Goal: Task Accomplishment & Management: Manage account settings

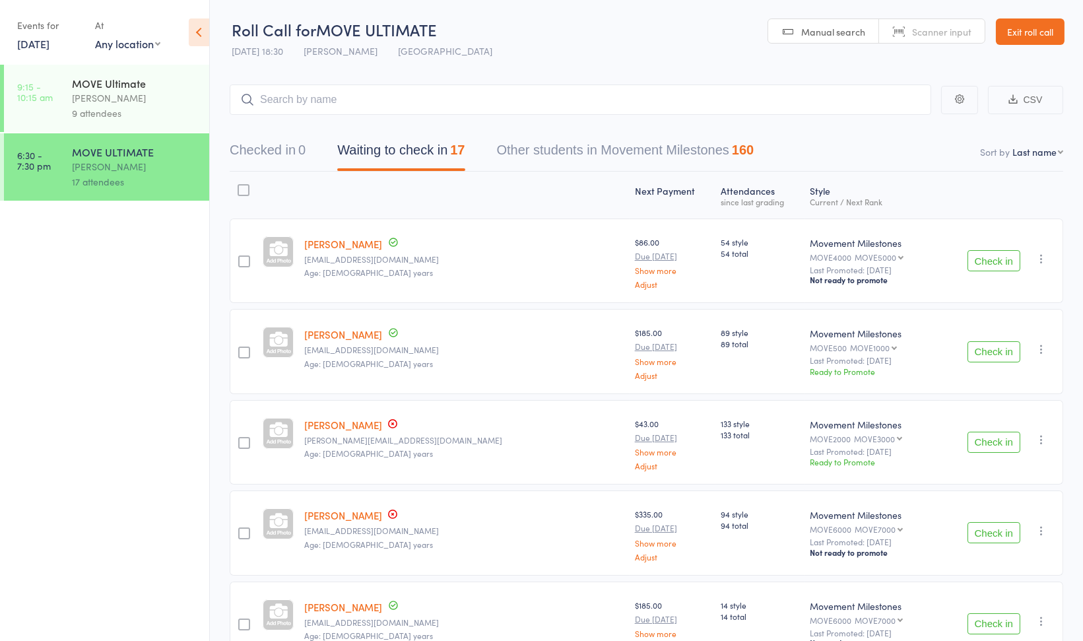
click at [193, 115] on div "9 attendees" at bounding box center [135, 113] width 126 height 15
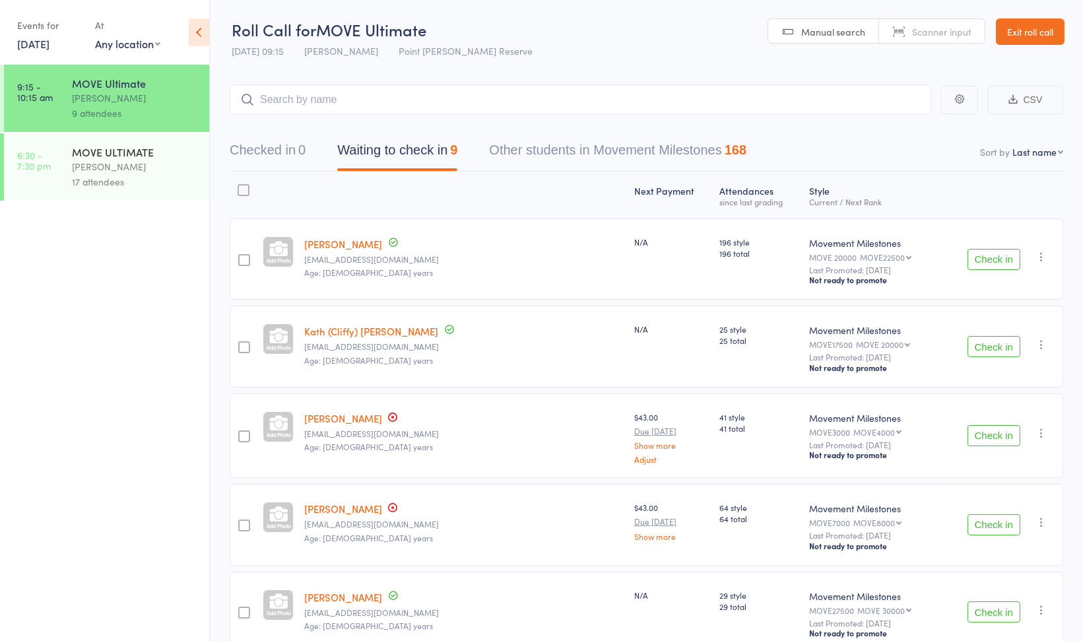
click at [985, 256] on button "Check in" at bounding box center [993, 259] width 53 height 21
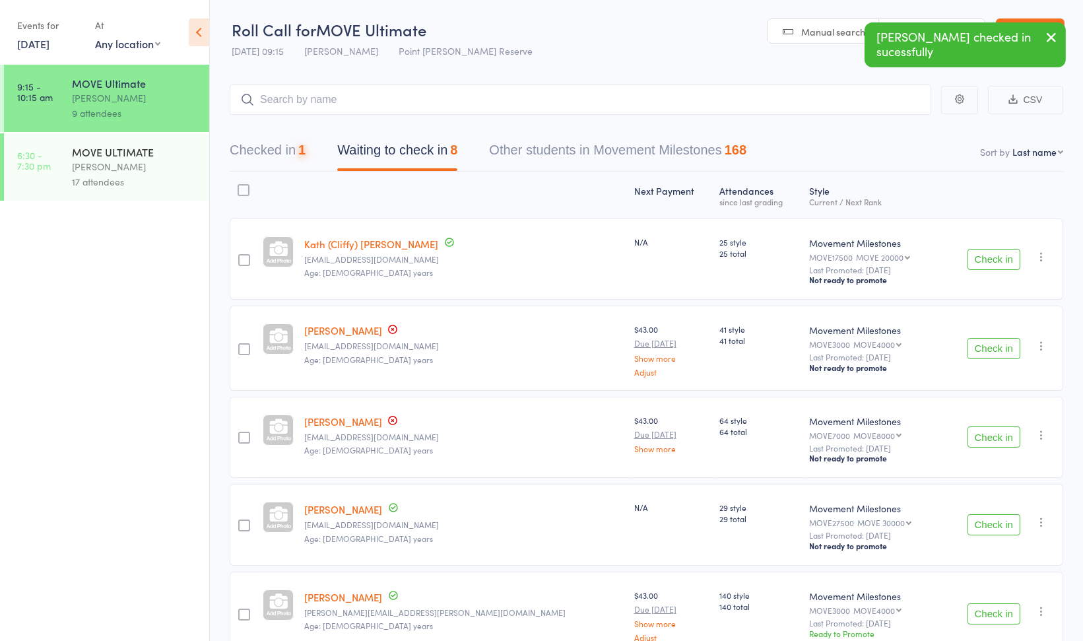
click at [985, 256] on button "Check in" at bounding box center [993, 259] width 53 height 21
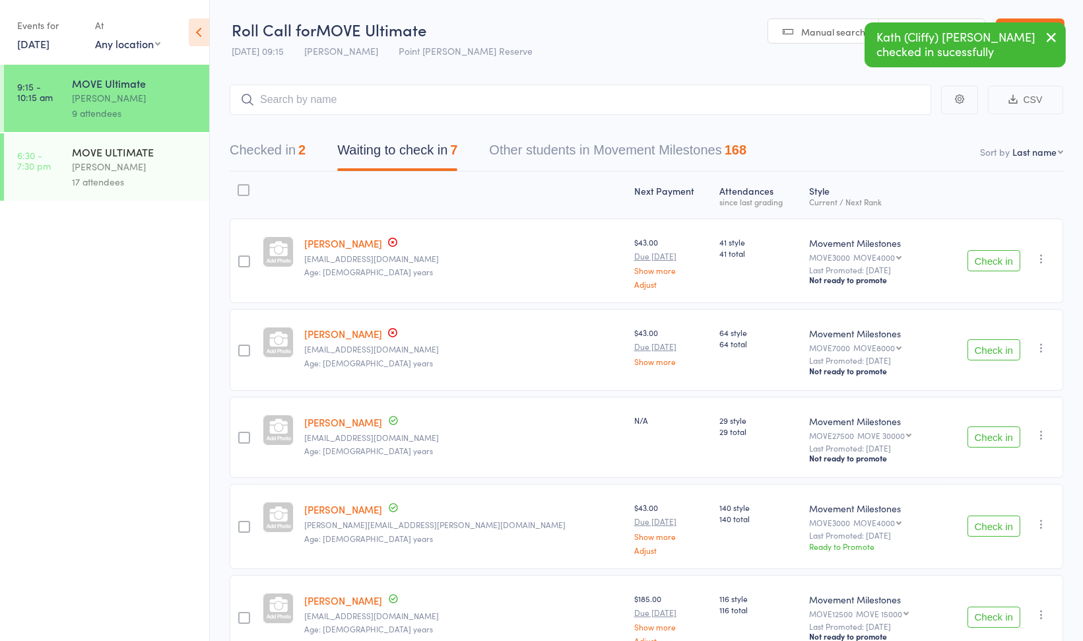
click at [987, 350] on button "Check in" at bounding box center [993, 349] width 53 height 21
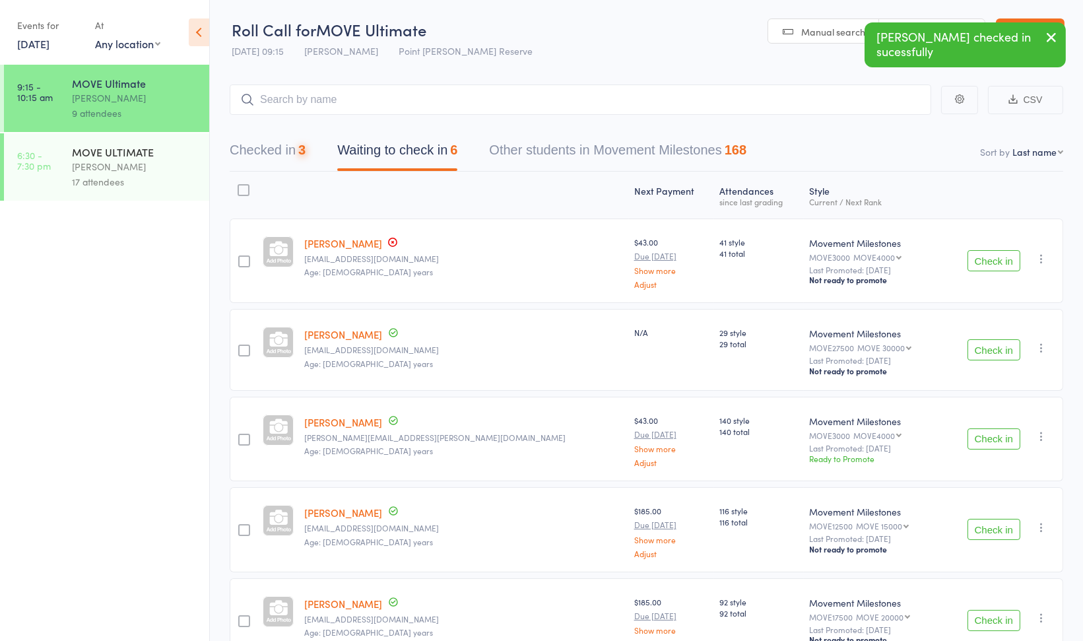
click at [987, 350] on button "Check in" at bounding box center [993, 349] width 53 height 21
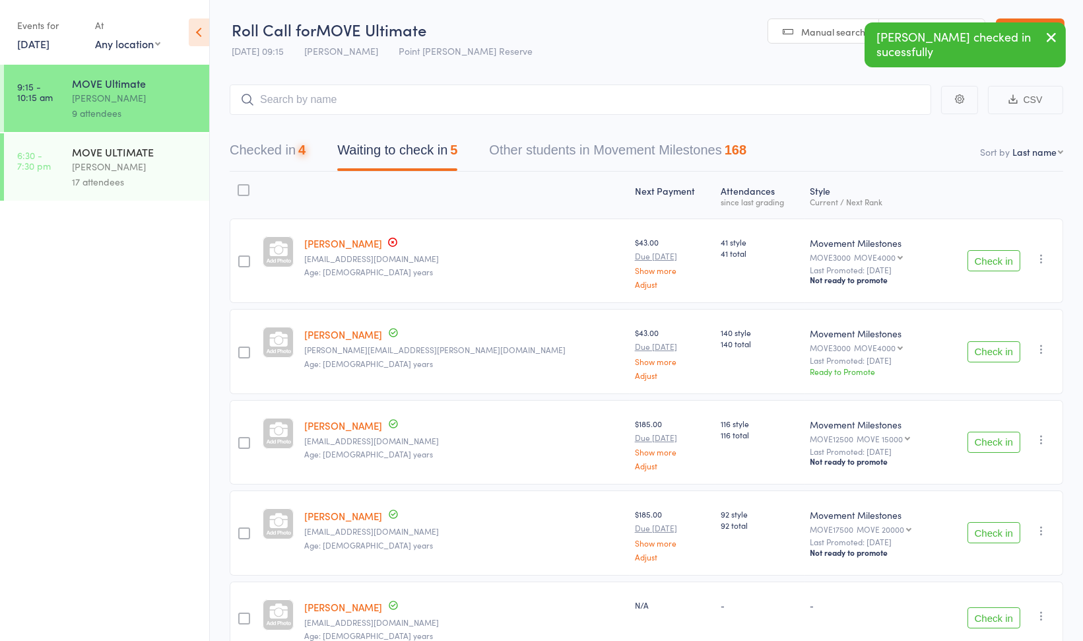
click at [987, 350] on button "Check in" at bounding box center [993, 351] width 53 height 21
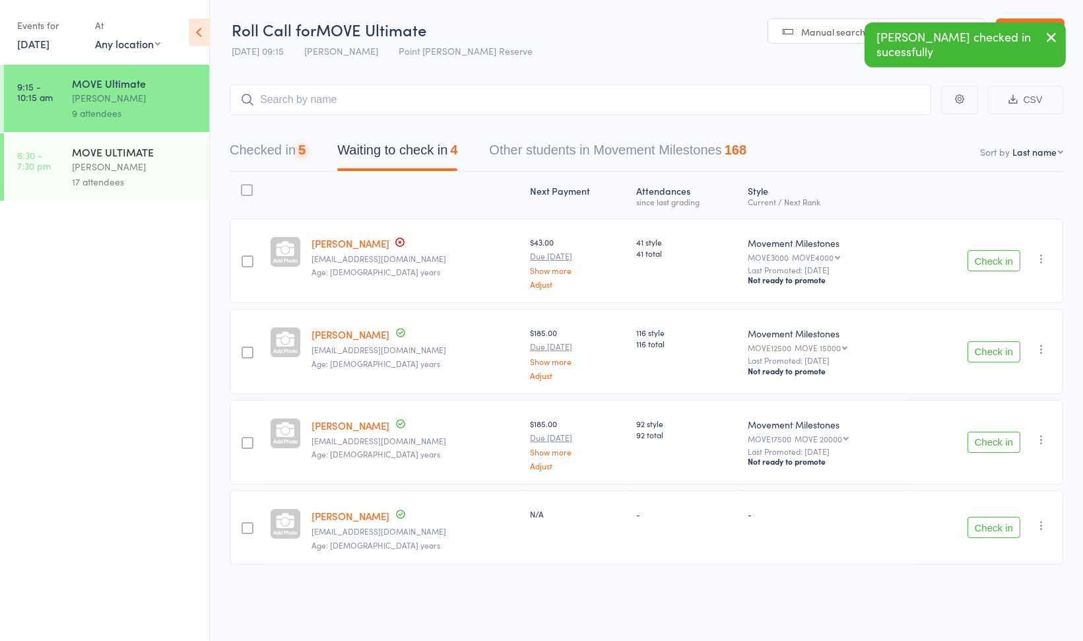
click at [987, 350] on button "Check in" at bounding box center [993, 351] width 53 height 21
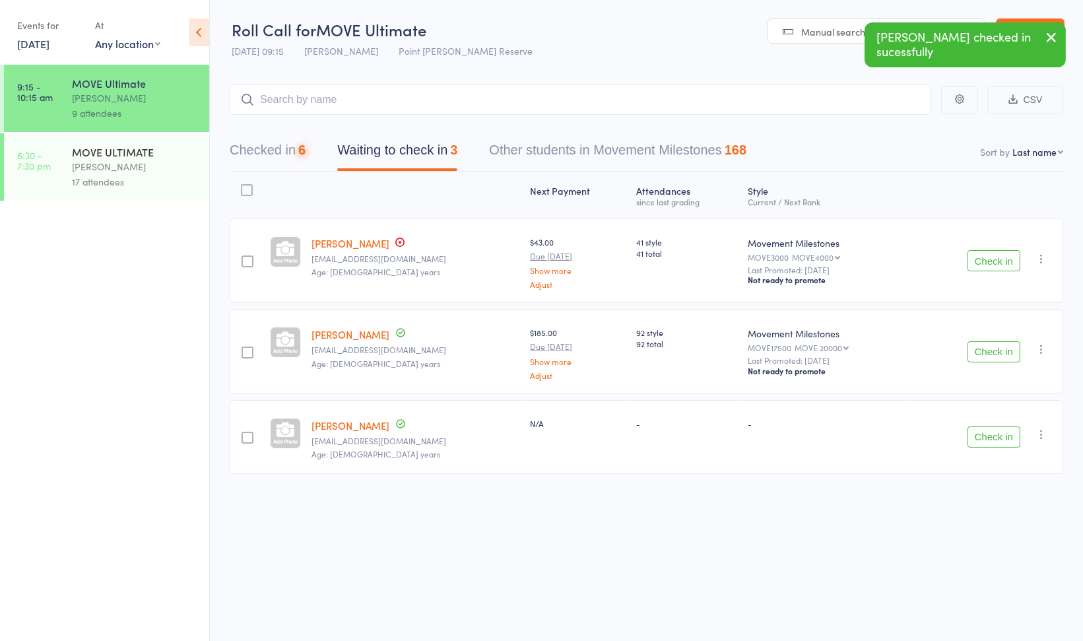
click at [987, 350] on button "Check in" at bounding box center [993, 351] width 53 height 21
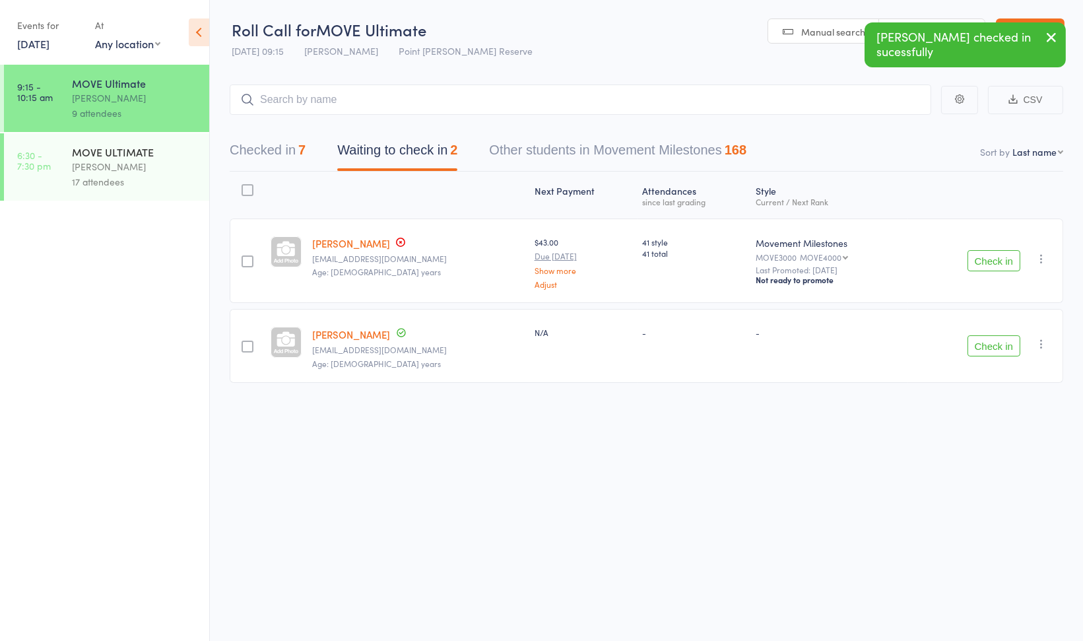
click at [987, 350] on button "Check in" at bounding box center [993, 345] width 53 height 21
click at [503, 98] on input "search" at bounding box center [580, 99] width 701 height 30
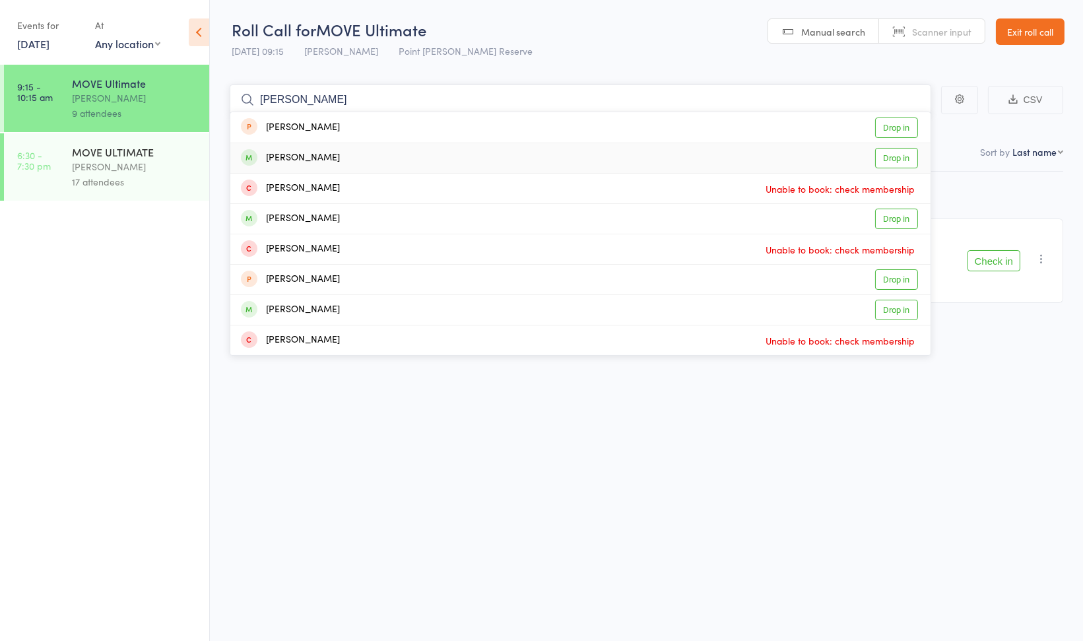
type input "nicola"
click at [449, 154] on div "Nicola Senior Drop in" at bounding box center [580, 158] width 700 height 30
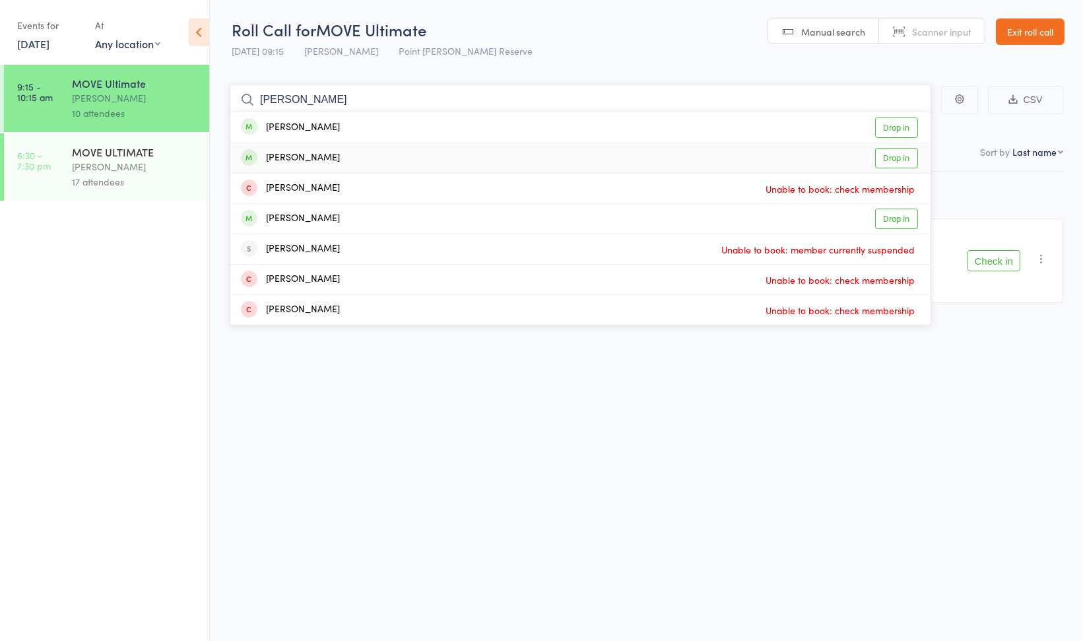
type input "william"
click at [484, 152] on div "William Bowles Drop in" at bounding box center [580, 158] width 700 height 30
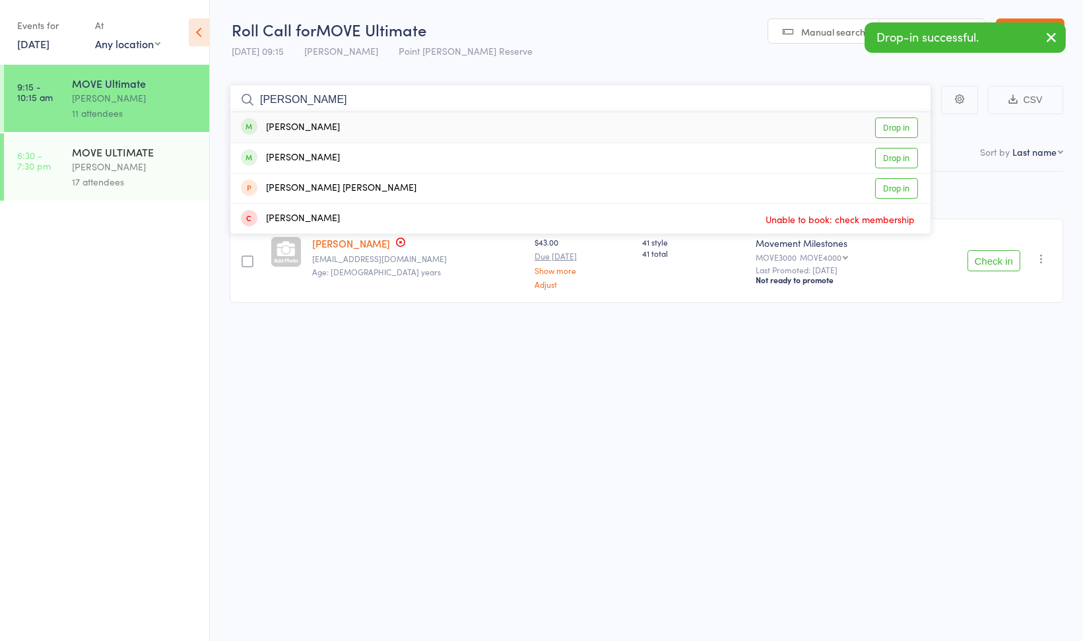
type input "karen"
click at [449, 131] on div "Karen Lynch Drop in" at bounding box center [580, 127] width 700 height 30
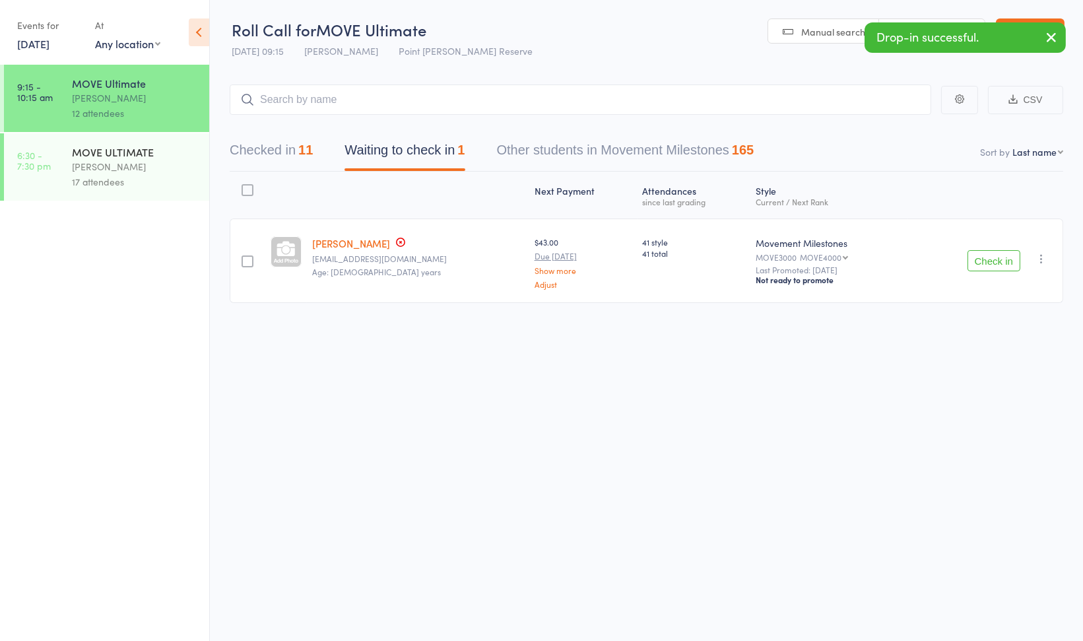
click at [1050, 43] on icon "button" at bounding box center [1051, 37] width 16 height 16
click at [1033, 36] on link "Exit roll call" at bounding box center [1030, 31] width 69 height 26
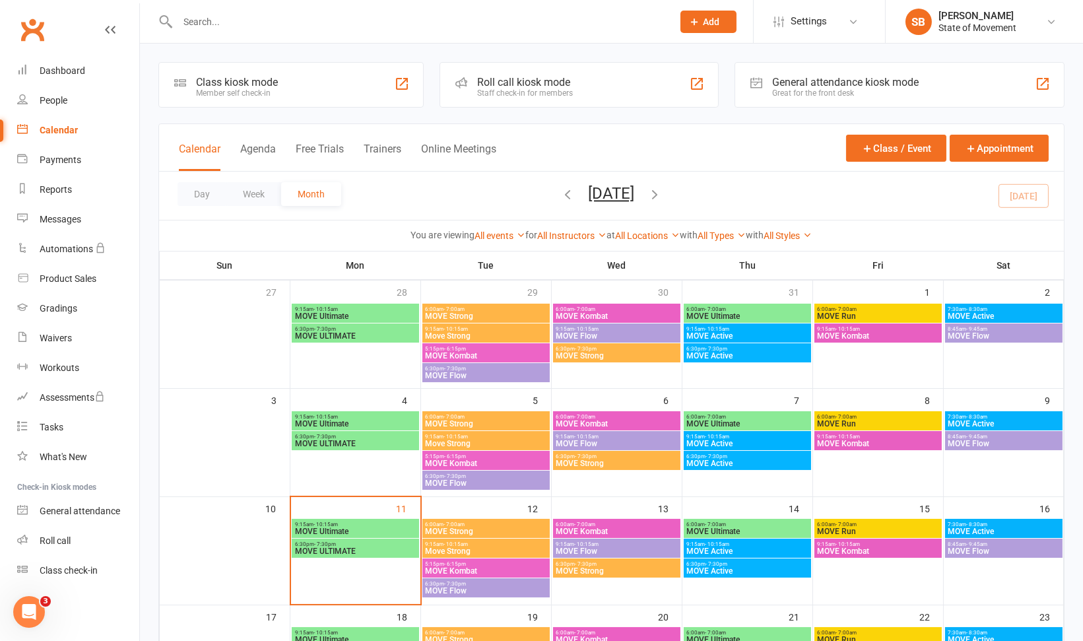
click at [366, 522] on span "9:15am - 10:15am" at bounding box center [355, 524] width 122 height 6
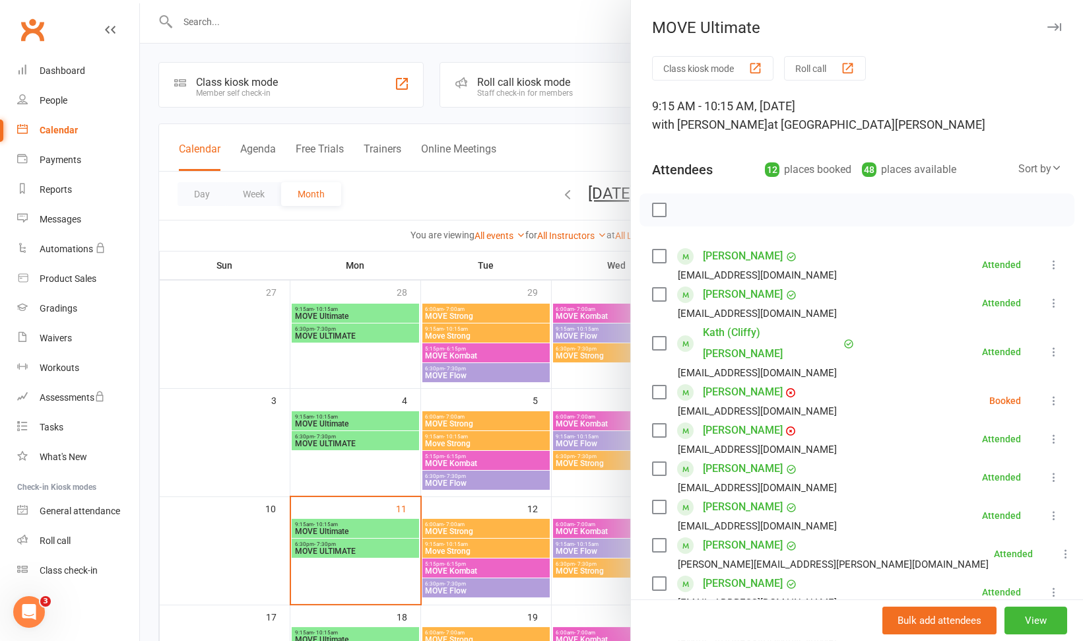
scroll to position [340, 0]
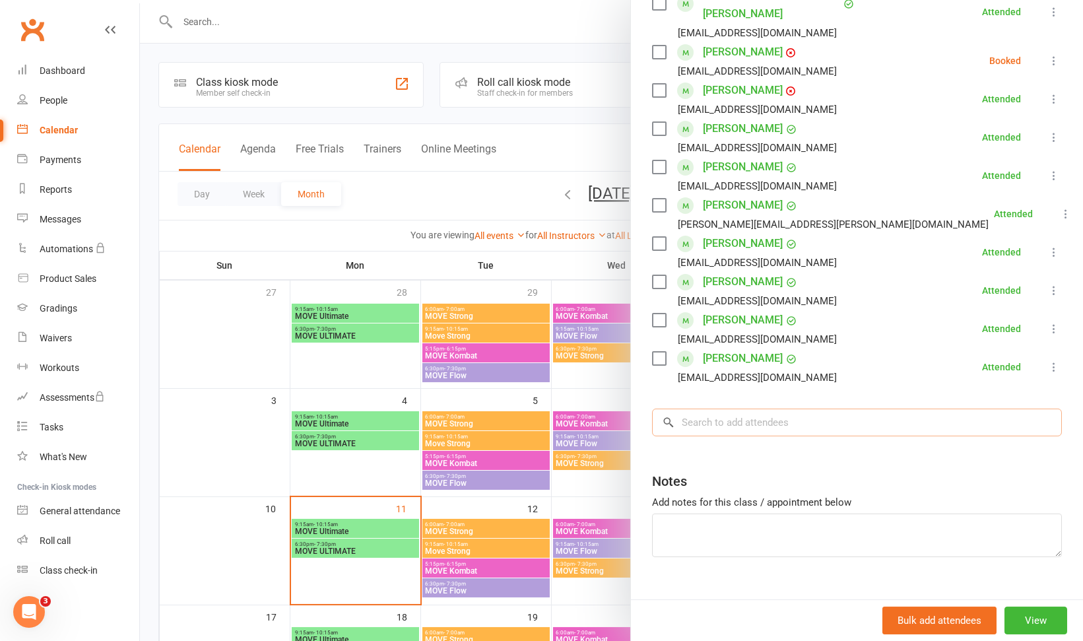
click at [830, 408] on input "search" at bounding box center [857, 422] width 410 height 28
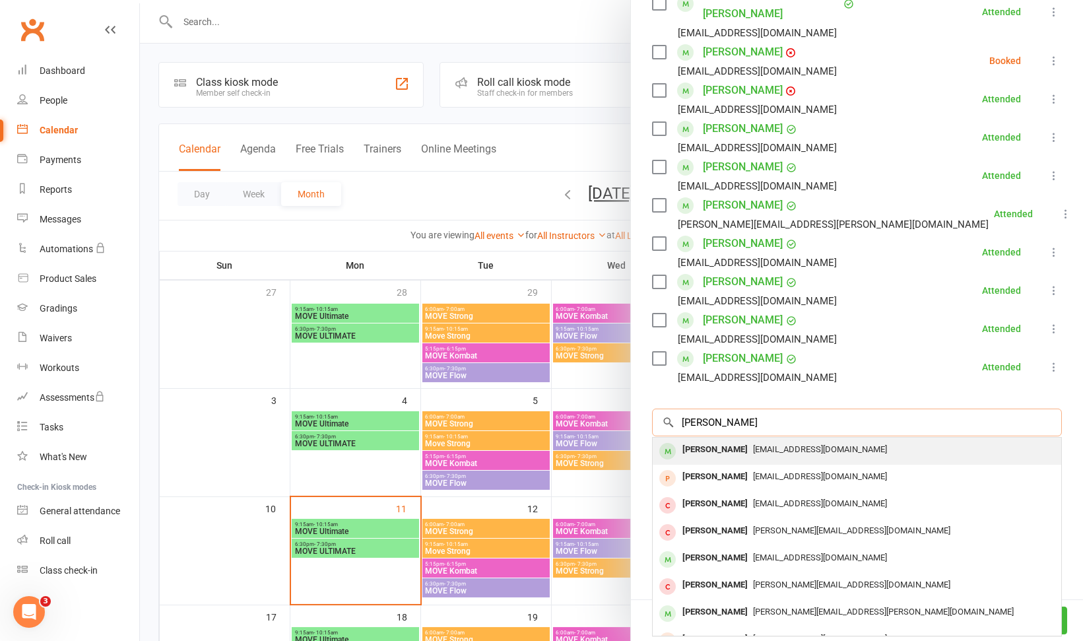
type input "nicola"
click at [805, 444] on span "[EMAIL_ADDRESS][DOMAIN_NAME]" at bounding box center [820, 449] width 134 height 10
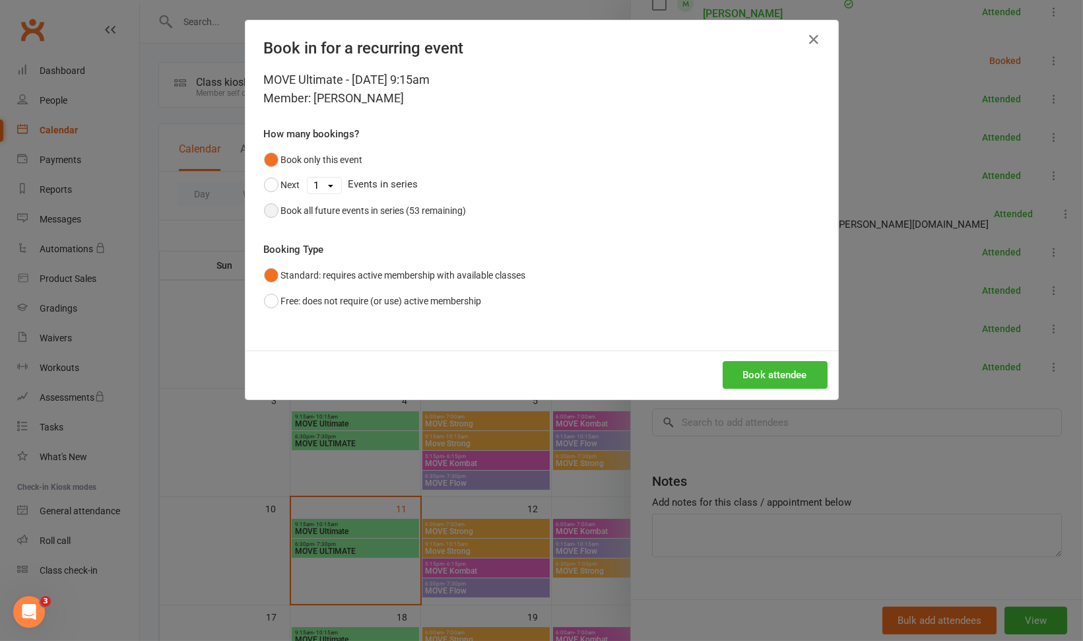
click at [396, 211] on div "Book all future events in series (53 remaining)" at bounding box center [373, 210] width 185 height 15
click at [785, 376] on button "Book attendee" at bounding box center [774, 375] width 105 height 28
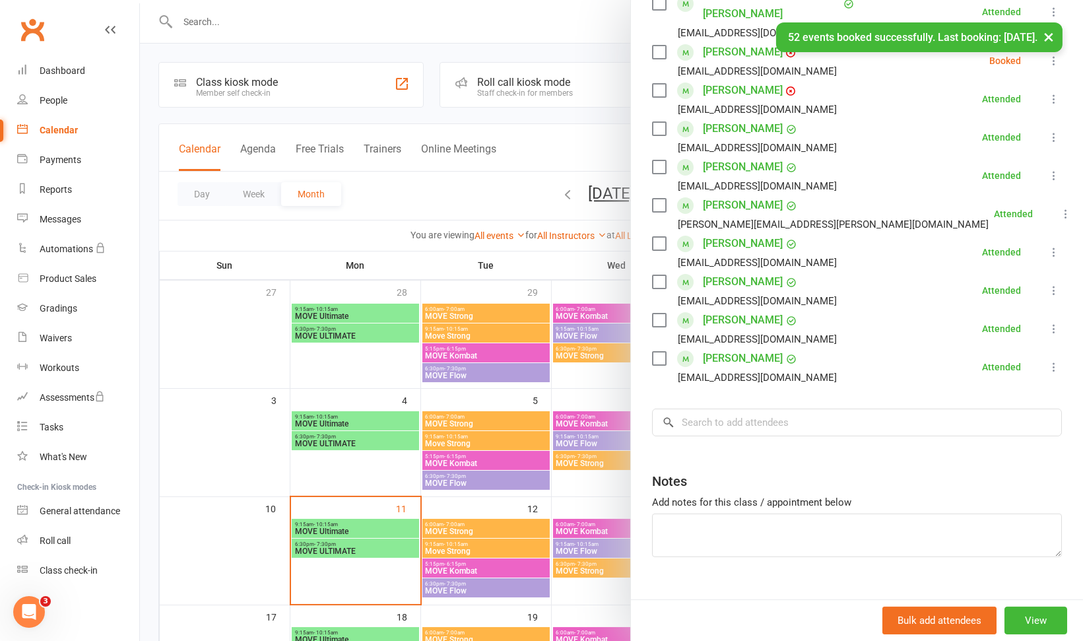
click at [469, 179] on div at bounding box center [611, 320] width 943 height 641
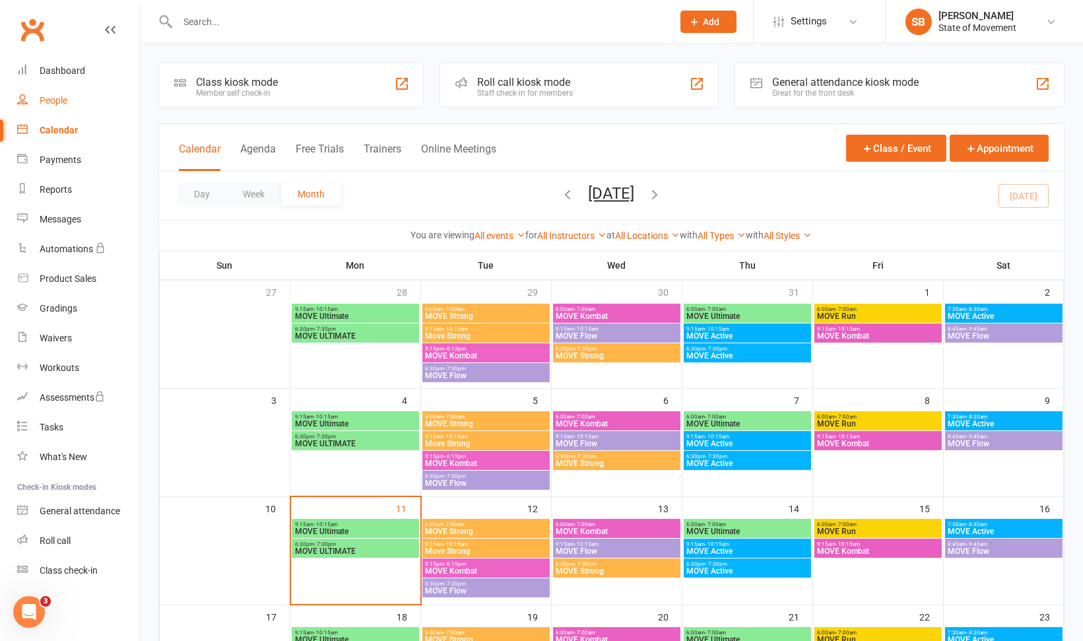
click at [55, 102] on div "People" at bounding box center [54, 100] width 28 height 11
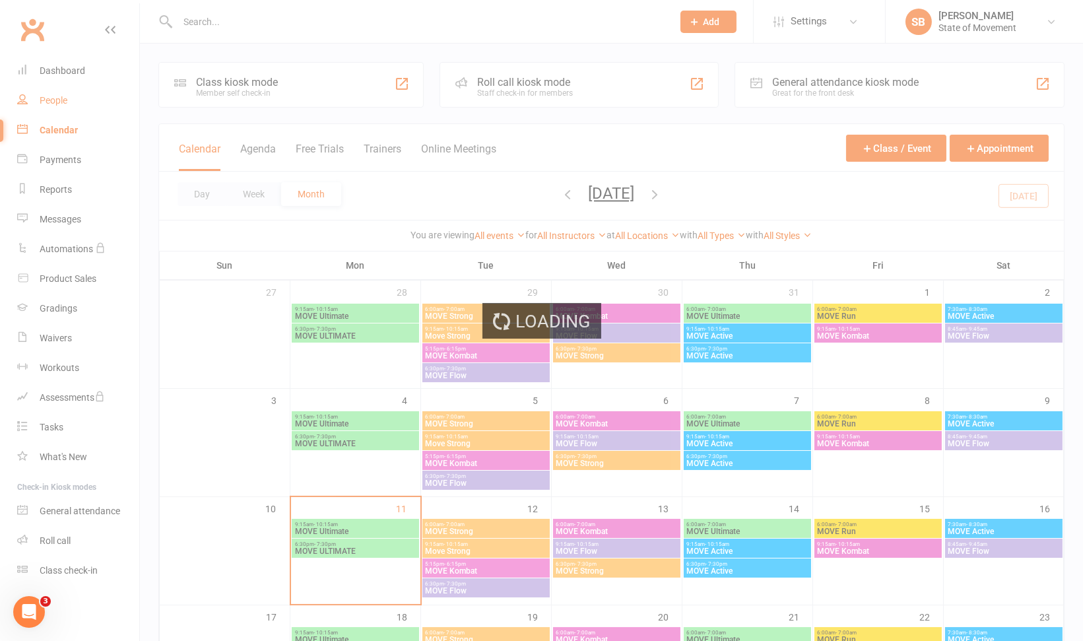
select select "100"
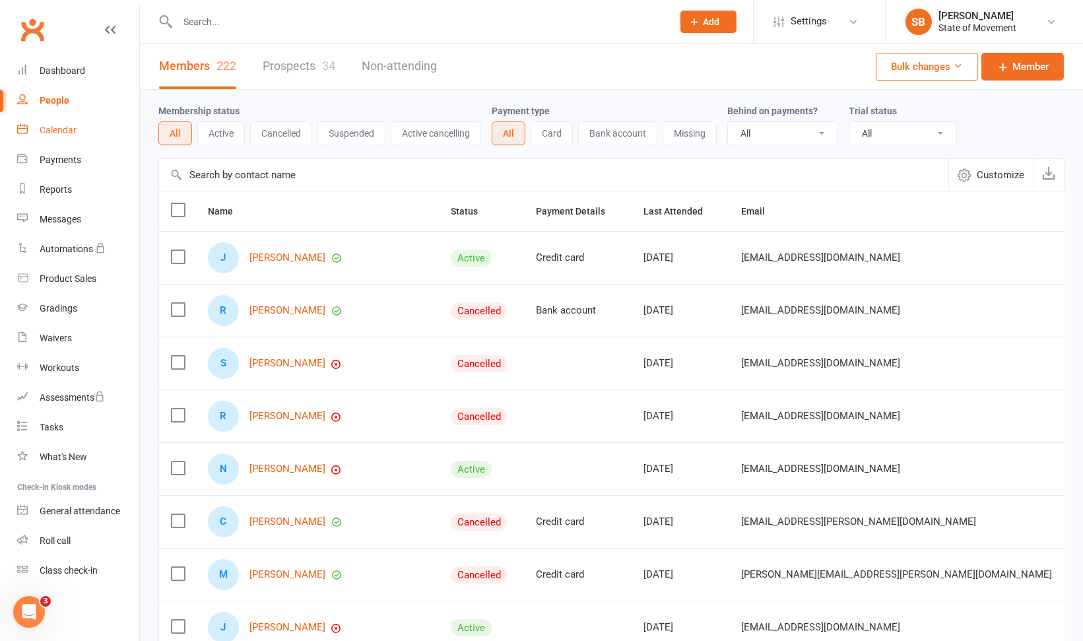
click at [51, 131] on div "Calendar" at bounding box center [58, 130] width 37 height 11
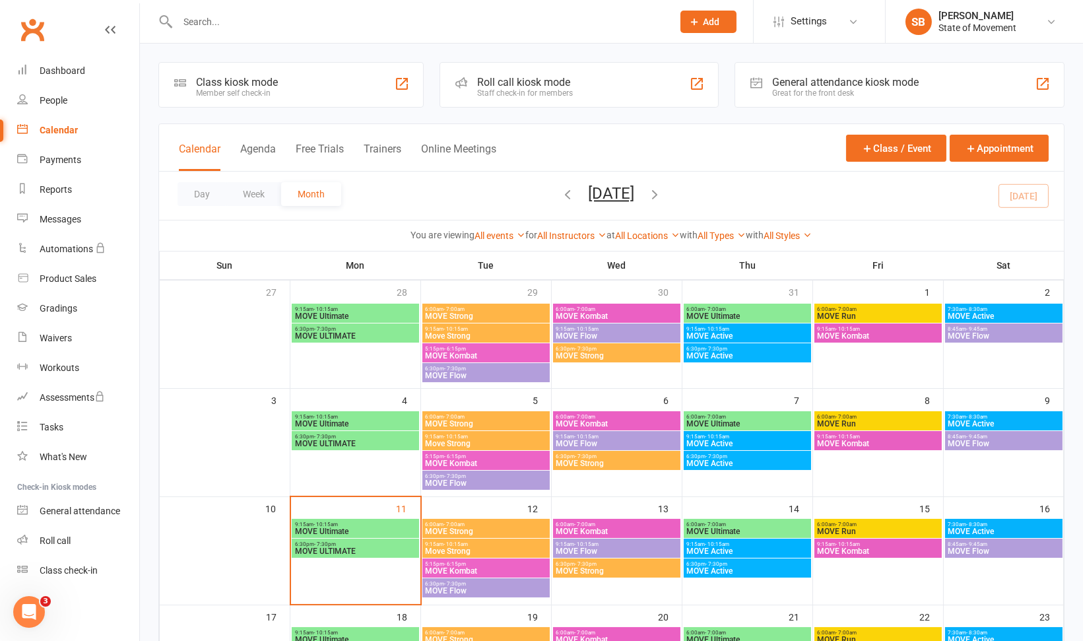
click at [319, 529] on span "MOVE Ultimate" at bounding box center [355, 531] width 122 height 8
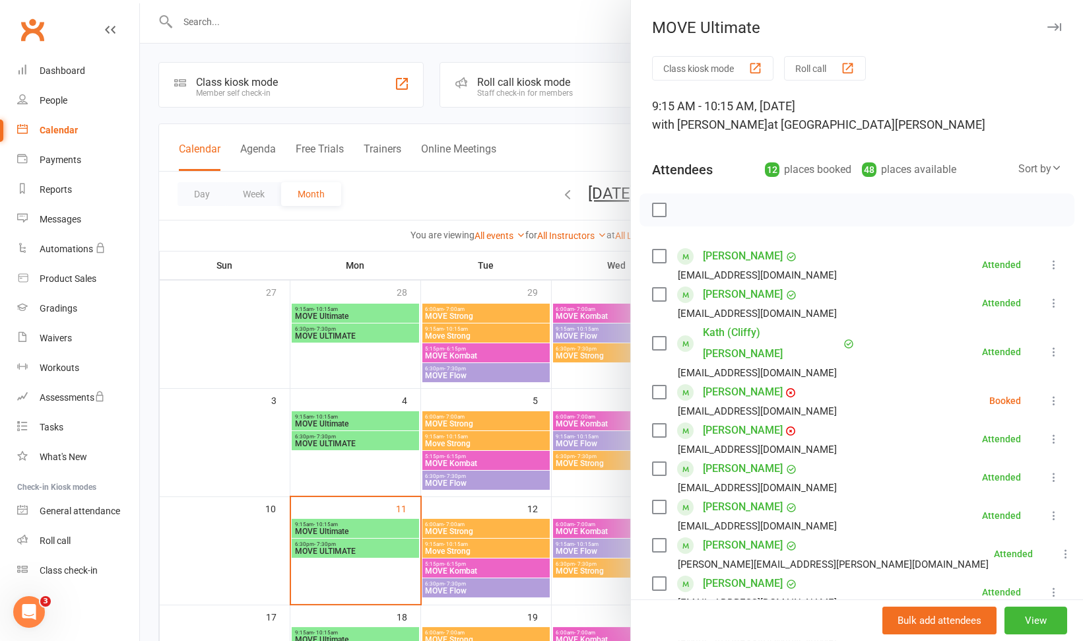
click at [320, 528] on div at bounding box center [611, 320] width 943 height 641
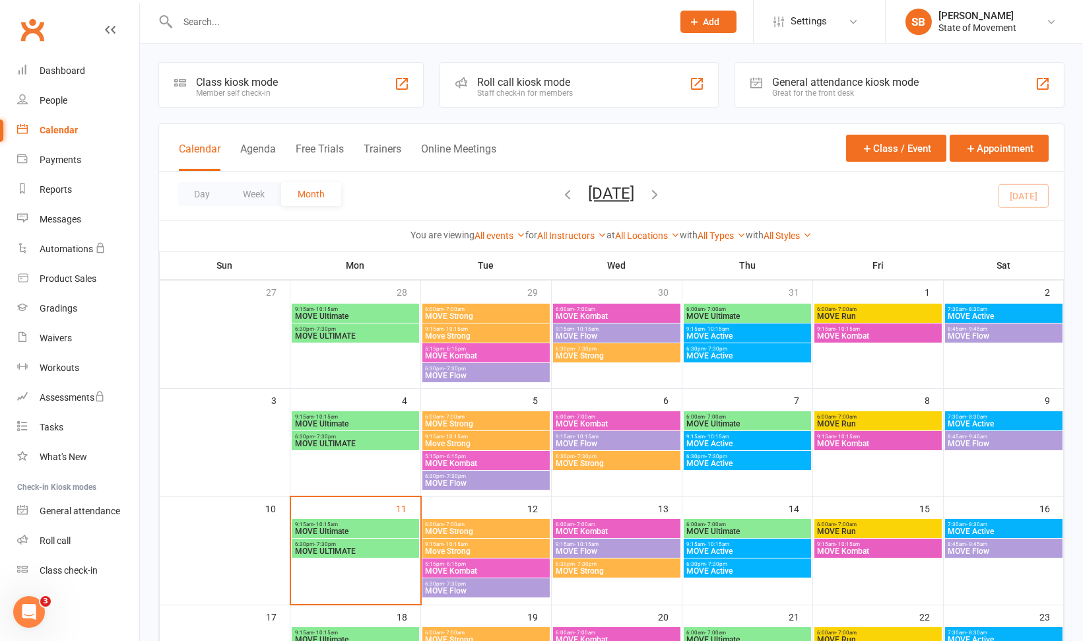
click at [587, 84] on div "Roll call kiosk mode Staff check-in for members" at bounding box center [578, 85] width 279 height 46
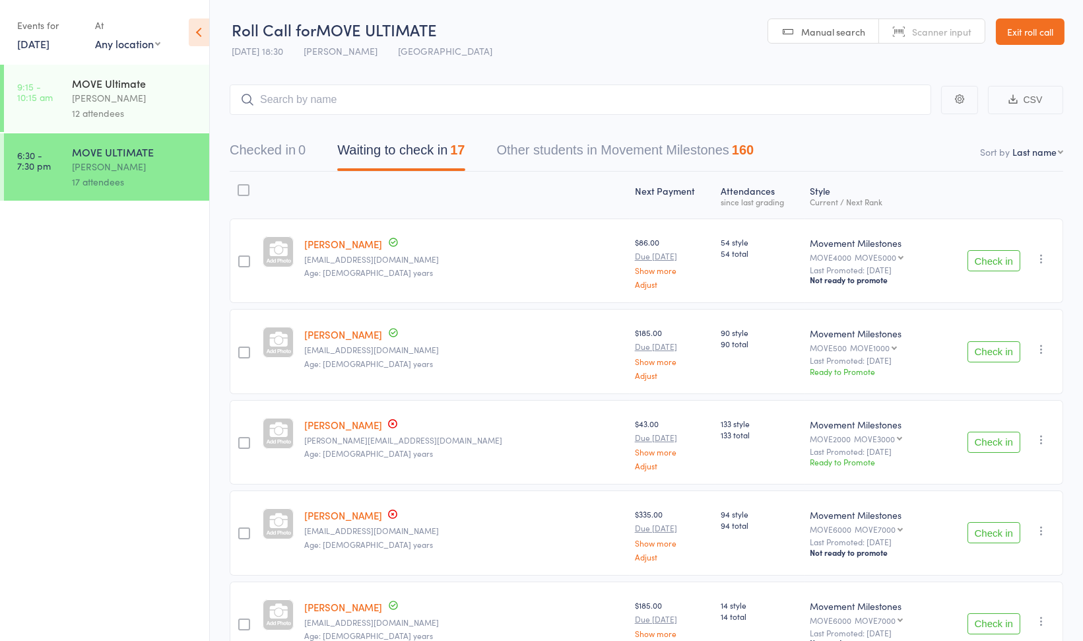
click at [170, 101] on div "[PERSON_NAME]" at bounding box center [135, 97] width 126 height 15
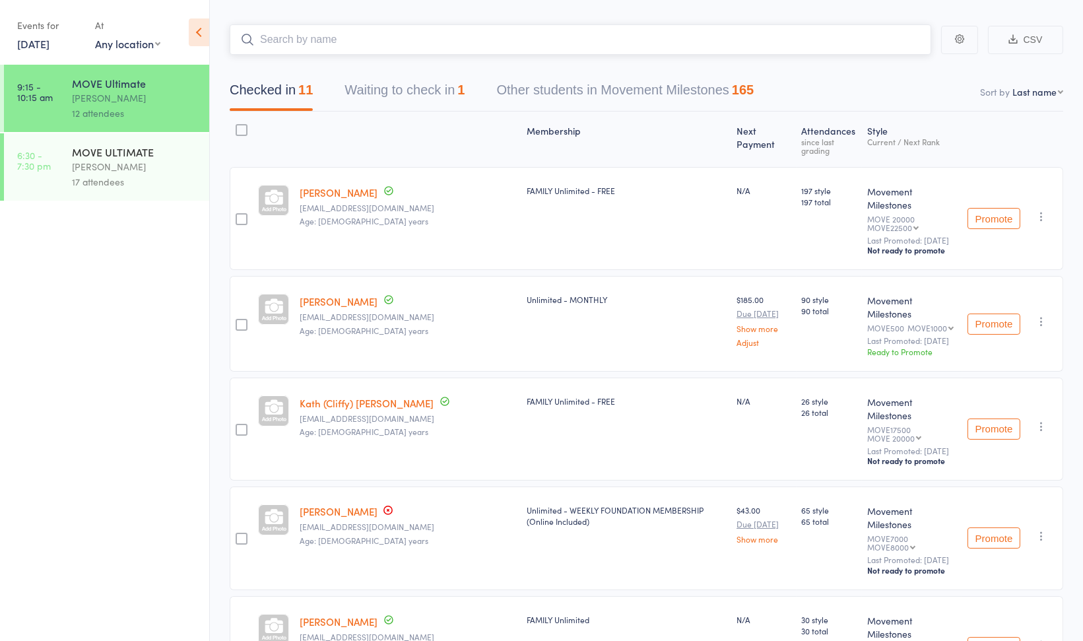
scroll to position [61, 0]
click at [994, 313] on button "Promote" at bounding box center [993, 323] width 53 height 21
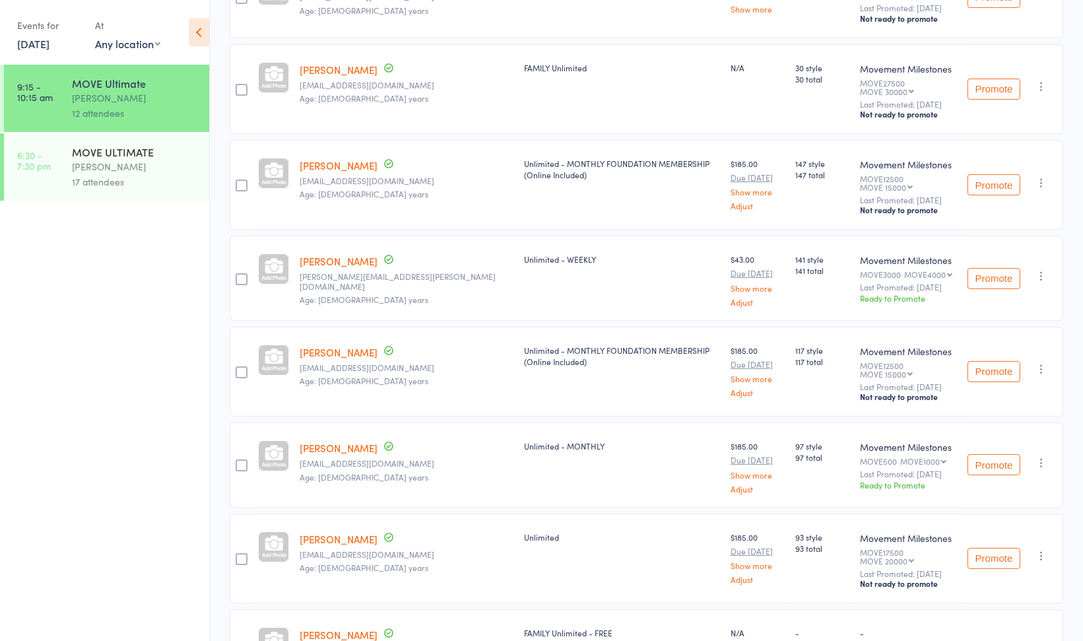
scroll to position [0, 0]
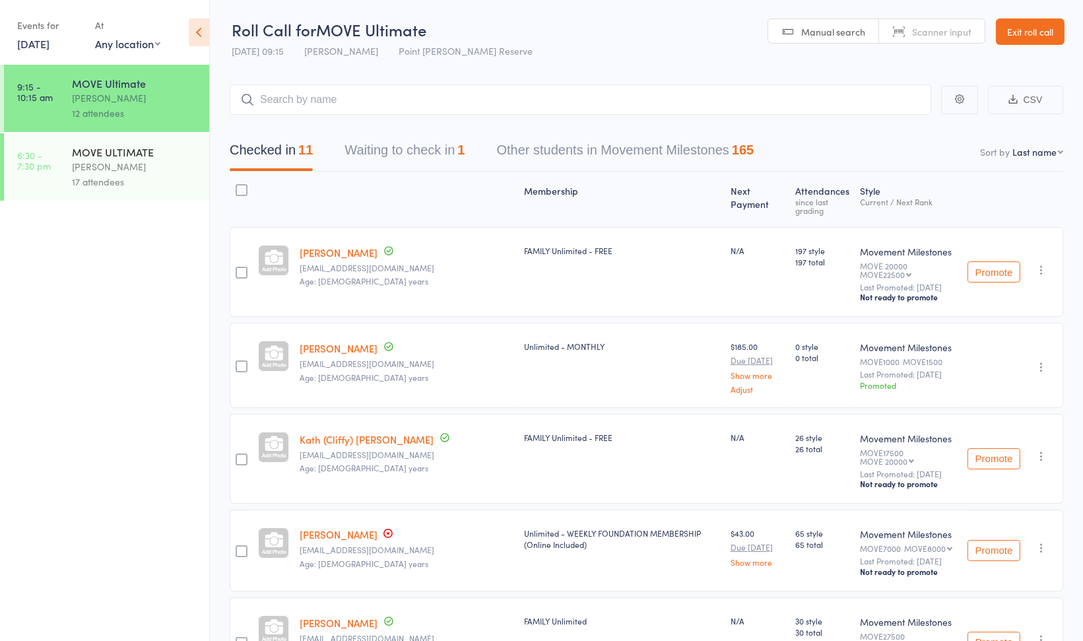
click at [90, 162] on div "[PERSON_NAME]" at bounding box center [135, 166] width 126 height 15
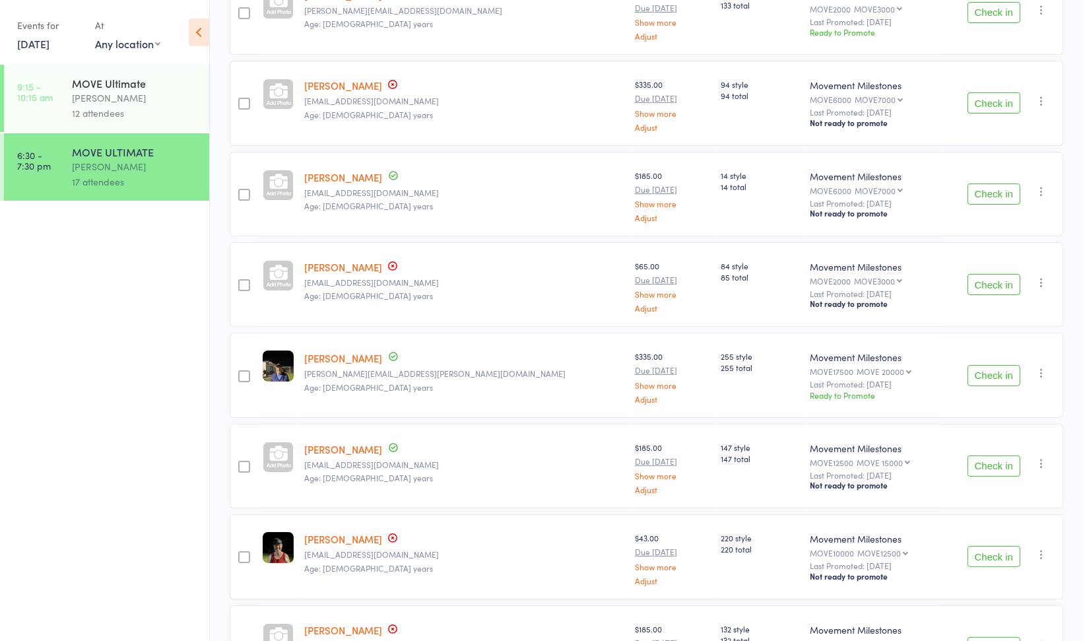
scroll to position [439, 0]
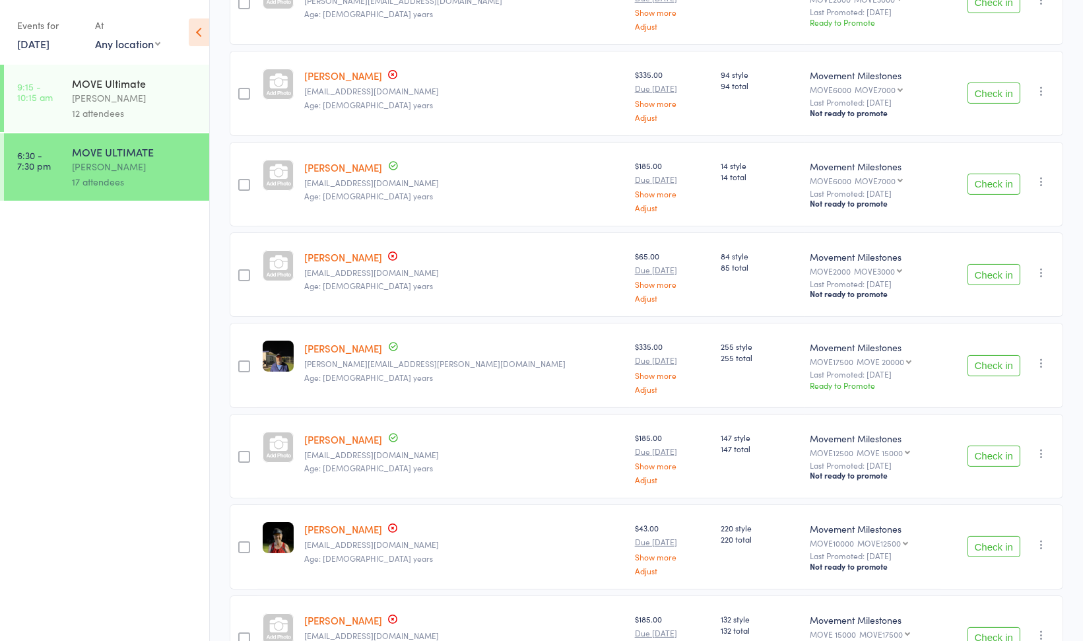
click at [1040, 449] on icon "button" at bounding box center [1040, 453] width 13 height 13
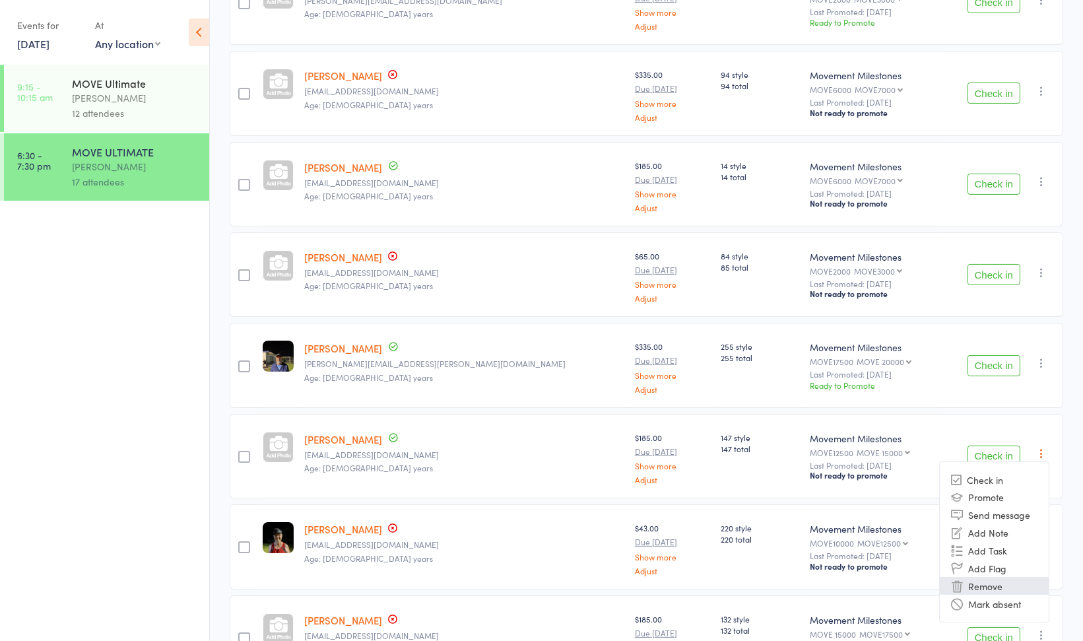
click at [1005, 577] on li "Remove" at bounding box center [993, 586] width 109 height 18
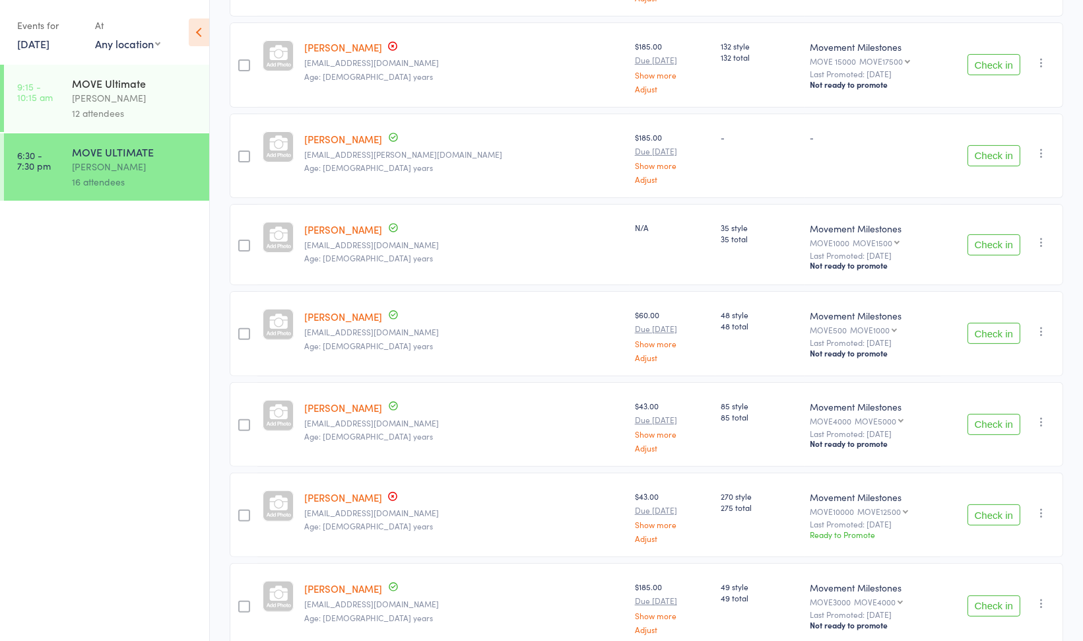
scroll to position [917, 0]
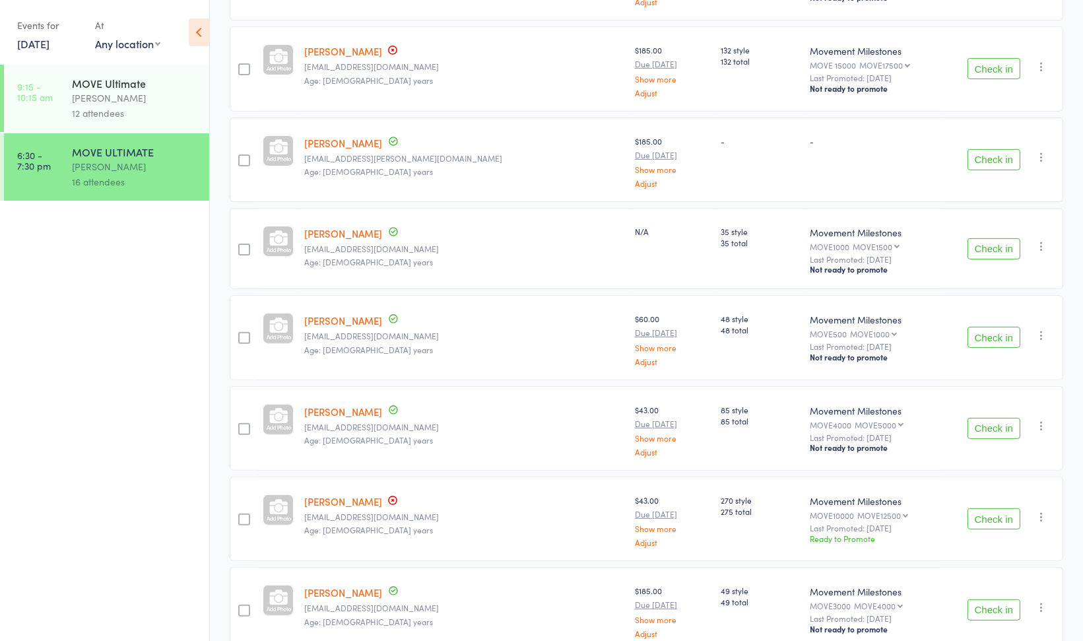
click at [1041, 510] on icon "button" at bounding box center [1040, 516] width 13 height 13
click at [1011, 551] on li "Promote" at bounding box center [993, 560] width 109 height 18
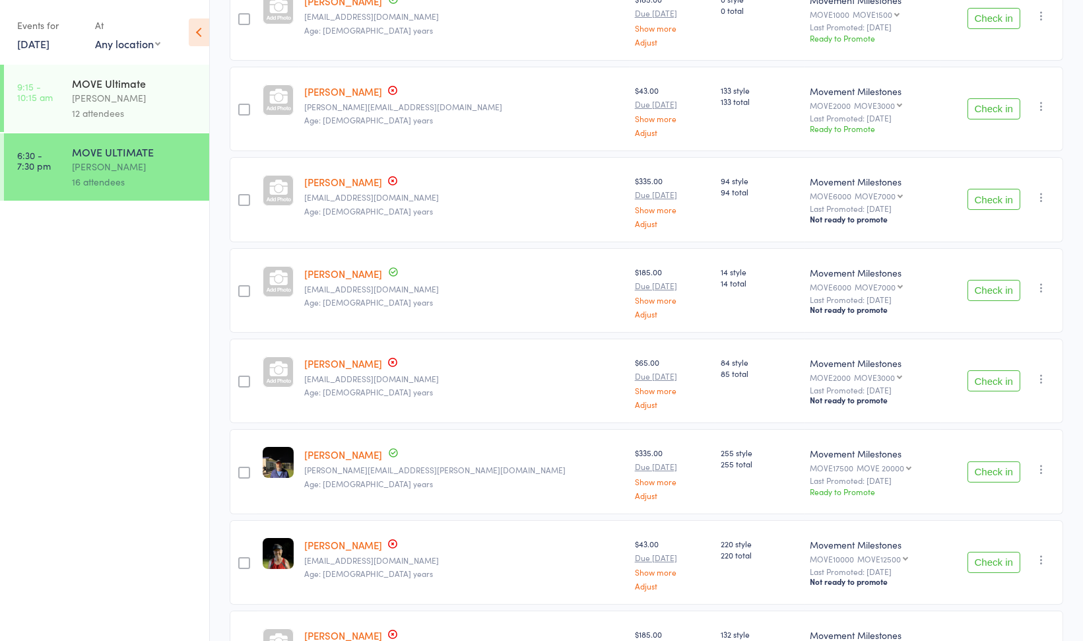
scroll to position [0, 0]
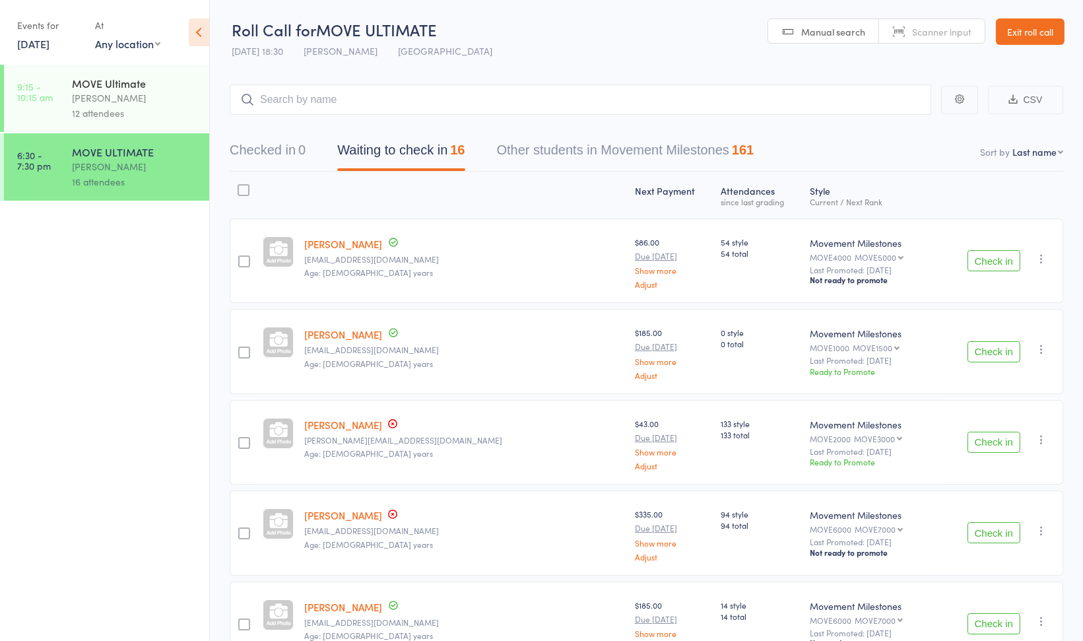
click at [46, 44] on link "11 Aug, 2025" at bounding box center [33, 43] width 32 height 15
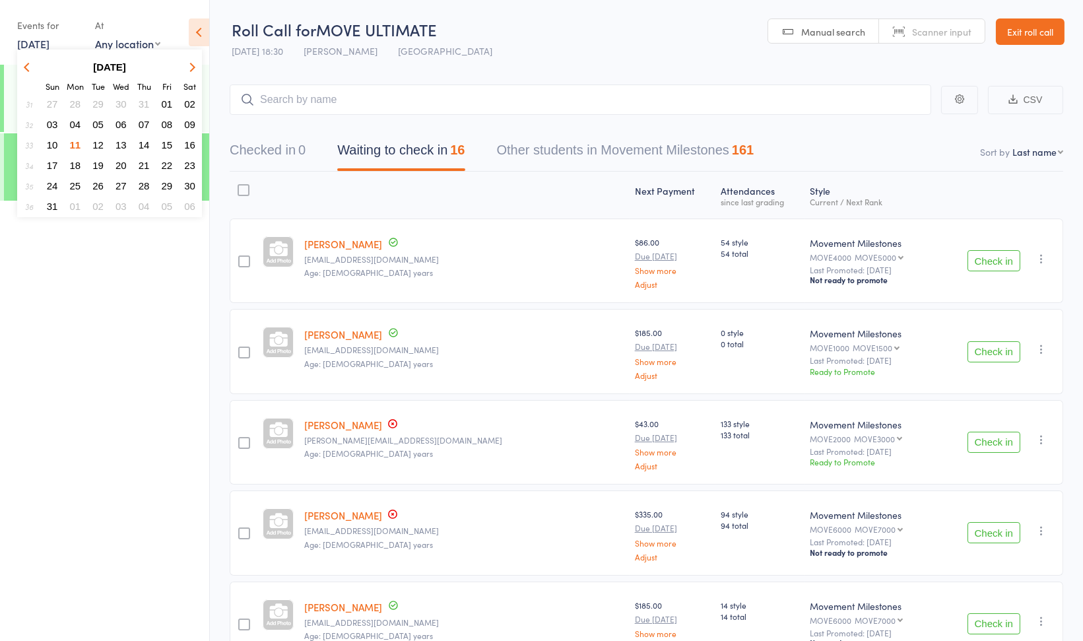
click at [1038, 34] on link "Exit roll call" at bounding box center [1030, 31] width 69 height 26
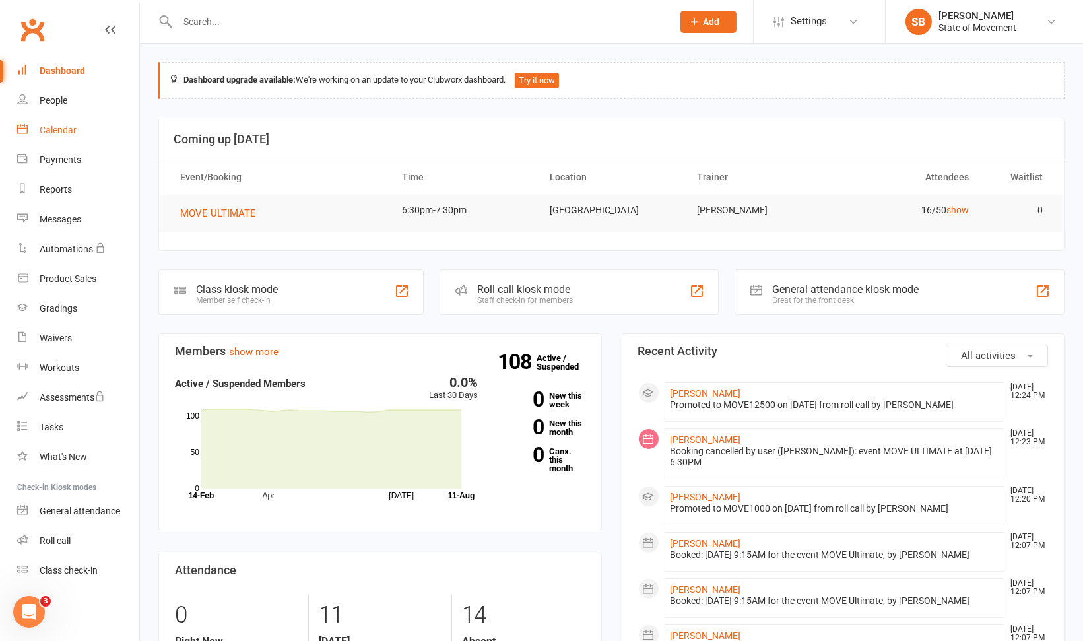
click at [92, 135] on link "Calendar" at bounding box center [78, 130] width 122 height 30
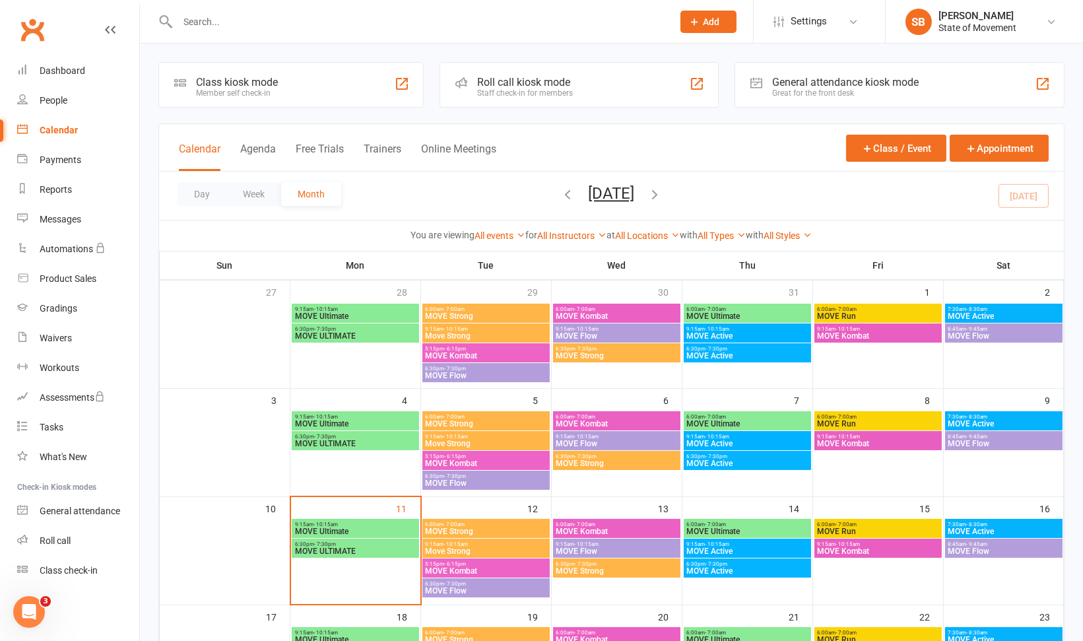
click at [92, 135] on link "Calendar" at bounding box center [78, 130] width 122 height 30
click at [365, 547] on span "MOVE ULTIMATE" at bounding box center [355, 551] width 122 height 8
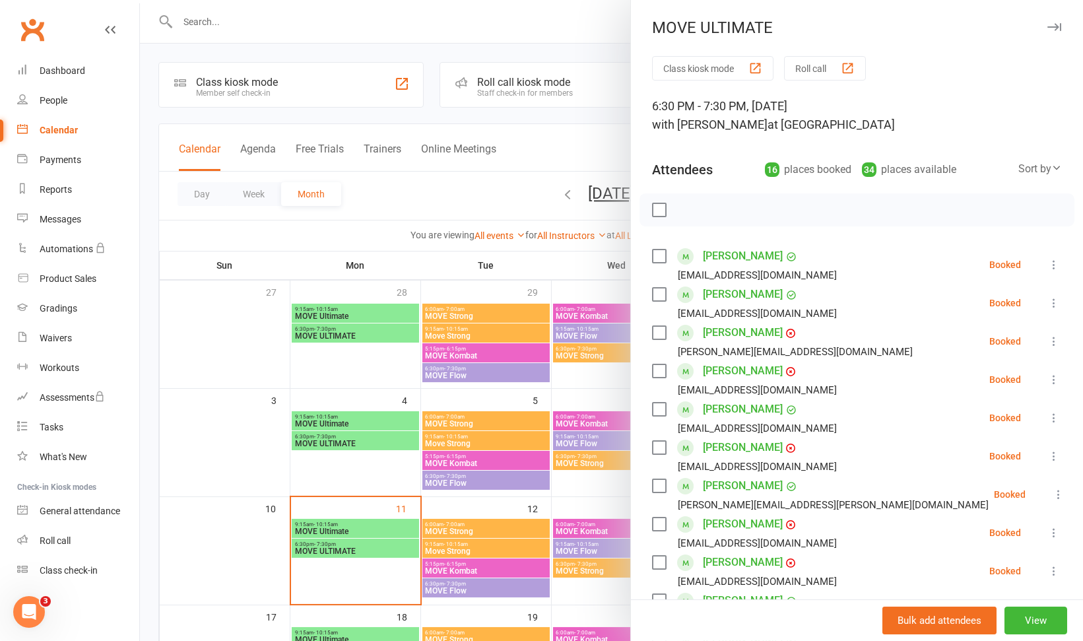
click at [1046, 347] on button at bounding box center [1054, 341] width 16 height 16
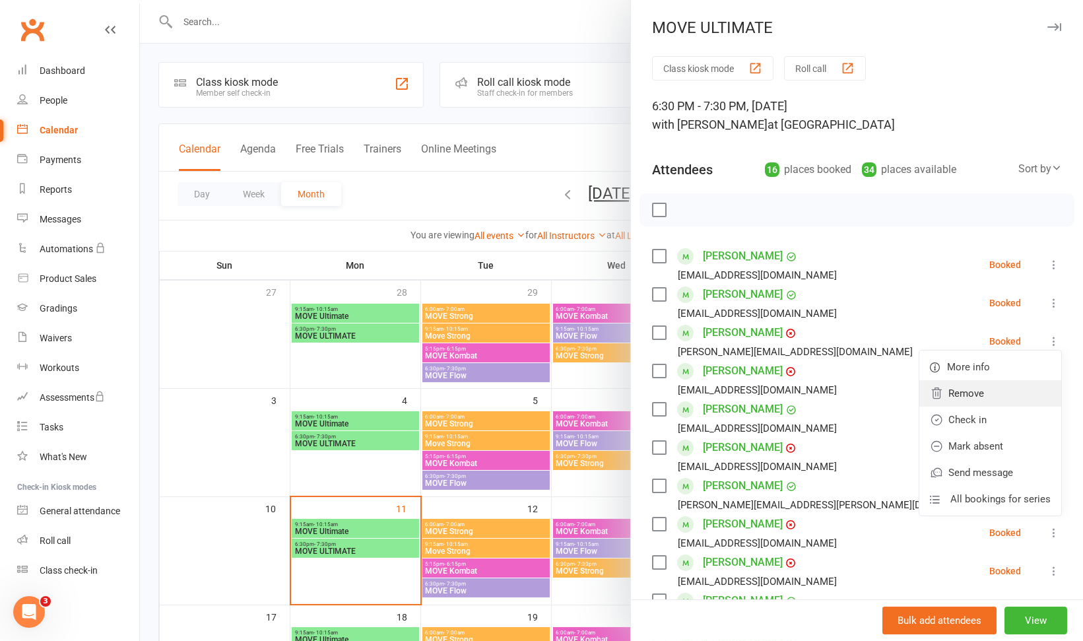
click at [971, 389] on link "Remove" at bounding box center [990, 393] width 142 height 26
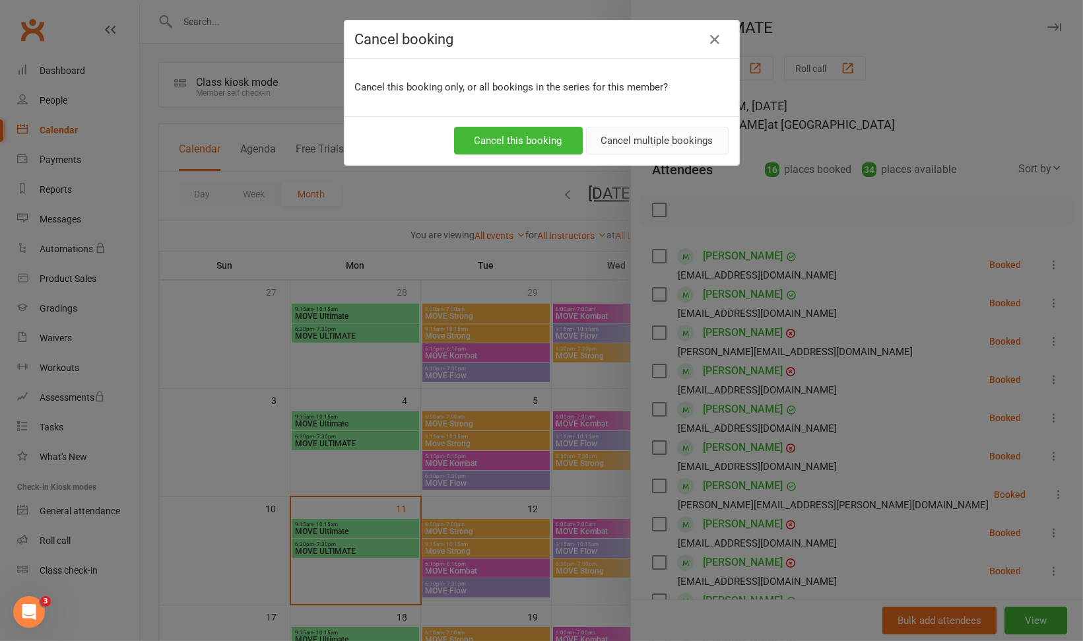
click at [654, 151] on button "Cancel multiple bookings" at bounding box center [657, 141] width 142 height 28
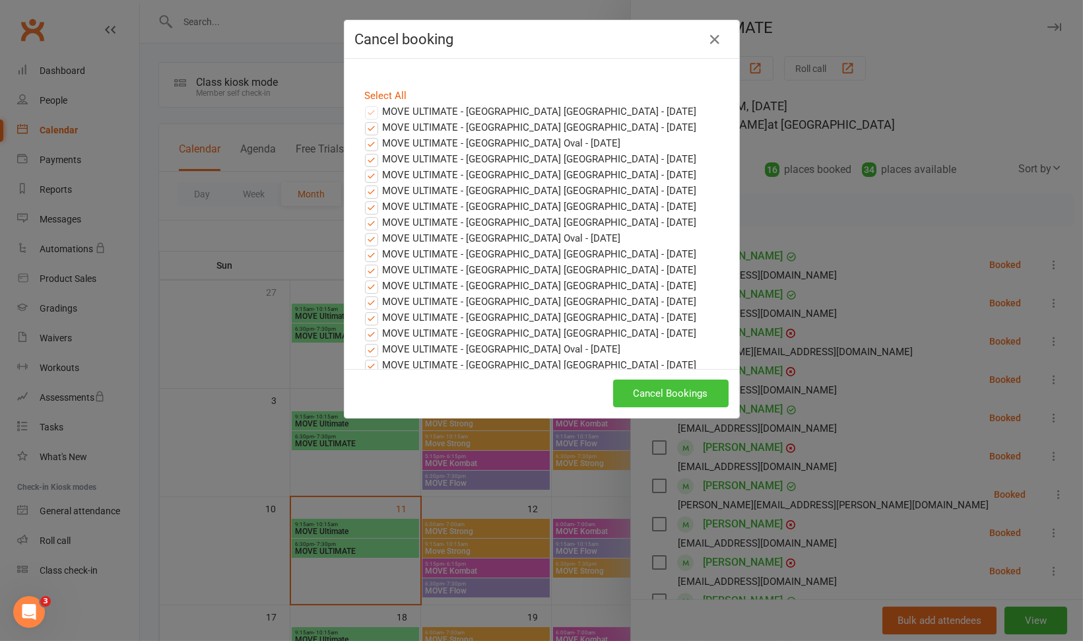
click at [657, 390] on button "Cancel Bookings" at bounding box center [670, 393] width 115 height 28
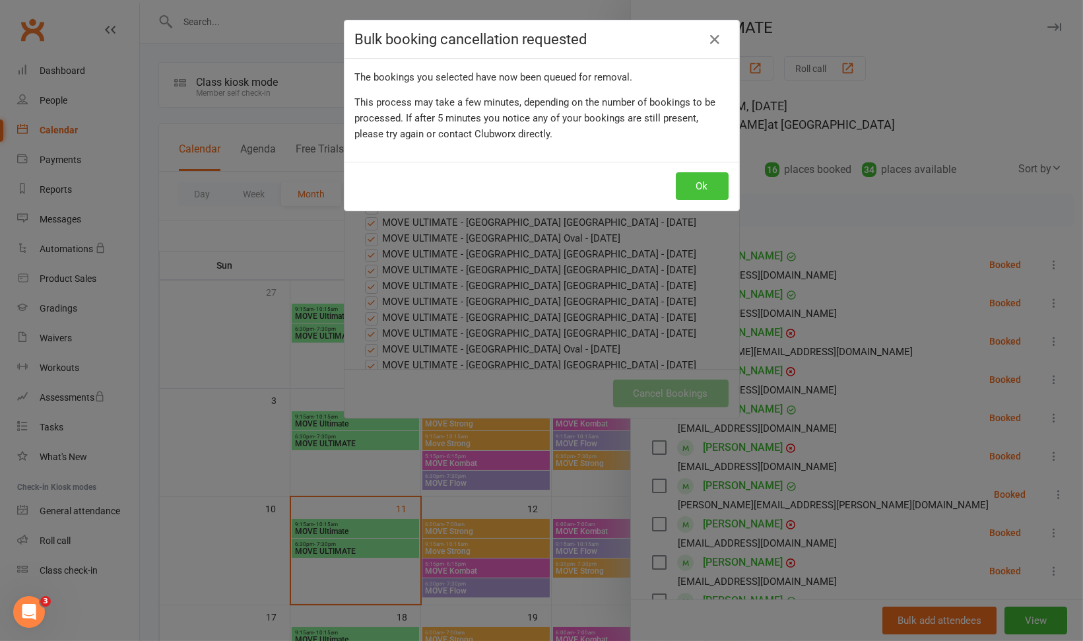
click at [686, 179] on button "Ok" at bounding box center [702, 186] width 53 height 28
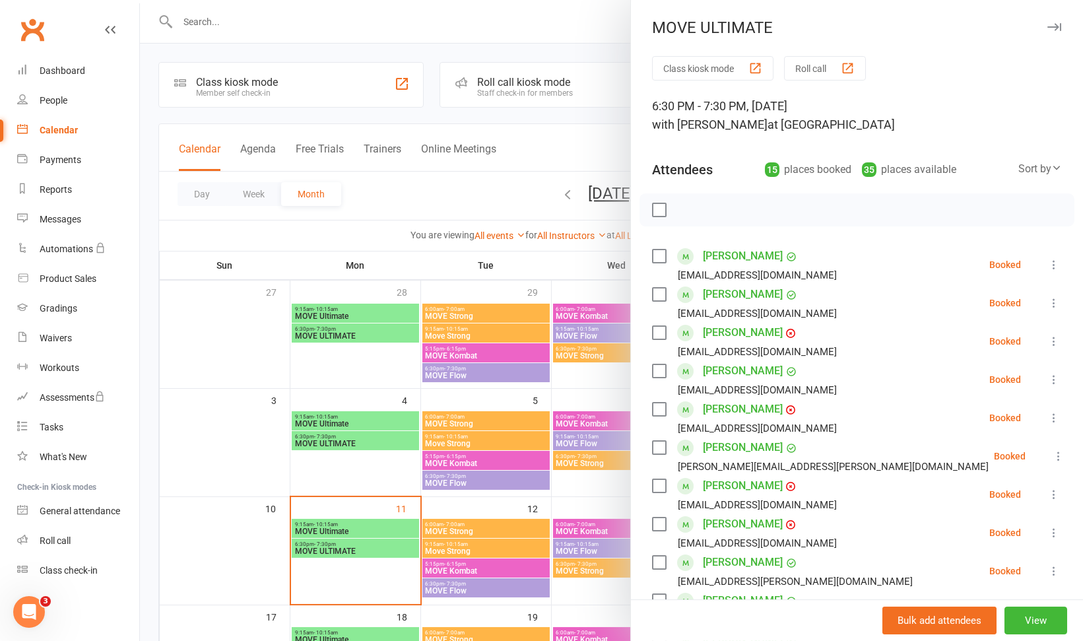
click at [478, 527] on div at bounding box center [611, 320] width 943 height 641
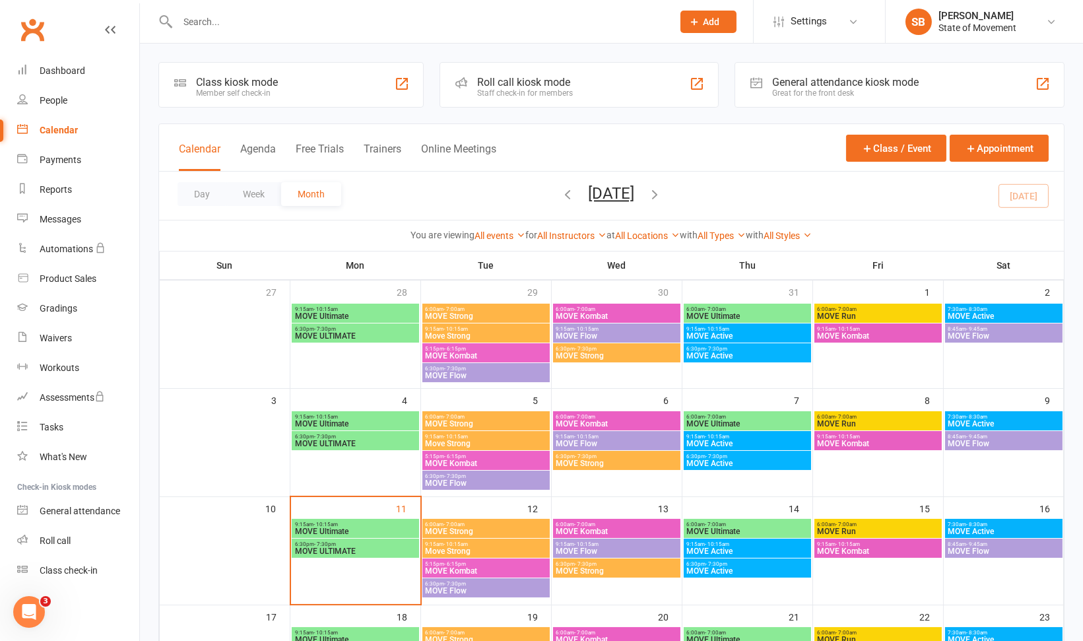
click at [478, 527] on span "MOVE Strong" at bounding box center [486, 531] width 122 height 8
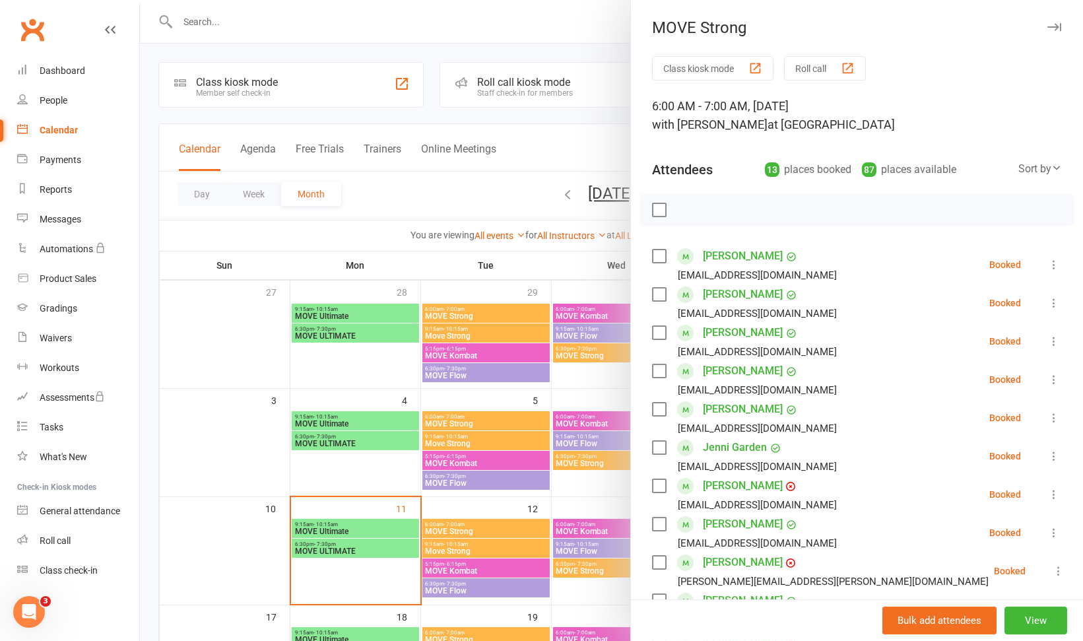
click at [1058, 505] on div "Class kiosk mode Roll call 6:00 AM - 7:00 AM, Tuesday, August, 12, 2025 with Sh…" at bounding box center [857, 518] width 452 height 924
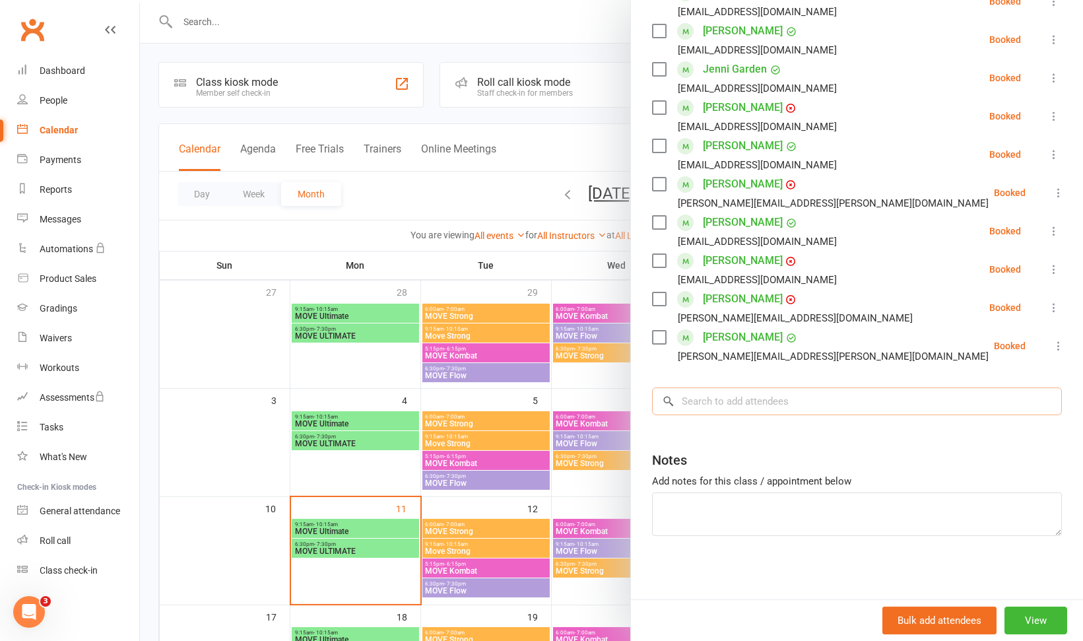
click at [899, 402] on input "search" at bounding box center [857, 401] width 410 height 28
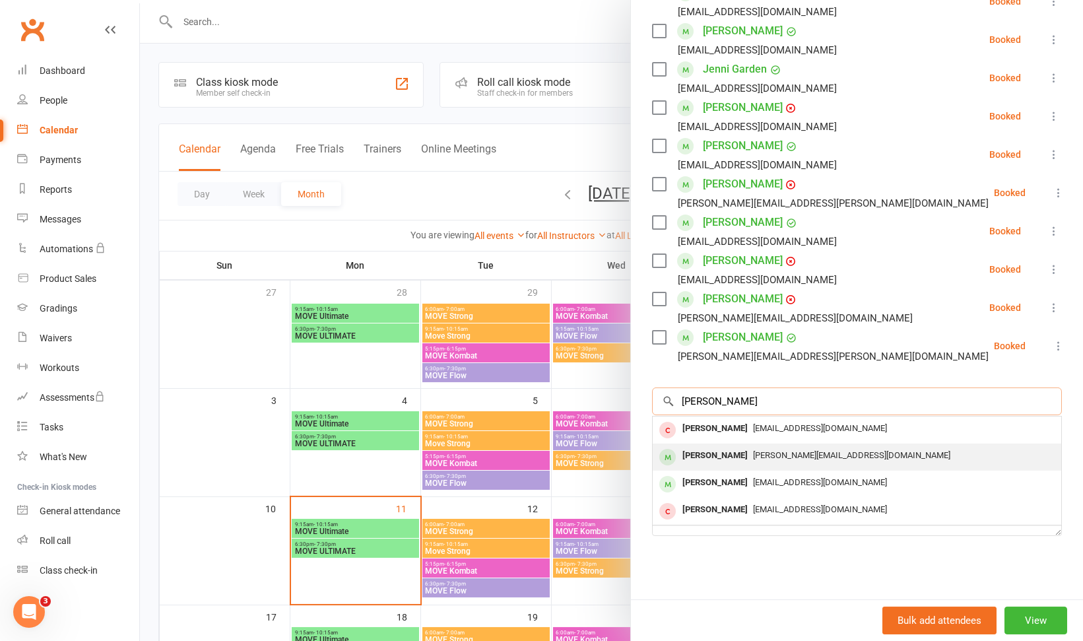
type input "lisa"
click at [853, 448] on div "Lisa.brown446@gmail.com" at bounding box center [857, 455] width 398 height 19
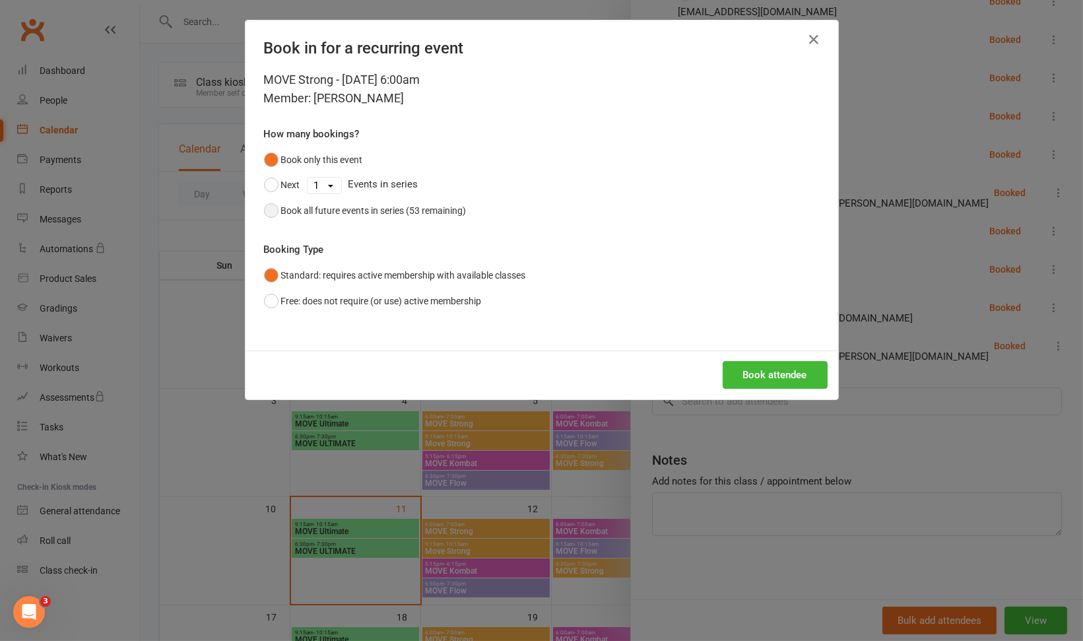
click at [368, 211] on div "Book all future events in series (53 remaining)" at bounding box center [373, 210] width 185 height 15
click at [728, 377] on button "Book attendee" at bounding box center [774, 375] width 105 height 28
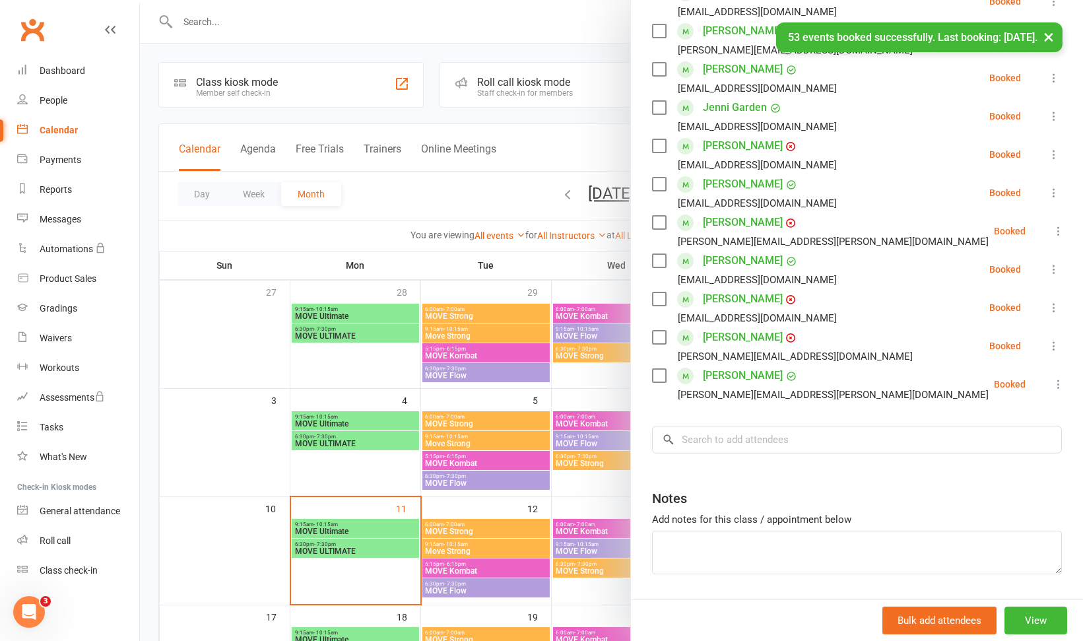
click at [586, 502] on div at bounding box center [611, 320] width 943 height 641
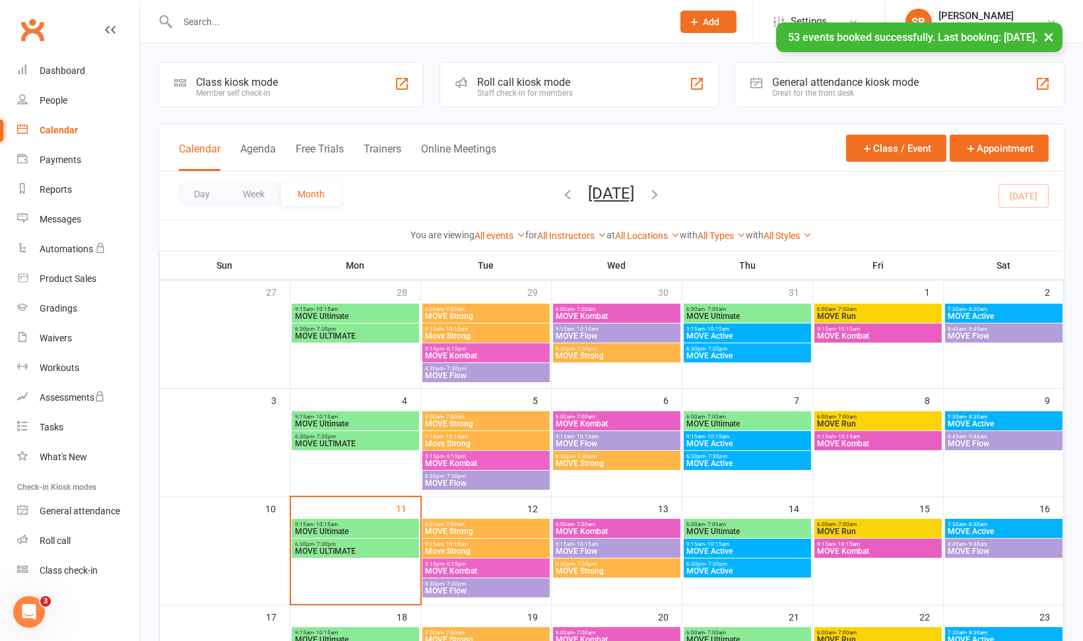
click at [712, 525] on span "- 7:00am" at bounding box center [715, 524] width 21 height 6
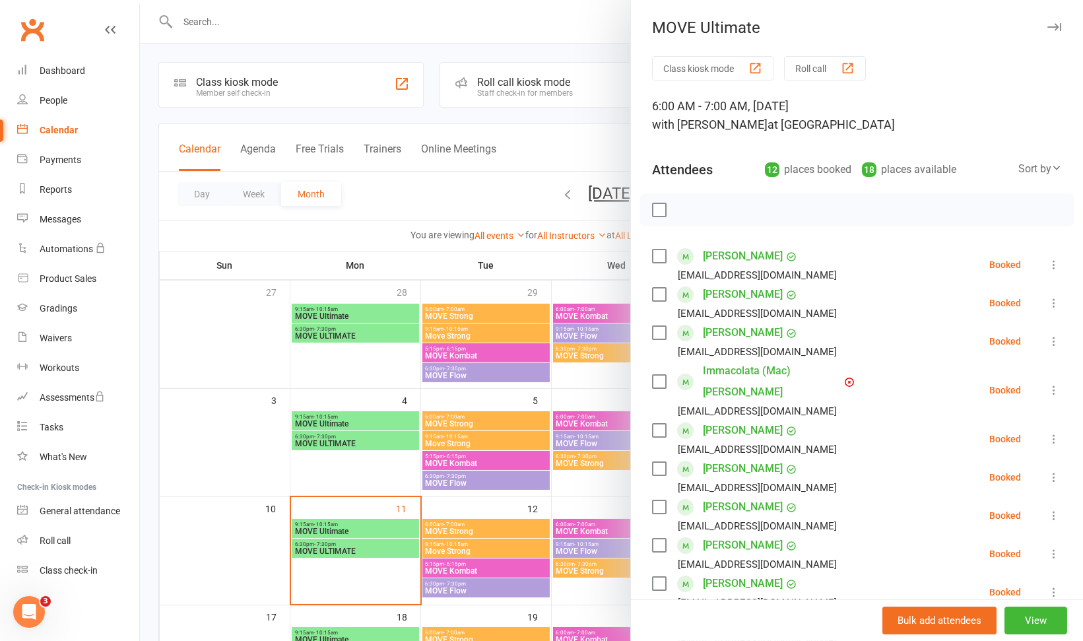
click at [1059, 523] on div "Class kiosk mode Roll call 6:00 AM - 7:00 AM, Thursday, August, 14, 2025 with S…" at bounding box center [857, 509] width 452 height 906
click at [1059, 521] on div "Class kiosk mode Roll call 6:00 AM - 7:00 AM, Thursday, August, 14, 2025 with S…" at bounding box center [857, 509] width 452 height 906
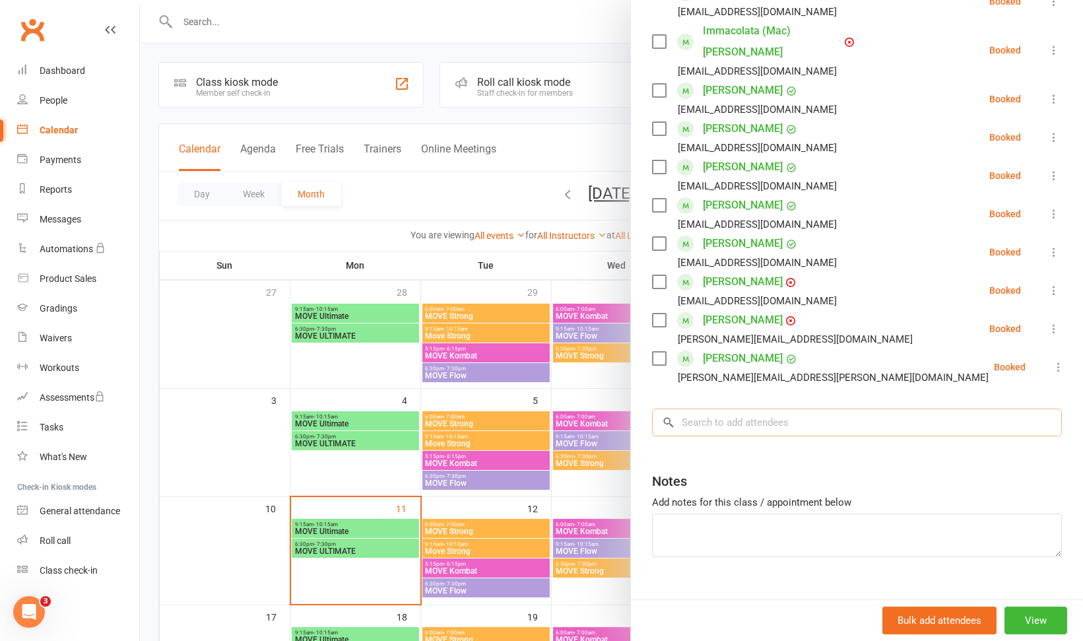
click at [885, 410] on input "search" at bounding box center [857, 422] width 410 height 28
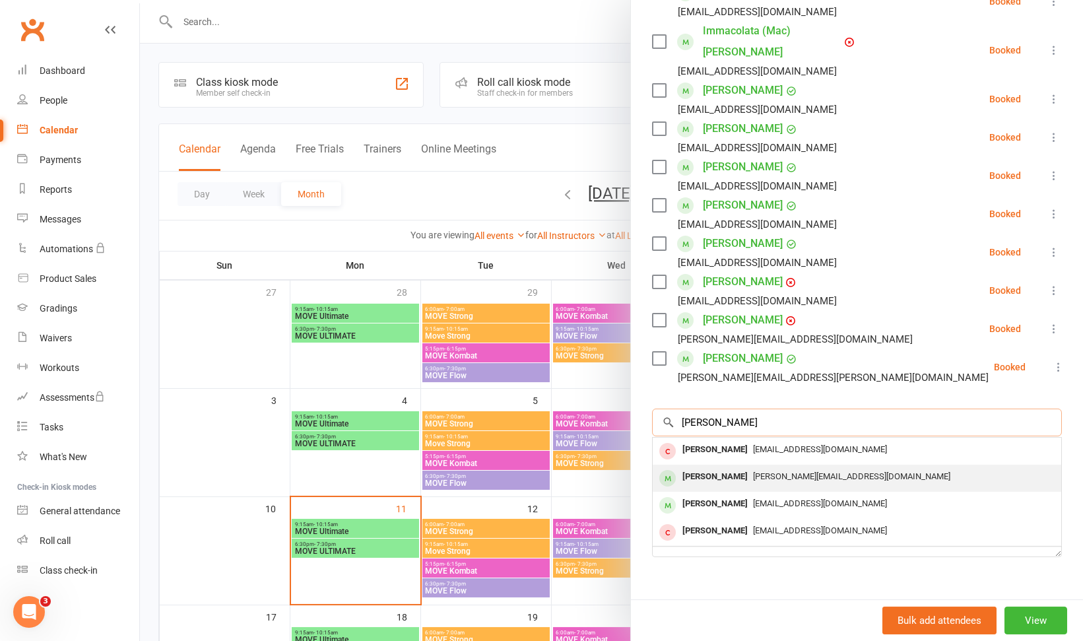
type input "lisa"
click at [846, 467] on div "Lisa.brown446@gmail.com" at bounding box center [857, 476] width 398 height 19
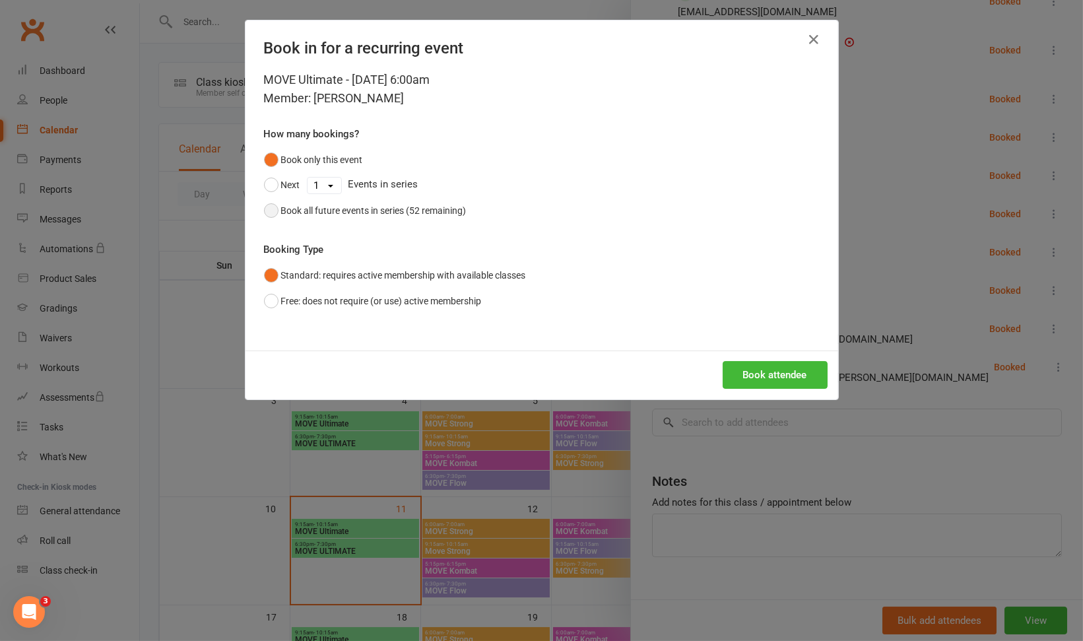
click at [459, 212] on div "Book all future events in series (52 remaining)" at bounding box center [373, 210] width 185 height 15
click at [735, 369] on button "Book attendee" at bounding box center [774, 375] width 105 height 28
click at [735, 369] on div "Loading..." at bounding box center [541, 374] width 592 height 49
drag, startPoint x: 736, startPoint y: 369, endPoint x: 706, endPoint y: 317, distance: 60.0
click at [706, 317] on div "MOVE Ultimate - Aug 14, 2025 6:00am Member: Lisa Brown How many bookings? Book …" at bounding box center [541, 211] width 592 height 280
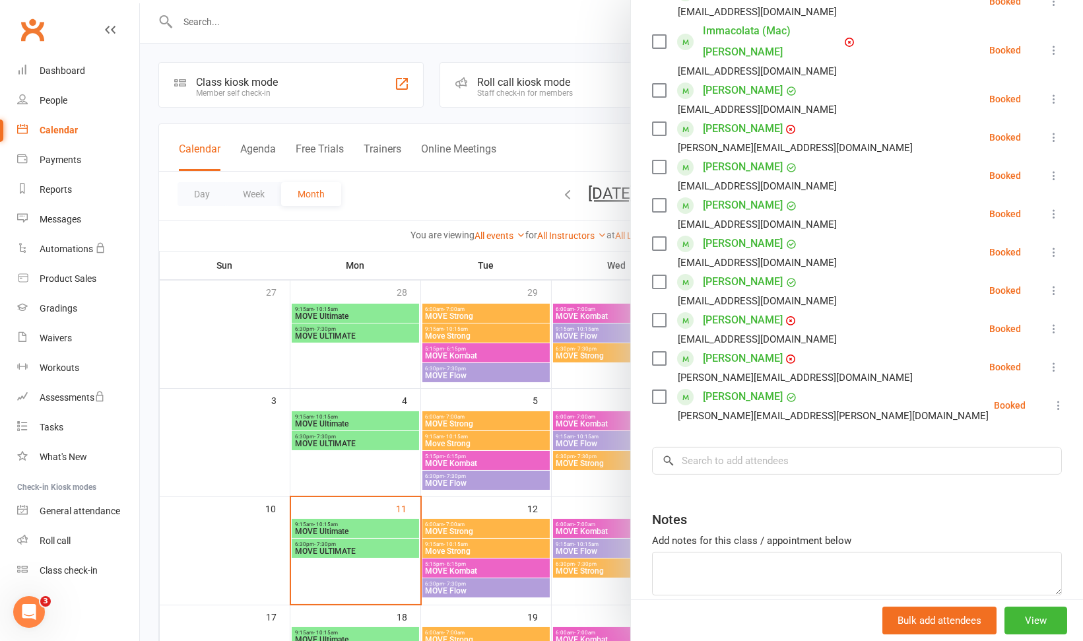
click at [574, 495] on div at bounding box center [611, 320] width 943 height 641
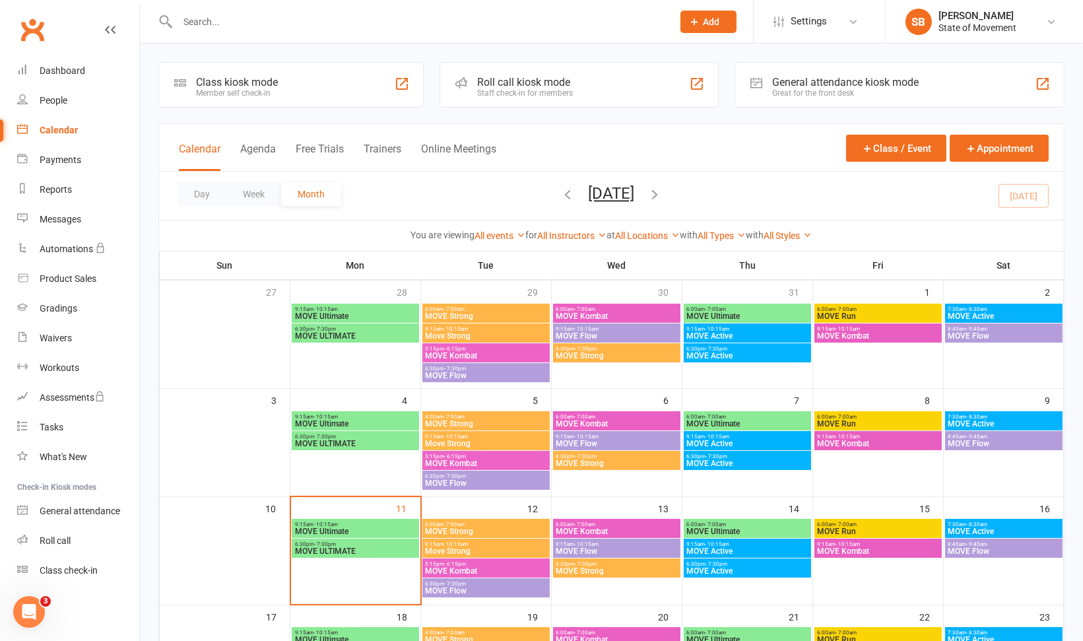
click at [874, 524] on span "6:00am - 7:00am" at bounding box center [878, 524] width 122 height 6
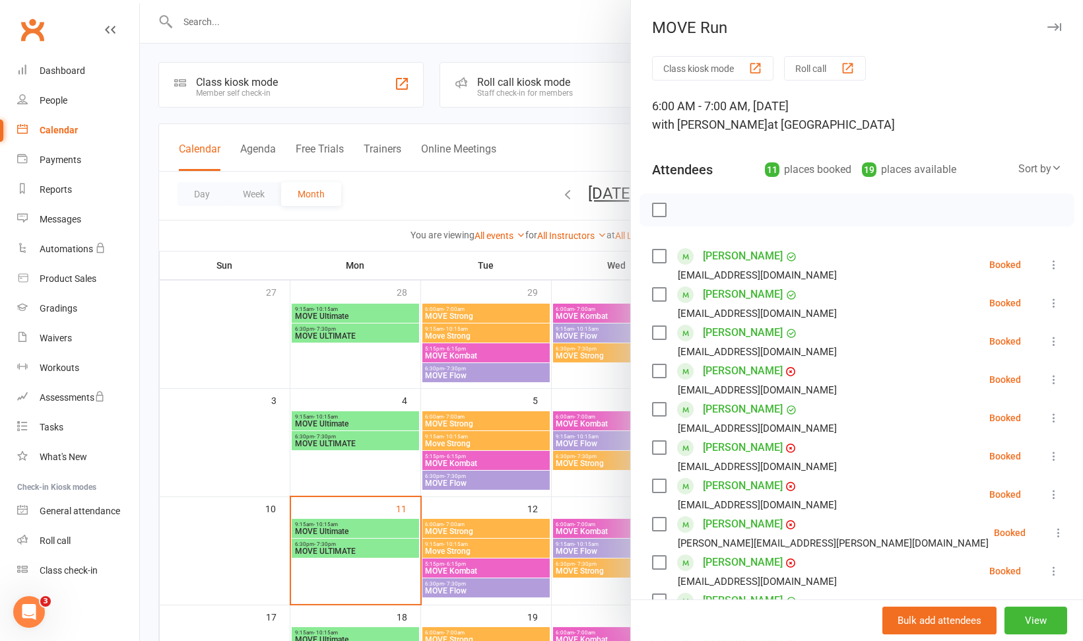
click at [1060, 505] on div "Class kiosk mode Roll call 6:00 AM - 7:00 AM, Friday, August, 15, 2025 with Sha…" at bounding box center [857, 479] width 452 height 847
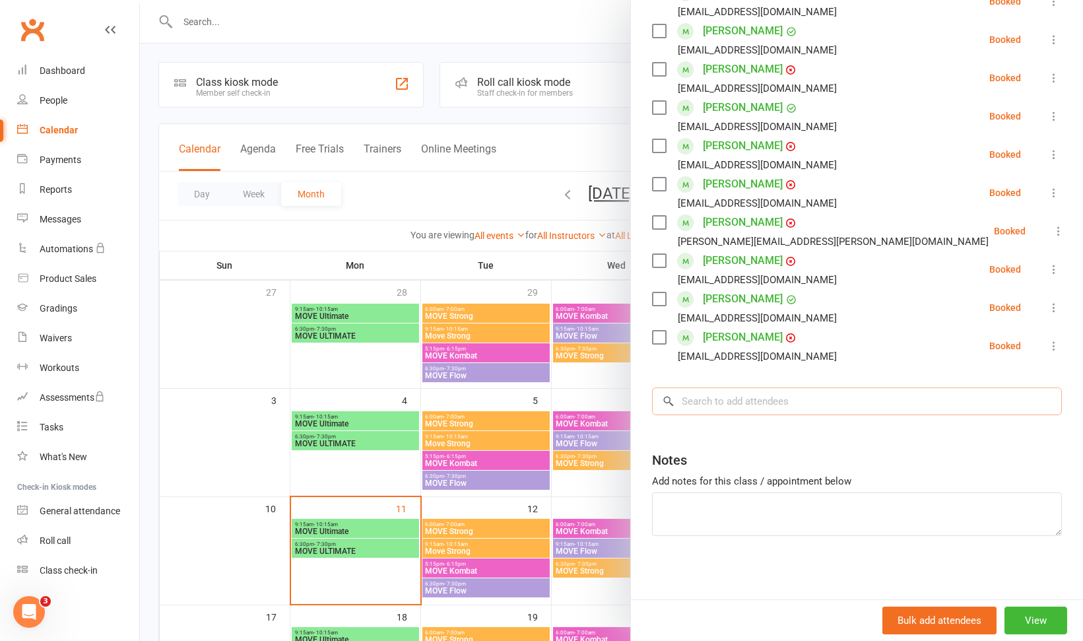
click at [856, 395] on input "search" at bounding box center [857, 401] width 410 height 28
type input "brown"
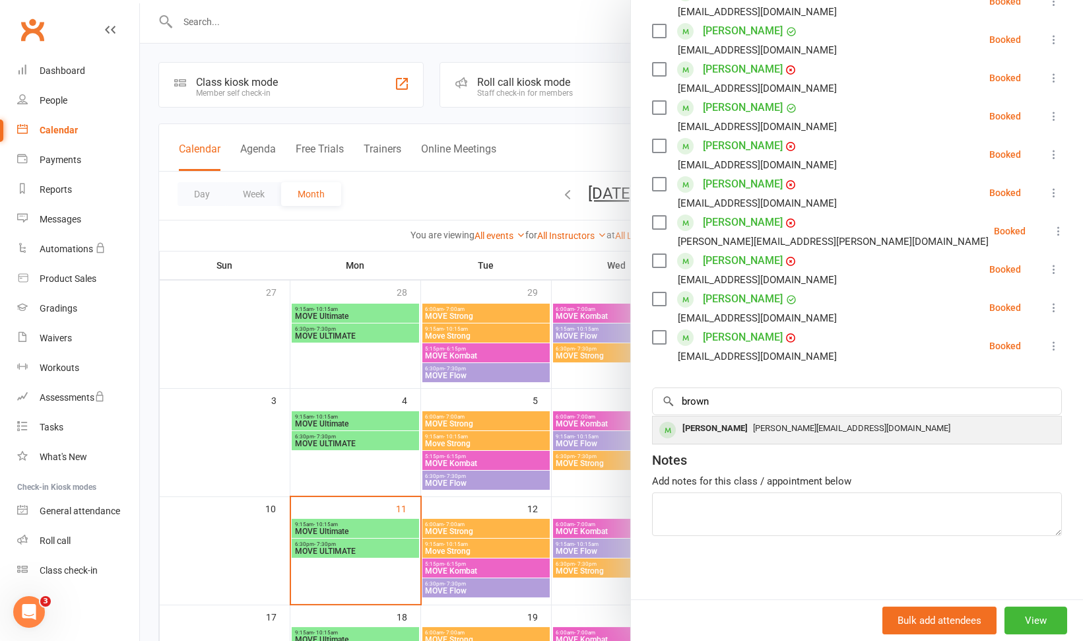
click at [827, 431] on span "[PERSON_NAME][EMAIL_ADDRESS][DOMAIN_NAME]" at bounding box center [851, 428] width 197 height 10
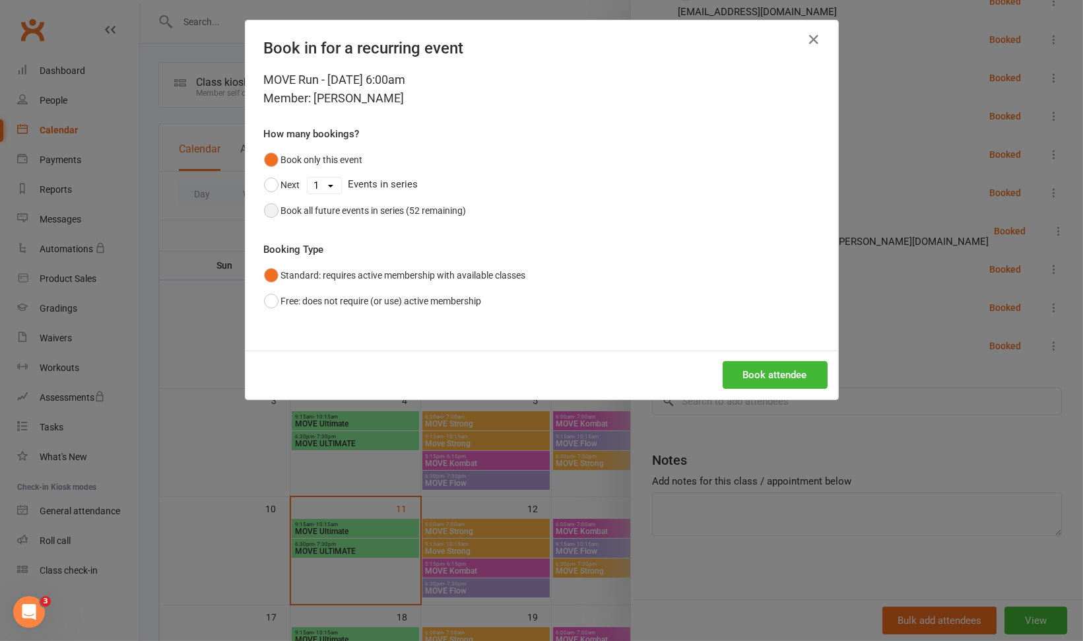
click at [450, 211] on div "Book all future events in series (52 remaining)" at bounding box center [373, 210] width 185 height 15
click at [757, 377] on button "Book attendee" at bounding box center [774, 375] width 105 height 28
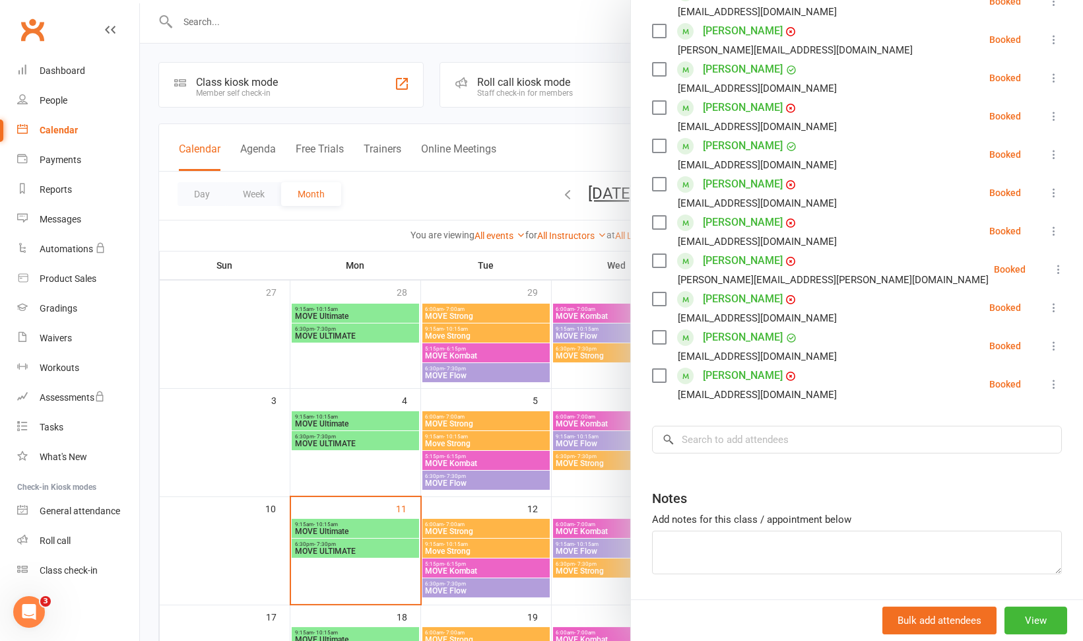
click at [494, 439] on div at bounding box center [611, 320] width 943 height 641
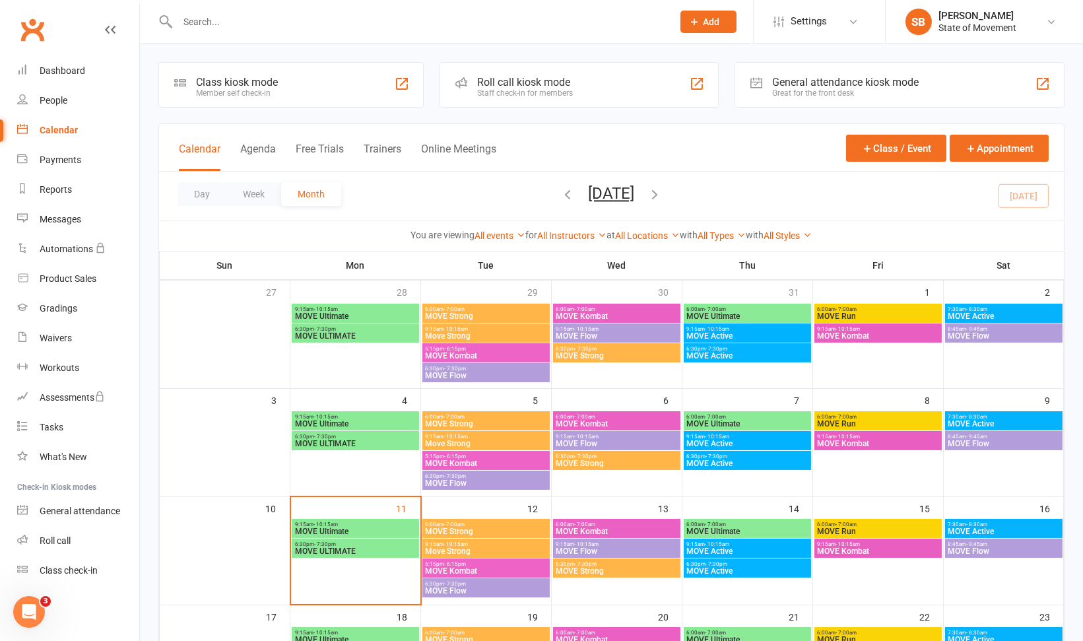
click at [494, 439] on div at bounding box center [846, 320] width 943 height 641
click at [502, 82] on div "Roll call kiosk mode" at bounding box center [525, 82] width 96 height 13
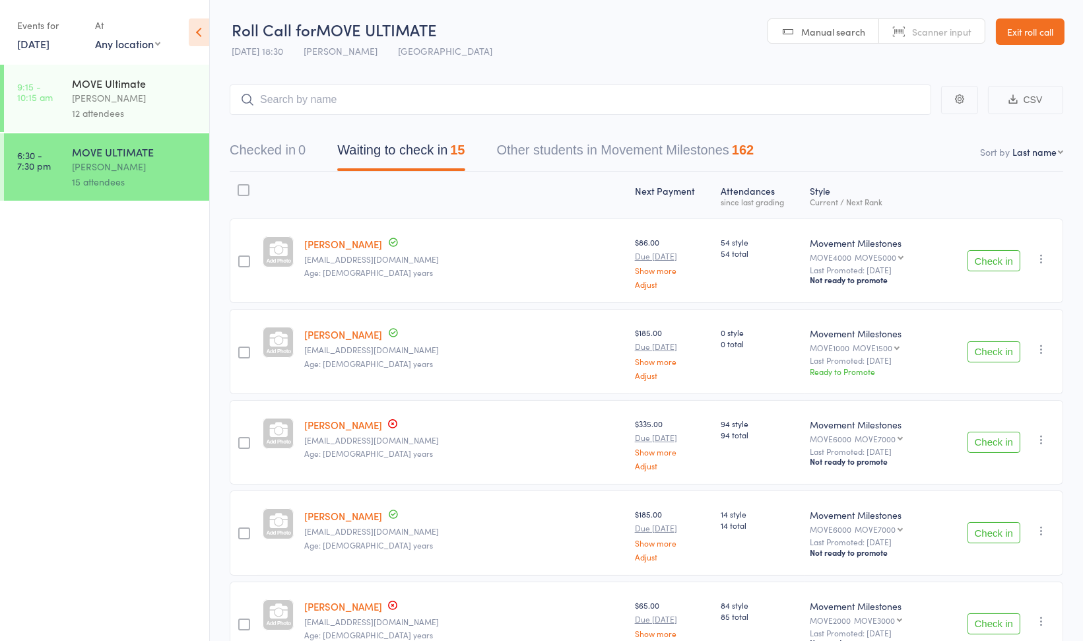
click at [40, 47] on link "[DATE]" at bounding box center [33, 43] width 32 height 15
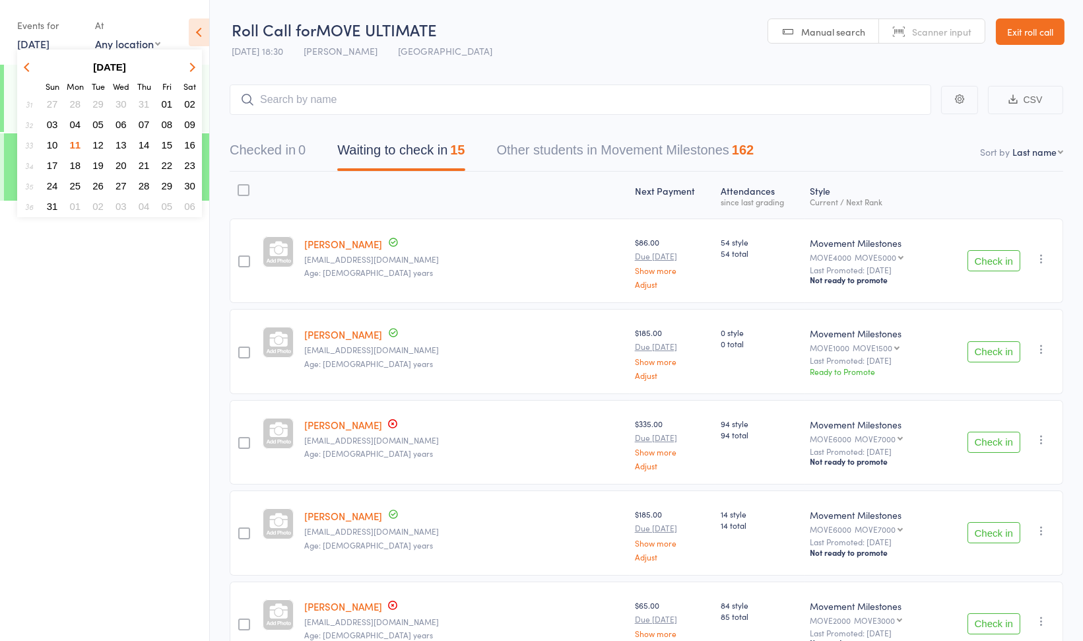
click at [94, 142] on span "12" at bounding box center [97, 144] width 11 height 11
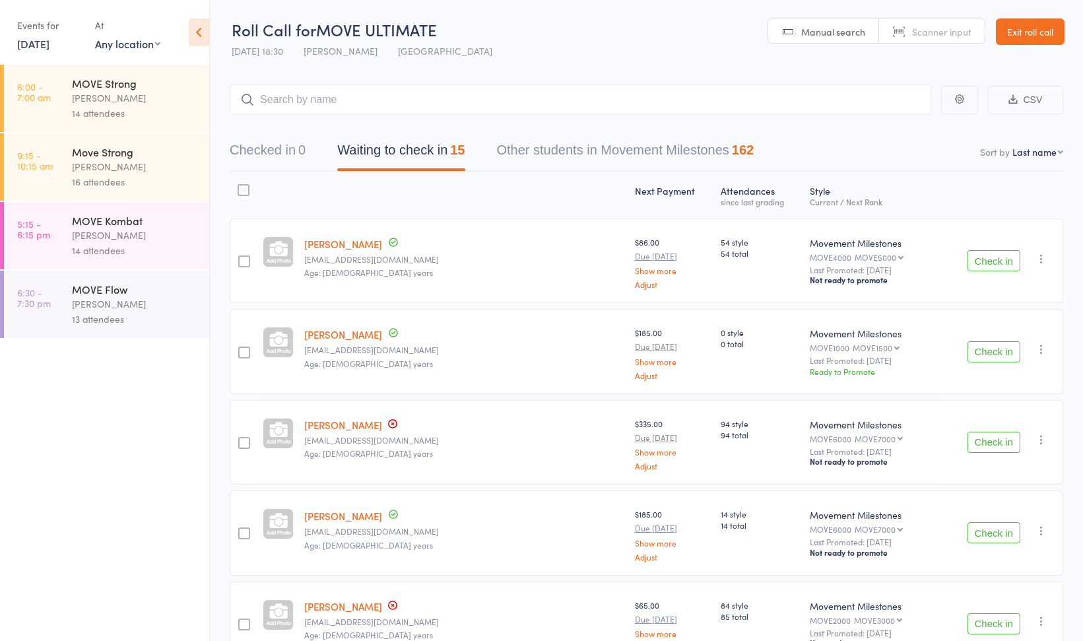
click at [116, 113] on div "14 attendees" at bounding box center [135, 113] width 126 height 15
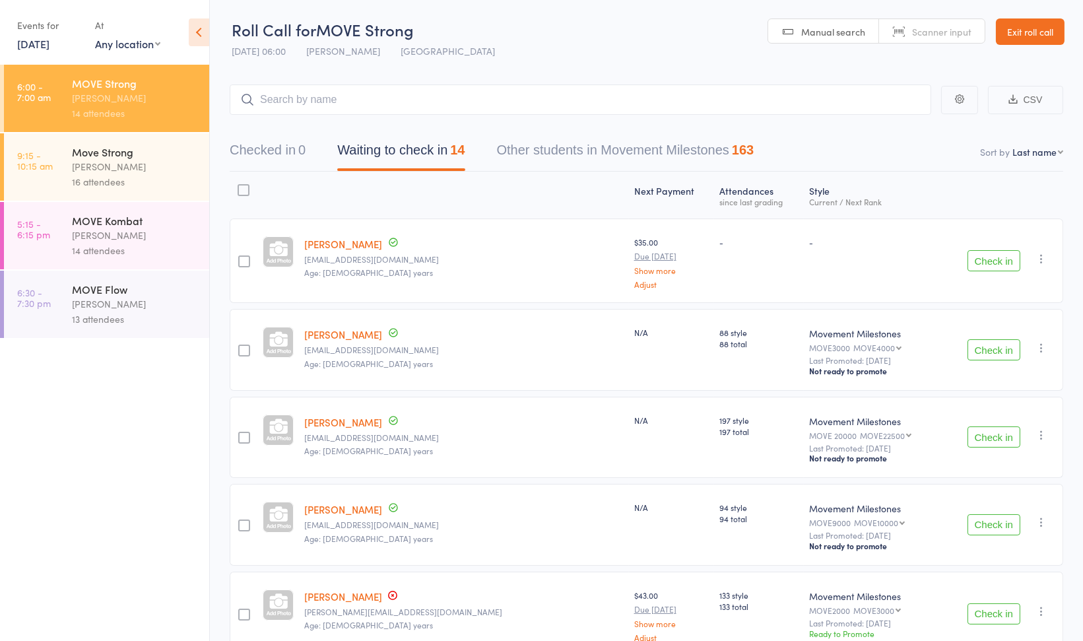
click at [423, 329] on div "[PERSON_NAME] [EMAIL_ADDRESS][DOMAIN_NAME] Age: [DEMOGRAPHIC_DATA] years" at bounding box center [463, 349] width 329 height 81
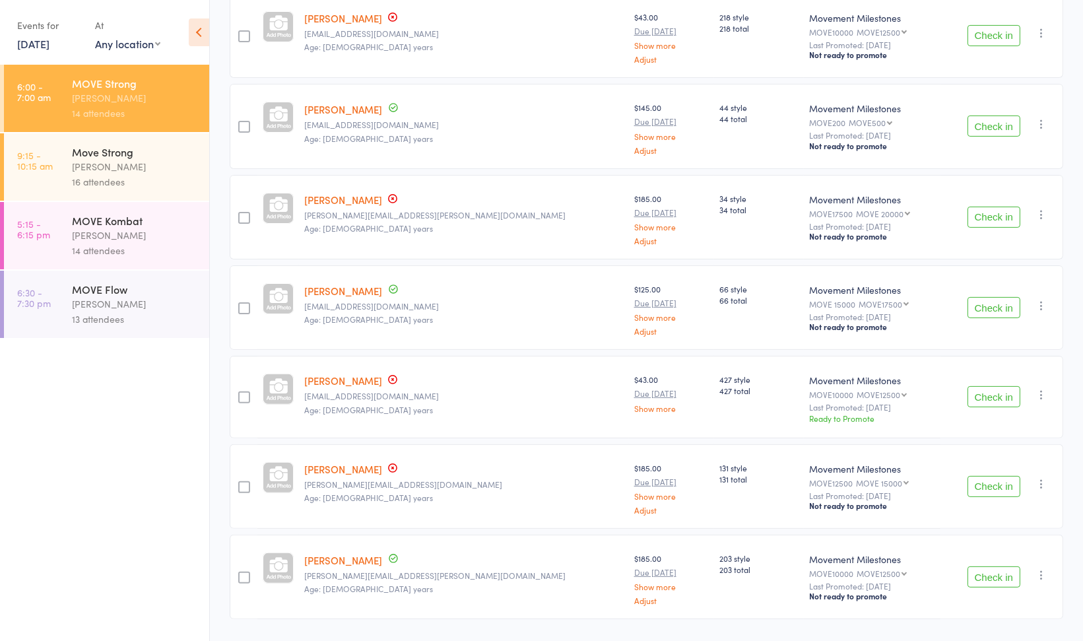
scroll to position [879, 0]
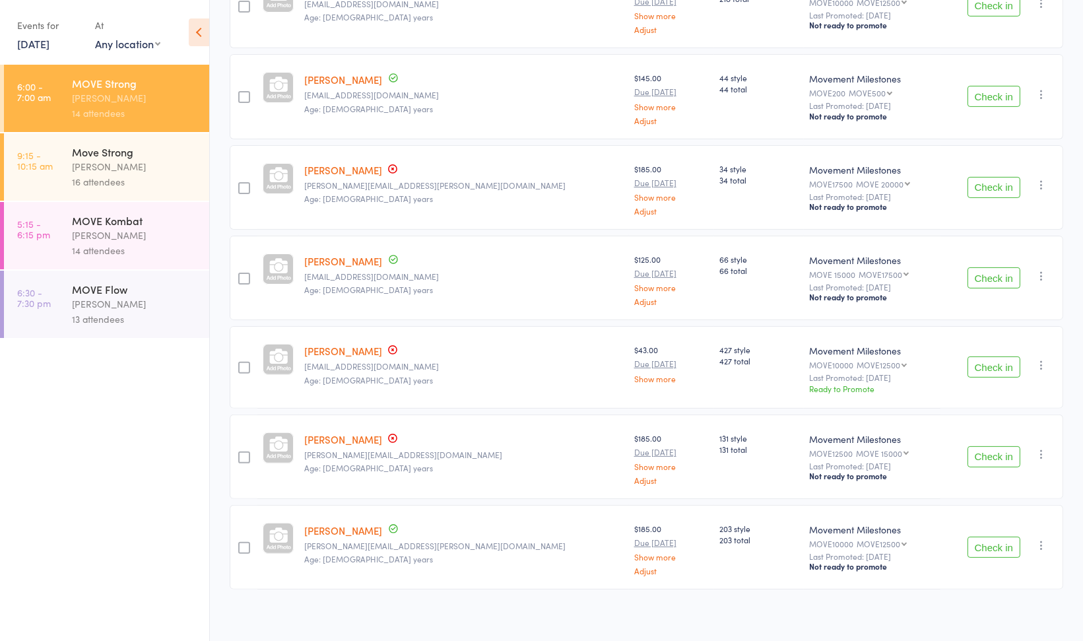
click at [146, 183] on div "16 attendees" at bounding box center [135, 181] width 126 height 15
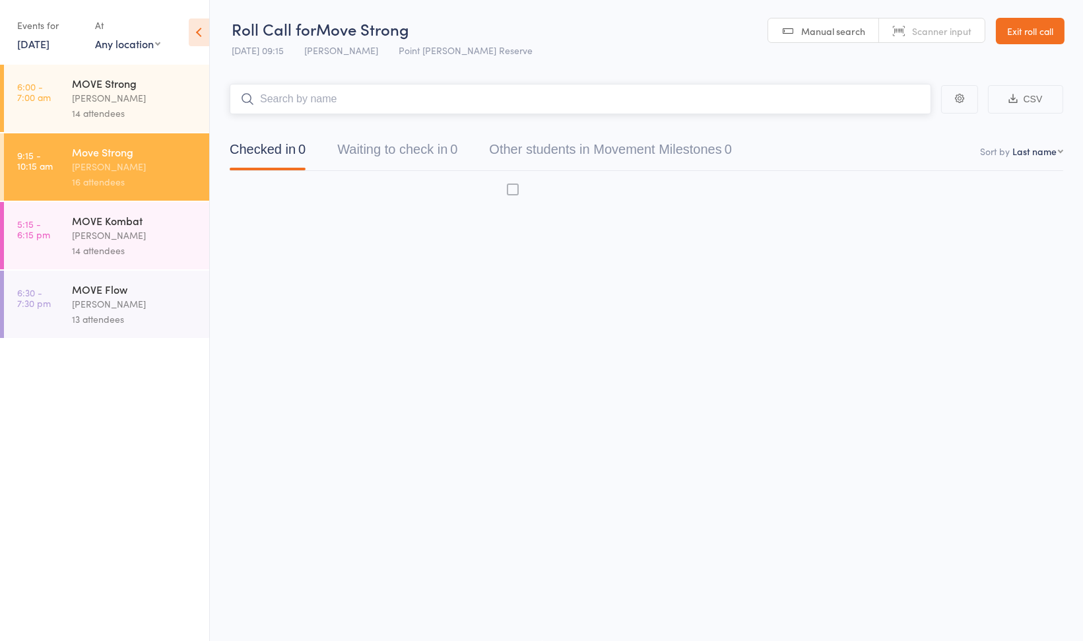
scroll to position [1, 0]
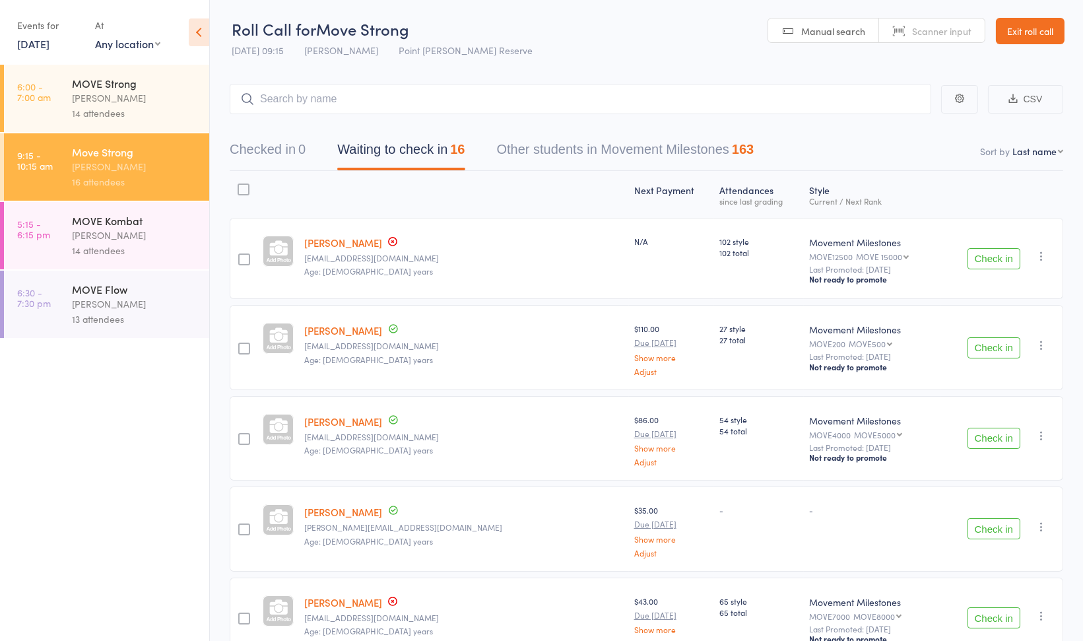
click at [470, 269] on small "Age: 61 years" at bounding box center [463, 271] width 319 height 9
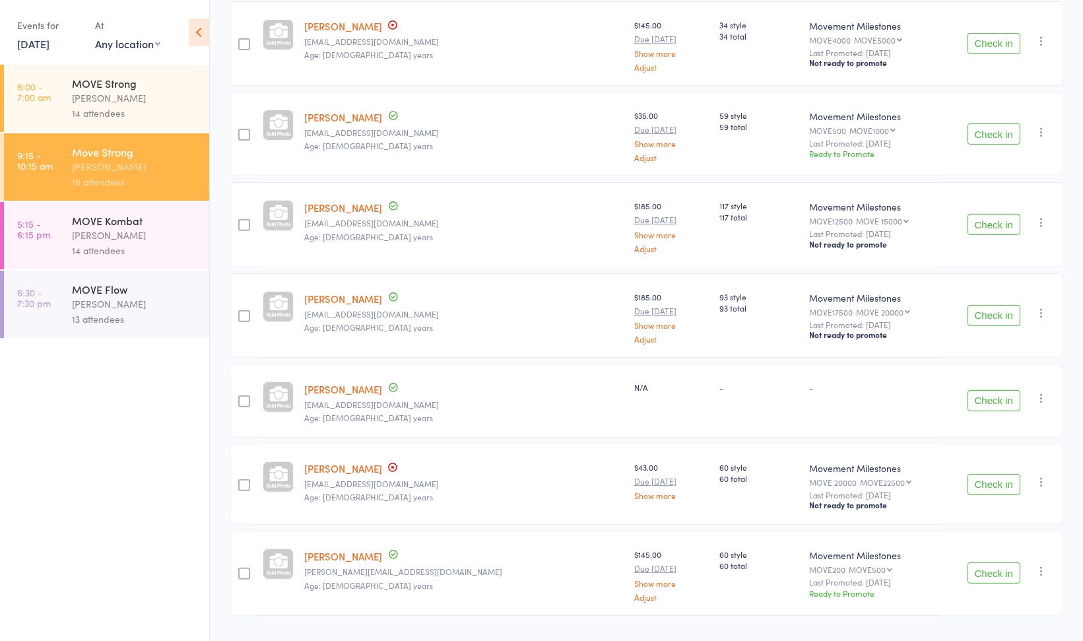
scroll to position [1053, 0]
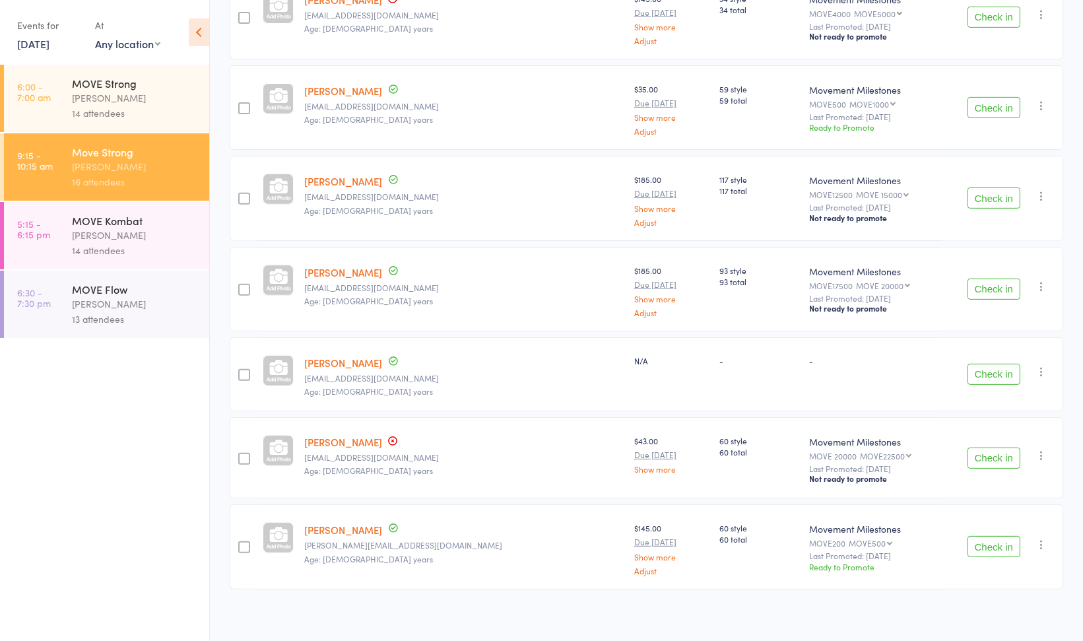
click at [157, 255] on div "14 attendees" at bounding box center [135, 250] width 126 height 15
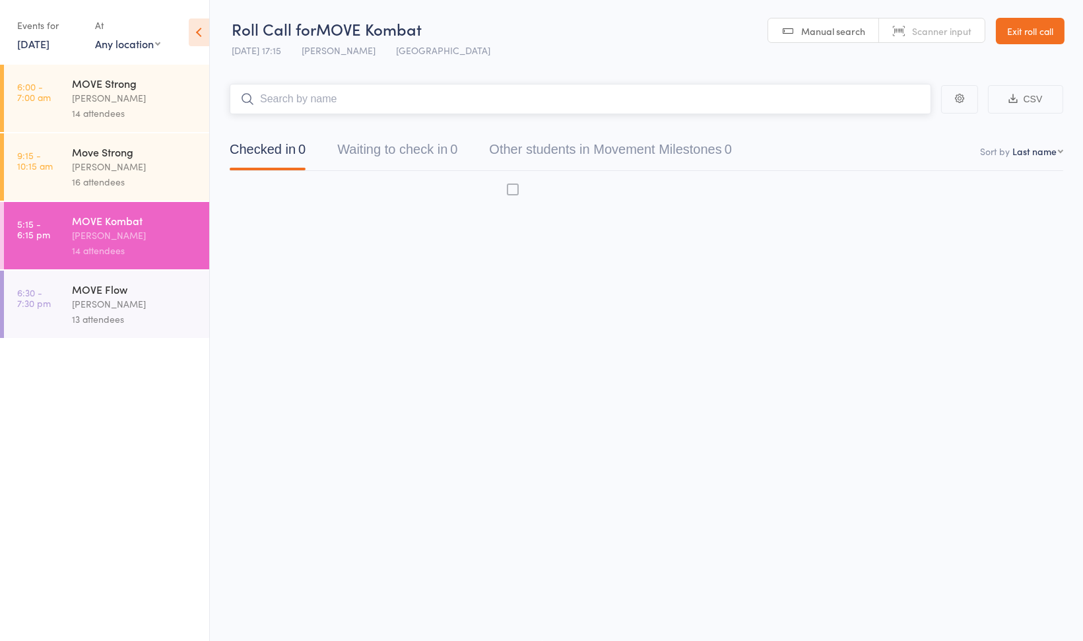
scroll to position [1, 0]
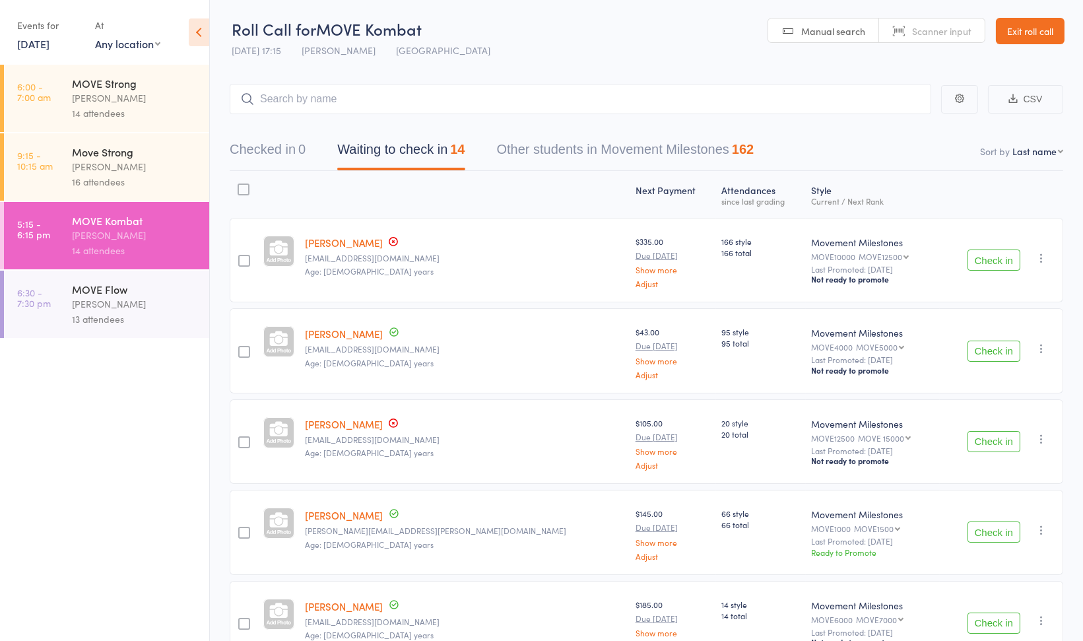
click at [451, 282] on div "Kirsty Arnold kirstyleedoyle@hotmail.com Age: 43 years" at bounding box center [465, 260] width 331 height 84
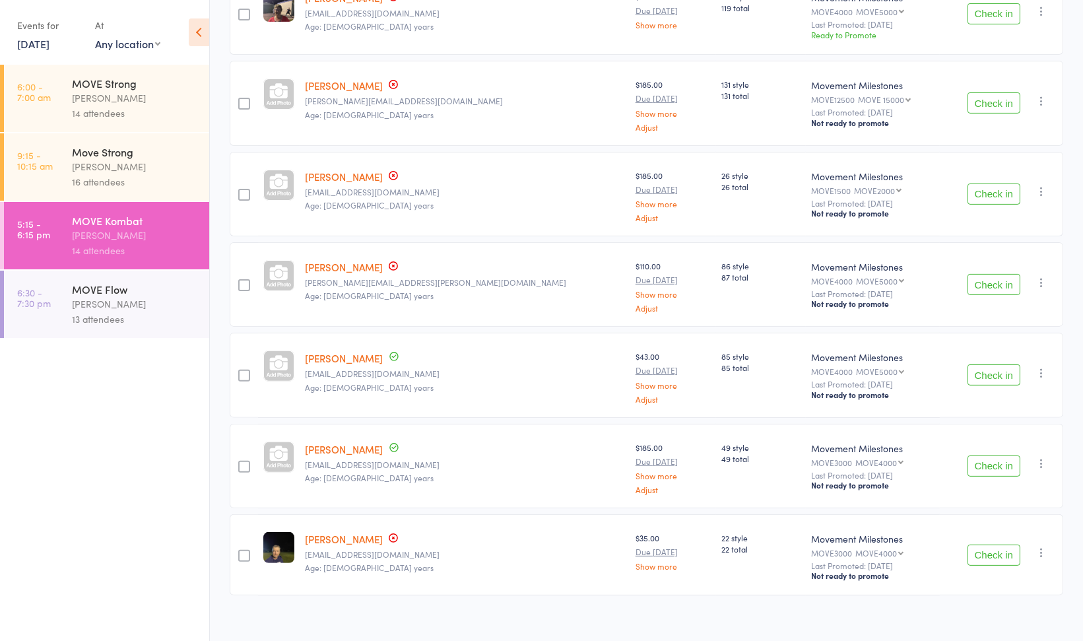
scroll to position [887, 0]
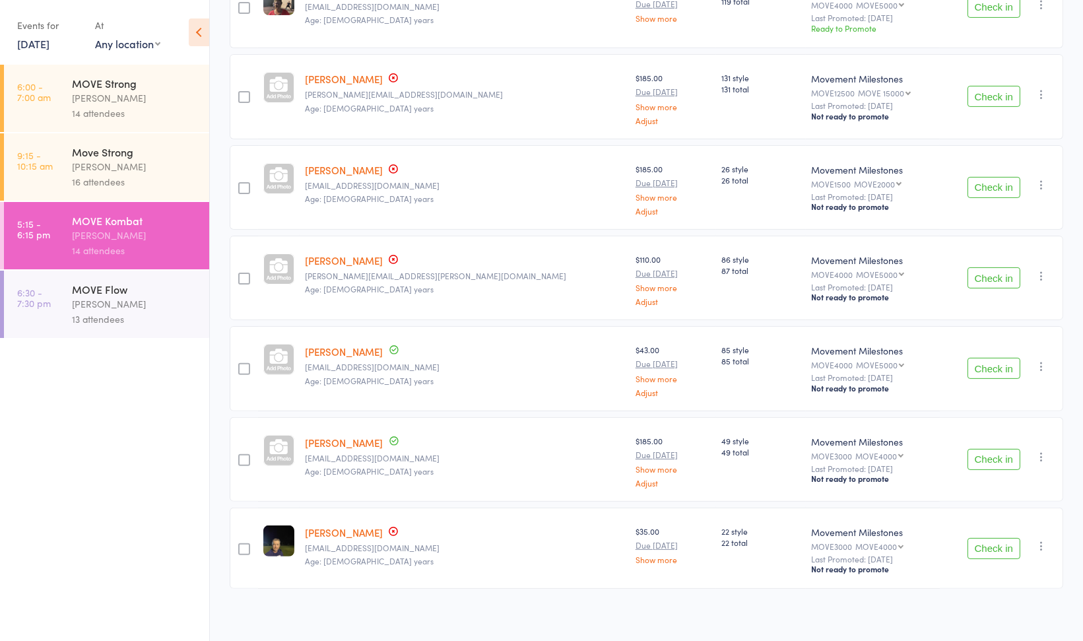
click at [185, 296] on div "MOVE Flow" at bounding box center [135, 289] width 126 height 15
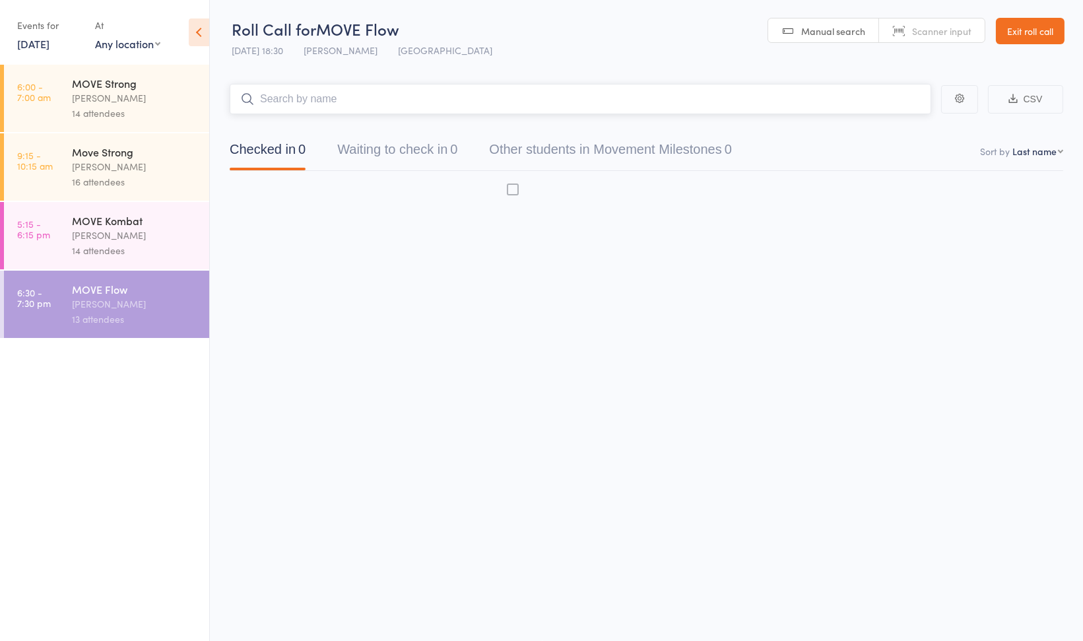
scroll to position [1, 0]
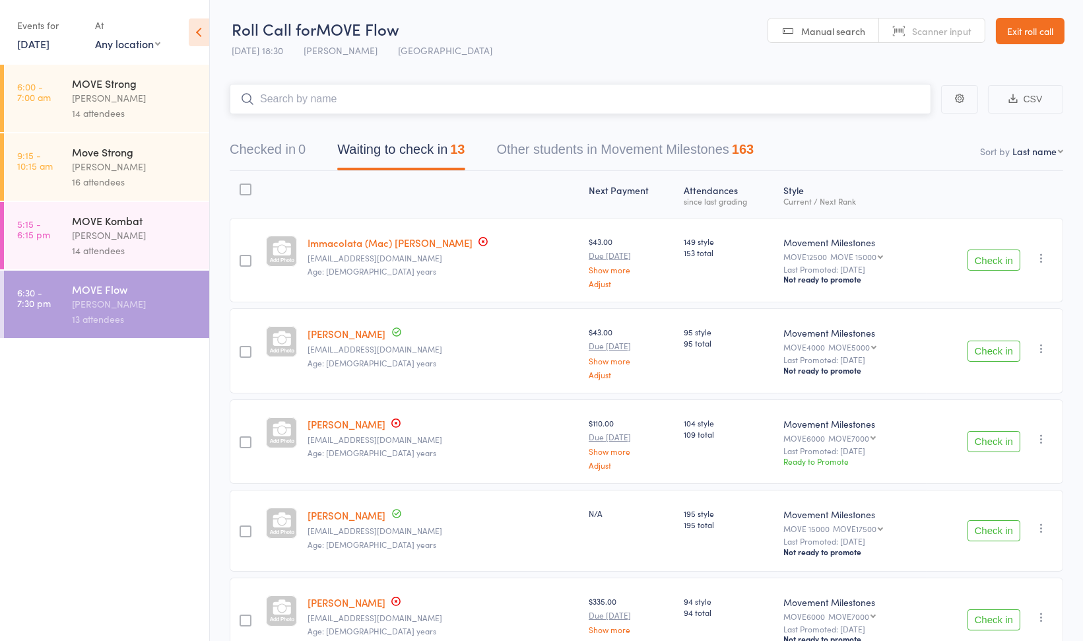
click at [866, 160] on nav "Checked in 0 Waiting to check in 13 Other students in Movement Milestones 163" at bounding box center [646, 152] width 865 height 35
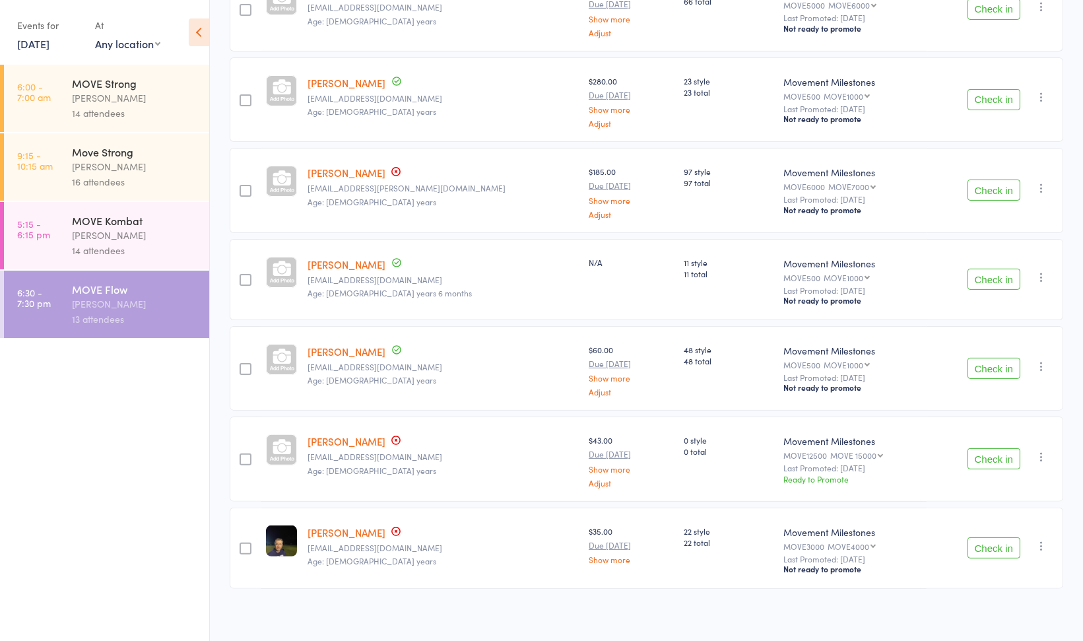
scroll to position [794, 0]
click at [47, 49] on link "12 Aug, 2025" at bounding box center [33, 43] width 32 height 15
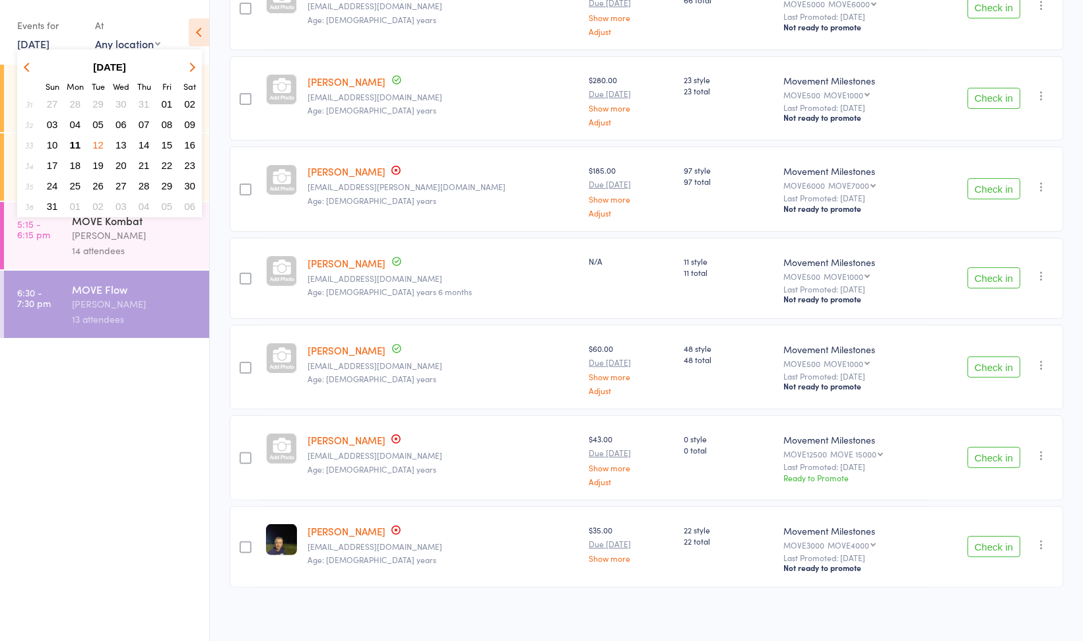
click at [122, 142] on span "13" at bounding box center [120, 144] width 11 height 11
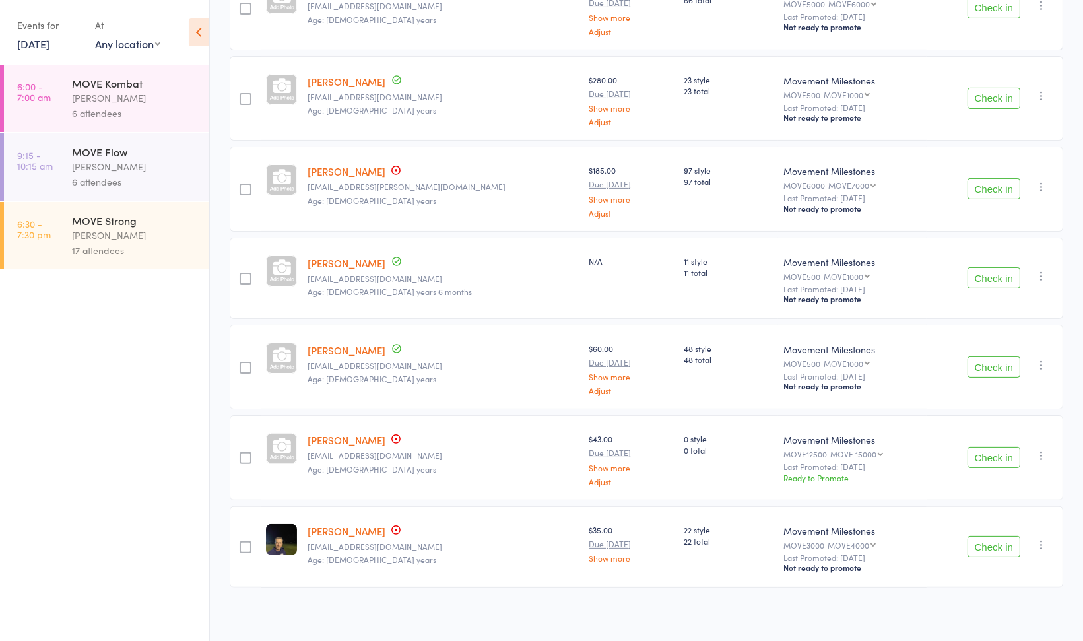
click at [154, 110] on div "6 attendees" at bounding box center [135, 113] width 126 height 15
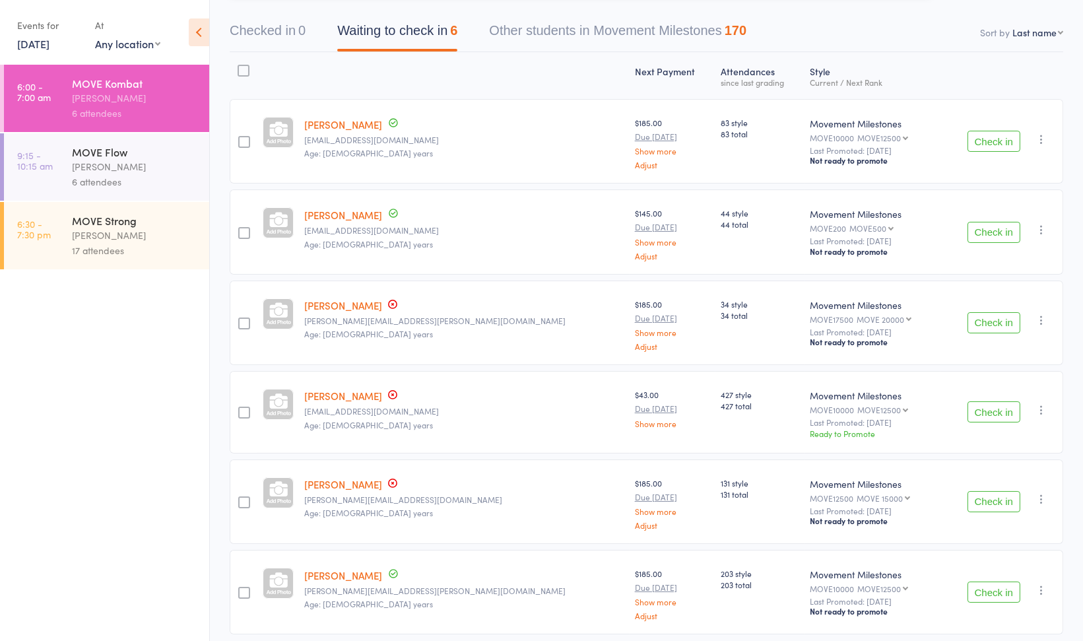
scroll to position [115, 0]
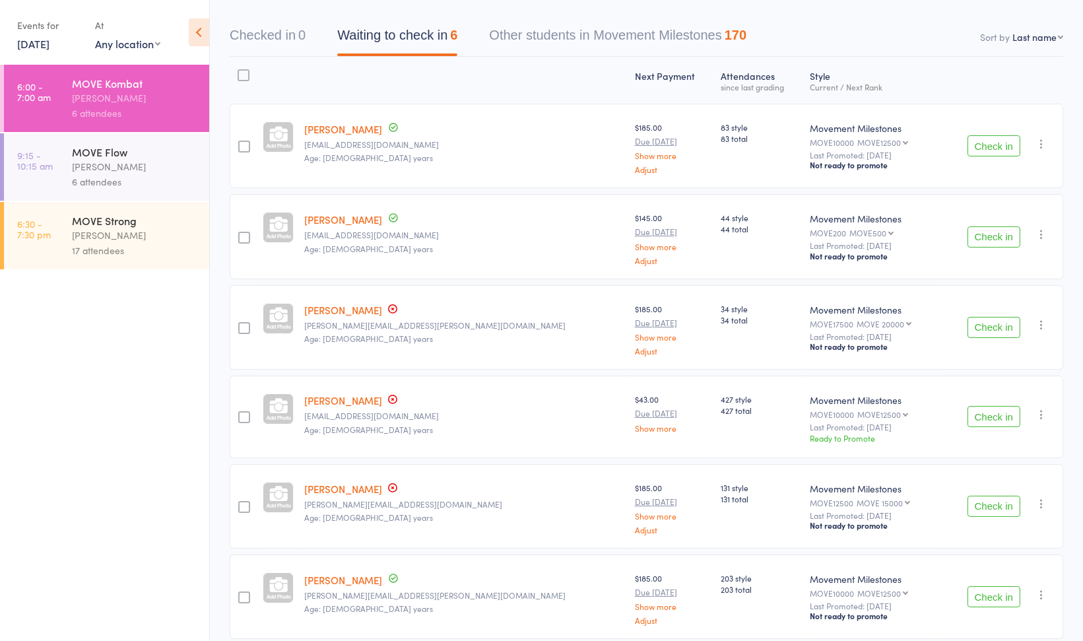
click at [162, 176] on div "6 attendees" at bounding box center [135, 181] width 126 height 15
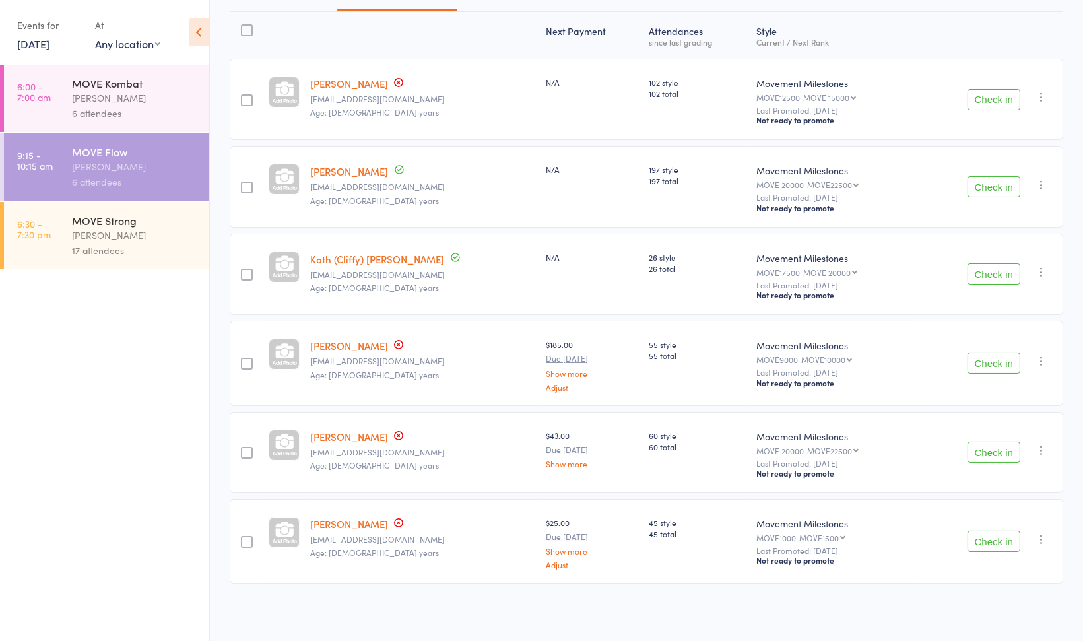
scroll to position [160, 0]
click at [152, 254] on div "17 attendees" at bounding box center [135, 250] width 126 height 15
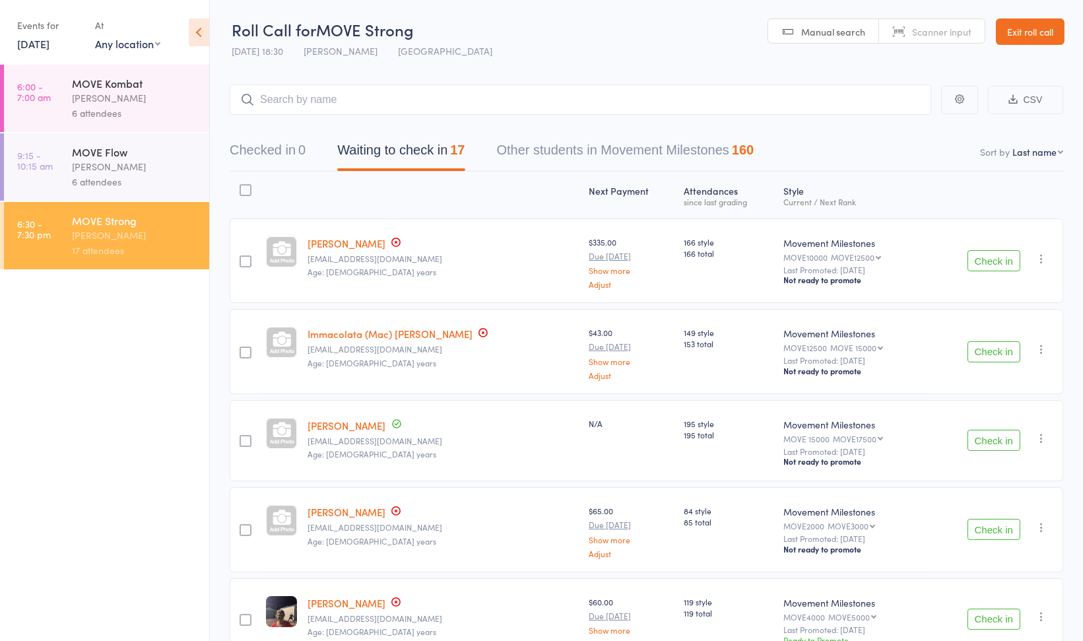
click at [1017, 32] on link "Exit roll call" at bounding box center [1030, 31] width 69 height 26
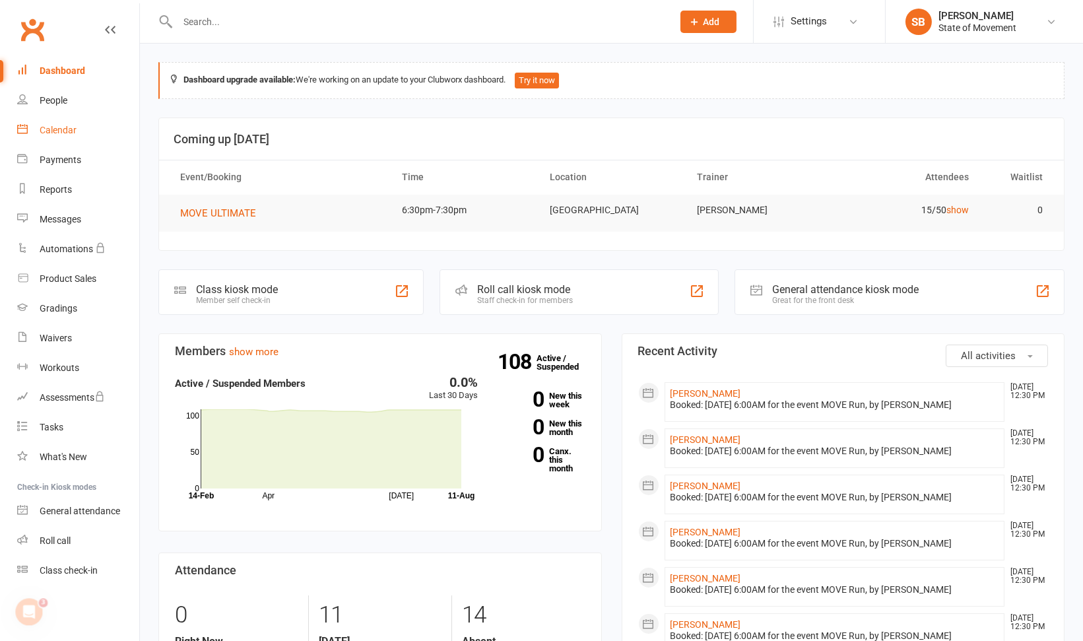
click at [53, 132] on div "Calendar" at bounding box center [58, 130] width 37 height 11
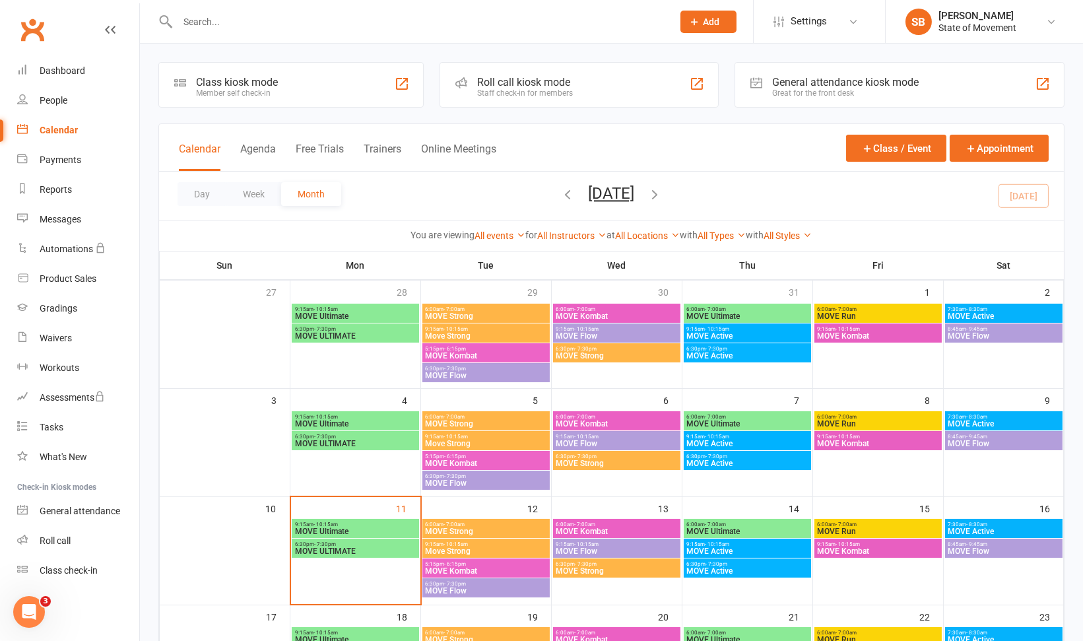
click at [583, 78] on div "Roll call kiosk mode Staff check-in for members" at bounding box center [578, 85] width 279 height 46
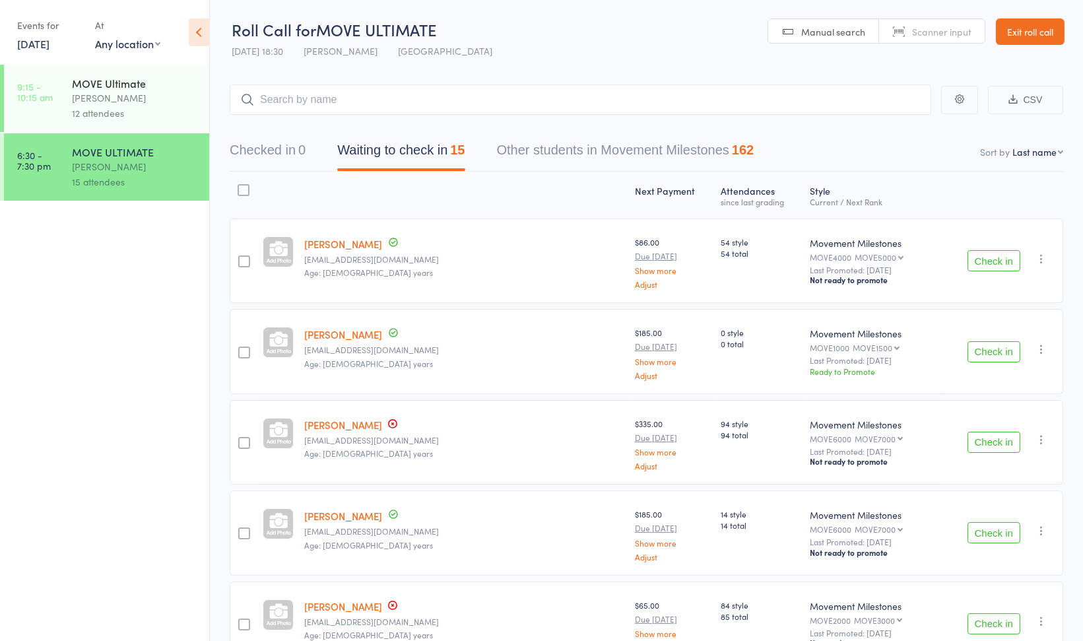
click at [37, 46] on link "[DATE]" at bounding box center [33, 43] width 32 height 15
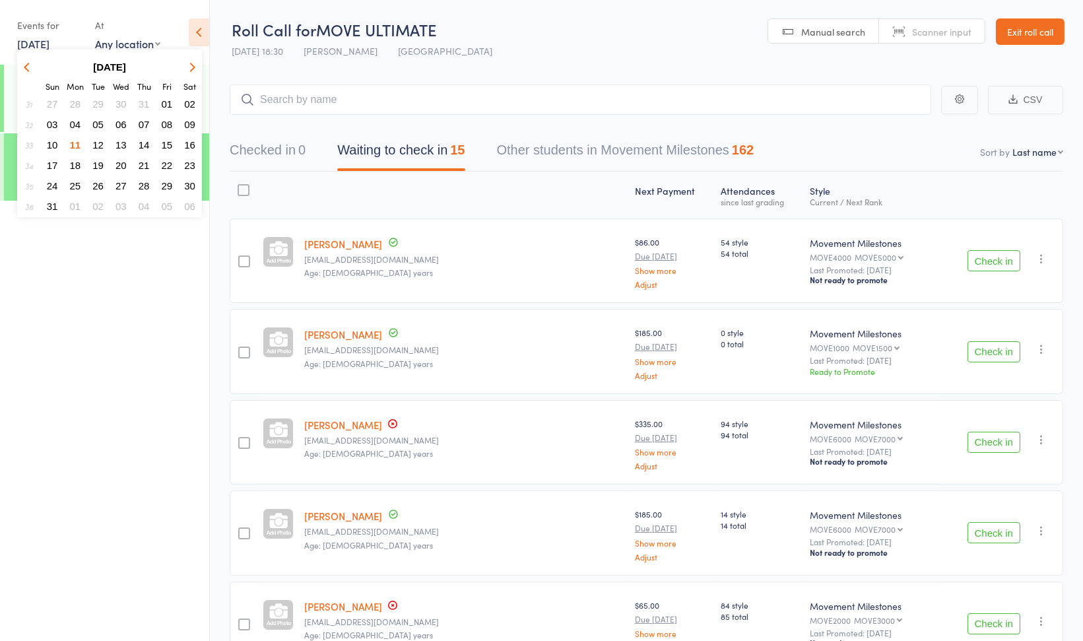
click at [34, 67] on button "button" at bounding box center [29, 67] width 20 height 18
click at [77, 142] on span "12" at bounding box center [75, 144] width 11 height 11
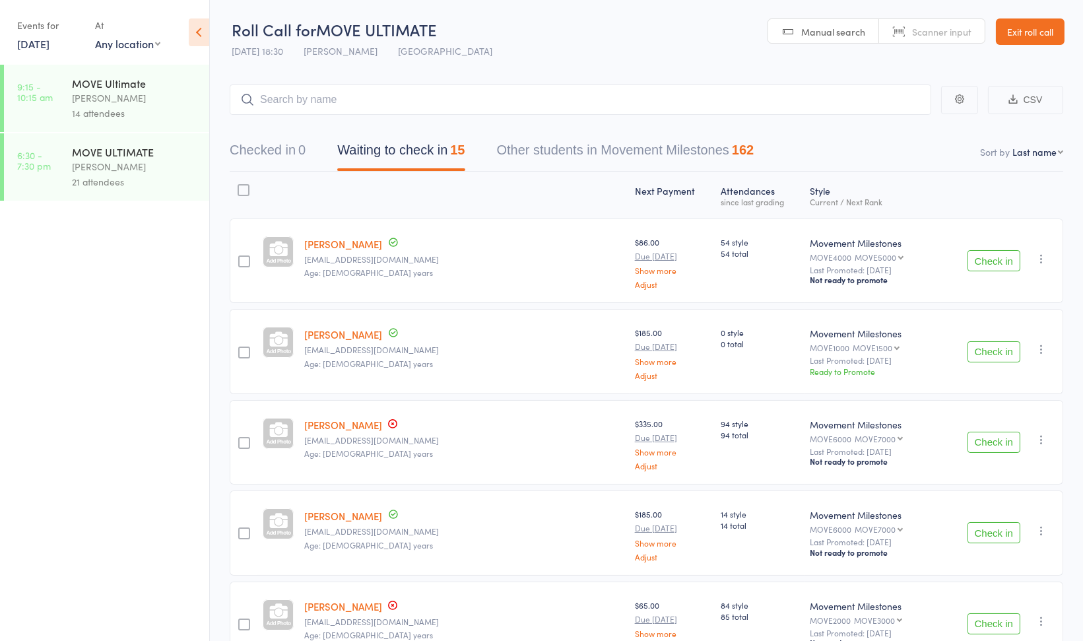
click at [144, 100] on div "[PERSON_NAME]" at bounding box center [135, 97] width 126 height 15
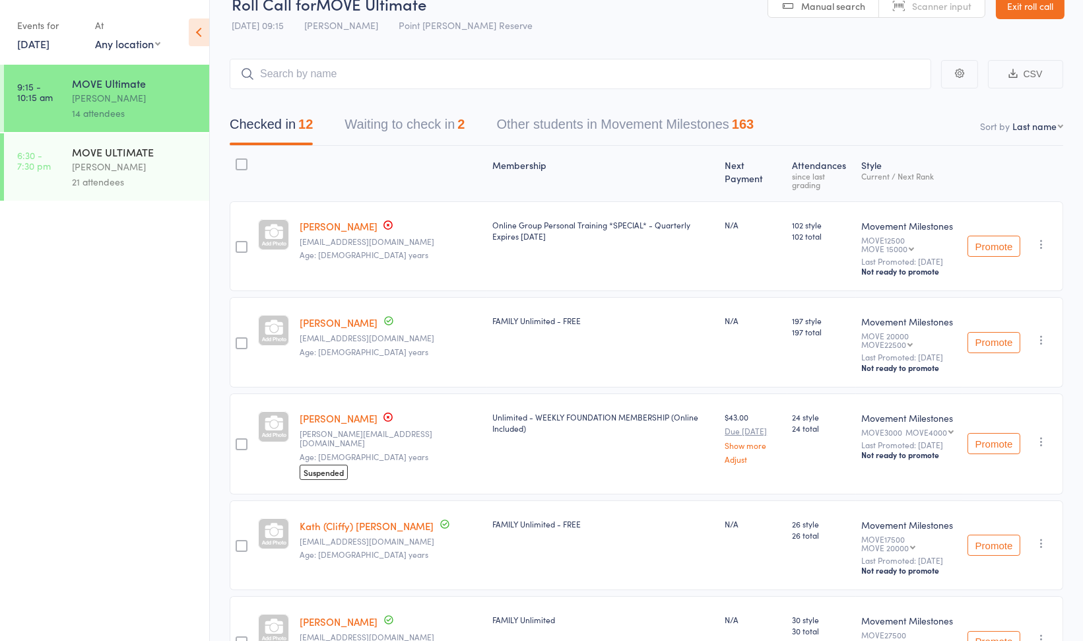
scroll to position [24, 0]
click at [36, 47] on link "12 May, 2025" at bounding box center [33, 43] width 32 height 15
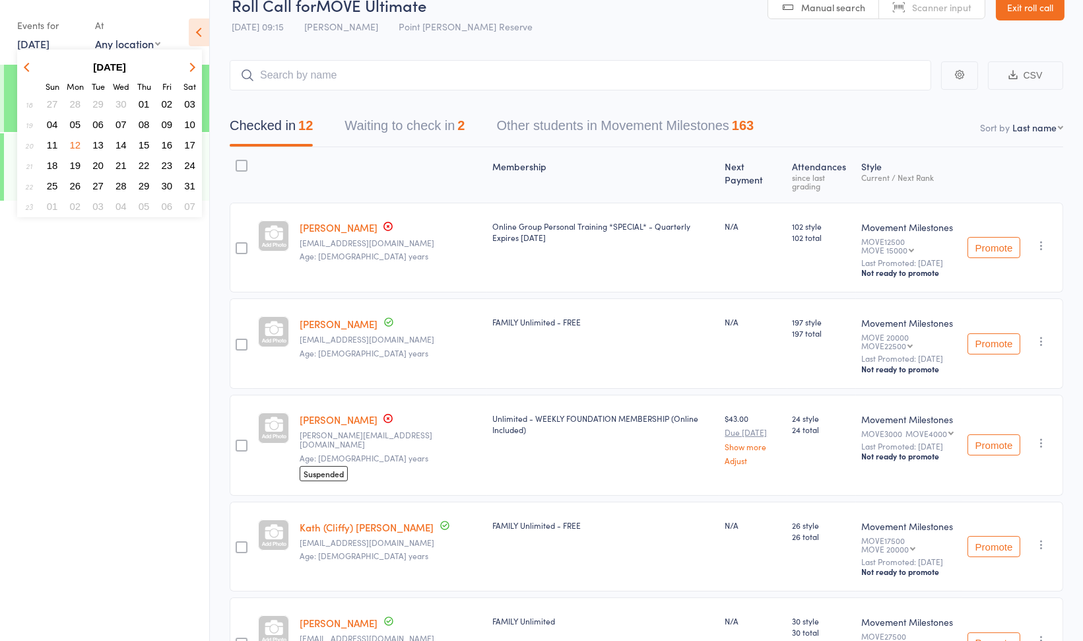
click at [145, 143] on span "15" at bounding box center [144, 144] width 11 height 11
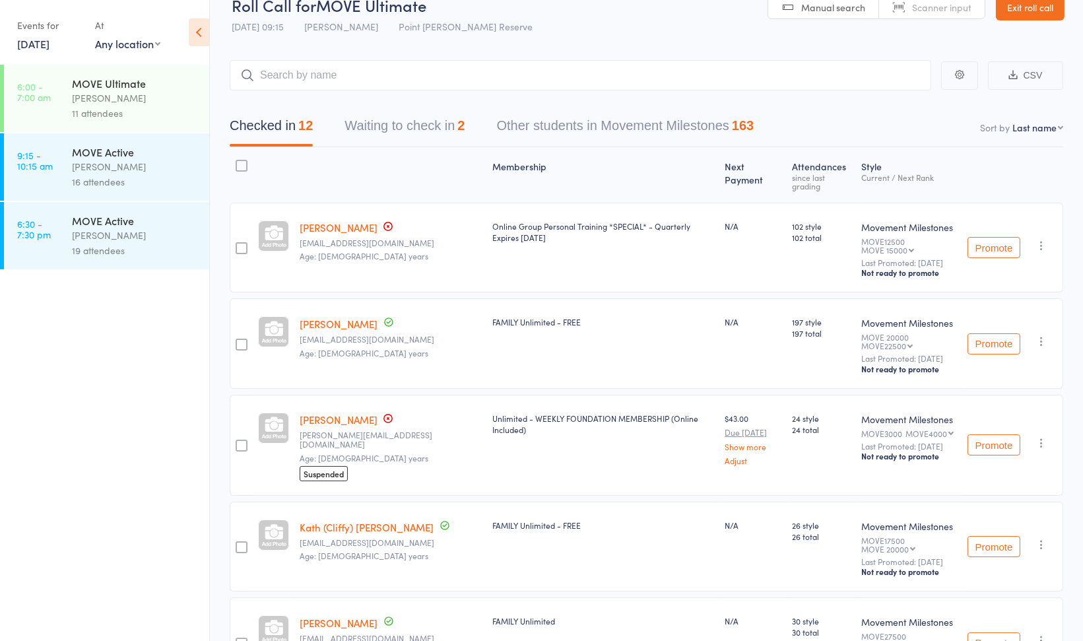
click at [148, 156] on div "MOVE Active" at bounding box center [135, 151] width 126 height 15
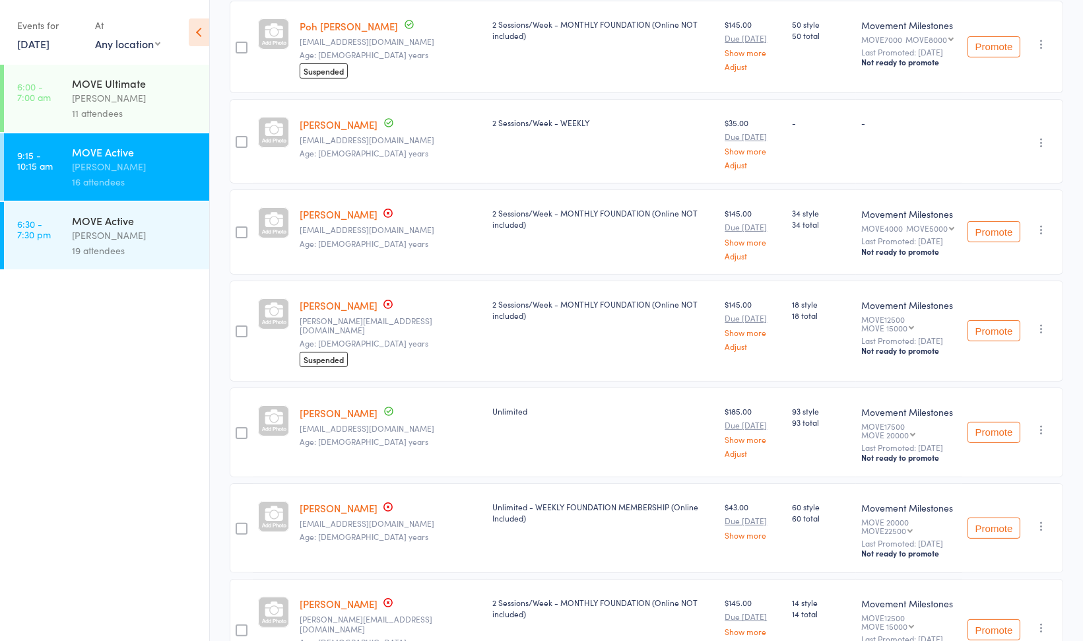
scroll to position [723, 0]
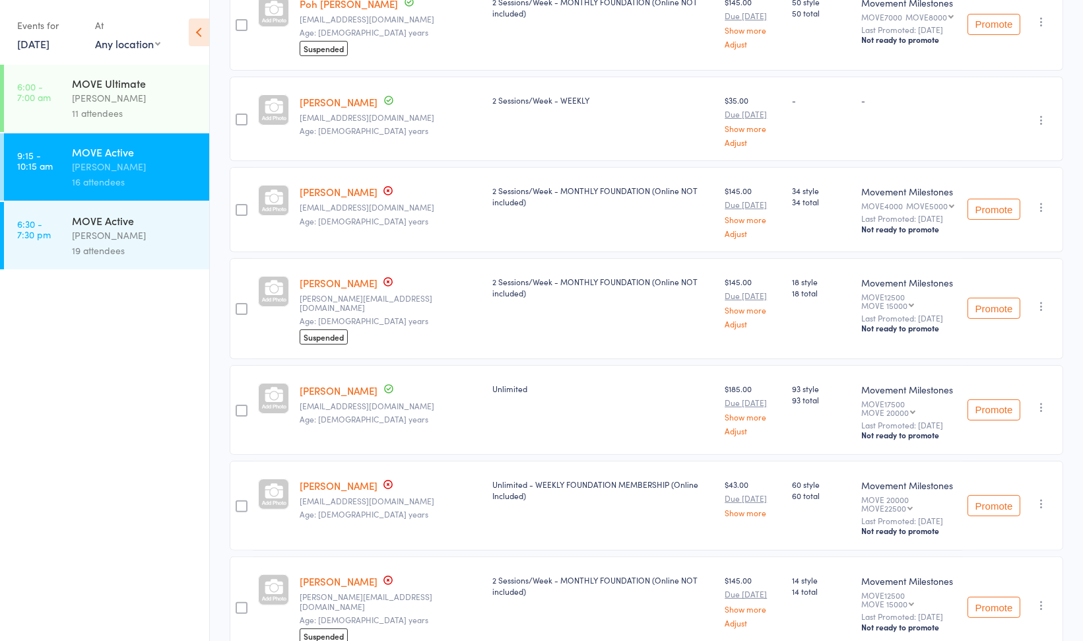
click at [37, 46] on link "15 May, 2025" at bounding box center [33, 43] width 32 height 15
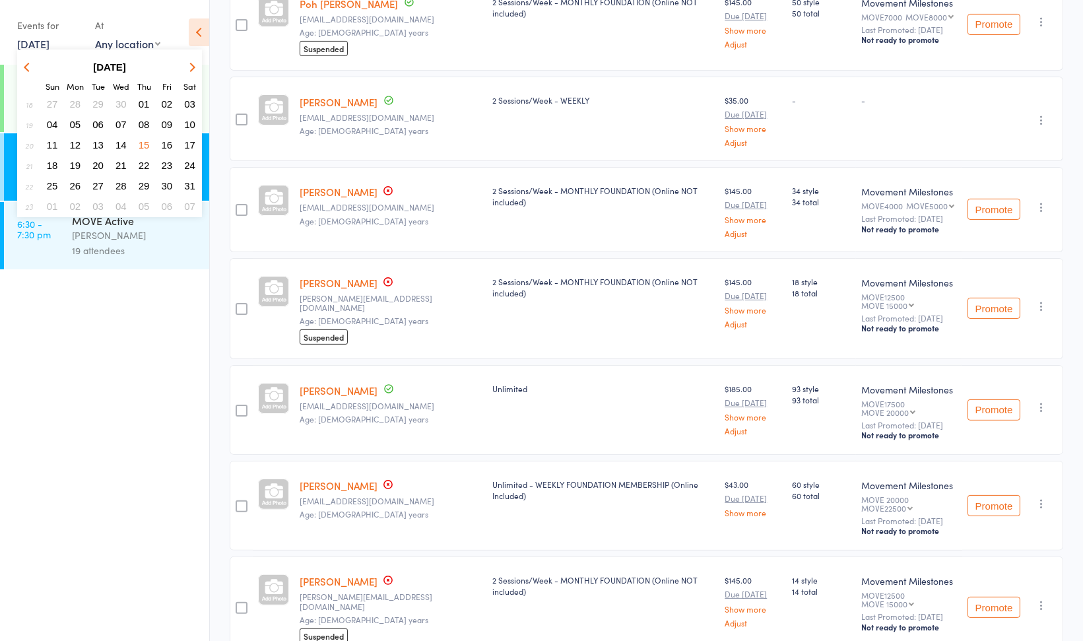
click at [79, 164] on span "19" at bounding box center [75, 165] width 11 height 11
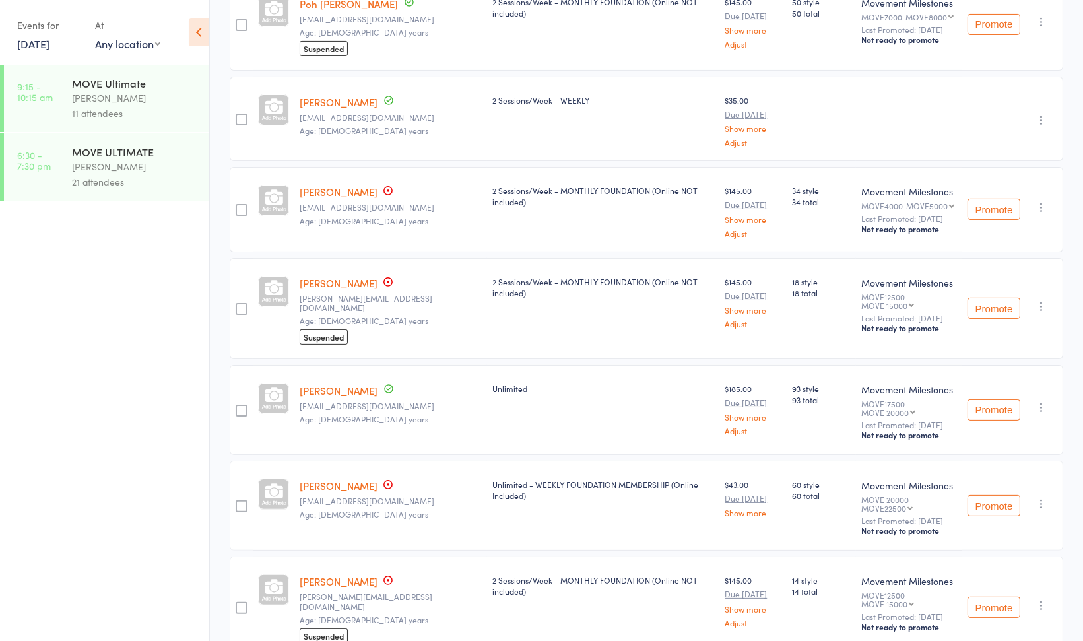
click at [150, 96] on div "[PERSON_NAME]" at bounding box center [135, 97] width 126 height 15
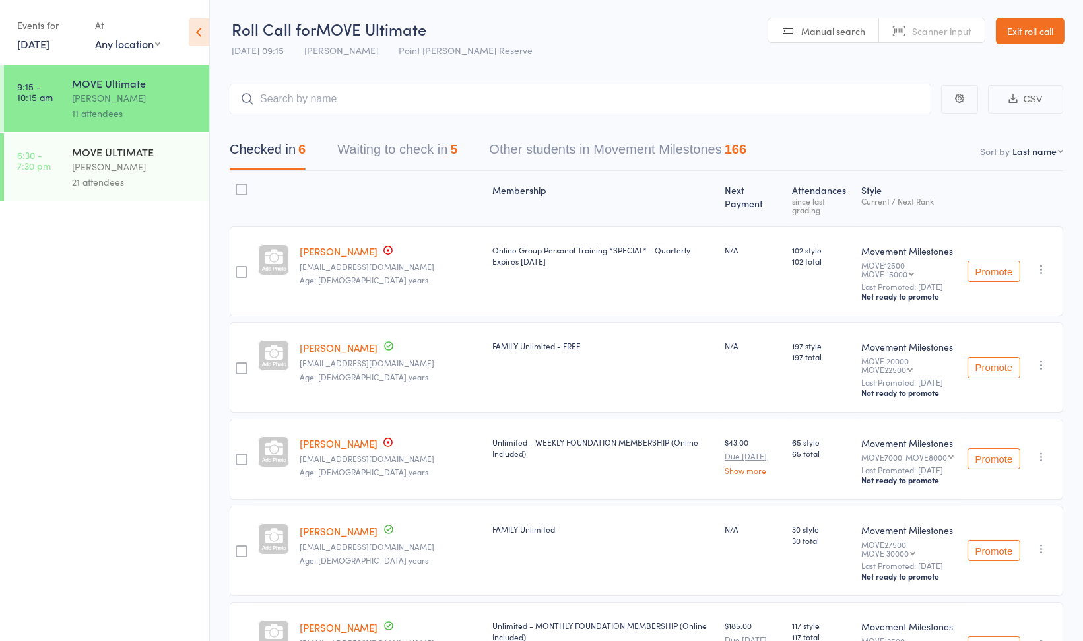
scroll to position [167, 0]
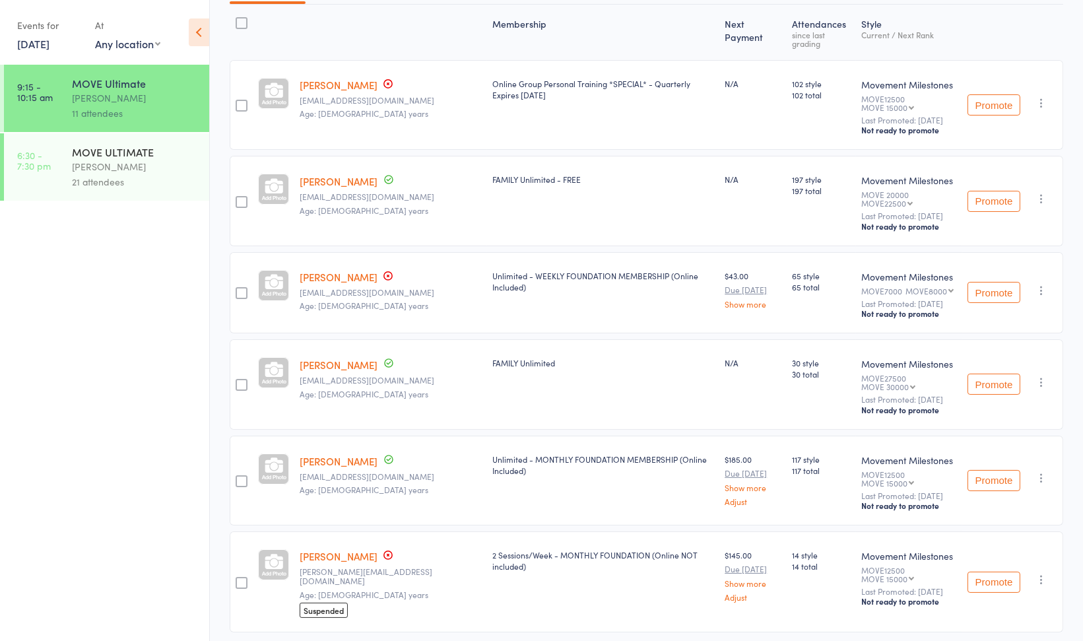
click at [41, 43] on link "19 May, 2025" at bounding box center [33, 43] width 32 height 15
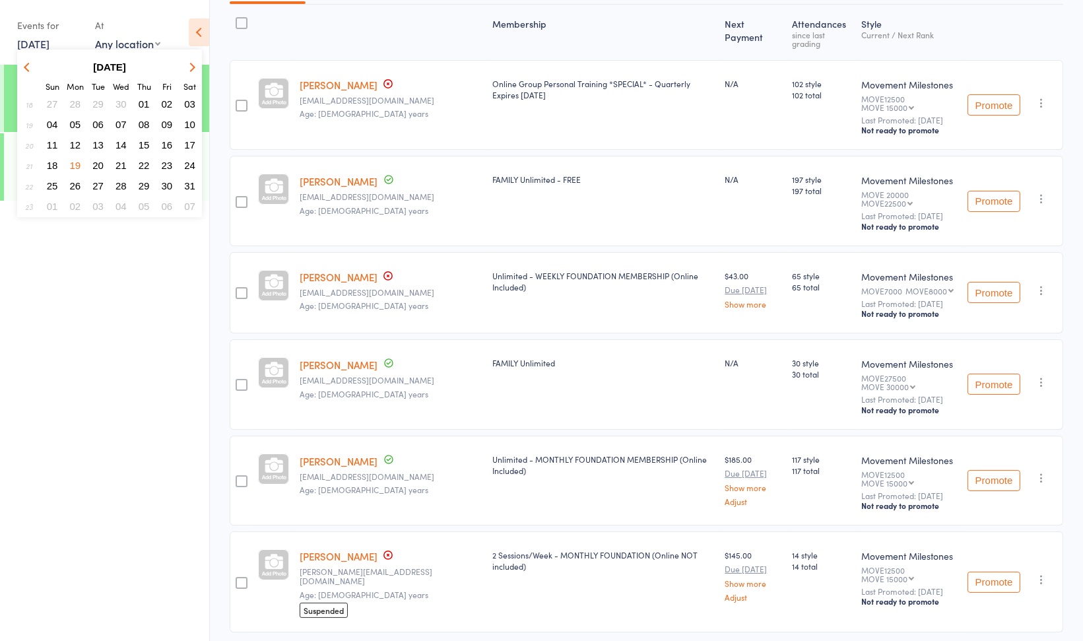
click at [99, 163] on span "20" at bounding box center [97, 165] width 11 height 11
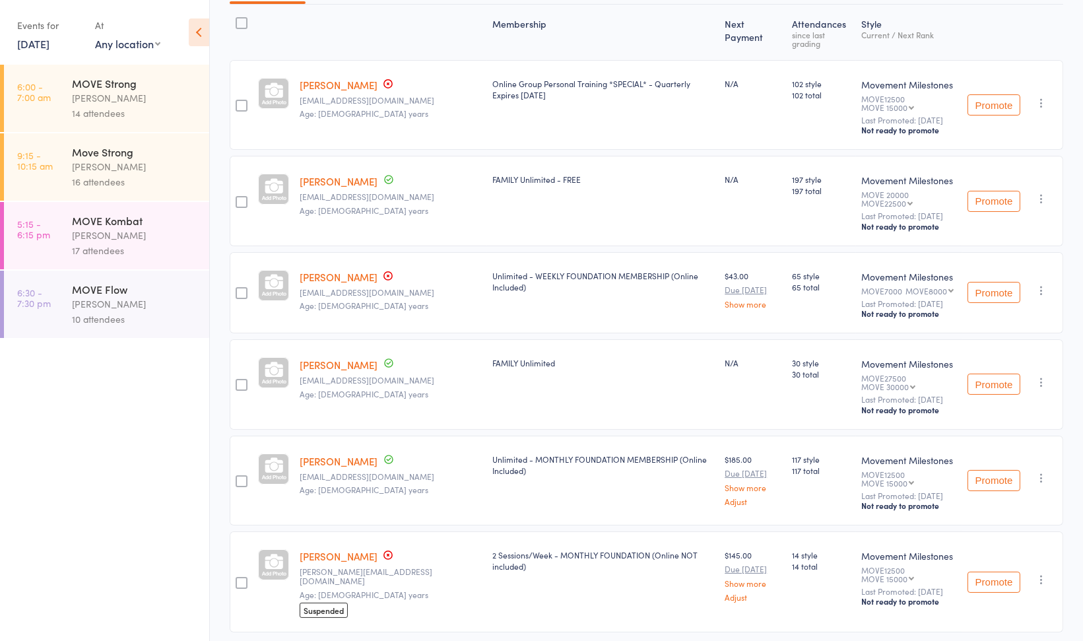
click at [158, 173] on div "[PERSON_NAME]" at bounding box center [135, 166] width 126 height 15
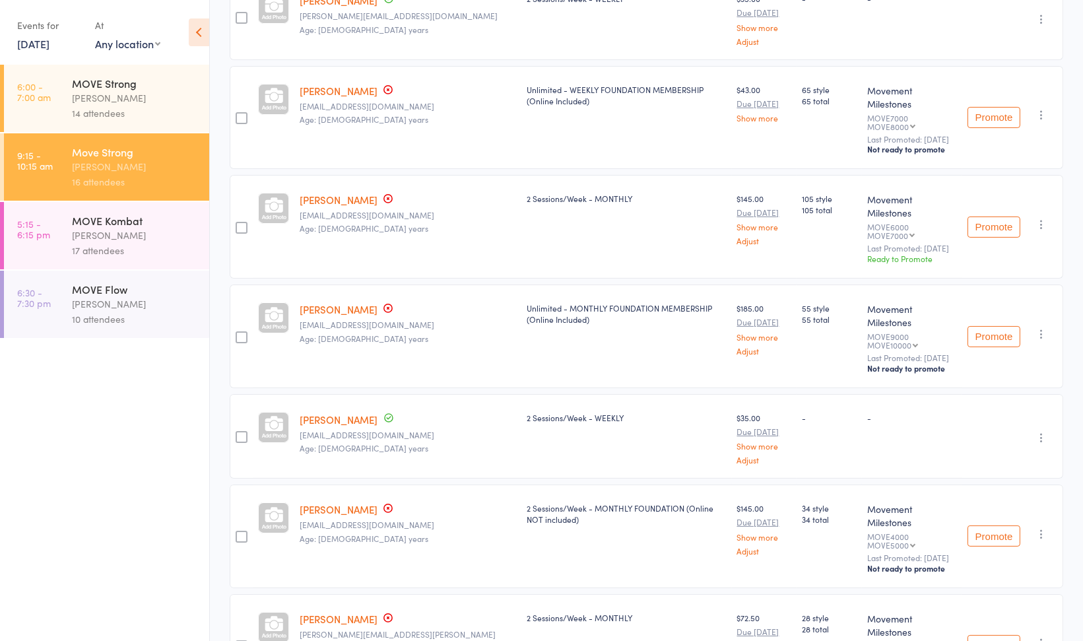
scroll to position [987, 0]
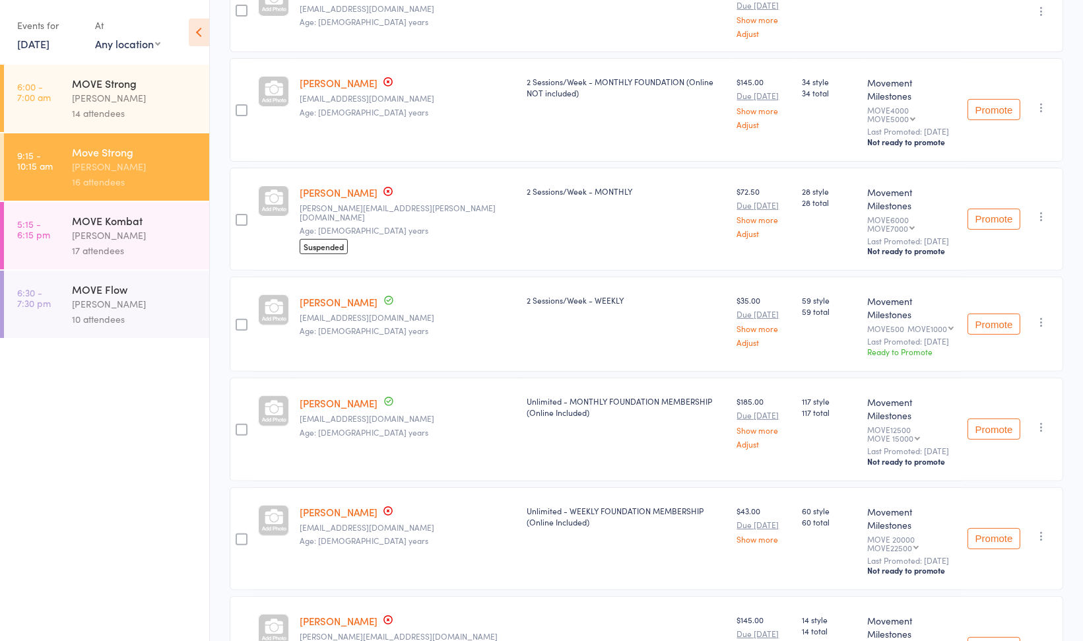
click at [33, 47] on link "20 May, 2025" at bounding box center [33, 43] width 32 height 15
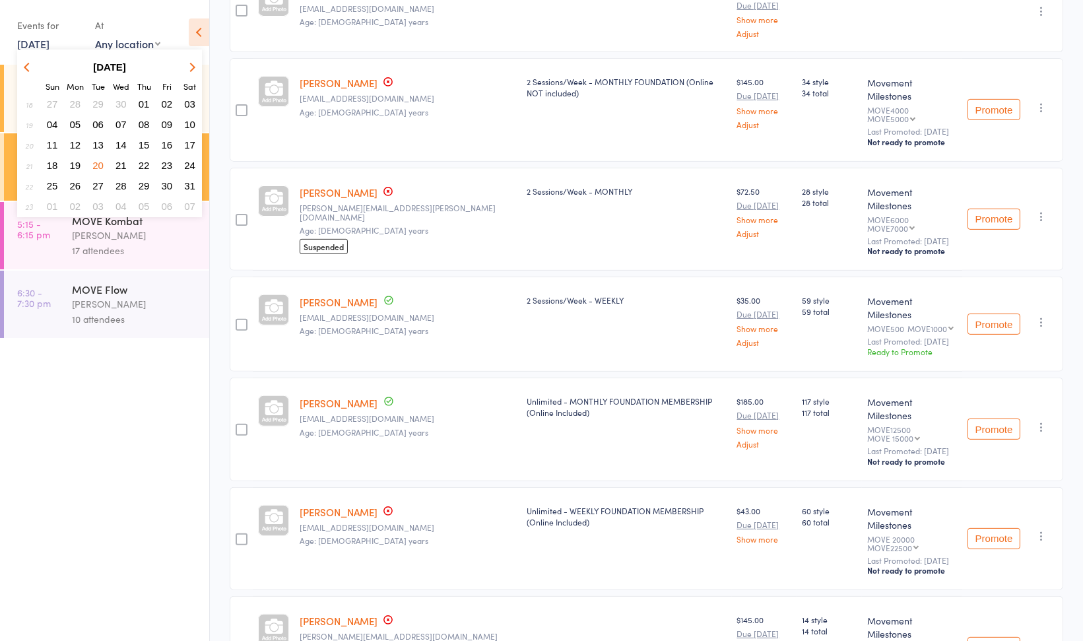
click at [146, 163] on span "22" at bounding box center [144, 165] width 11 height 11
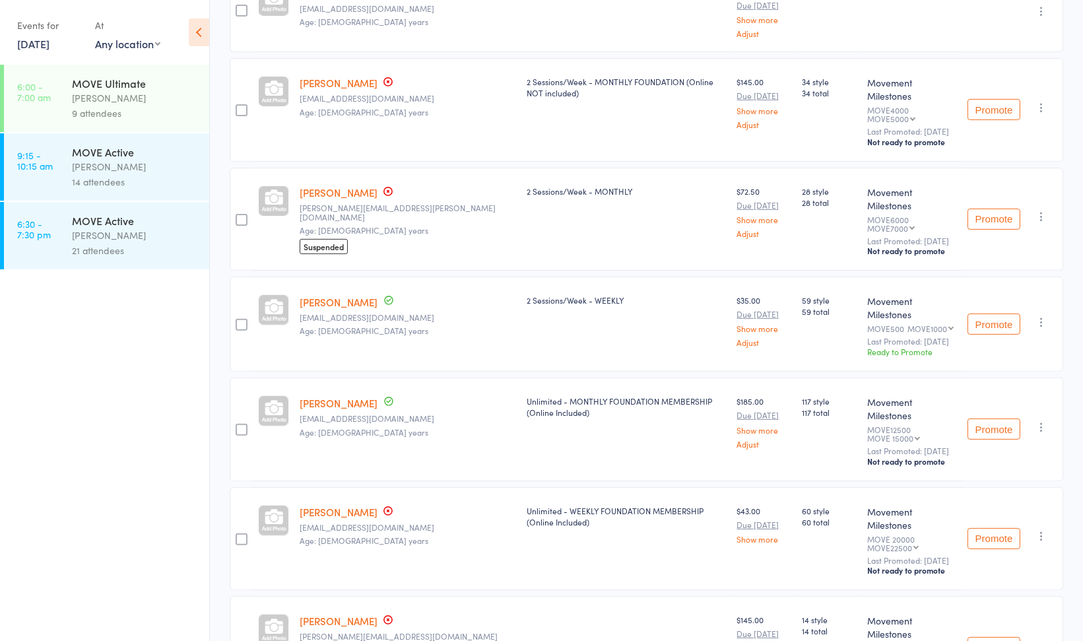
click at [156, 166] on div "[PERSON_NAME]" at bounding box center [135, 166] width 126 height 15
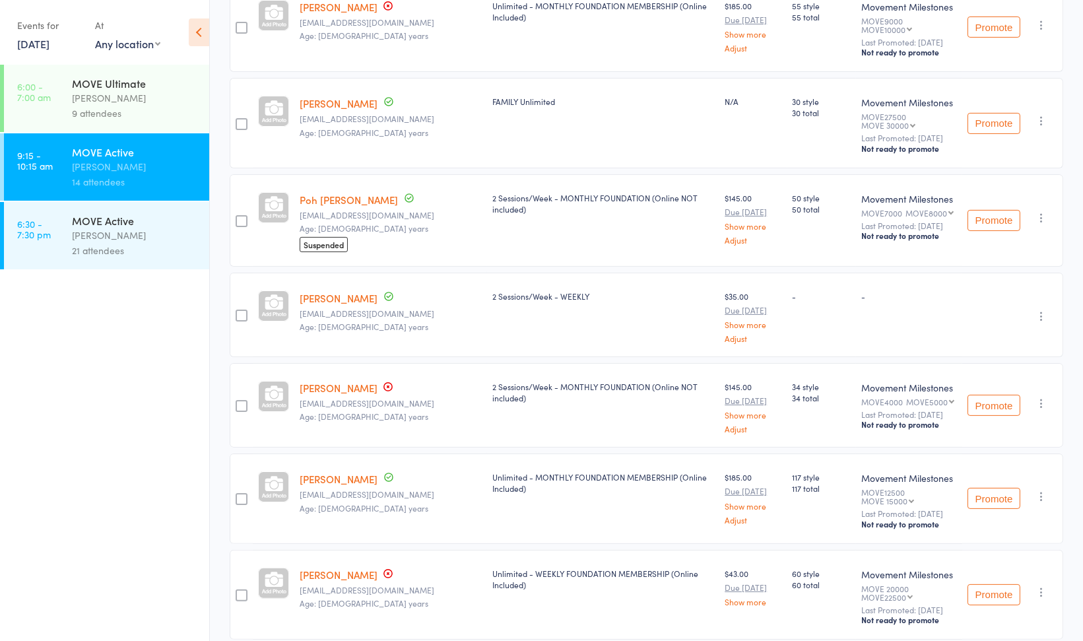
scroll to position [708, 0]
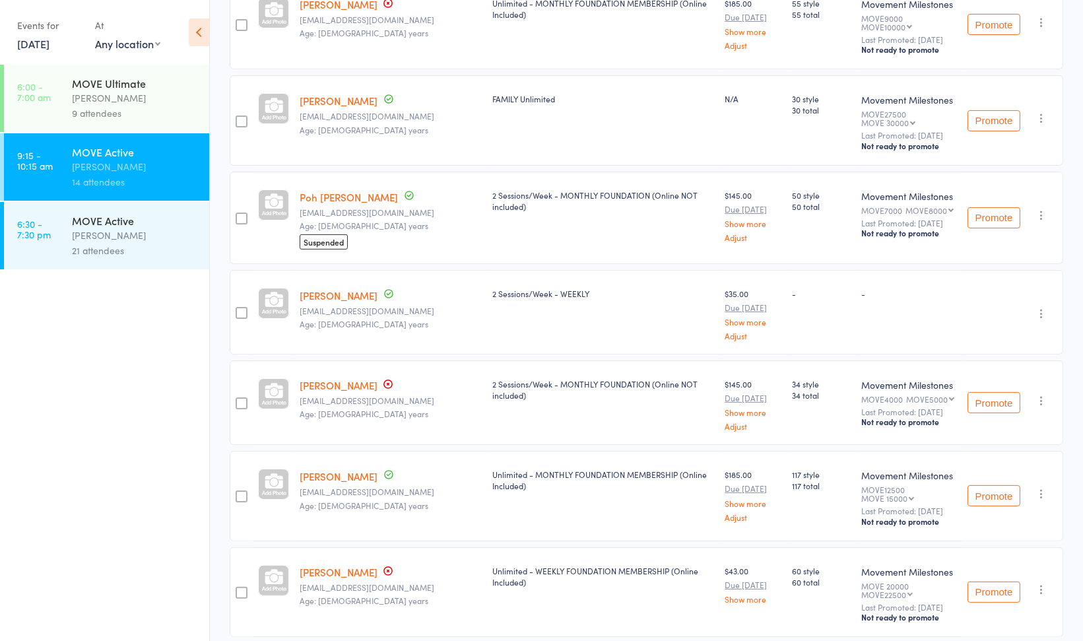
click at [30, 47] on link "22 May, 2025" at bounding box center [33, 43] width 32 height 15
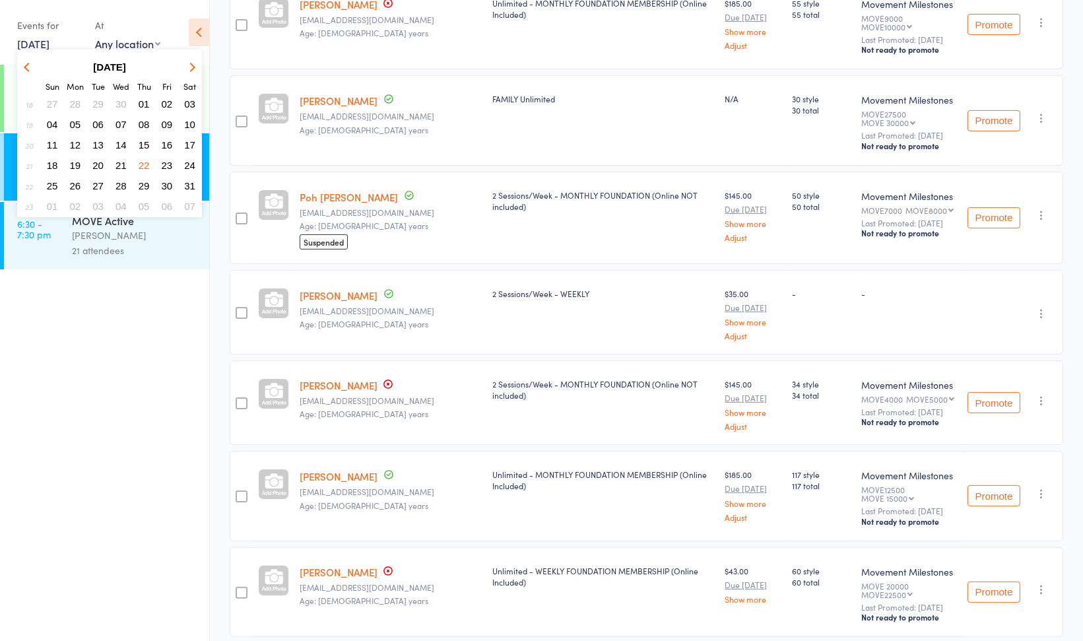
click at [75, 183] on span "26" at bounding box center [75, 185] width 11 height 11
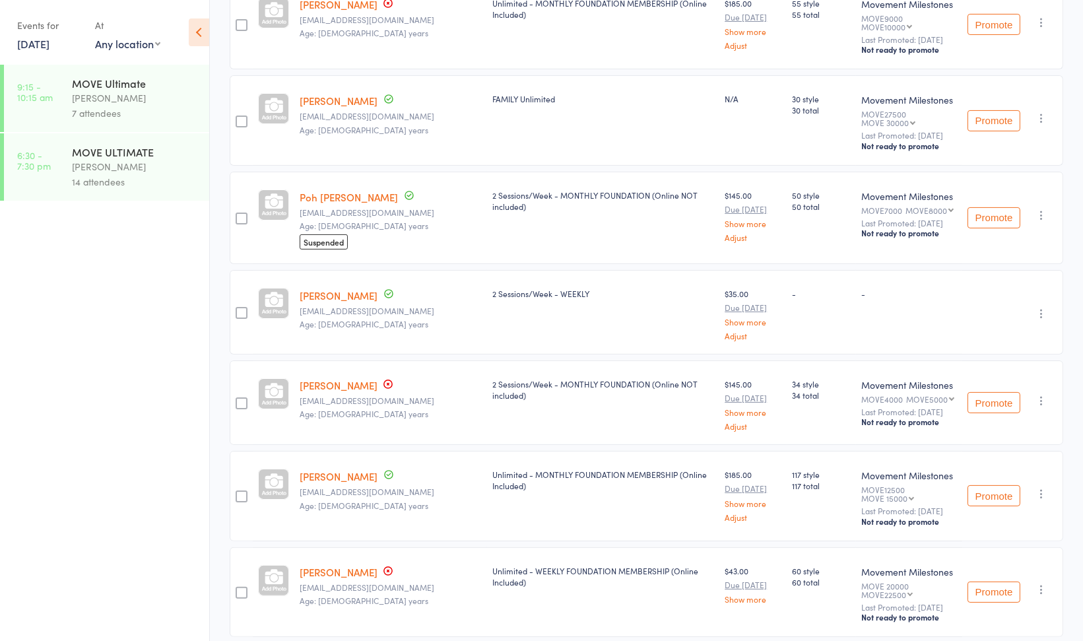
click at [133, 111] on div "7 attendees" at bounding box center [135, 113] width 126 height 15
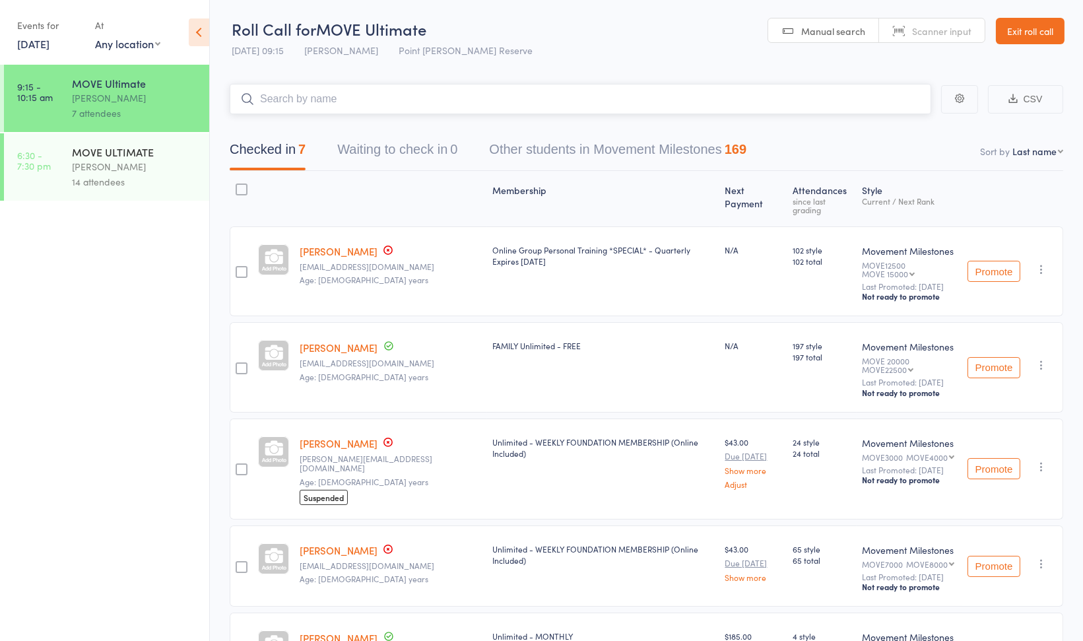
scroll to position [267, 0]
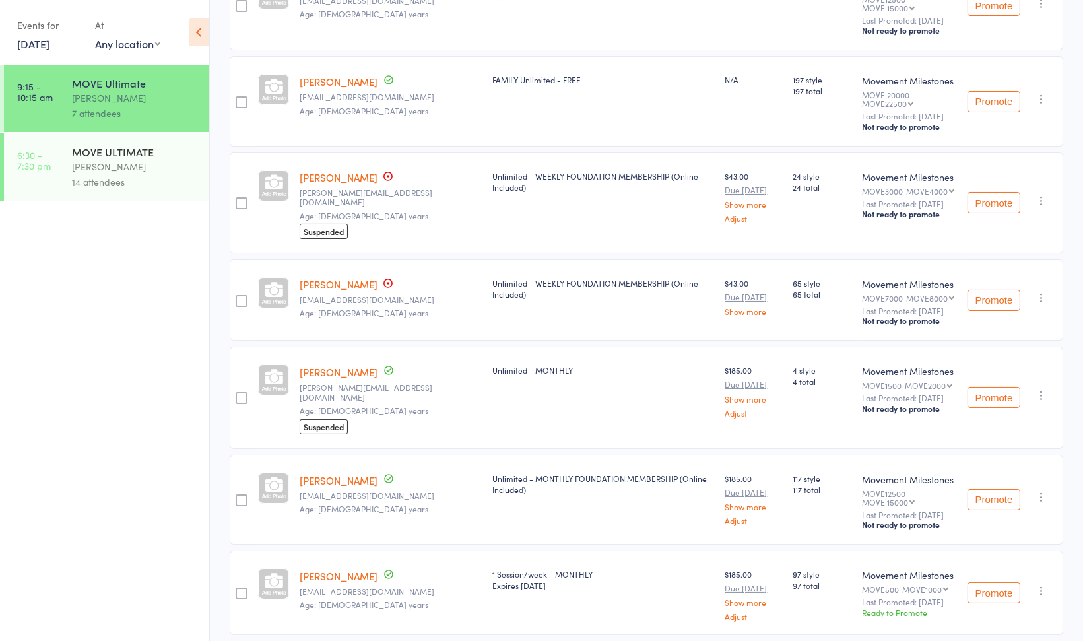
click at [42, 42] on link "26 May, 2025" at bounding box center [33, 43] width 32 height 15
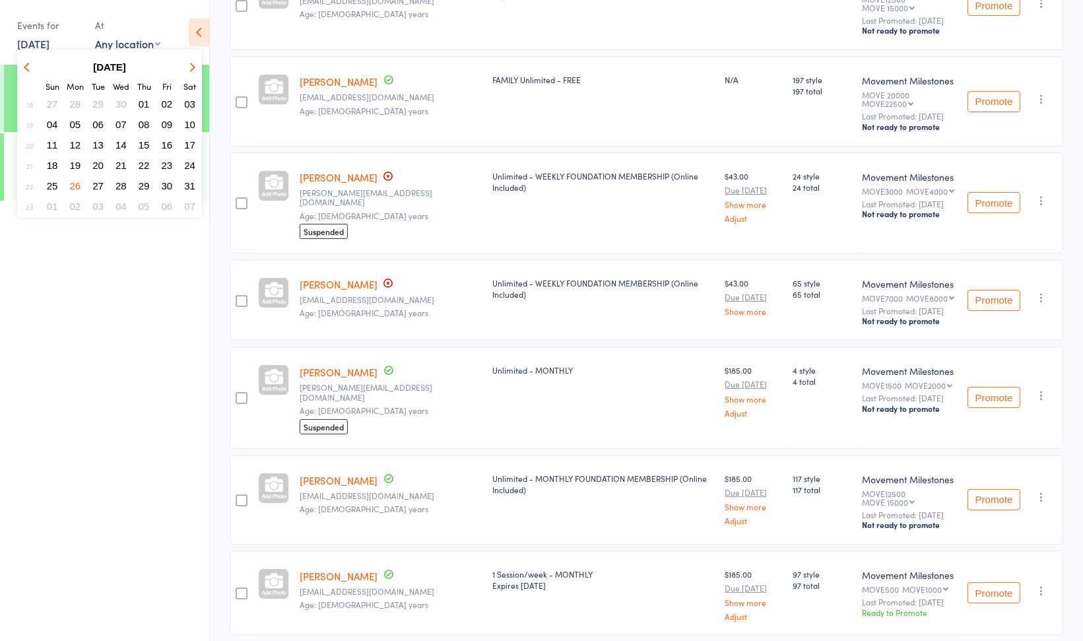
click at [147, 182] on span "29" at bounding box center [144, 185] width 11 height 11
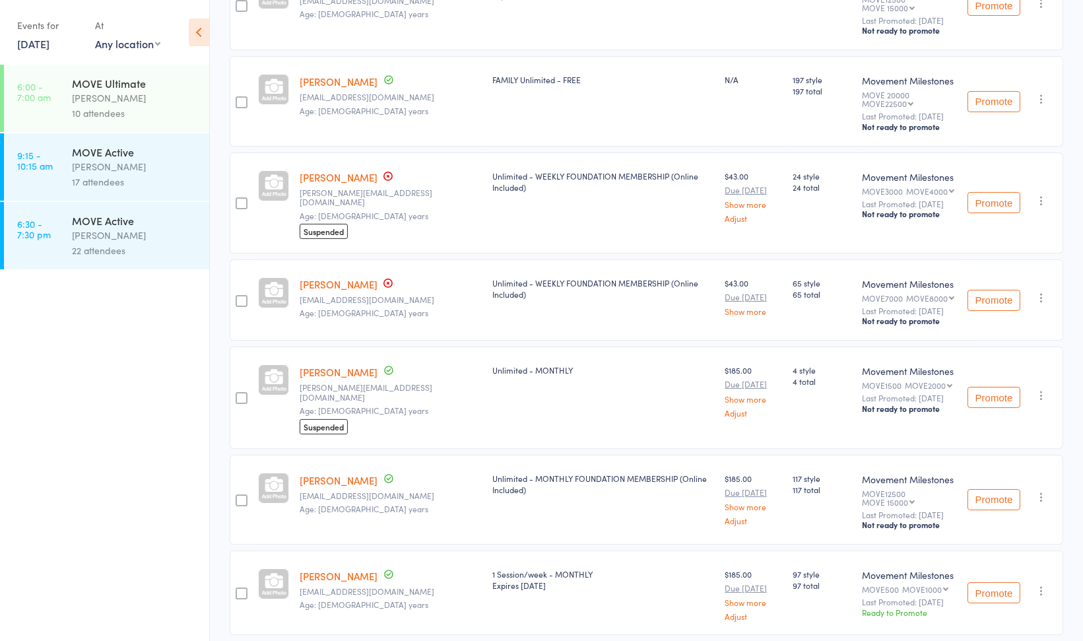
click at [141, 180] on div "17 attendees" at bounding box center [135, 181] width 126 height 15
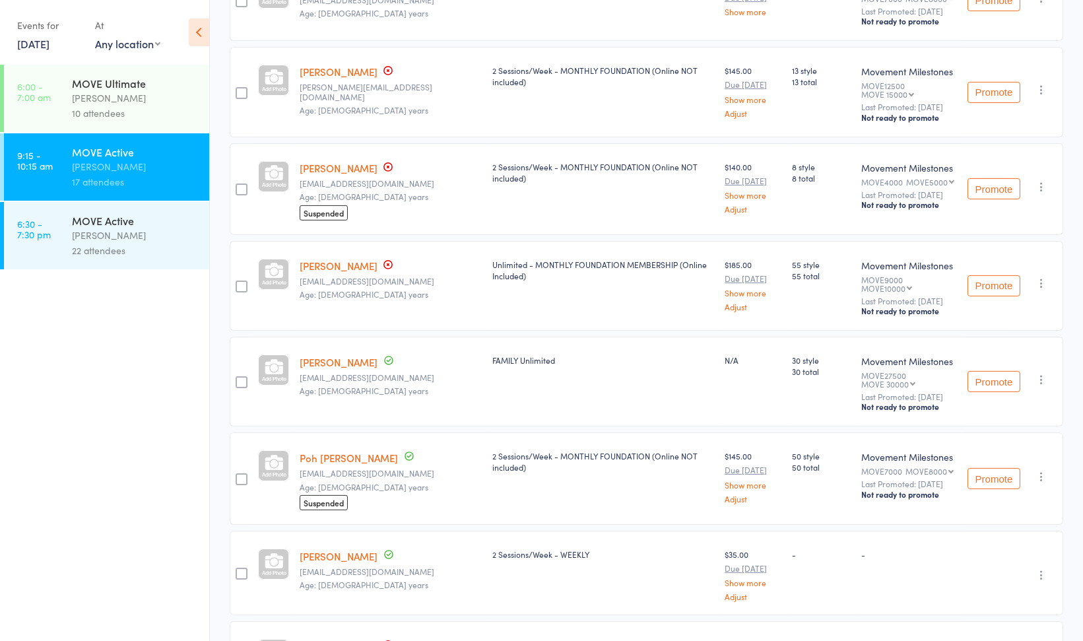
scroll to position [1003, 0]
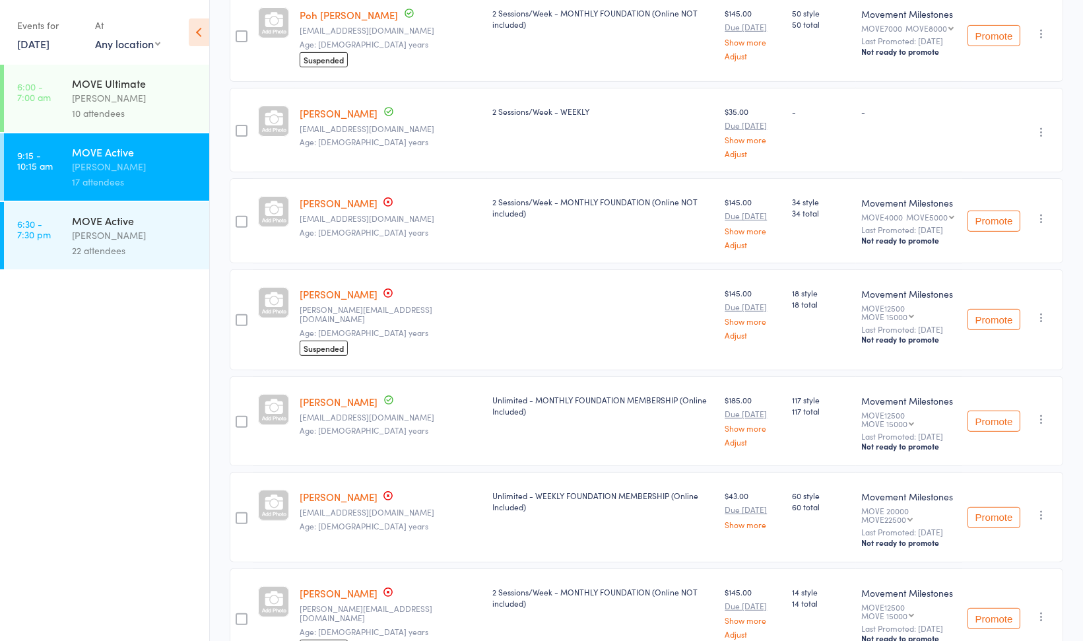
click at [30, 45] on link "29 May, 2025" at bounding box center [33, 43] width 32 height 15
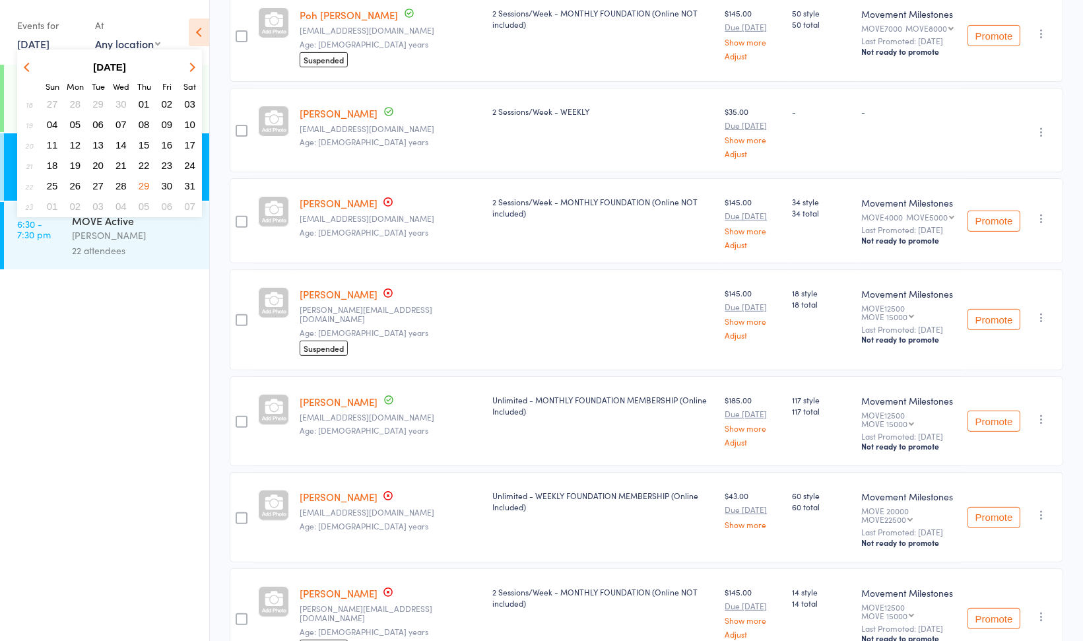
click at [78, 119] on span "05" at bounding box center [75, 124] width 11 height 11
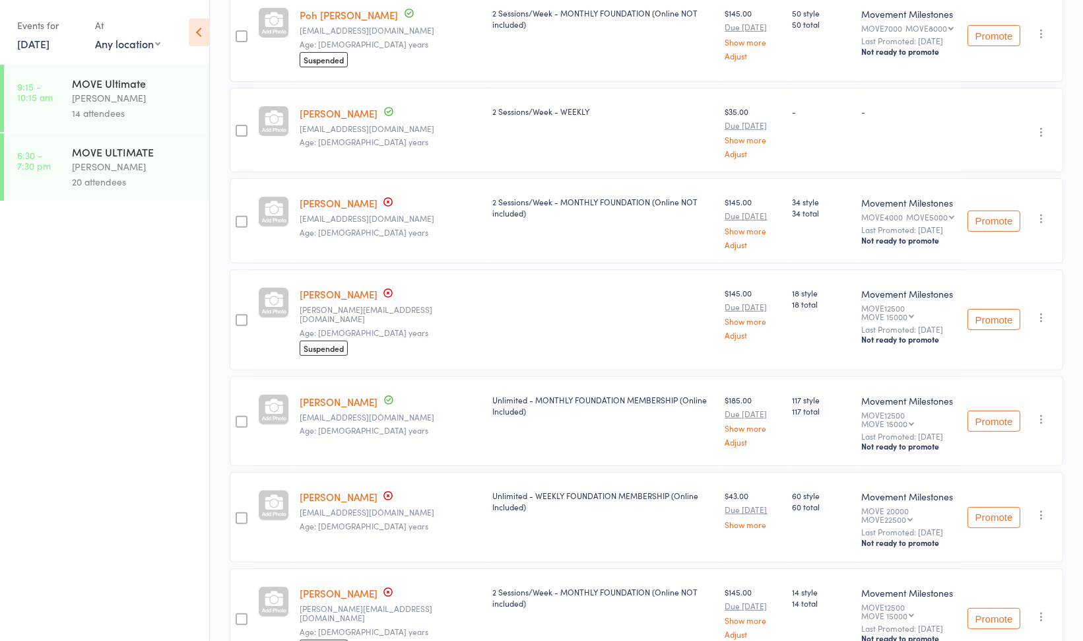
click at [152, 106] on div "[PERSON_NAME]" at bounding box center [135, 97] width 126 height 15
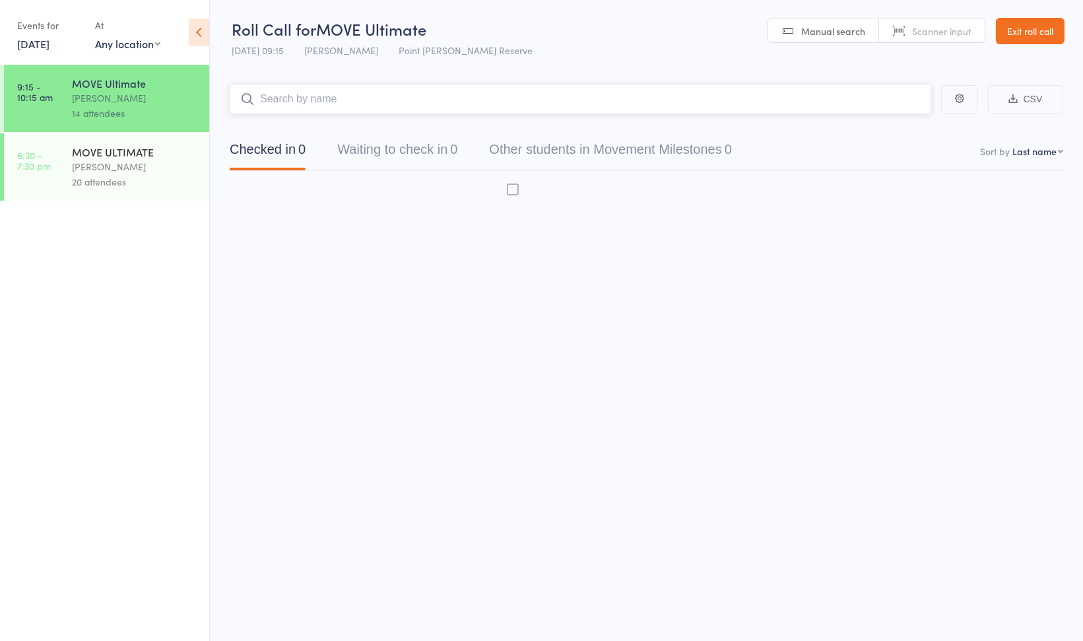
scroll to position [1, 0]
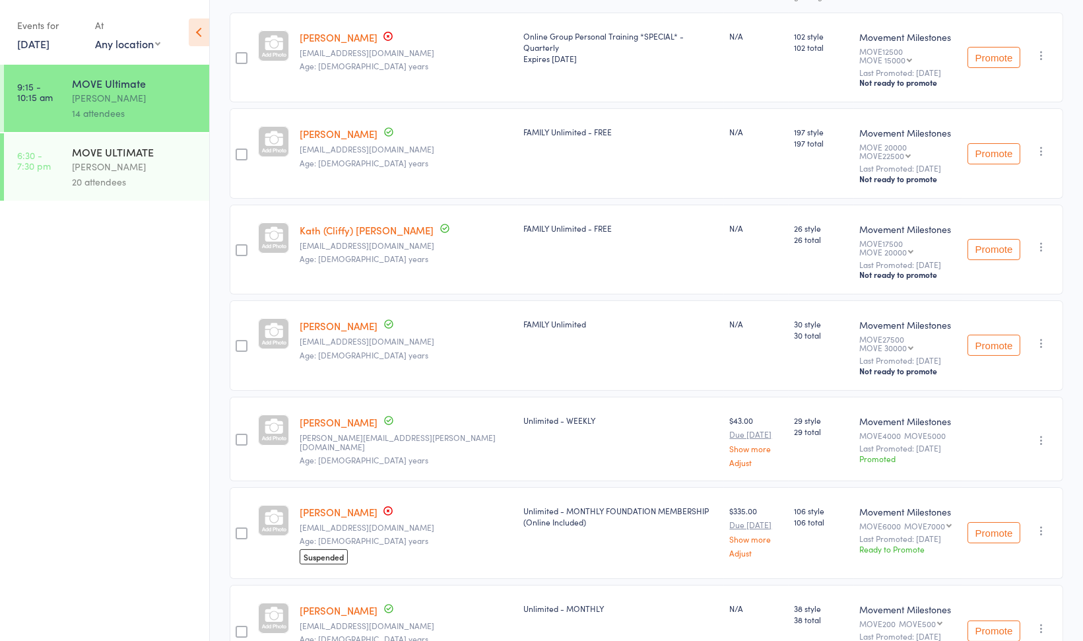
scroll to position [710, 0]
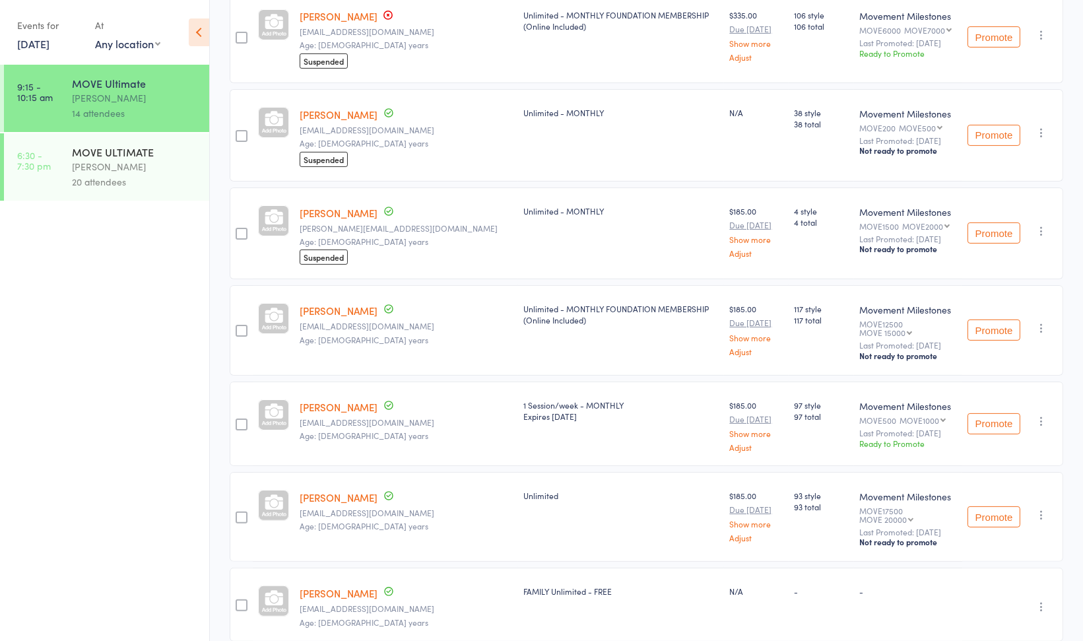
click at [1001, 413] on button "Promote" at bounding box center [993, 423] width 53 height 21
click at [37, 45] on link "5 May, 2025" at bounding box center [33, 43] width 32 height 15
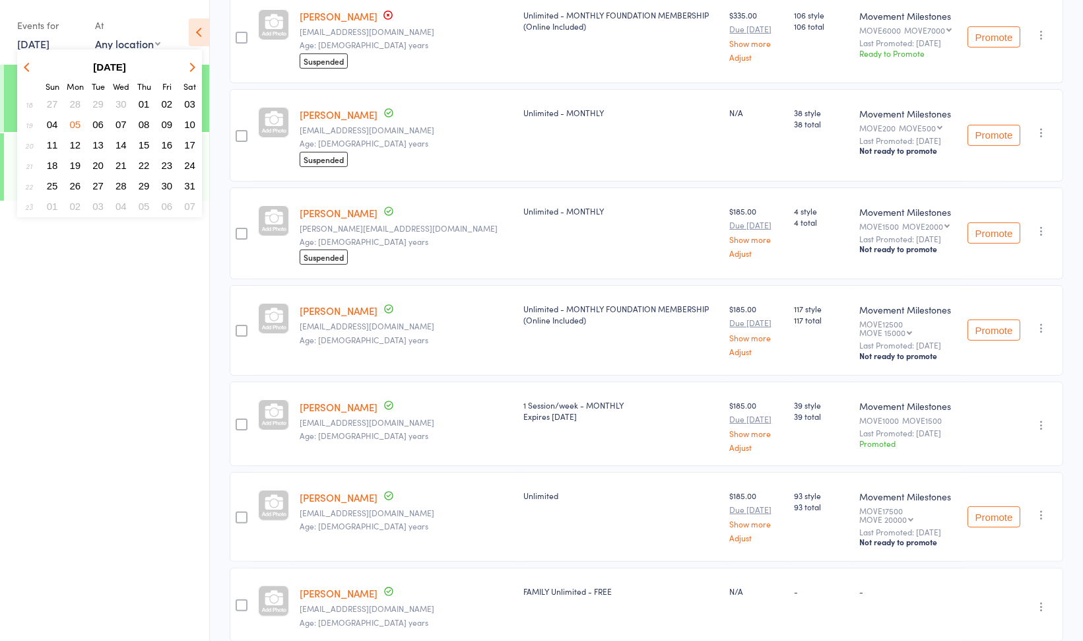
click at [193, 69] on icon "button" at bounding box center [190, 66] width 9 height 9
click at [80, 139] on span "16" at bounding box center [75, 144] width 11 height 11
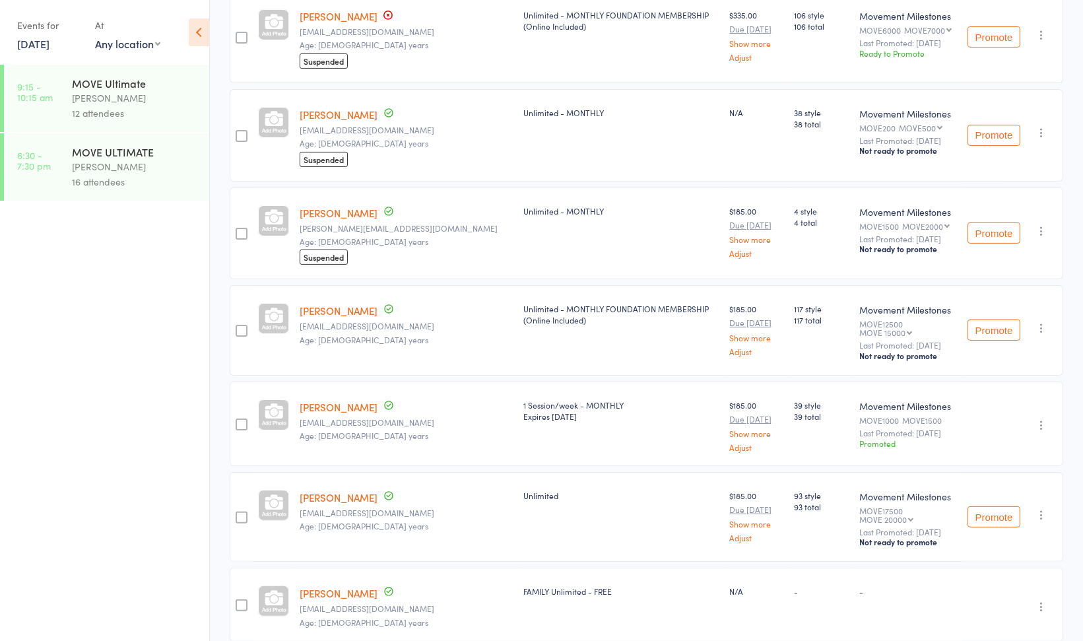
click at [45, 46] on link "16 Jun, 2025" at bounding box center [33, 43] width 32 height 15
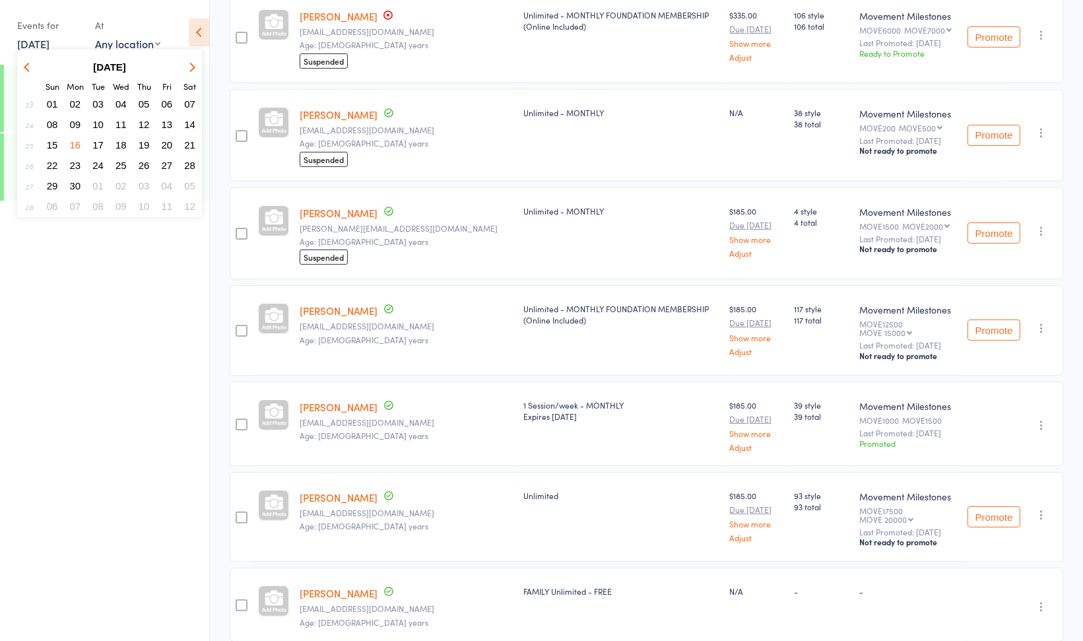
click at [98, 140] on span "17" at bounding box center [97, 144] width 11 height 11
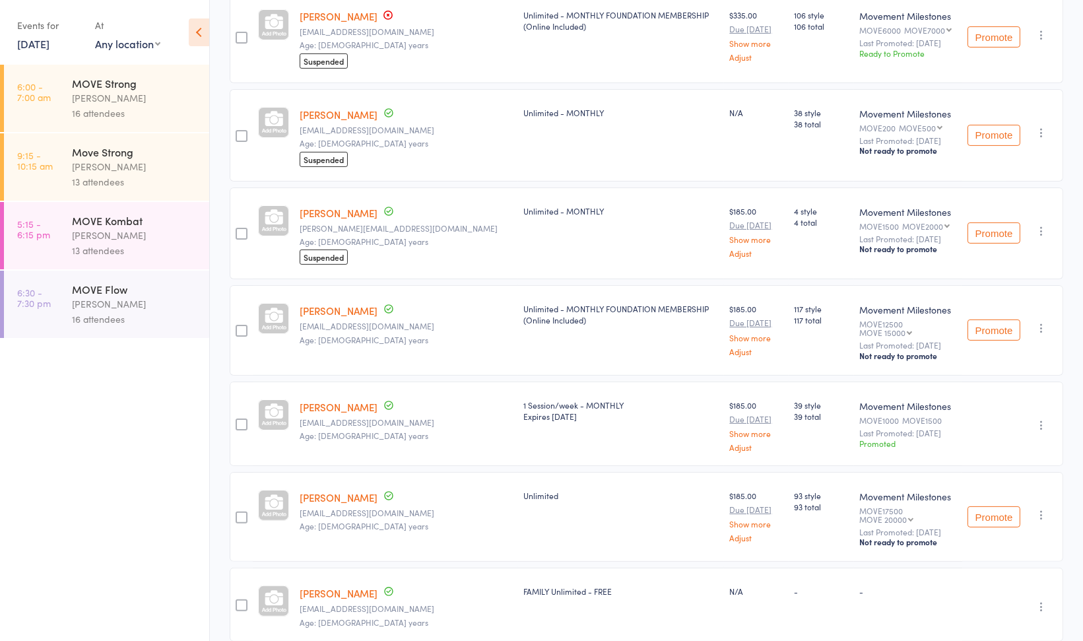
click at [124, 119] on div "16 attendees" at bounding box center [135, 113] width 126 height 15
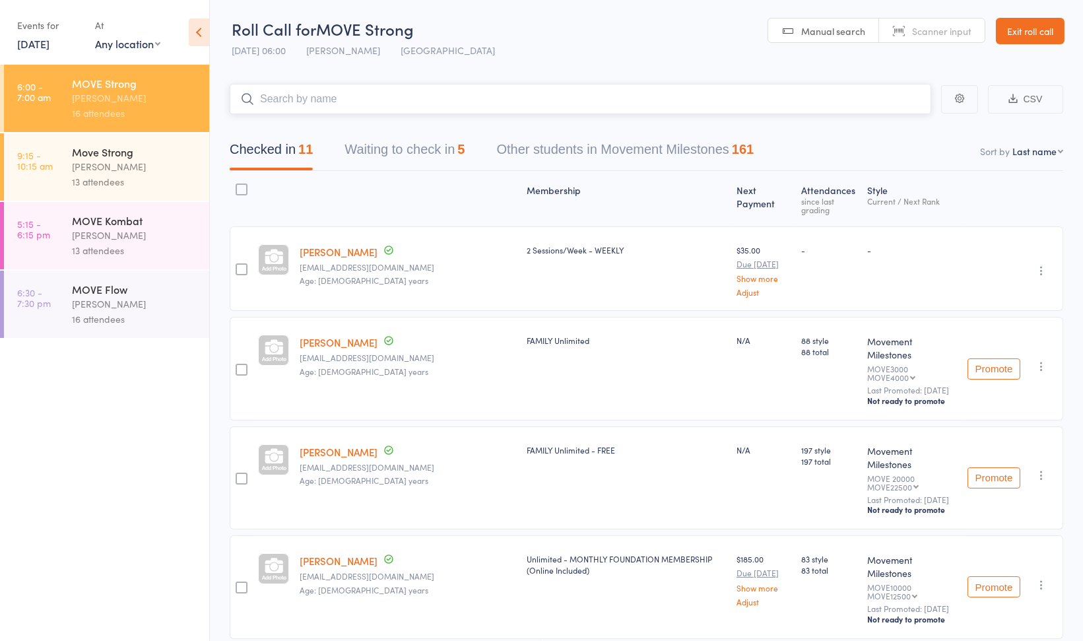
scroll to position [561, 0]
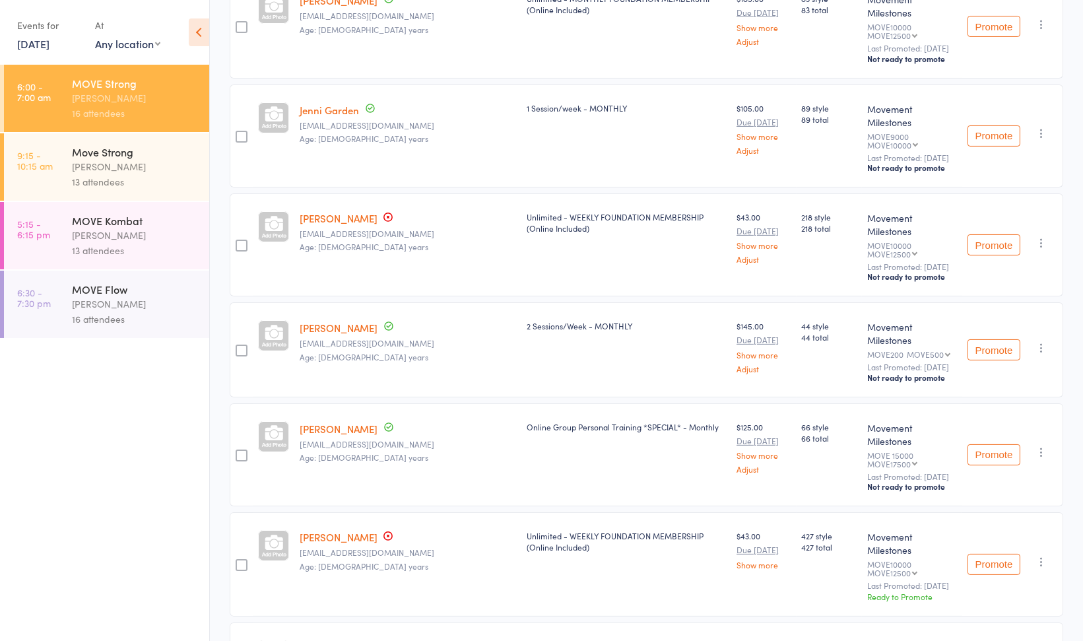
click at [997, 339] on button "Promote" at bounding box center [993, 349] width 53 height 21
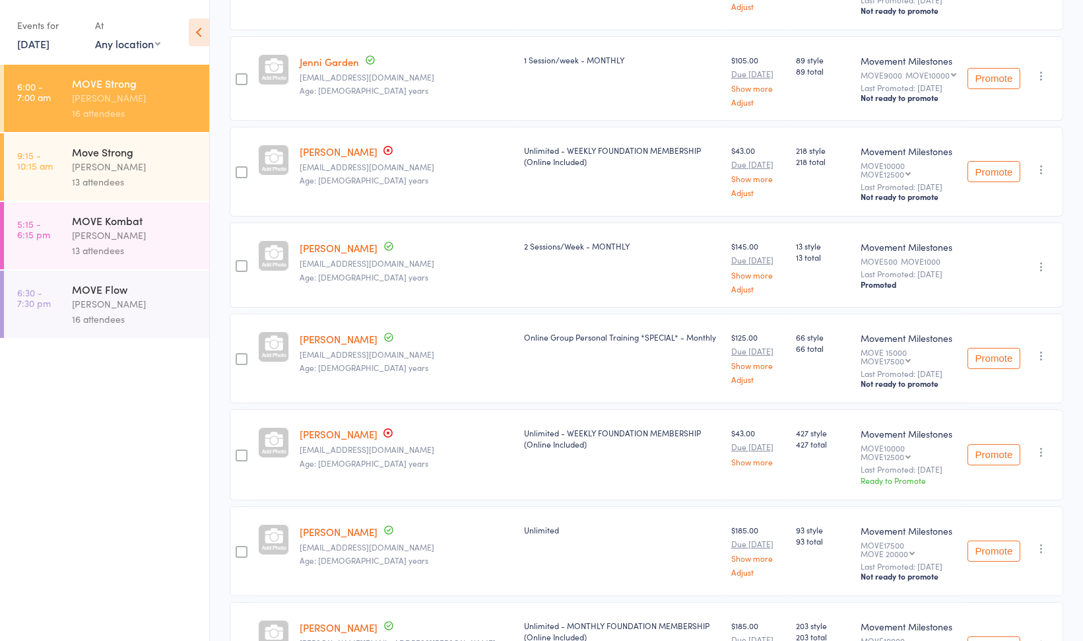
click at [34, 44] on link "17 Jun, 2025" at bounding box center [33, 43] width 32 height 15
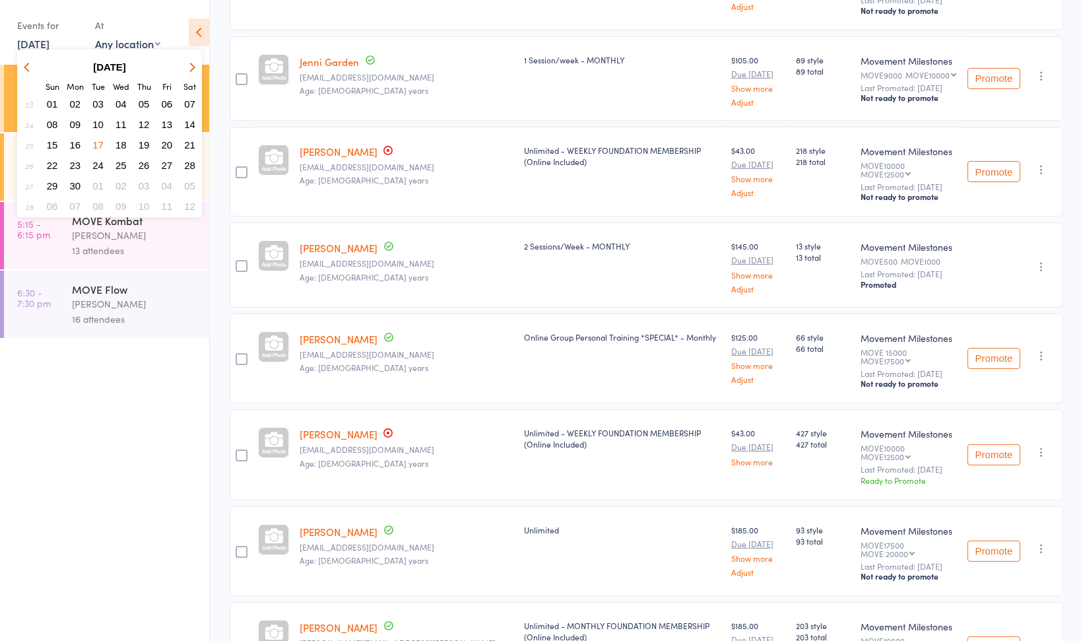
click at [167, 162] on span "27" at bounding box center [167, 165] width 11 height 11
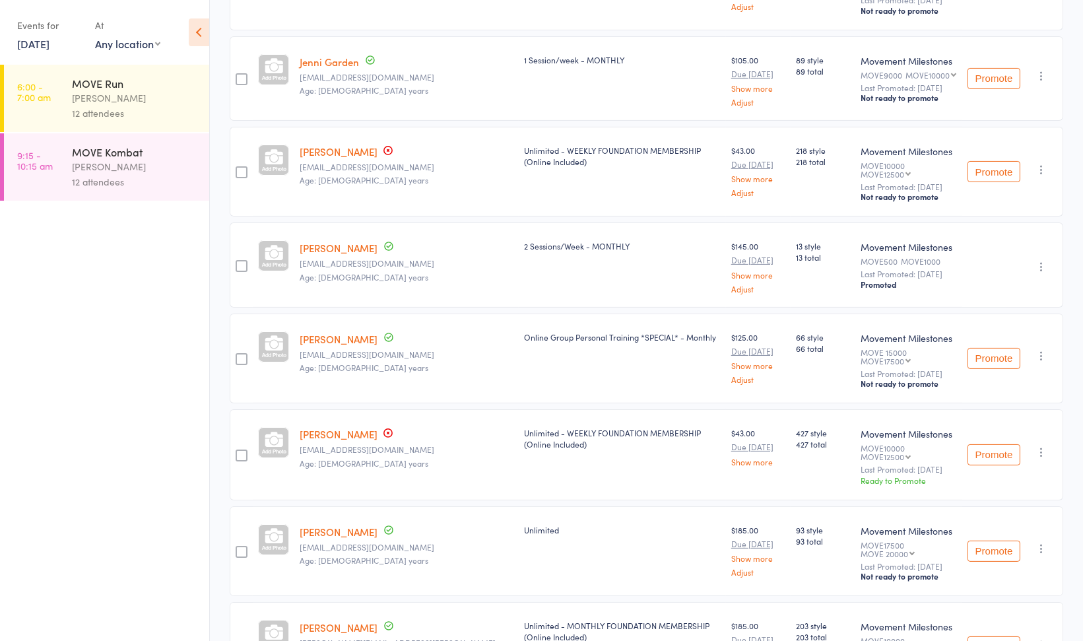
click at [169, 166] on div "[PERSON_NAME]" at bounding box center [135, 166] width 126 height 15
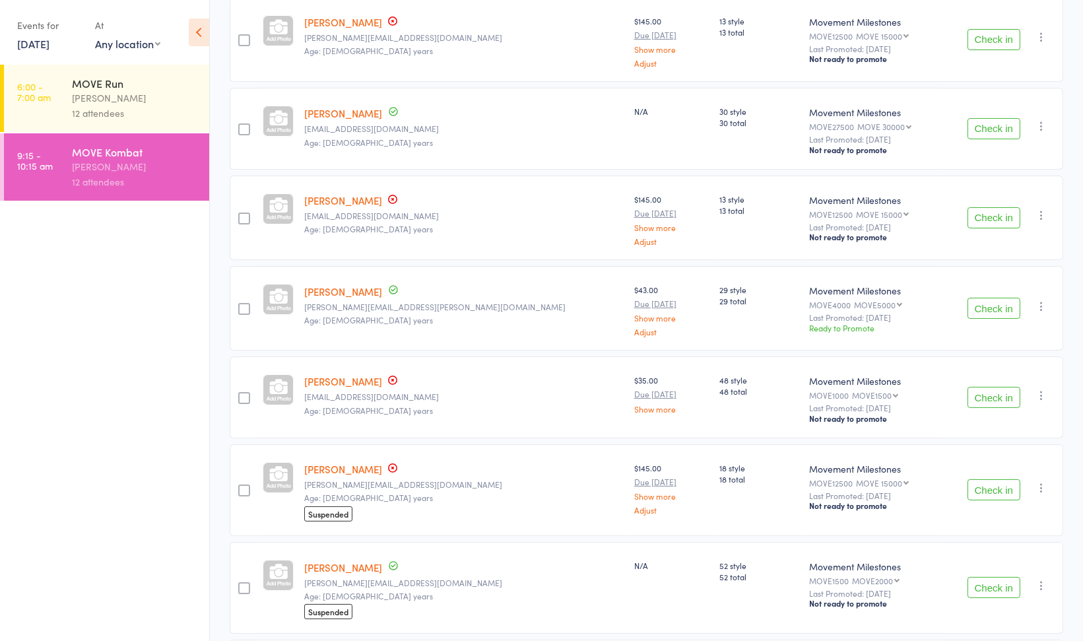
scroll to position [395, 0]
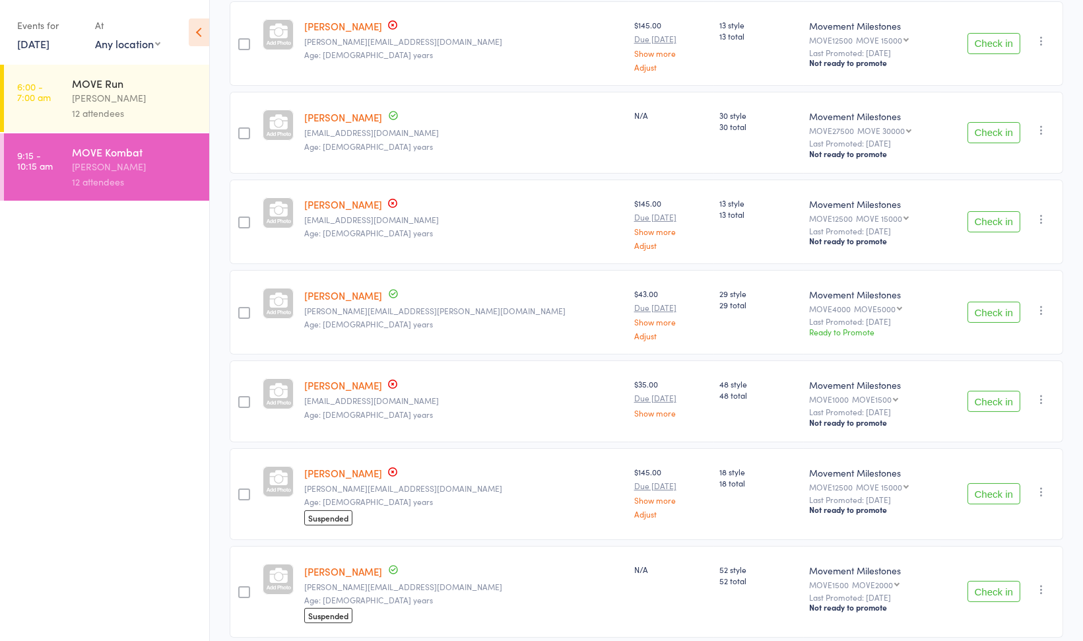
click at [38, 45] on link "27 Jun, 2025" at bounding box center [33, 43] width 32 height 15
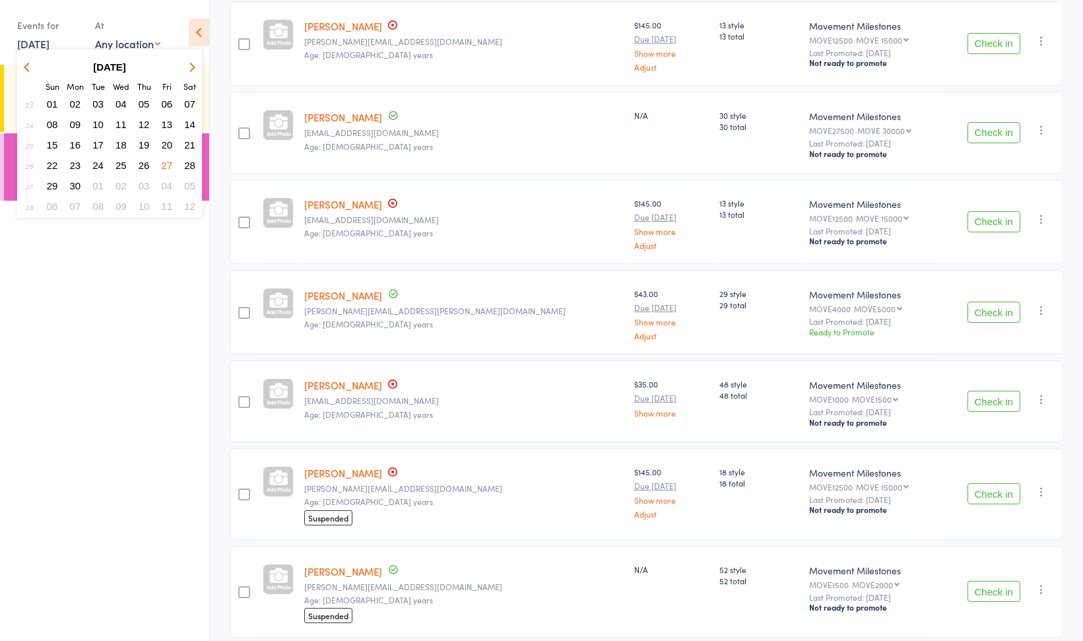
click at [167, 141] on span "20" at bounding box center [167, 144] width 11 height 11
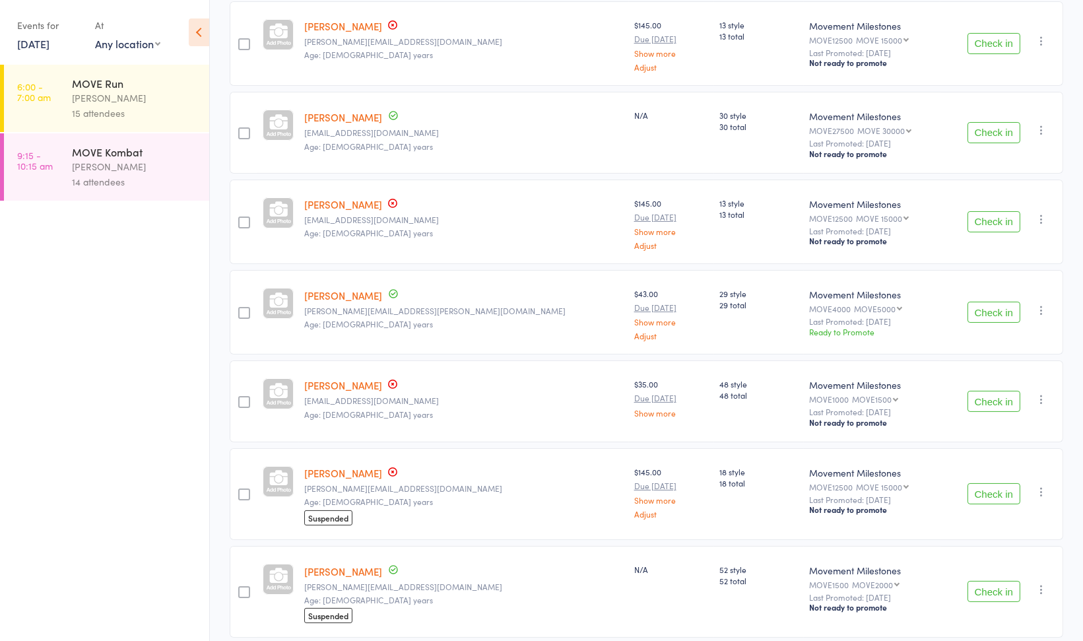
click at [167, 162] on div "[PERSON_NAME]" at bounding box center [135, 166] width 126 height 15
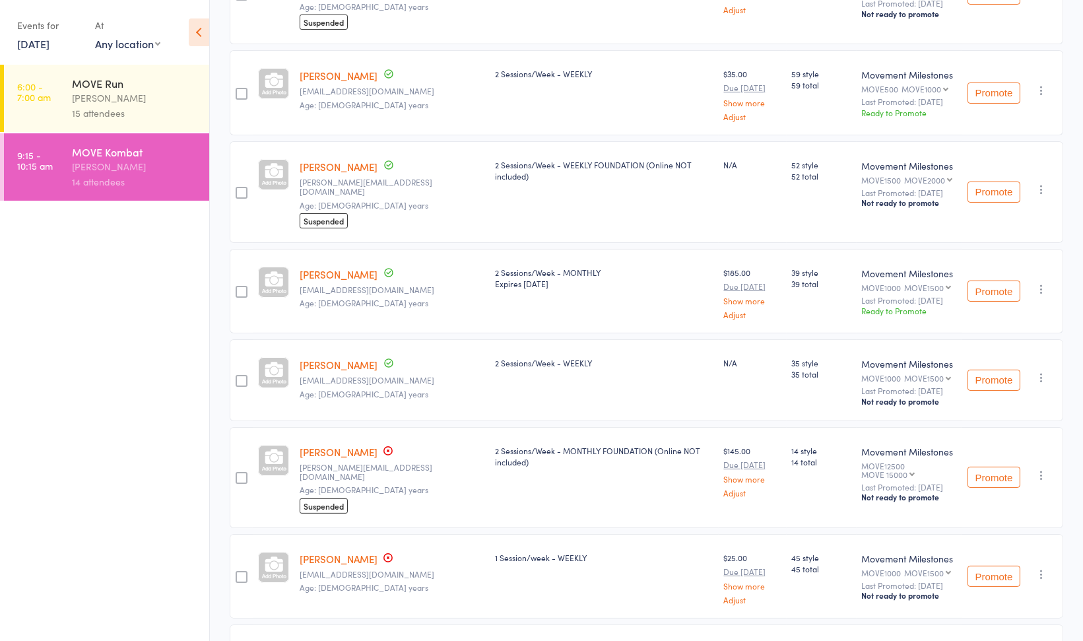
scroll to position [636, 0]
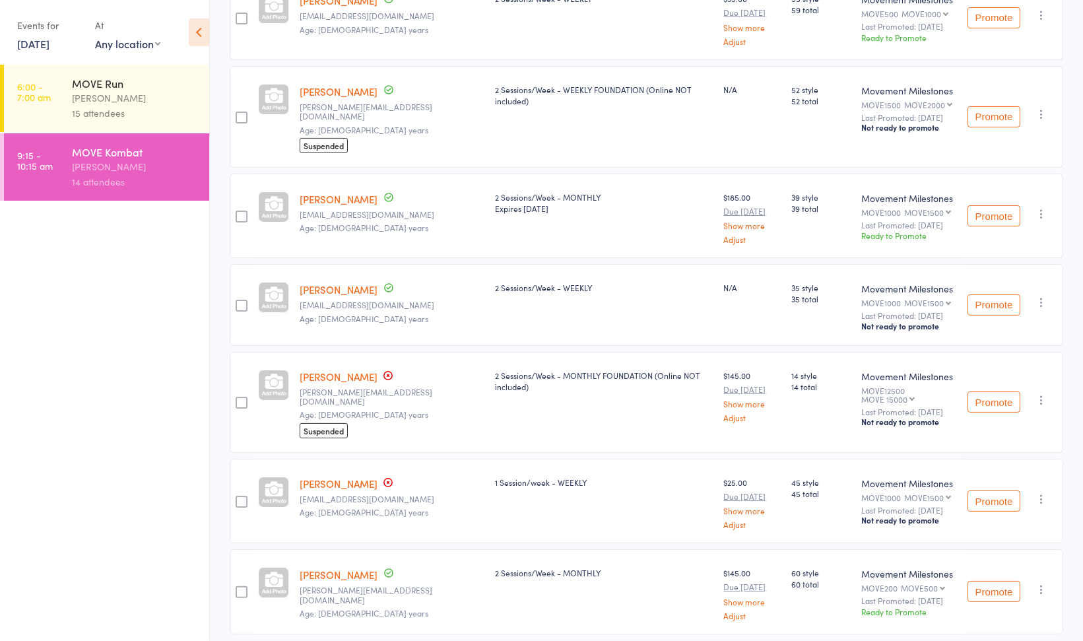
click at [988, 581] on button "Promote" at bounding box center [993, 591] width 53 height 21
click at [44, 46] on link "20 Jun, 2025" at bounding box center [33, 43] width 32 height 15
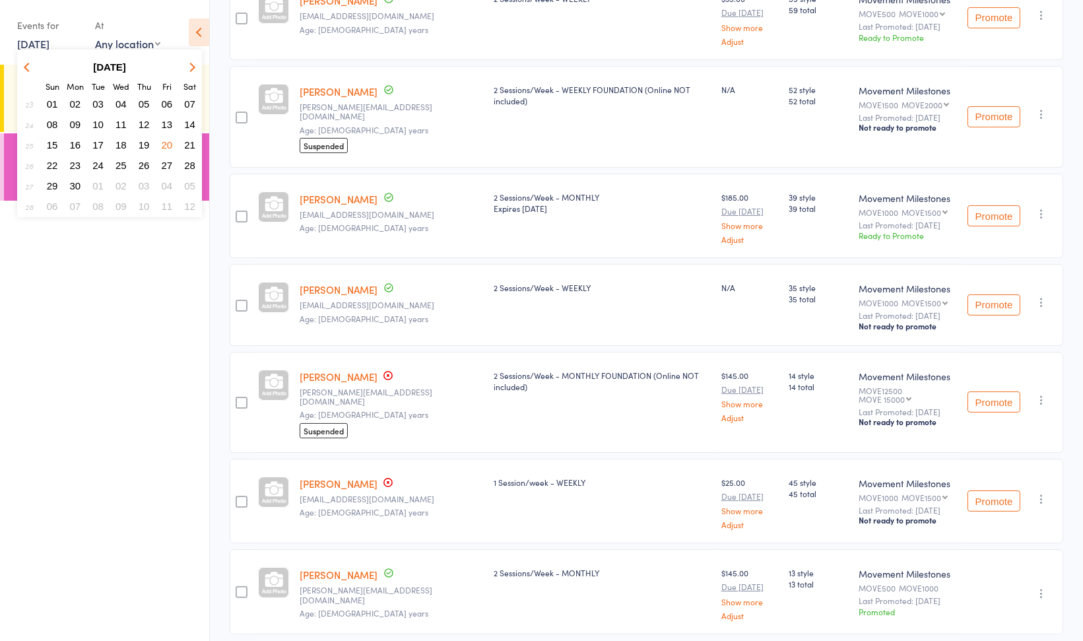
click at [123, 162] on span "25" at bounding box center [120, 165] width 11 height 11
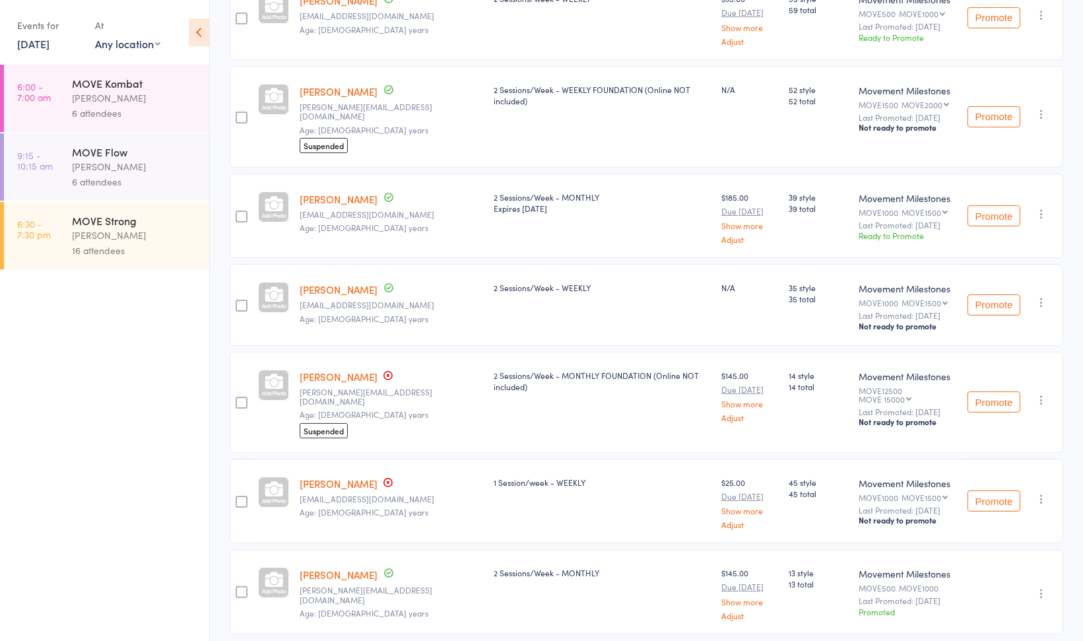
click at [152, 235] on div "[PERSON_NAME]" at bounding box center [135, 235] width 126 height 15
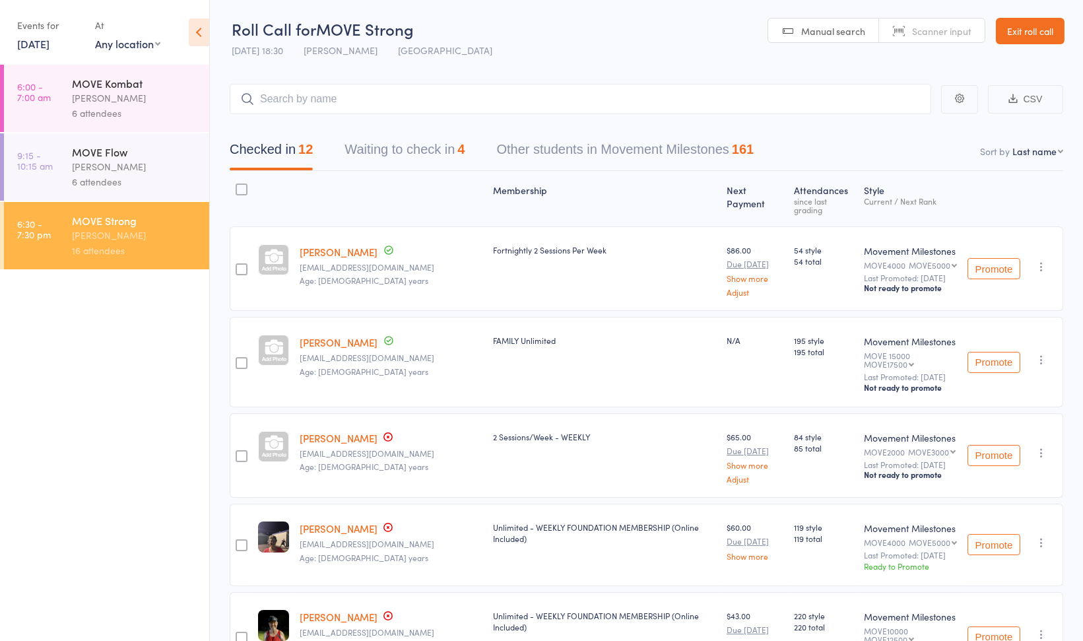
click at [989, 534] on button "Promote" at bounding box center [993, 544] width 53 height 21
click at [1032, 38] on link "Exit roll call" at bounding box center [1030, 31] width 69 height 26
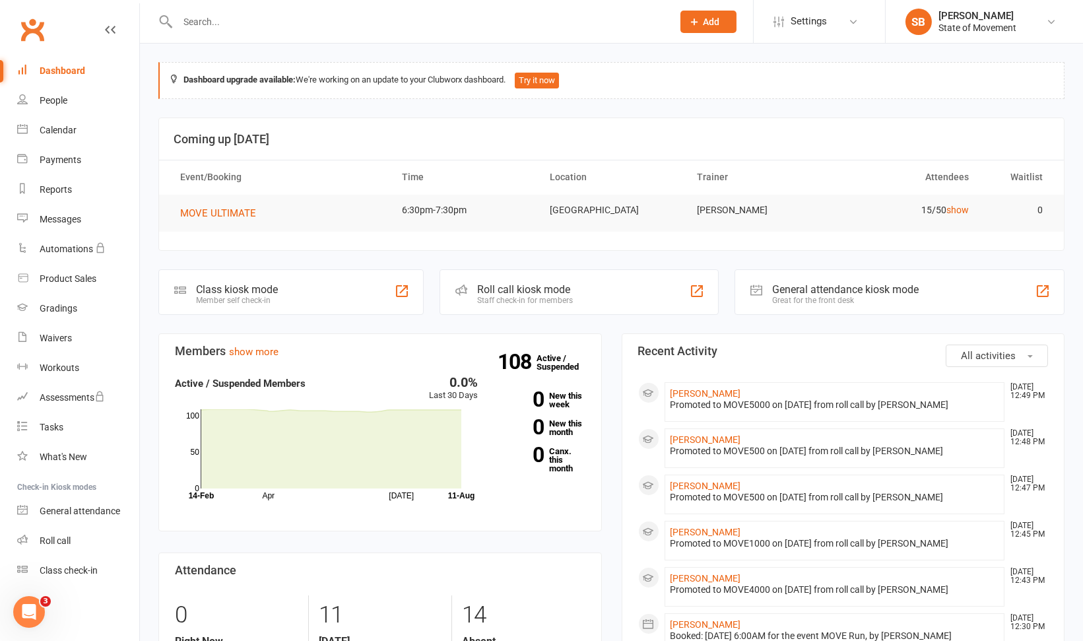
click at [379, 28] on input "text" at bounding box center [419, 22] width 490 height 18
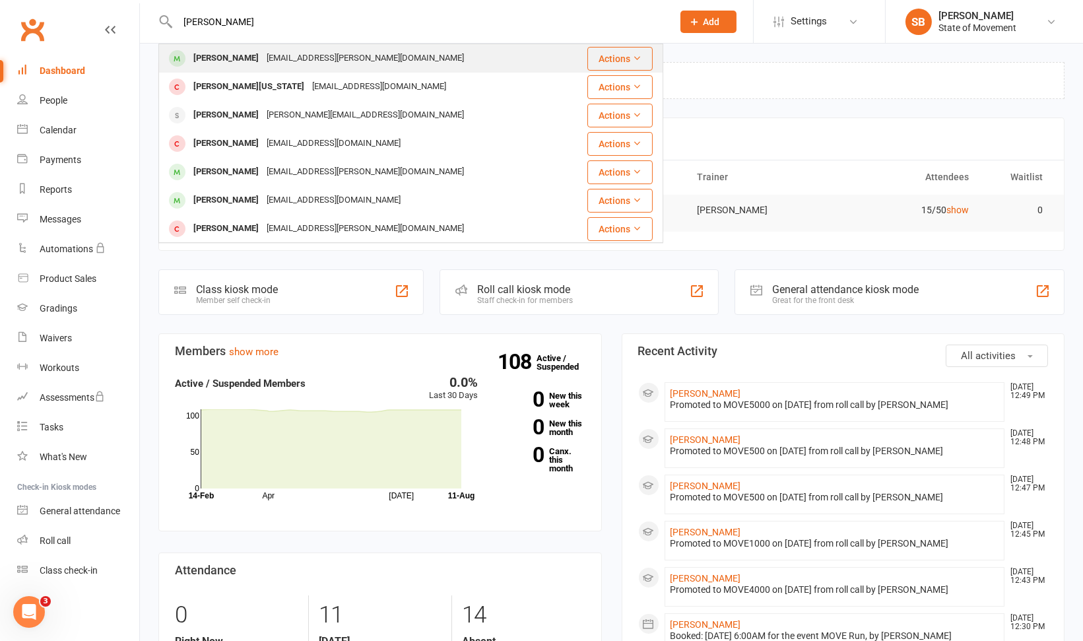
type input "[PERSON_NAME]"
click at [319, 63] on div "[EMAIL_ADDRESS][PERSON_NAME][DOMAIN_NAME]" at bounding box center [365, 58] width 205 height 19
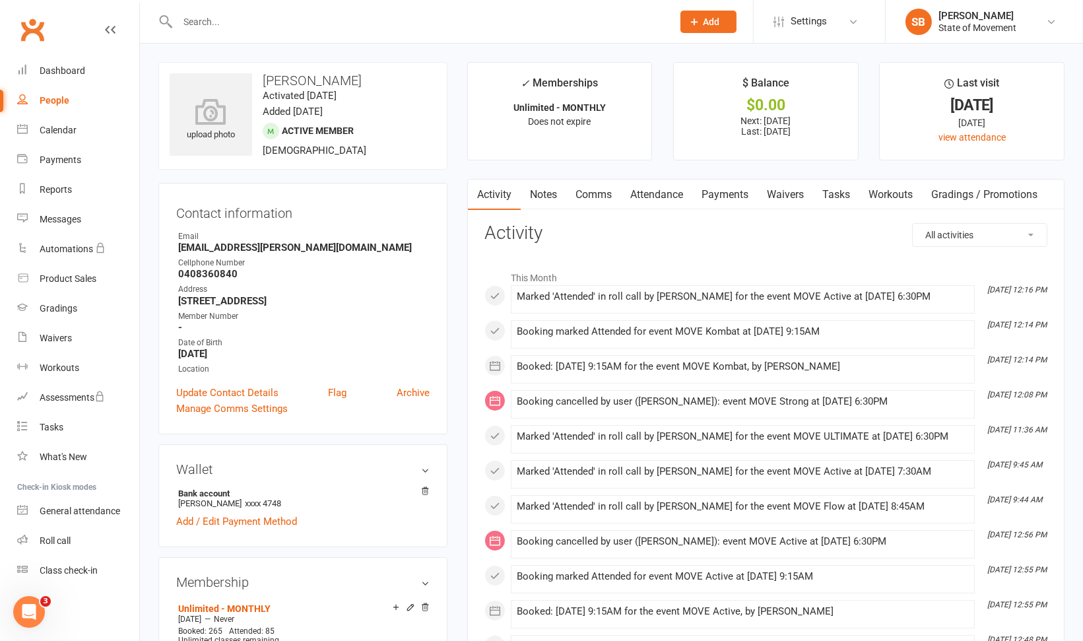
click at [667, 193] on link "Attendance" at bounding box center [656, 194] width 71 height 30
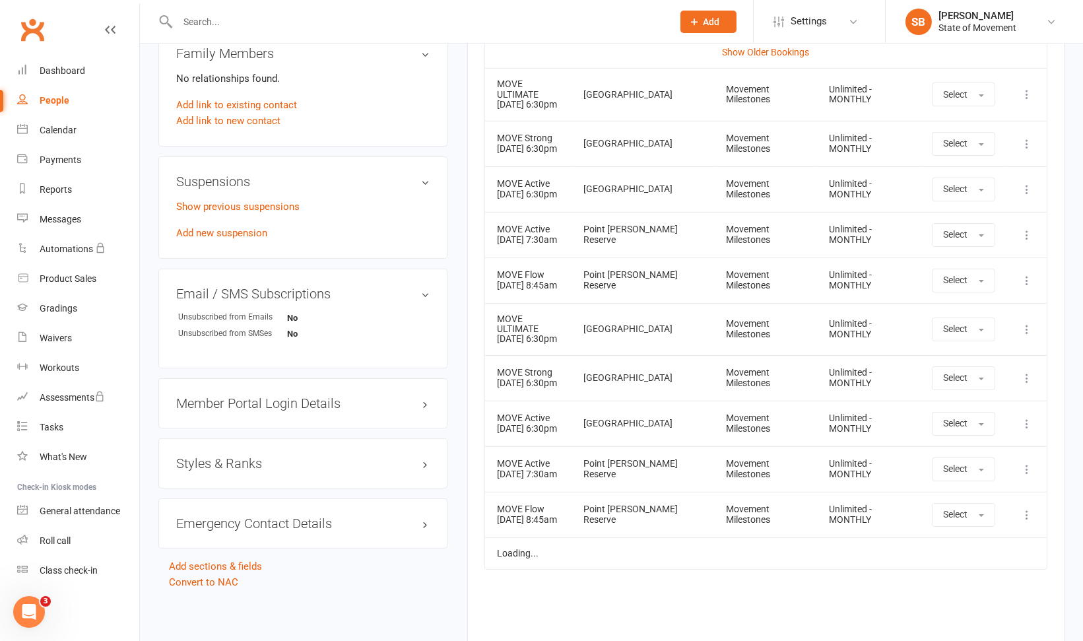
scroll to position [789, 0]
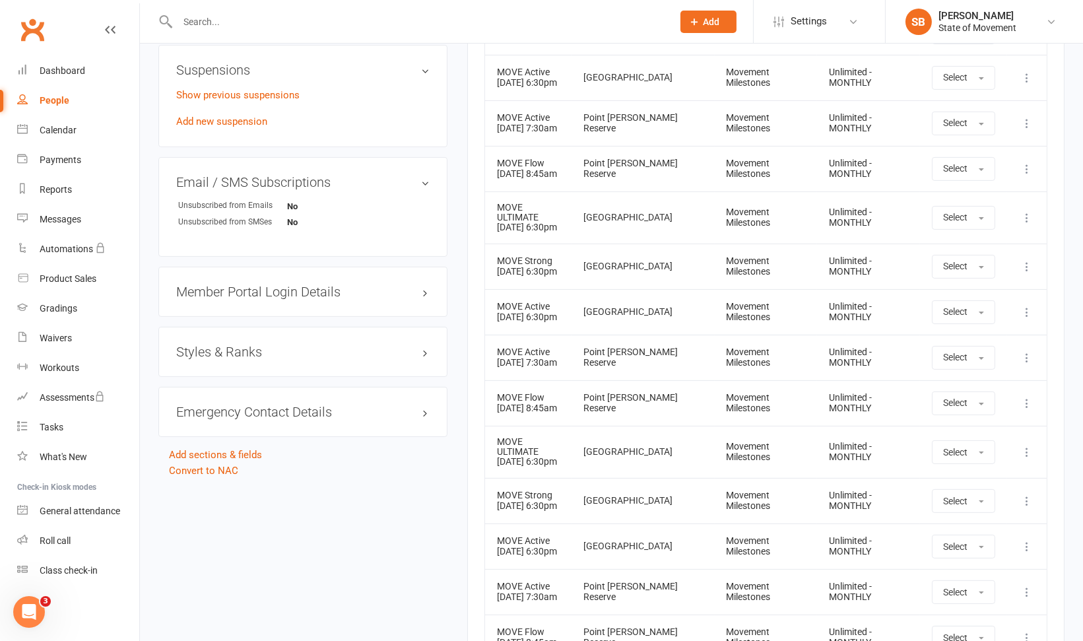
click at [426, 350] on h3 "Styles & Ranks" at bounding box center [302, 351] width 253 height 15
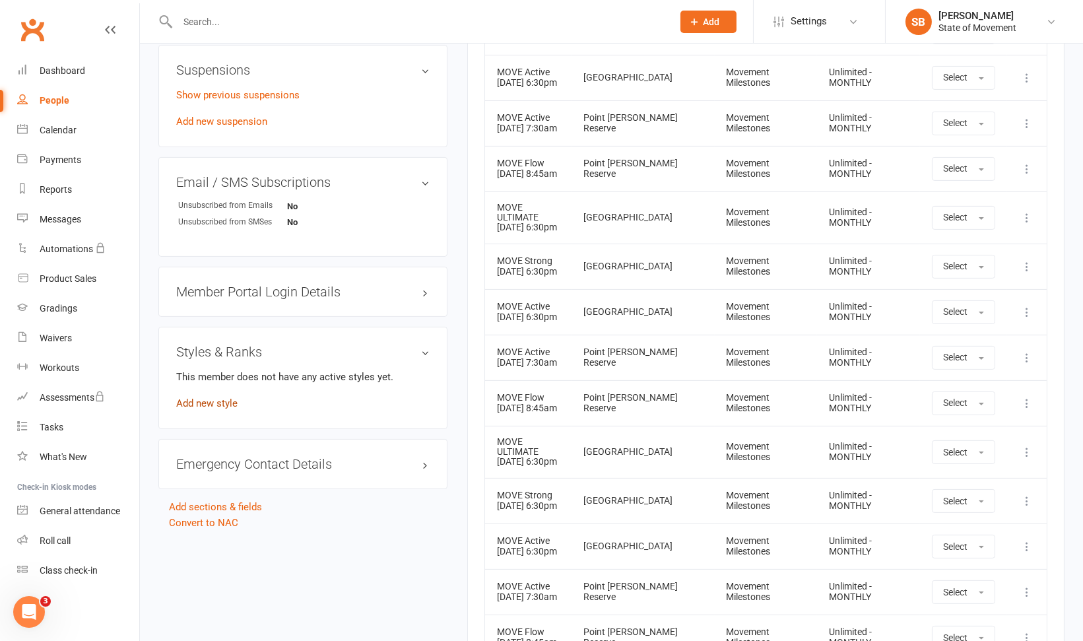
click at [213, 397] on link "Add new style" at bounding box center [206, 403] width 61 height 12
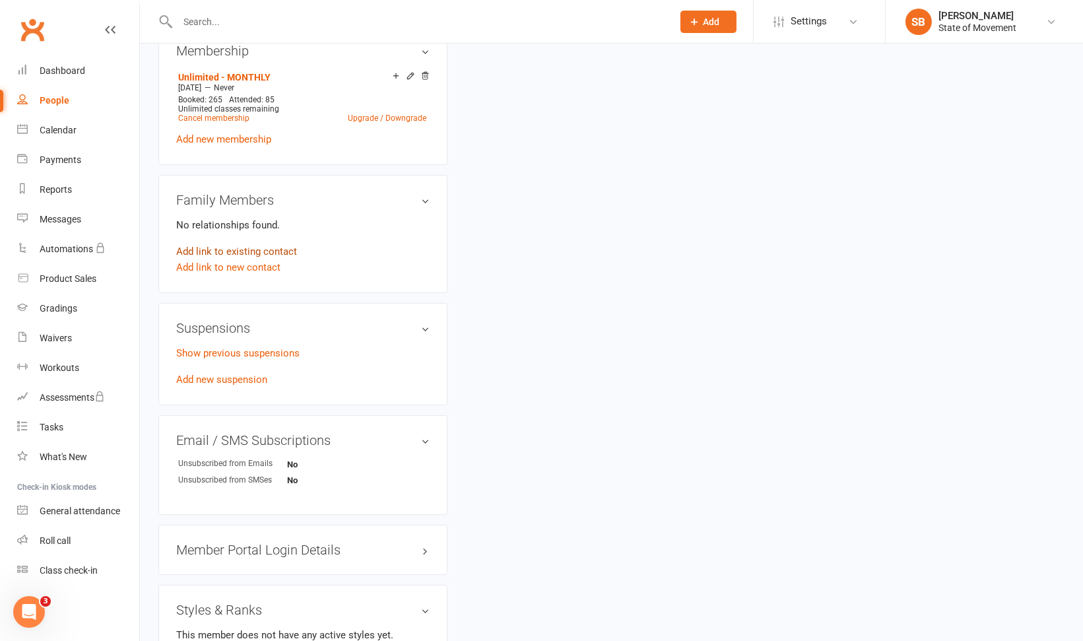
scroll to position [112, 0]
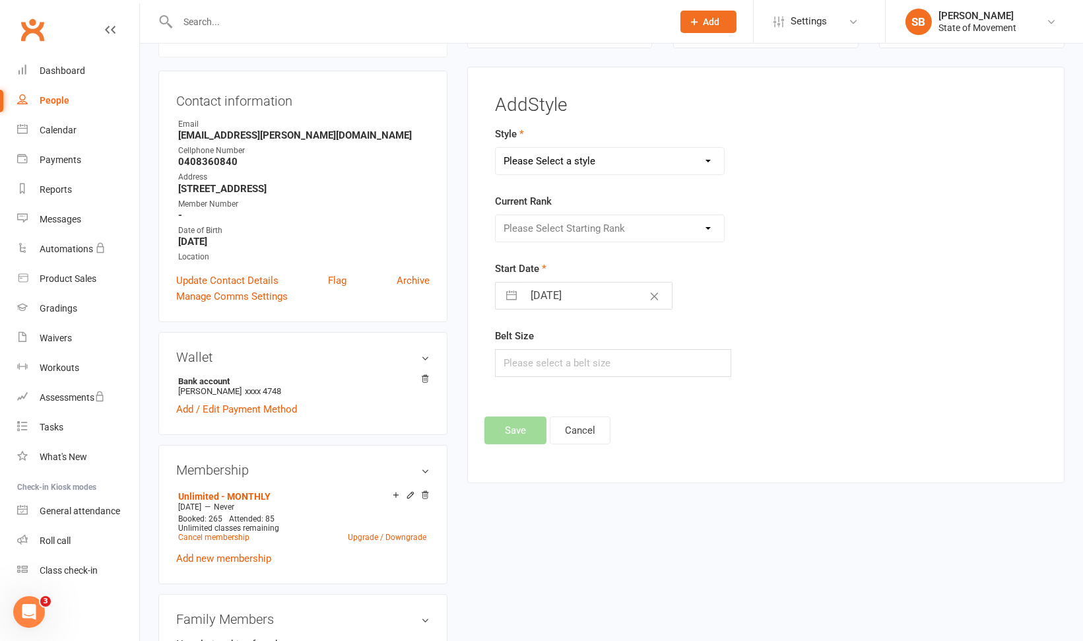
click at [697, 152] on select "Please Select a style Movement Milestones" at bounding box center [609, 161] width 228 height 26
select select "1440"
click at [495, 148] on select "Please Select a style Movement Milestones" at bounding box center [609, 161] width 228 height 26
click at [670, 224] on select "Please Select Starting Rank MOVE200 MOVE500 MOVE1000 MOVE1500 MOVE2000 MOVE3000…" at bounding box center [609, 228] width 228 height 26
select select "14105"
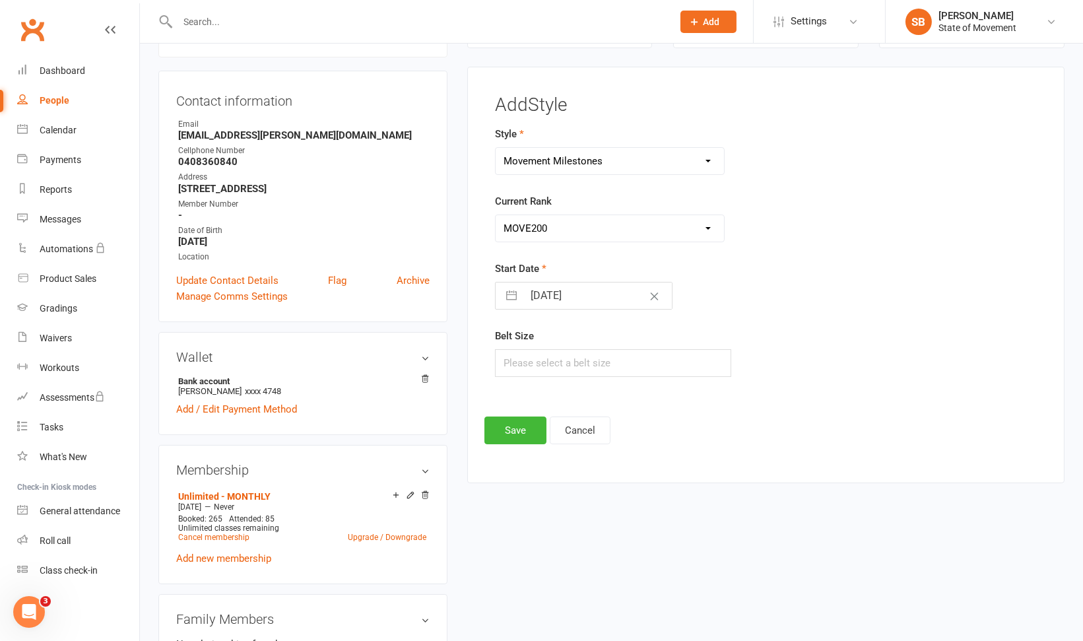
click at [495, 215] on select "Please Select Starting Rank MOVE200 MOVE500 MOVE1000 MOVE1500 MOVE2000 MOVE3000…" at bounding box center [609, 228] width 228 height 26
click at [600, 294] on input "11 Aug 2025" at bounding box center [597, 295] width 148 height 26
select select "6"
select select "2025"
select select "7"
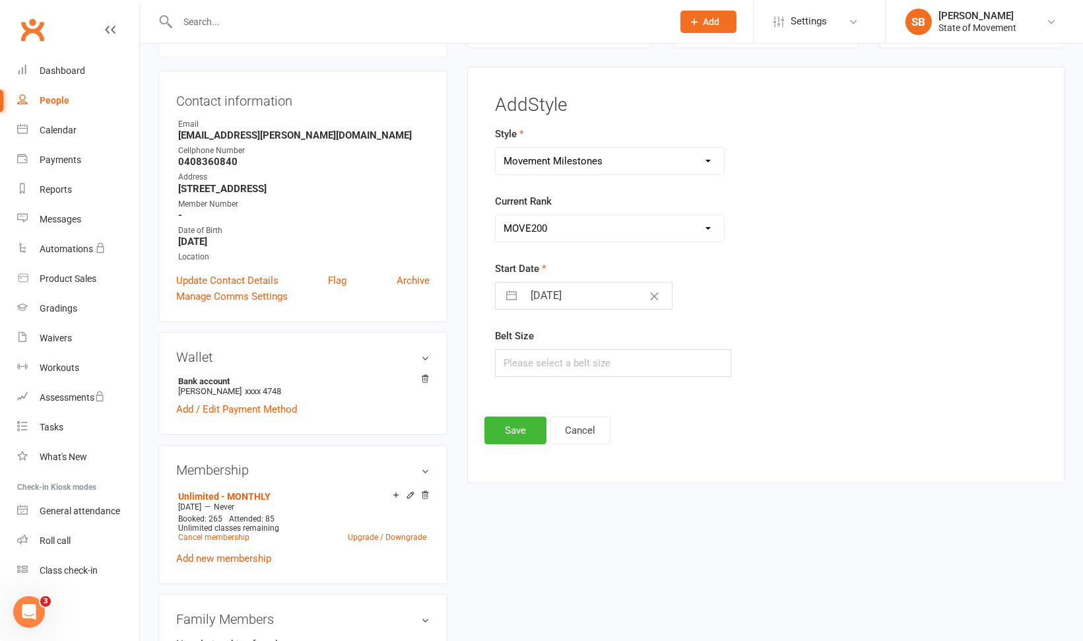
select select "2025"
select select "8"
select select "2025"
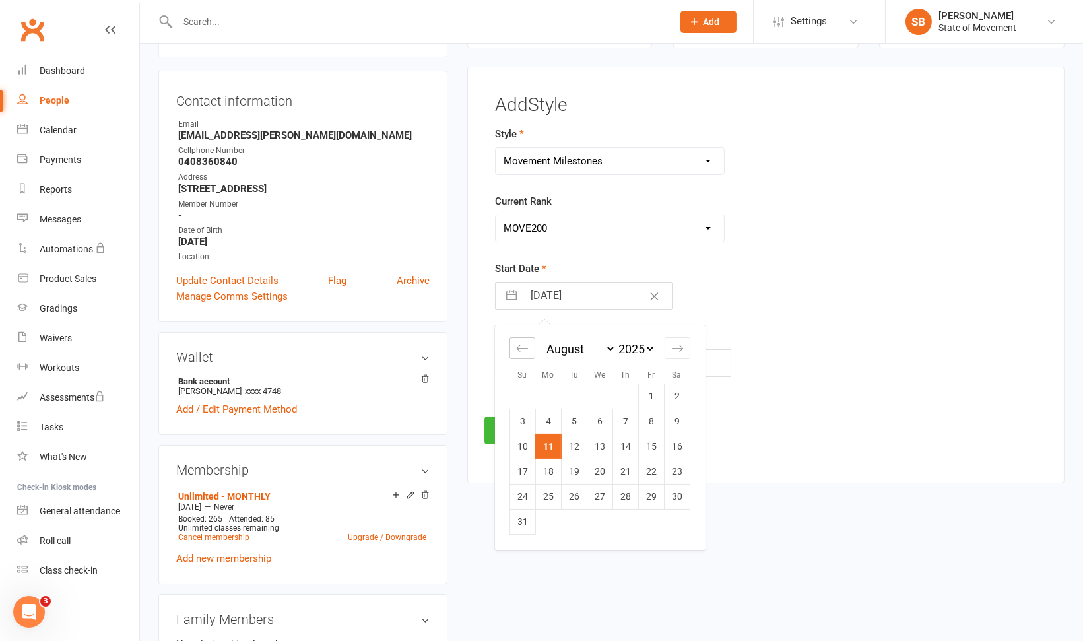
click at [517, 348] on icon "Move backward to switch to the previous month." at bounding box center [522, 348] width 13 height 13
select select "4"
select select "2025"
select select "5"
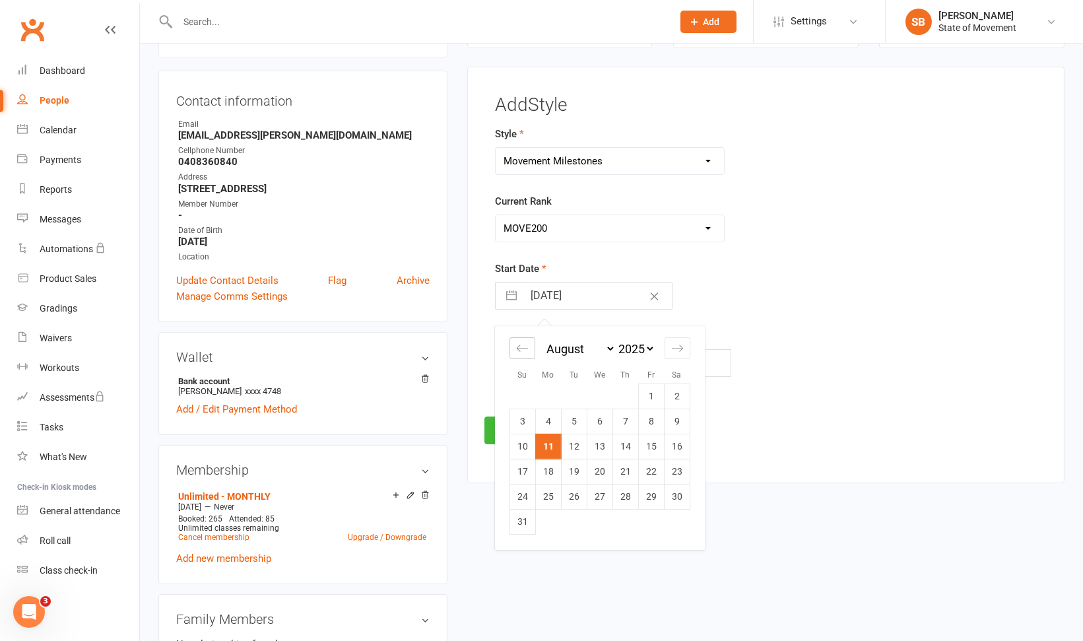
select select "2025"
click at [517, 348] on icon "Move backward to switch to the previous month." at bounding box center [522, 348] width 13 height 13
select select "3"
select select "2025"
click at [623, 393] on td "1" at bounding box center [625, 395] width 26 height 25
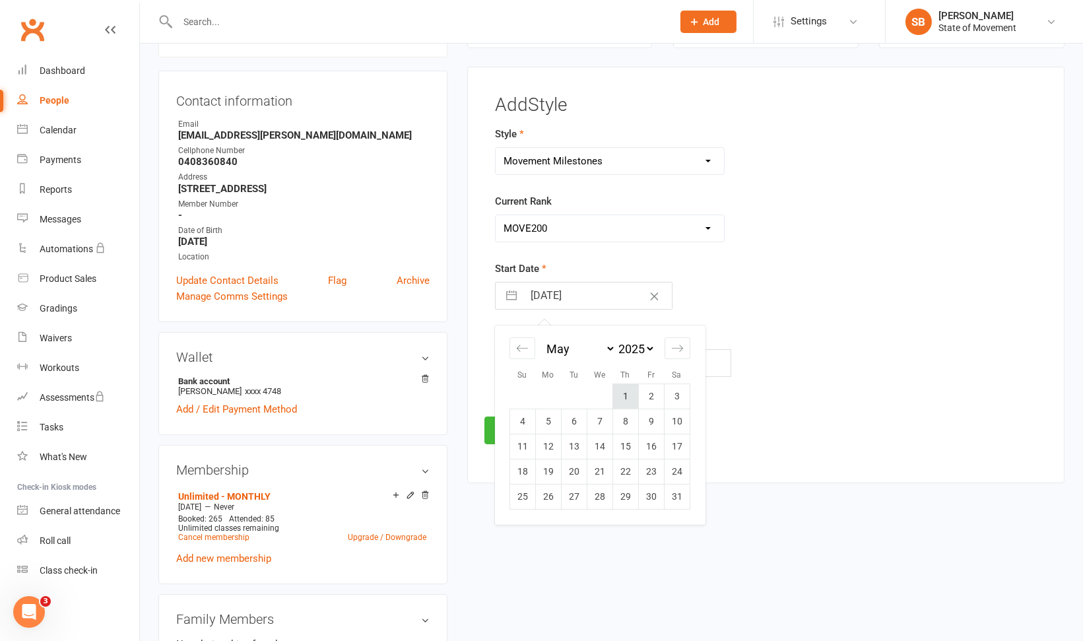
type input "01 May 2025"
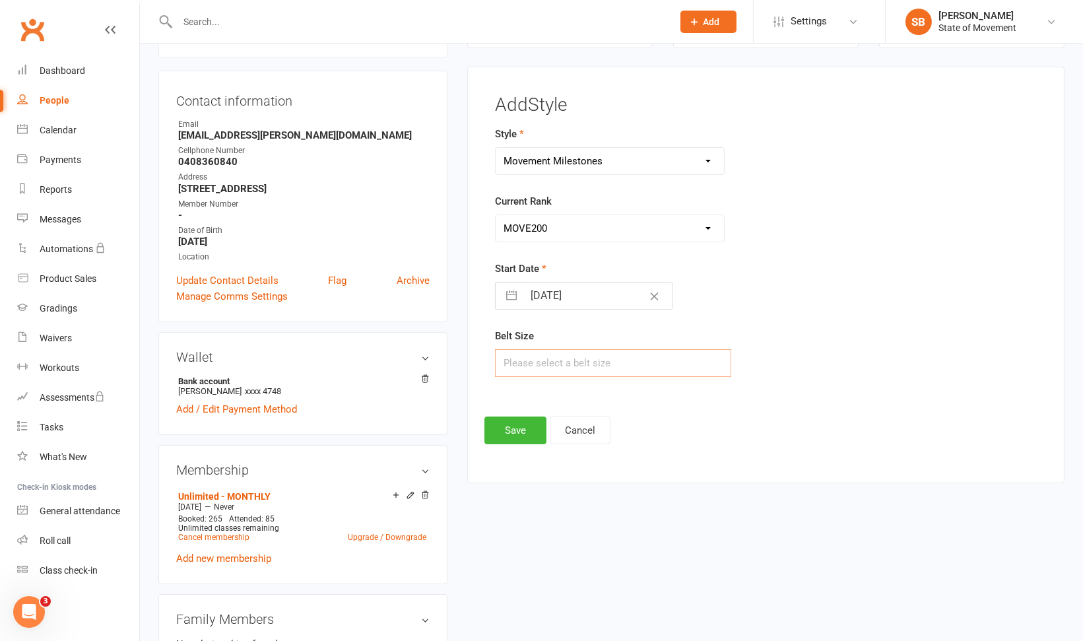
click at [538, 366] on input "text" at bounding box center [613, 363] width 236 height 28
type input "Large"
click at [513, 422] on button "Save" at bounding box center [515, 430] width 62 height 28
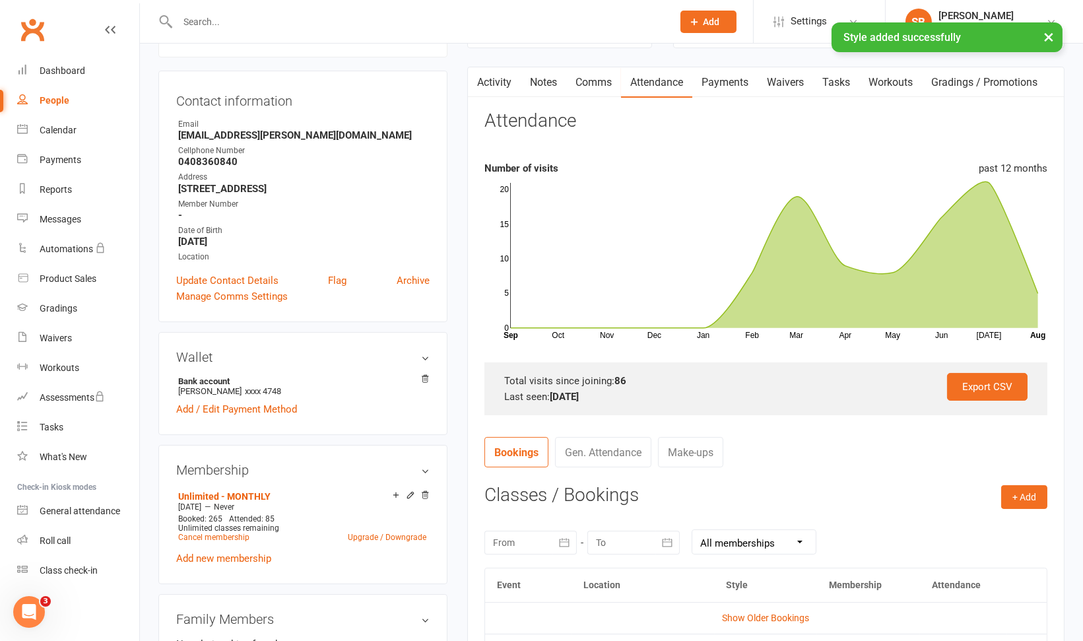
click at [213, 22] on div "× Style added successfully" at bounding box center [532, 22] width 1065 height 0
click at [203, 20] on input "text" at bounding box center [419, 22] width 490 height 18
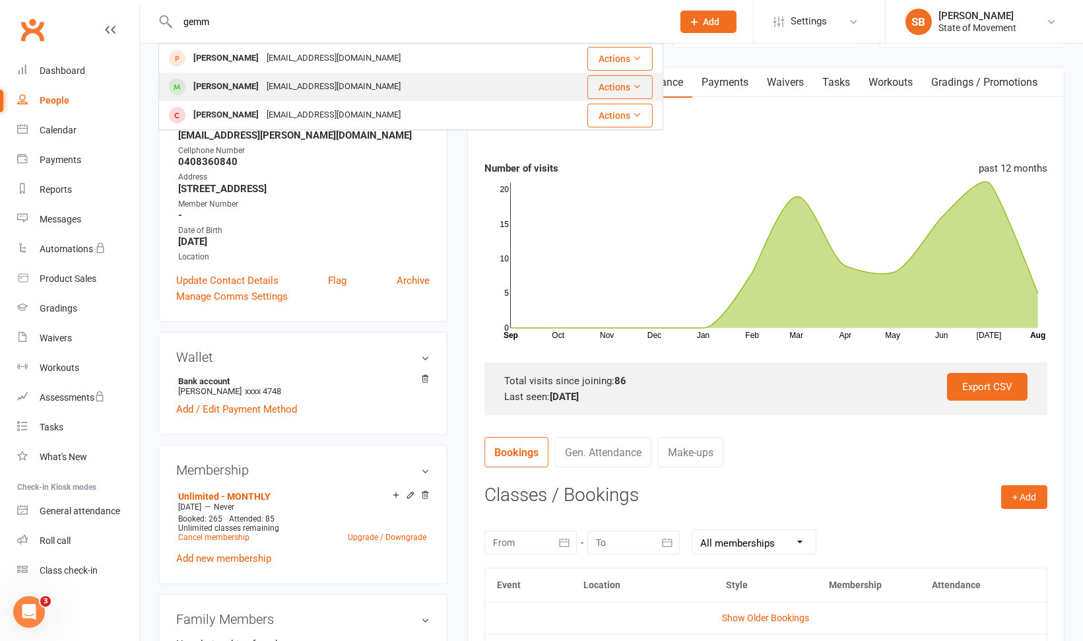
type input "gemm"
click at [216, 79] on div "[PERSON_NAME]" at bounding box center [225, 86] width 73 height 19
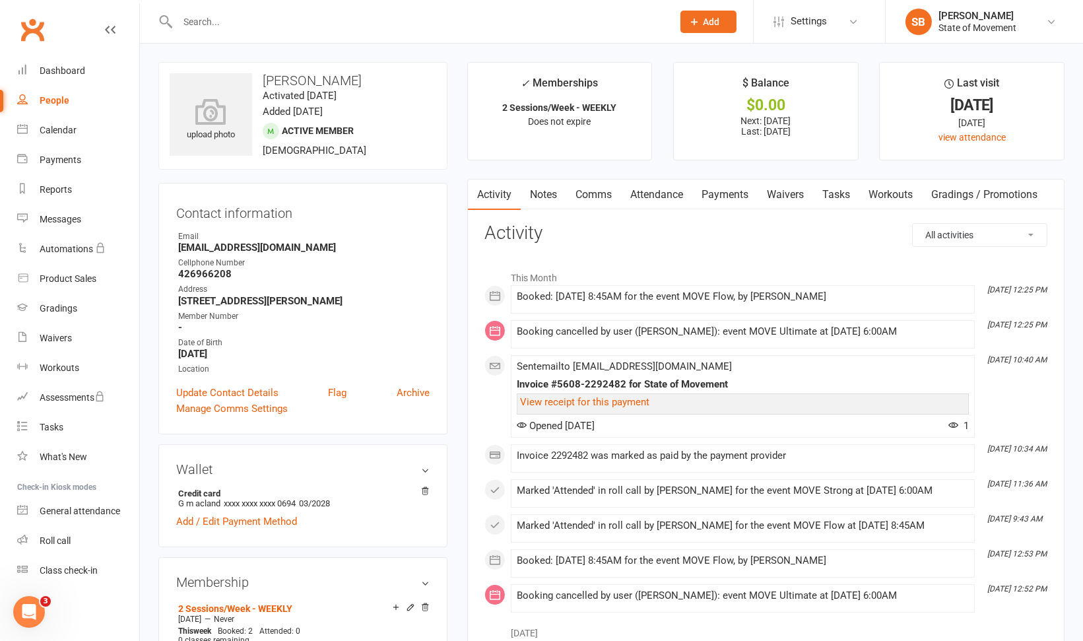
click at [650, 192] on link "Attendance" at bounding box center [656, 194] width 71 height 30
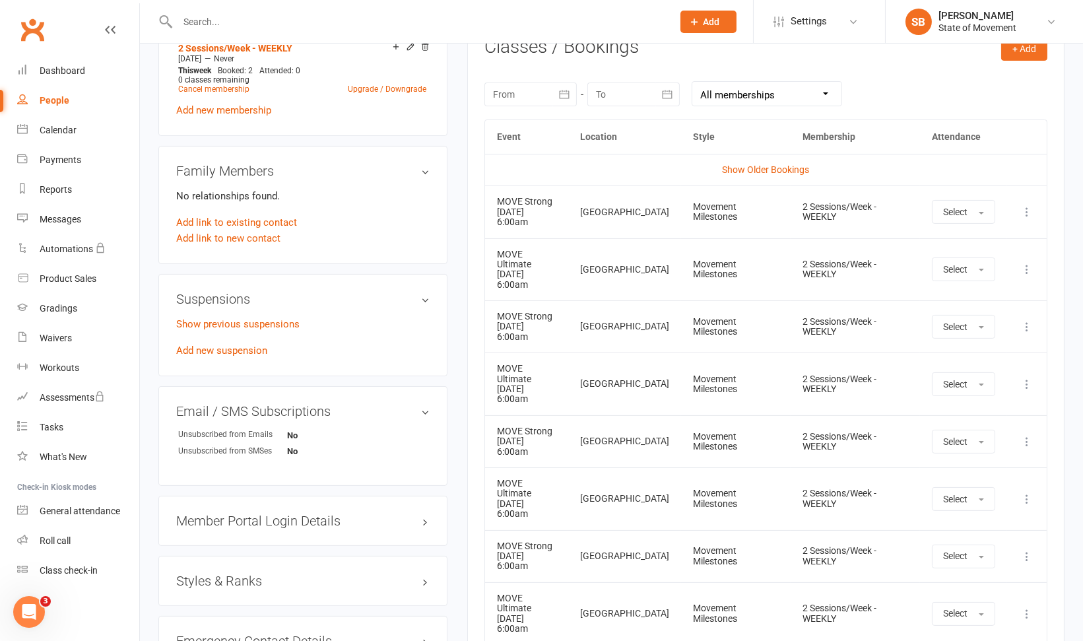
scroll to position [811, 0]
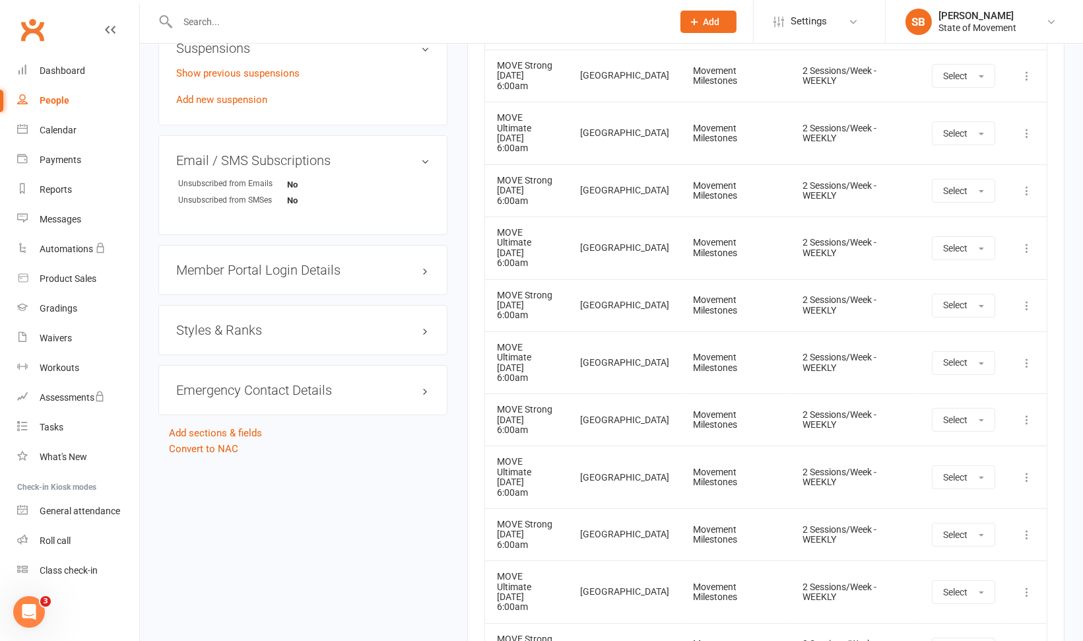
click at [347, 337] on h3 "Styles & Ranks" at bounding box center [302, 330] width 253 height 15
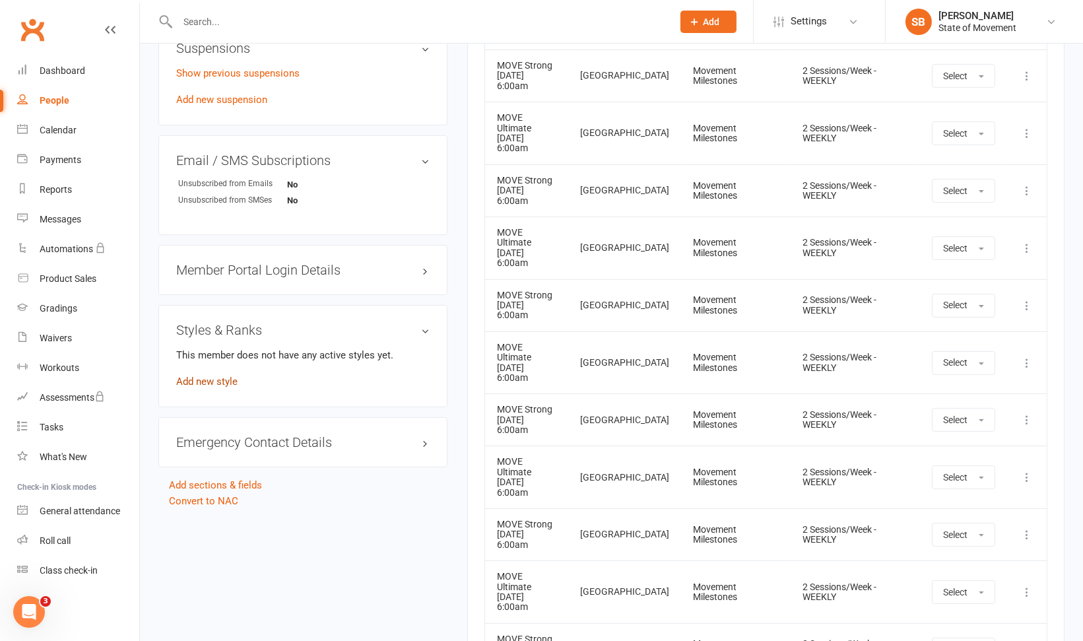
click at [222, 387] on link "Add new style" at bounding box center [206, 381] width 61 height 12
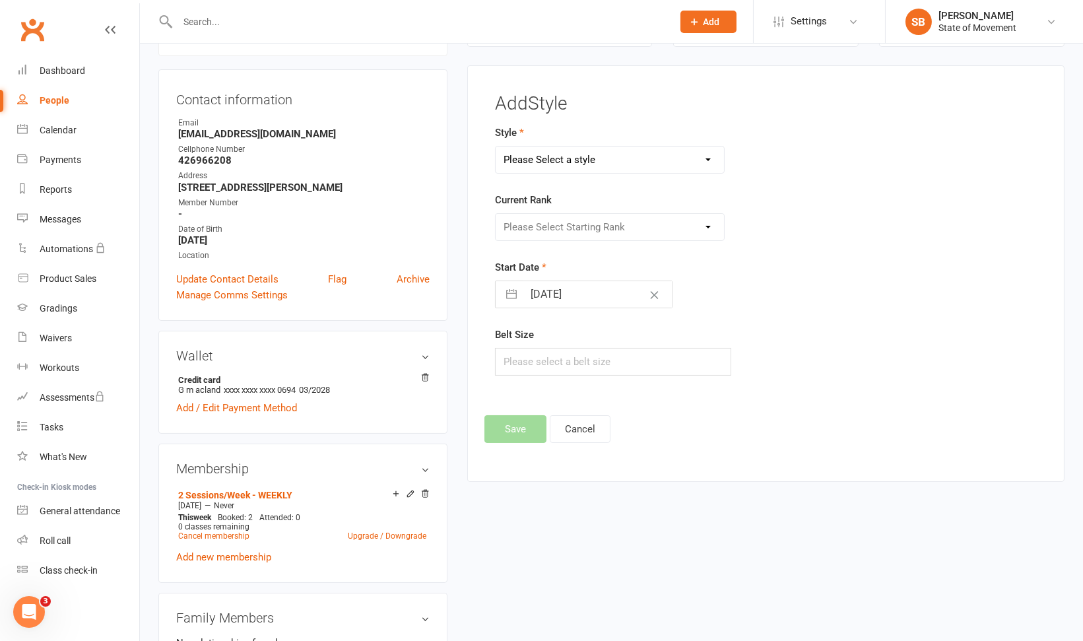
scroll to position [112, 0]
click at [662, 160] on select "Please Select a style Movement Milestones" at bounding box center [609, 161] width 228 height 26
select select "1440"
click at [495, 148] on select "Please Select a style Movement Milestones" at bounding box center [609, 161] width 228 height 26
click at [602, 222] on select "Please Select Starting Rank MOVE200 MOVE500 MOVE1000 MOVE1500 MOVE2000 MOVE3000…" at bounding box center [609, 228] width 228 height 26
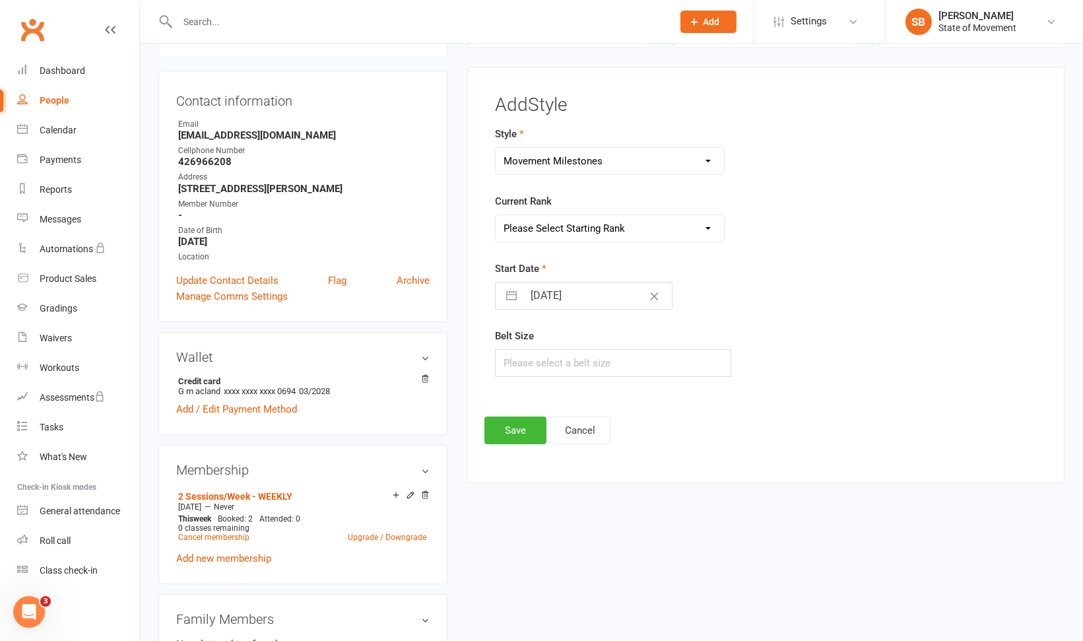
select select "14105"
click at [495, 215] on select "Please Select Starting Rank MOVE200 MOVE500 MOVE1000 MOVE1500 MOVE2000 MOVE3000…" at bounding box center [609, 228] width 228 height 26
click at [508, 292] on button "button" at bounding box center [511, 295] width 24 height 26
select select "6"
select select "2025"
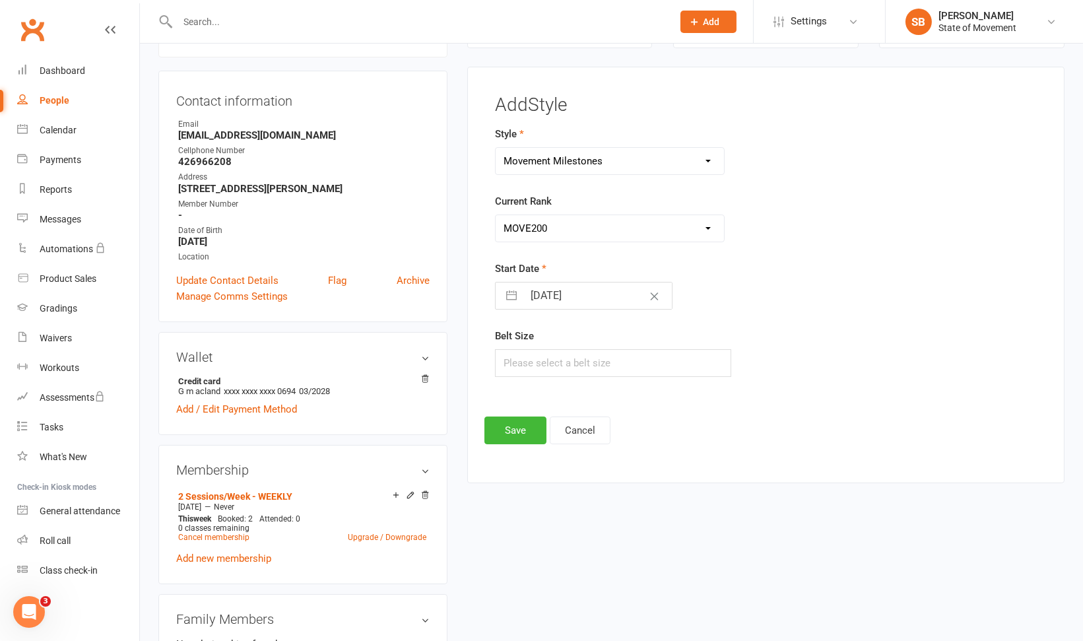
select select "7"
select select "2025"
select select "8"
select select "2025"
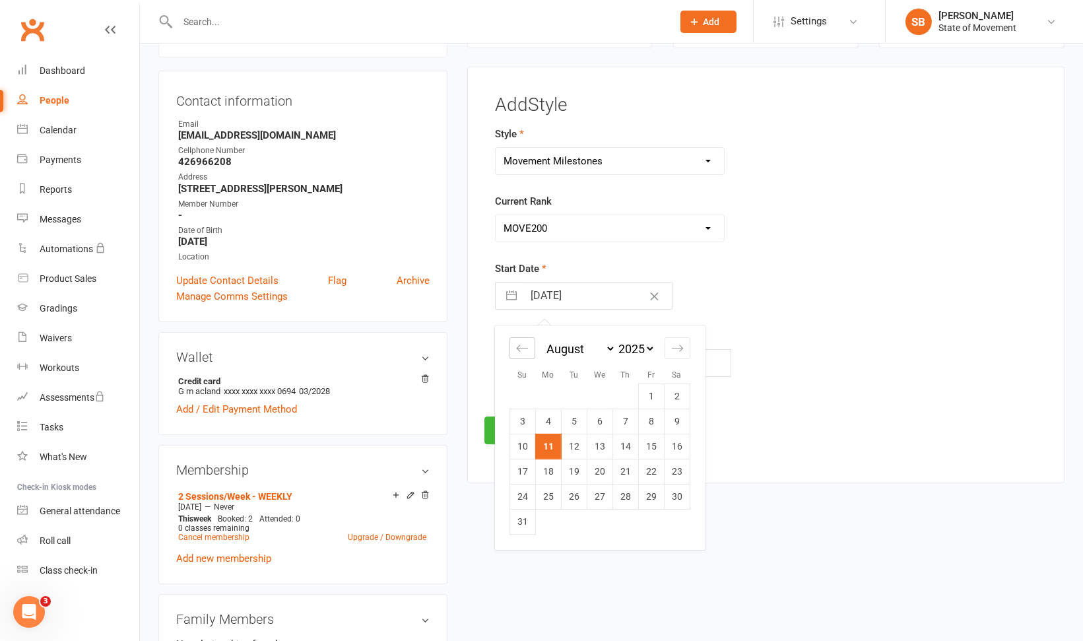
click at [518, 342] on icon "Move backward to switch to the previous month." at bounding box center [522, 348] width 13 height 13
select select "5"
select select "2025"
click at [517, 345] on icon "Move backward to switch to the previous month." at bounding box center [522, 348] width 11 height 7
select select "4"
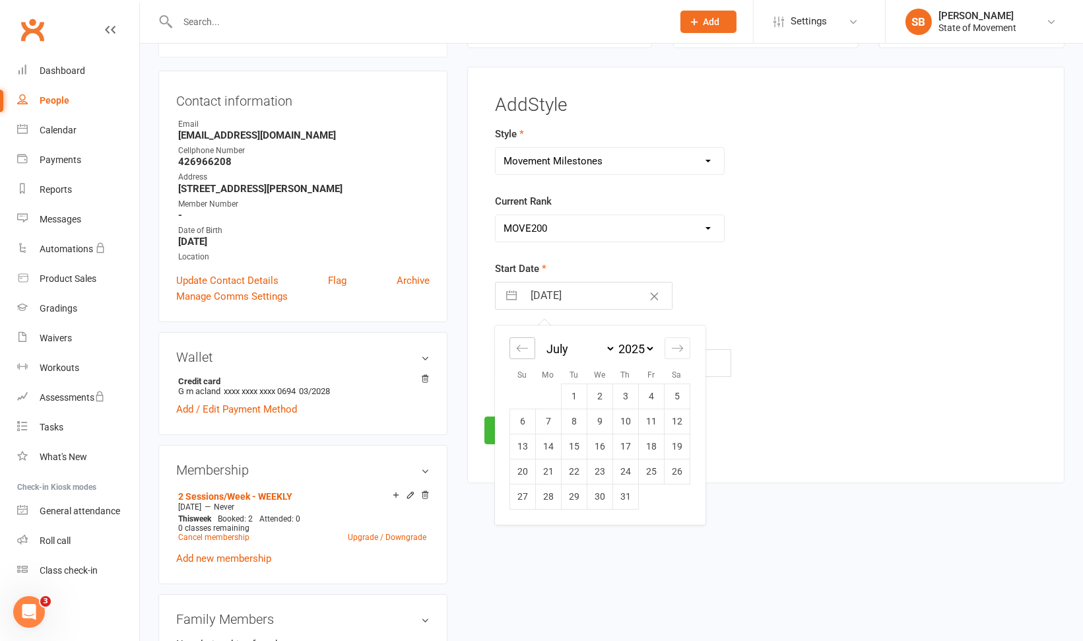
select select "2025"
click at [577, 466] on td "24" at bounding box center [574, 471] width 26 height 25
type input "24 Jun 2025"
click at [573, 357] on input "text" at bounding box center [613, 363] width 236 height 28
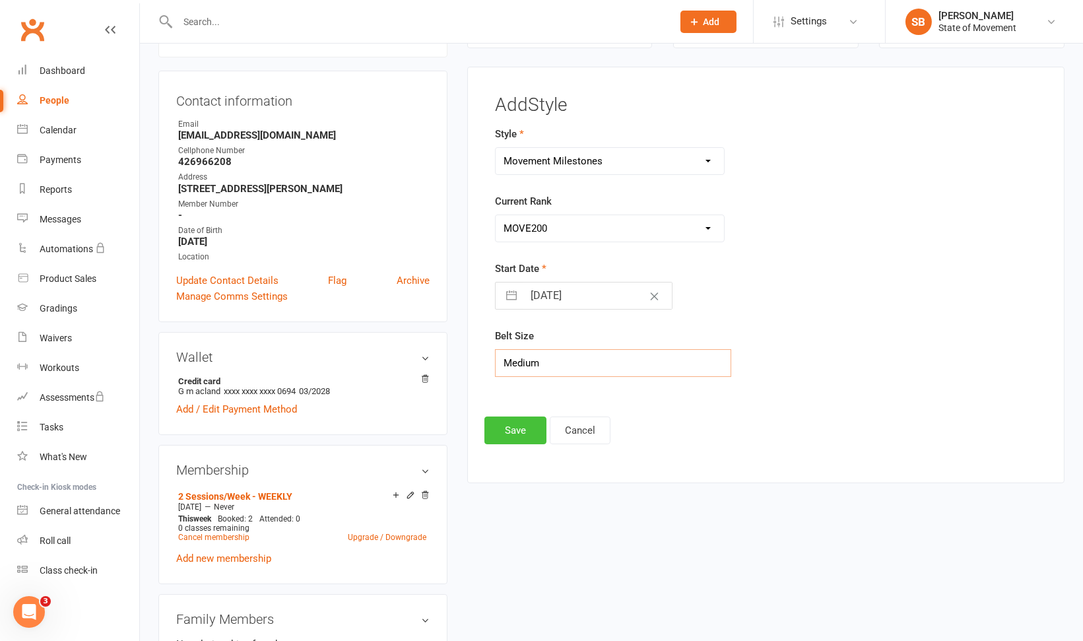
type input "Medium"
click at [523, 422] on button "Save" at bounding box center [515, 430] width 62 height 28
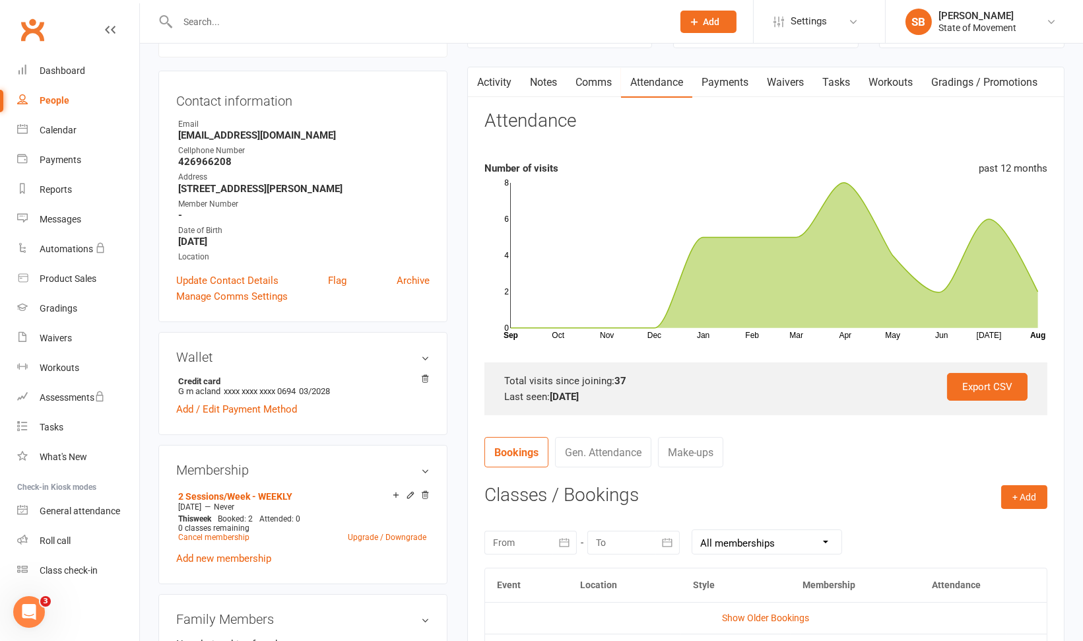
click at [203, 22] on input "text" at bounding box center [419, 22] width 490 height 18
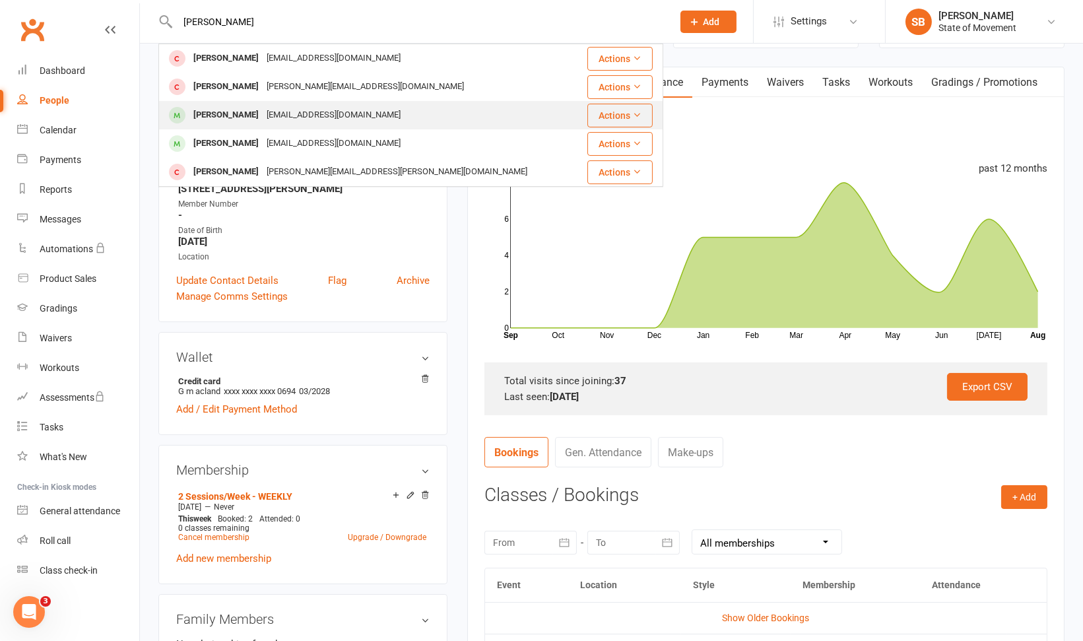
type input "julie"
click at [220, 113] on div "[PERSON_NAME]" at bounding box center [225, 115] width 73 height 19
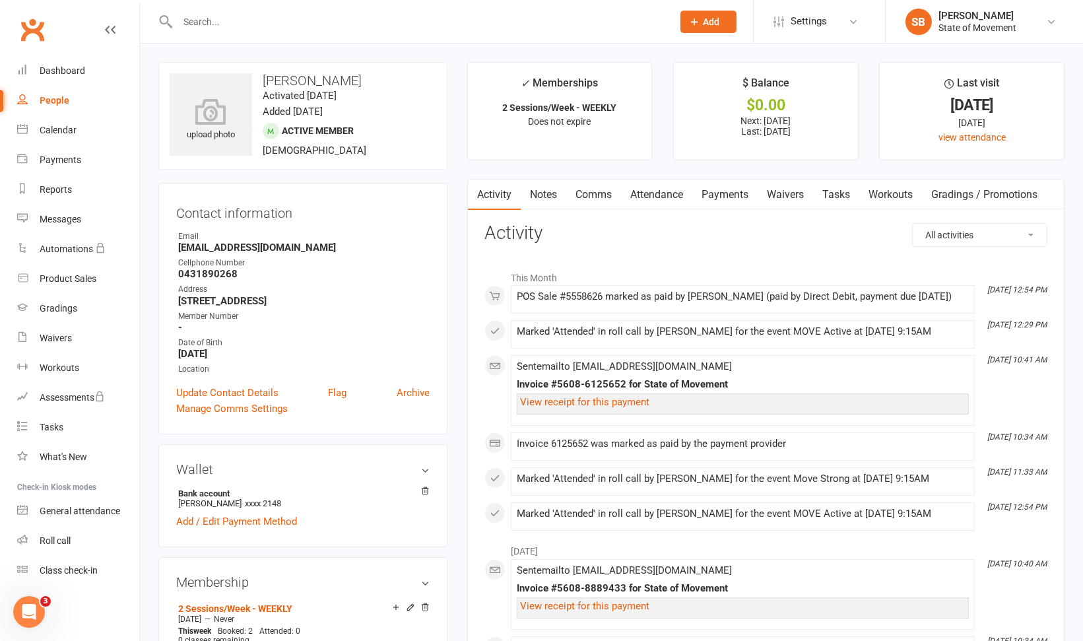
click at [648, 189] on link "Attendance" at bounding box center [656, 194] width 71 height 30
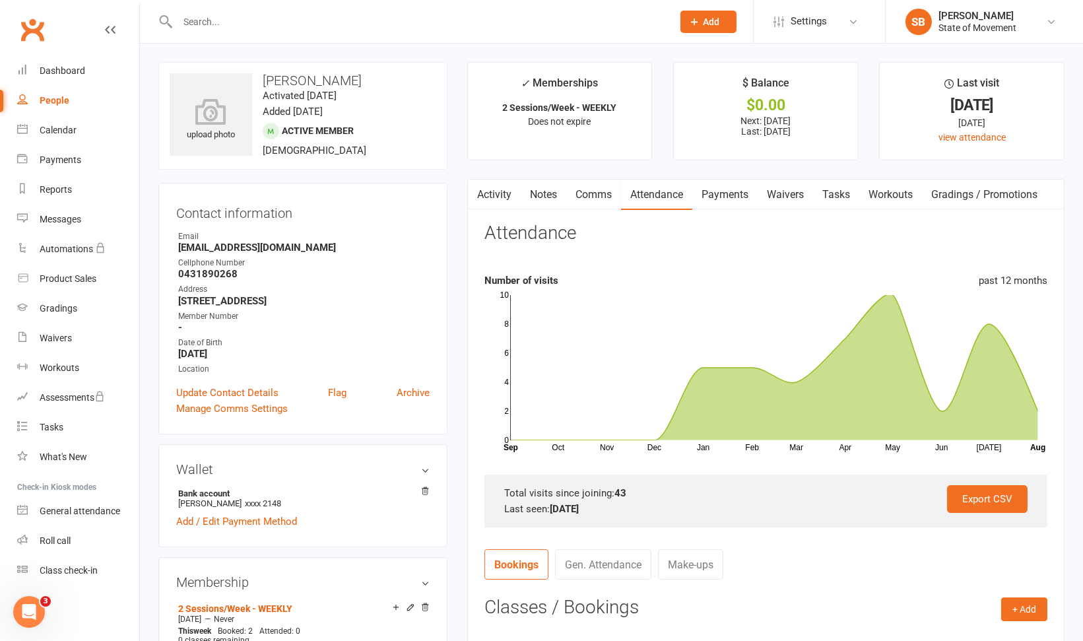
scroll to position [560, 0]
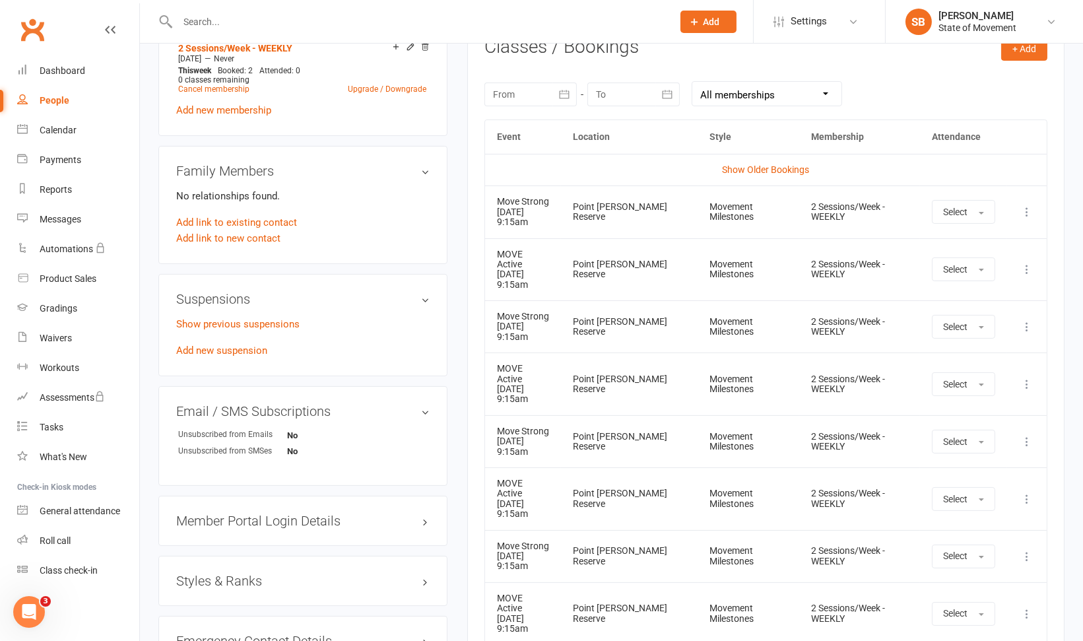
click at [243, 575] on h3 "Styles & Ranks" at bounding box center [302, 580] width 253 height 15
click at [215, 627] on link "Add new style" at bounding box center [206, 632] width 61 height 12
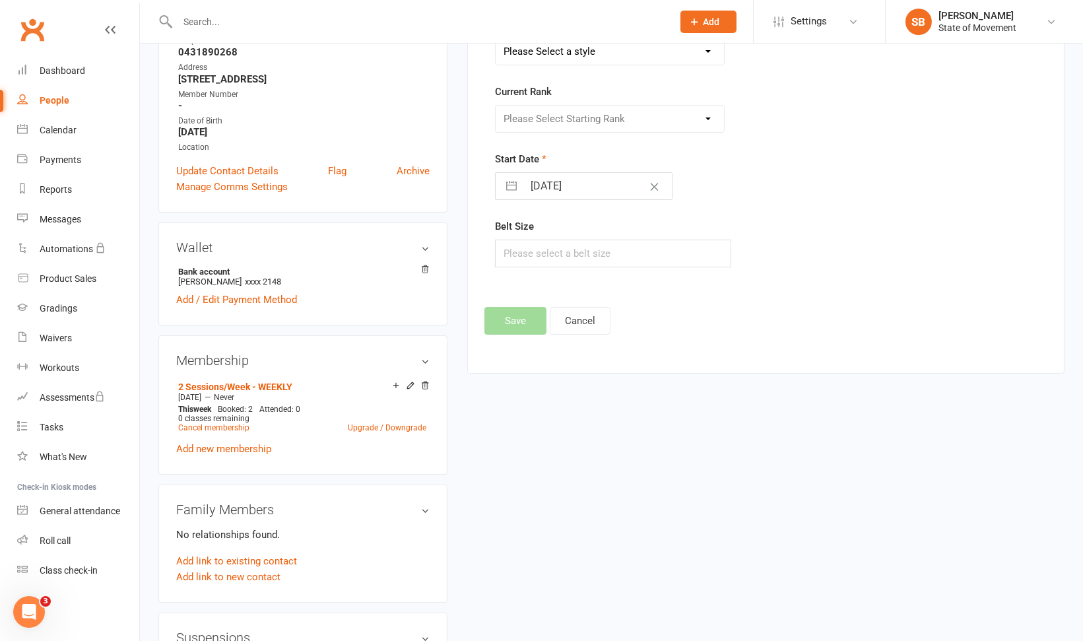
scroll to position [112, 0]
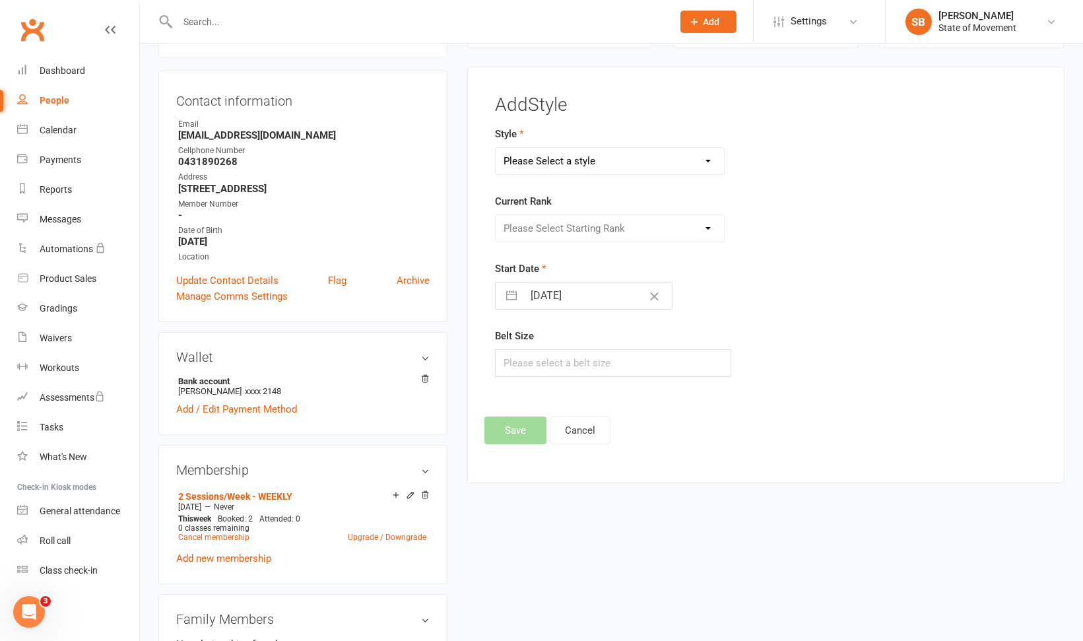
click at [631, 165] on select "Please Select a style Movement Milestones" at bounding box center [609, 161] width 228 height 26
select select "1440"
click at [495, 148] on select "Please Select a style Movement Milestones" at bounding box center [609, 161] width 228 height 26
click at [628, 221] on select "Please Select Starting Rank MOVE200 MOVE500 MOVE1000 MOVE1500 MOVE2000 MOVE3000…" at bounding box center [609, 228] width 228 height 26
select select "14105"
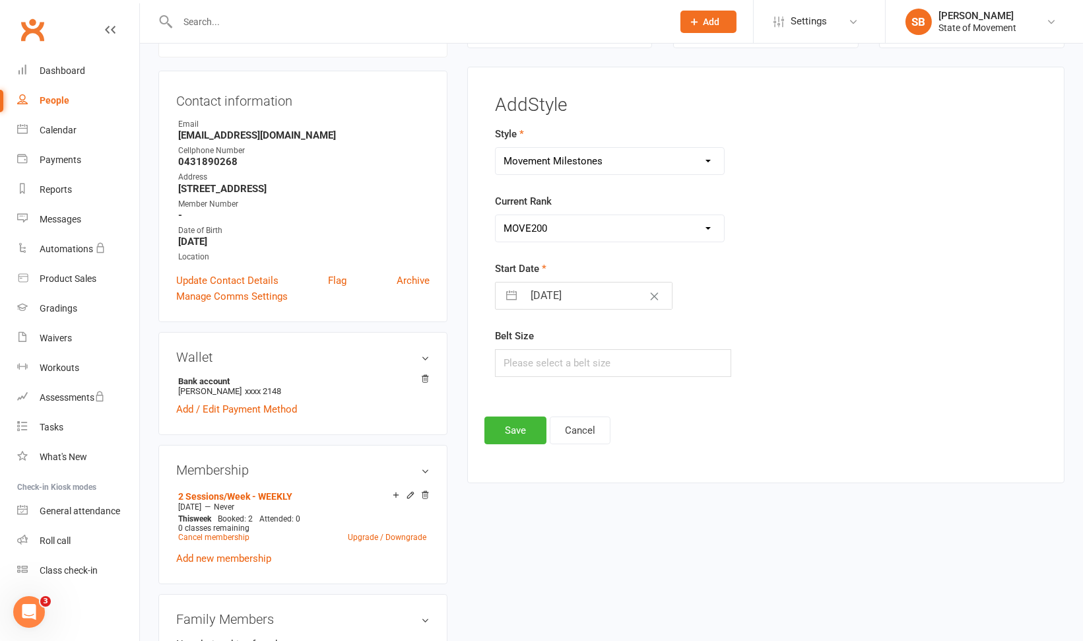
click at [495, 215] on select "Please Select Starting Rank MOVE200 MOVE500 MOVE1000 MOVE1500 MOVE2000 MOVE3000…" at bounding box center [609, 228] width 228 height 26
click at [590, 295] on input "11 Aug 2025" at bounding box center [597, 295] width 148 height 26
select select "6"
select select "2025"
select select "7"
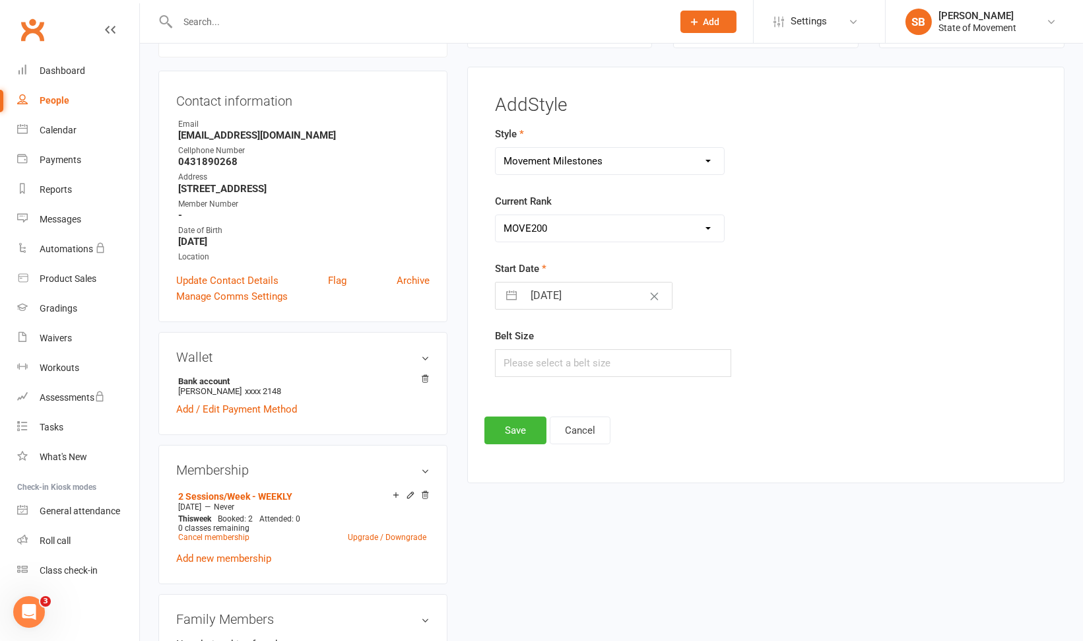
select select "2025"
select select "8"
select select "2025"
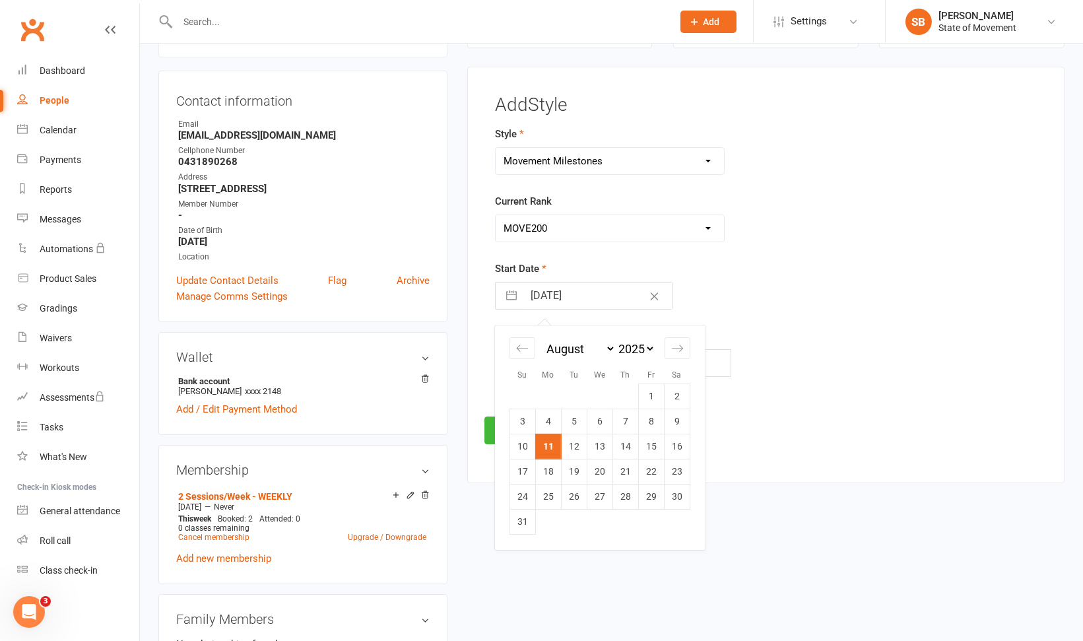
click at [513, 292] on button "button" at bounding box center [511, 295] width 24 height 26
click at [521, 342] on icon "Move backward to switch to the previous month." at bounding box center [522, 348] width 13 height 13
select select "5"
select select "2025"
click at [521, 342] on icon "Move backward to switch to the previous month." at bounding box center [522, 348] width 13 height 13
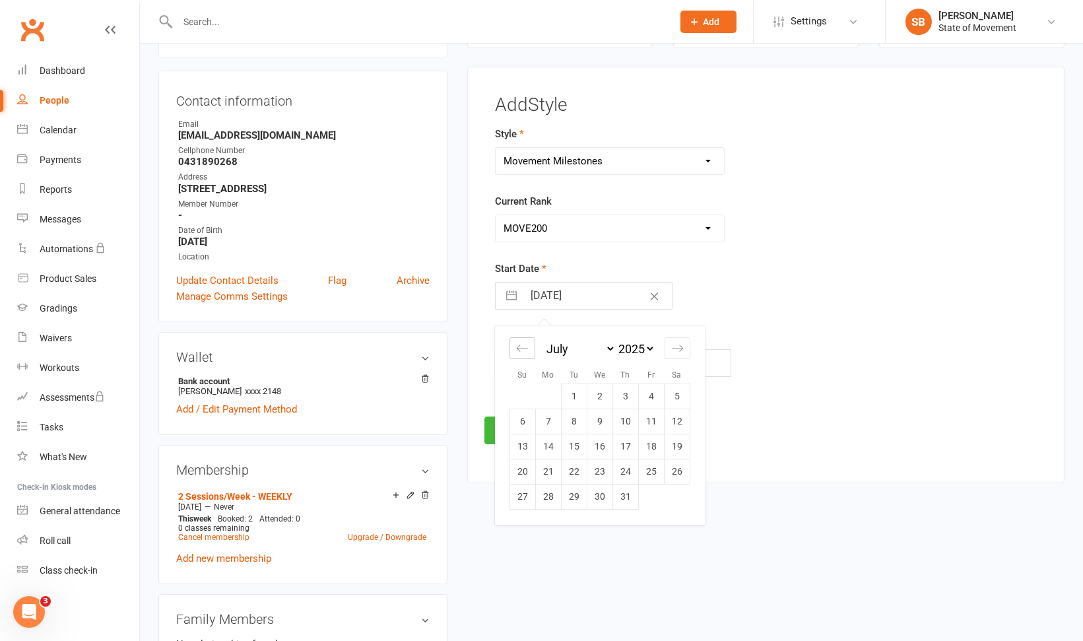
select select "4"
select select "2025"
click at [521, 342] on icon "Move backward to switch to the previous month." at bounding box center [522, 348] width 13 height 13
select select "3"
select select "2025"
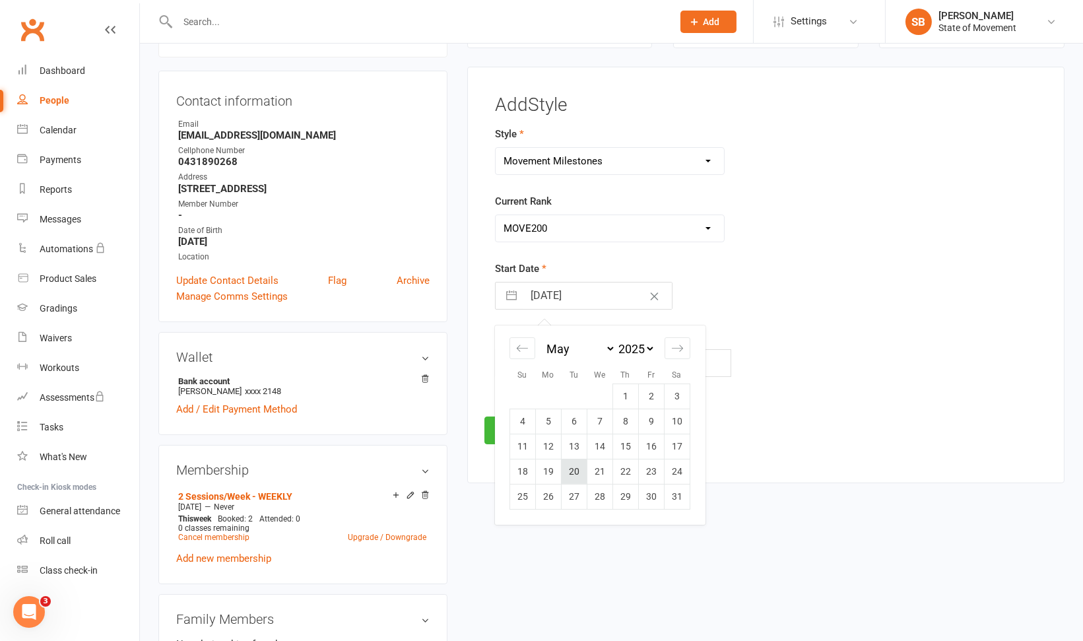
click at [576, 462] on td "20" at bounding box center [574, 471] width 26 height 25
type input "20 May 2025"
click at [551, 358] on input "text" at bounding box center [613, 363] width 236 height 28
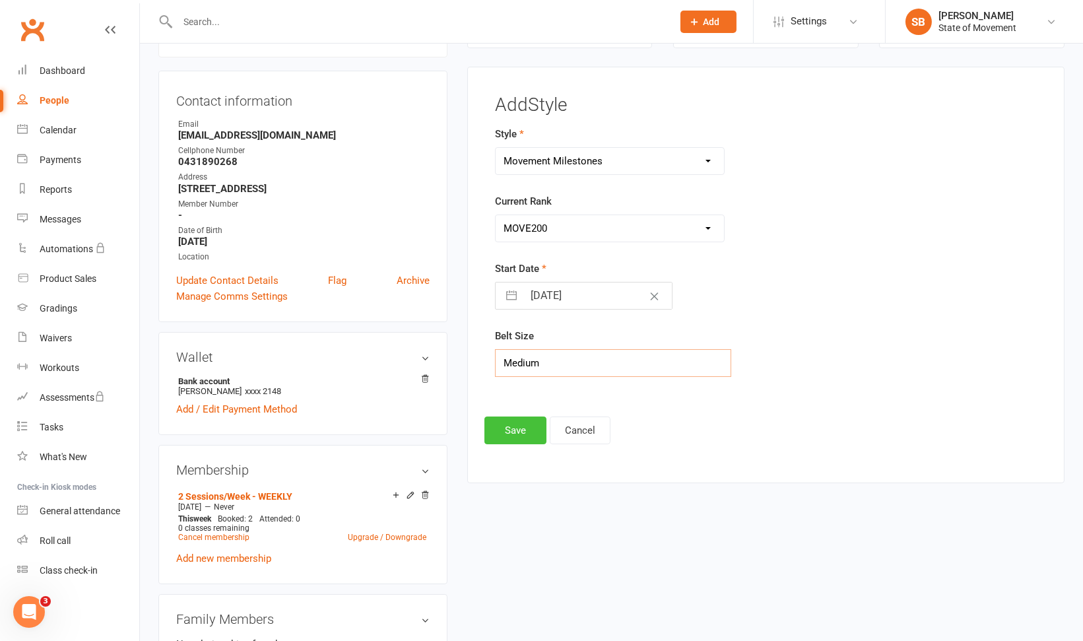
type input "Medium"
click at [515, 431] on button "Save" at bounding box center [515, 430] width 62 height 28
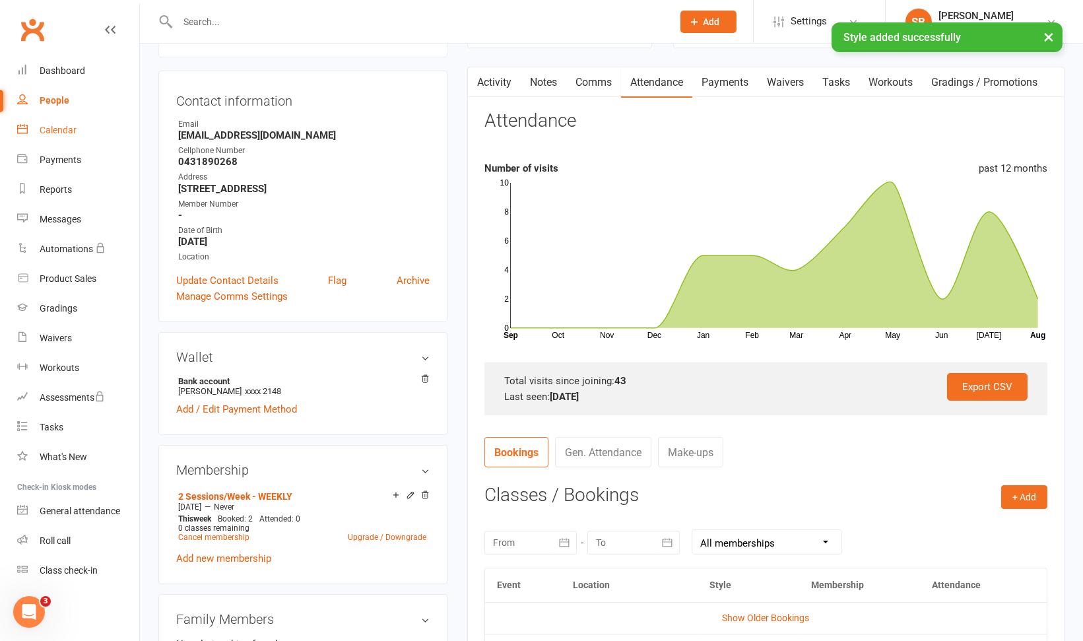
click at [60, 133] on div "Calendar" at bounding box center [58, 130] width 37 height 11
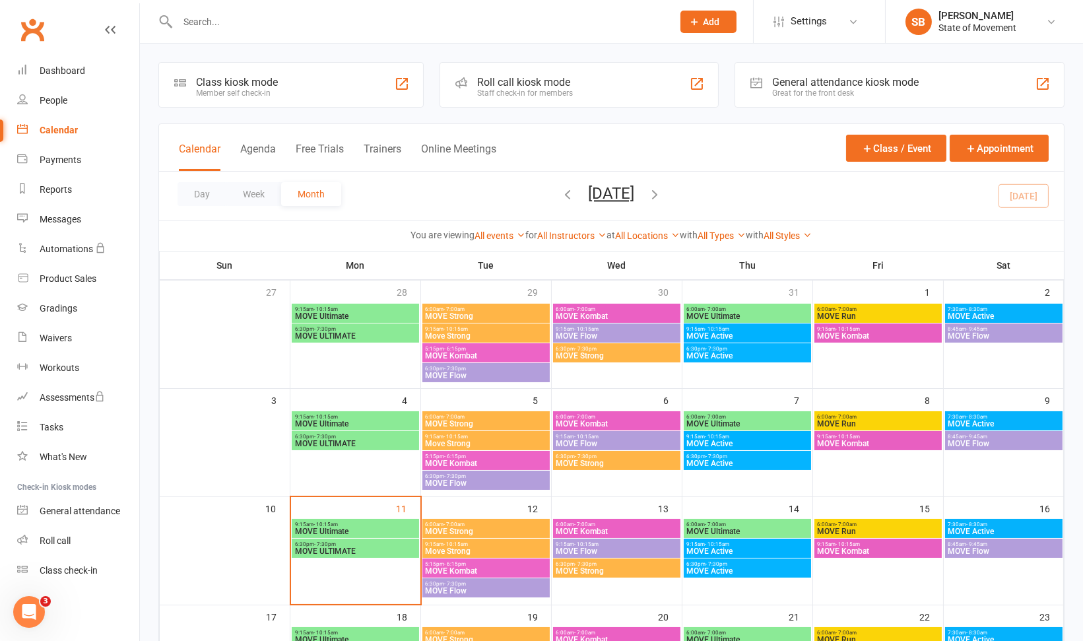
click at [465, 550] on span "Move Strong" at bounding box center [486, 551] width 122 height 8
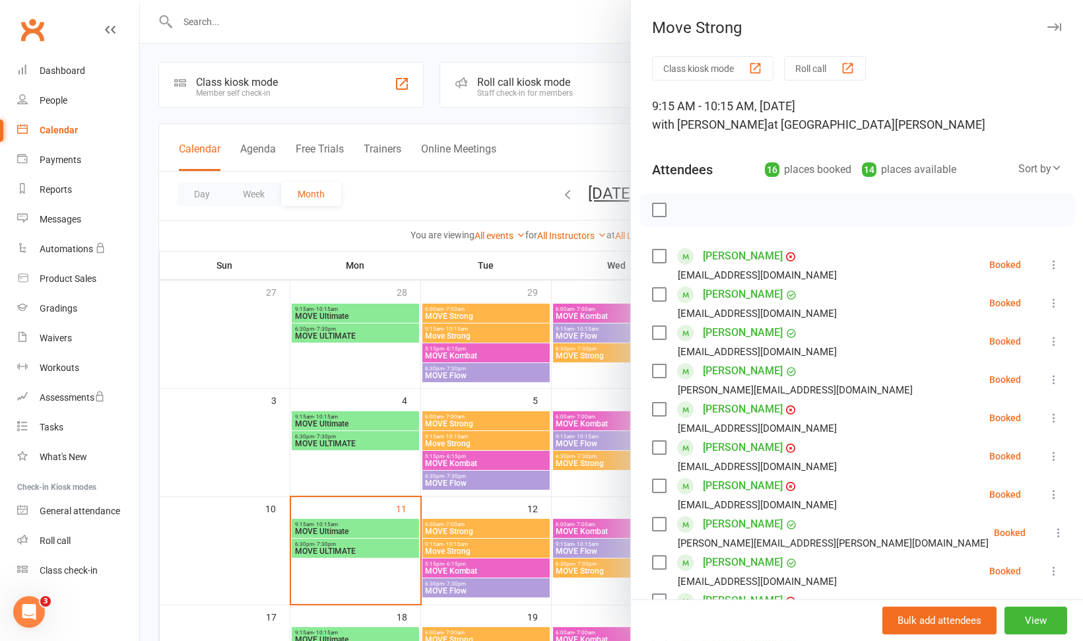
click at [465, 550] on div at bounding box center [611, 320] width 943 height 641
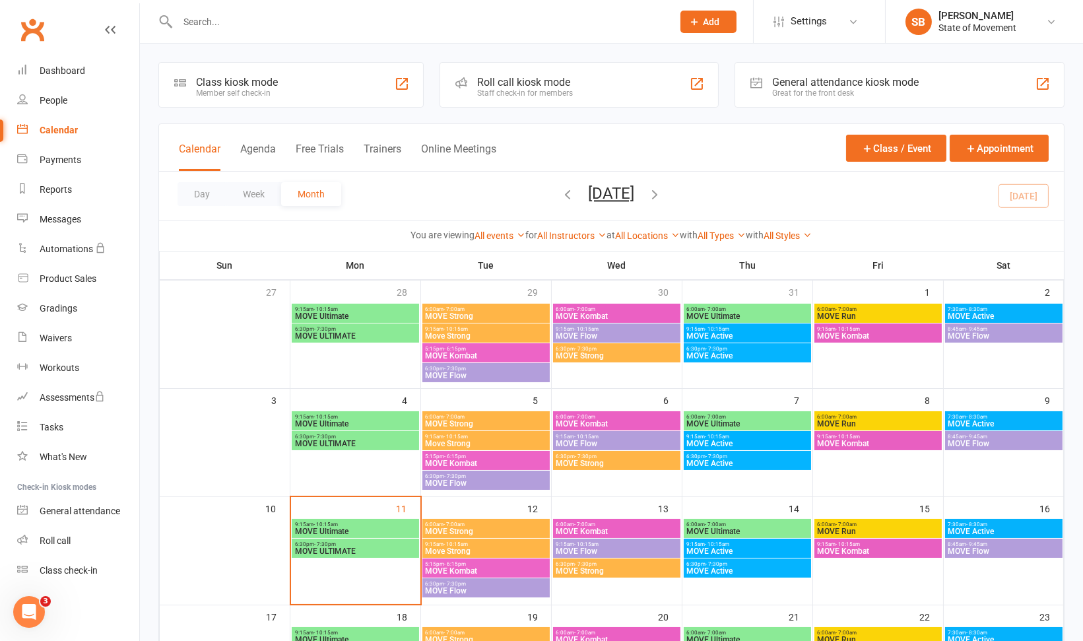
click at [557, 77] on div "Roll call kiosk mode" at bounding box center [525, 82] width 96 height 13
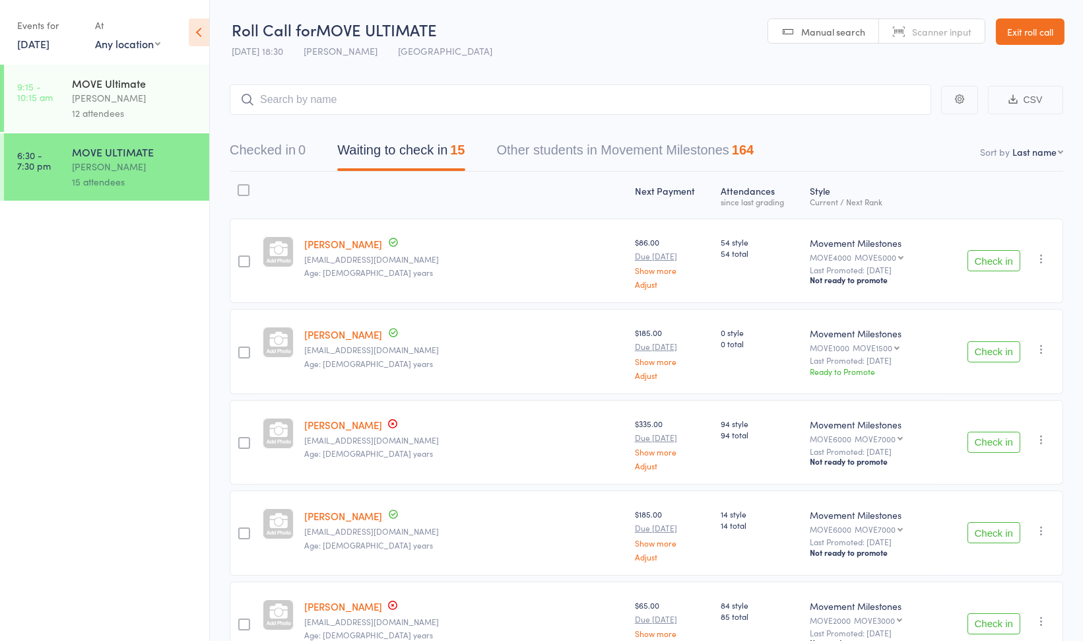
click at [44, 44] on link "[DATE]" at bounding box center [33, 43] width 32 height 15
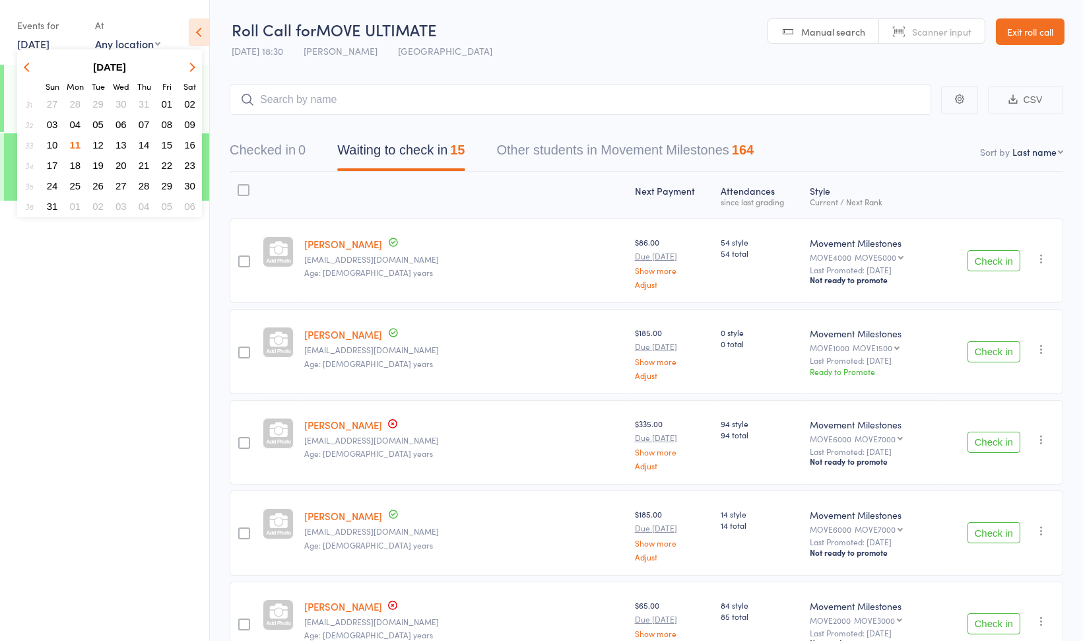
click at [97, 144] on span "12" at bounding box center [97, 144] width 11 height 11
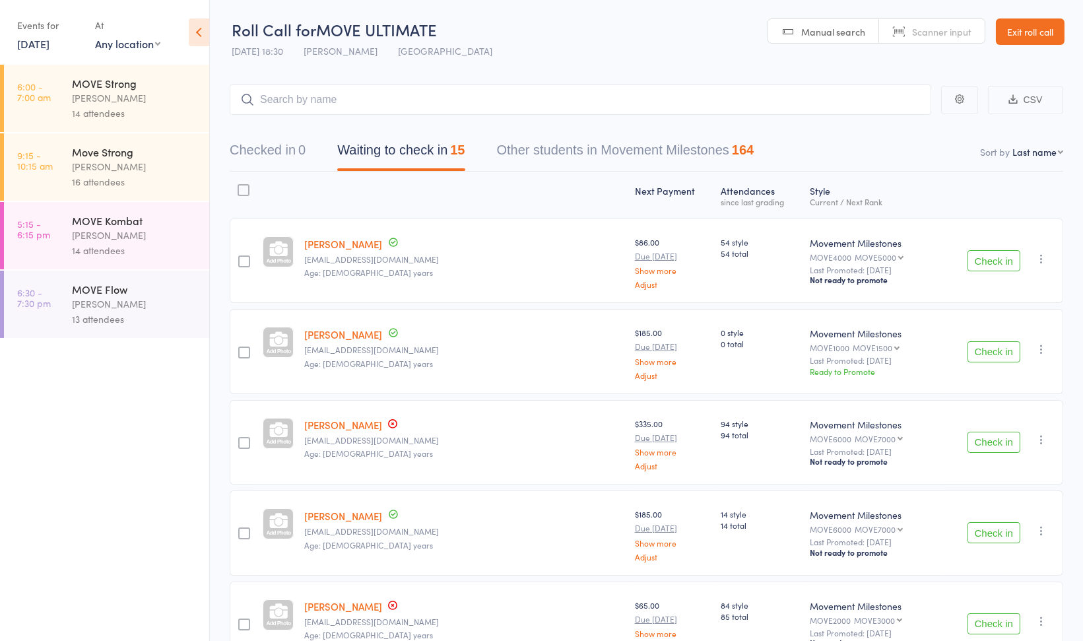
click at [148, 164] on div "[PERSON_NAME]" at bounding box center [135, 166] width 126 height 15
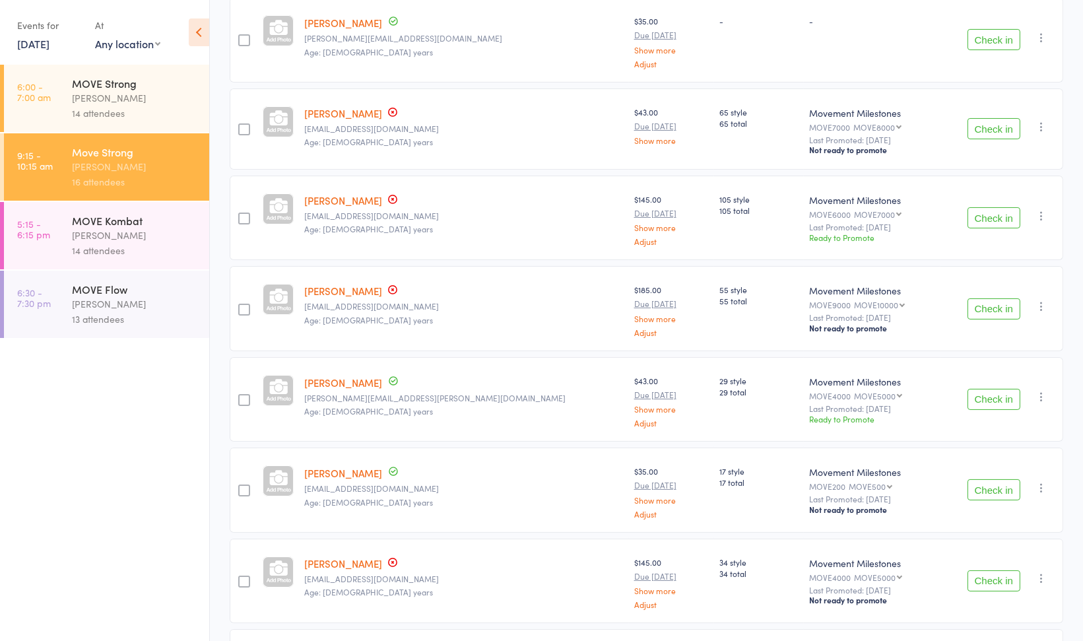
scroll to position [235, 0]
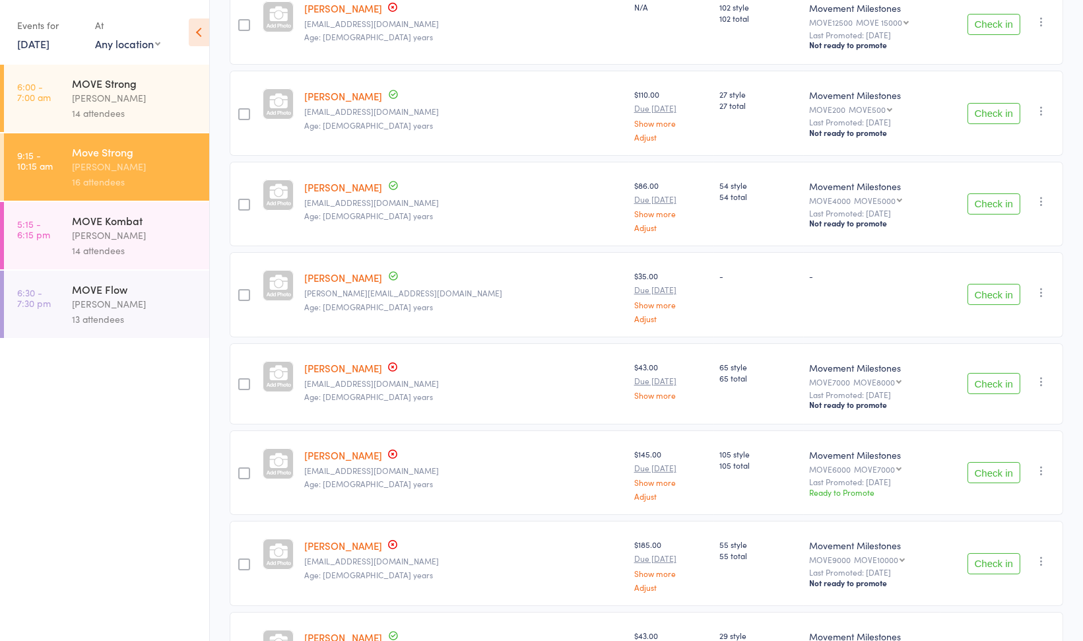
click at [162, 108] on div "14 attendees" at bounding box center [135, 113] width 126 height 15
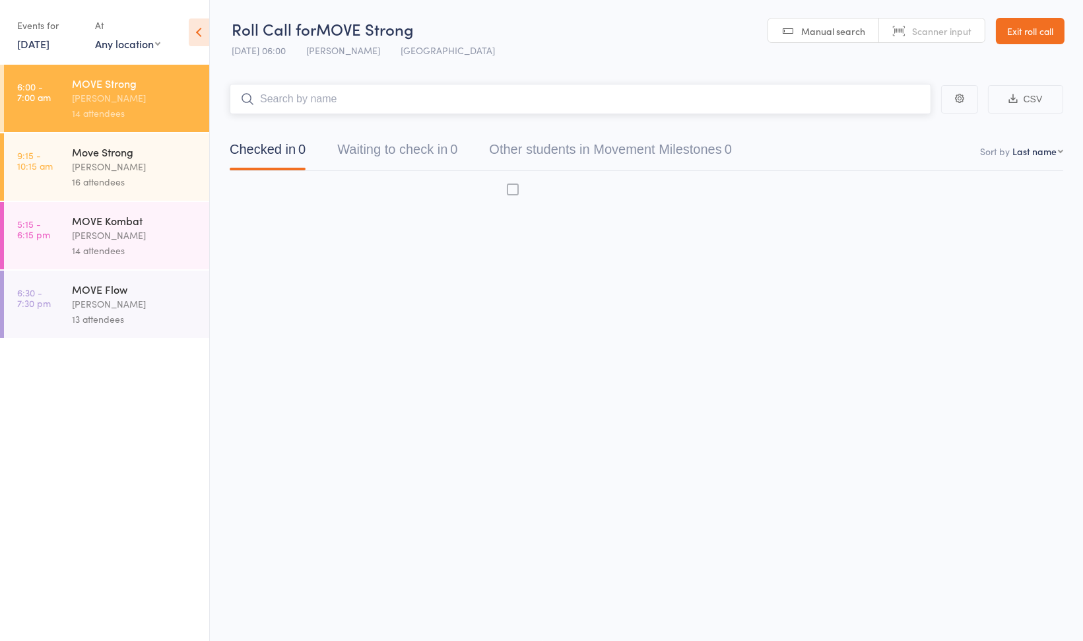
scroll to position [1, 0]
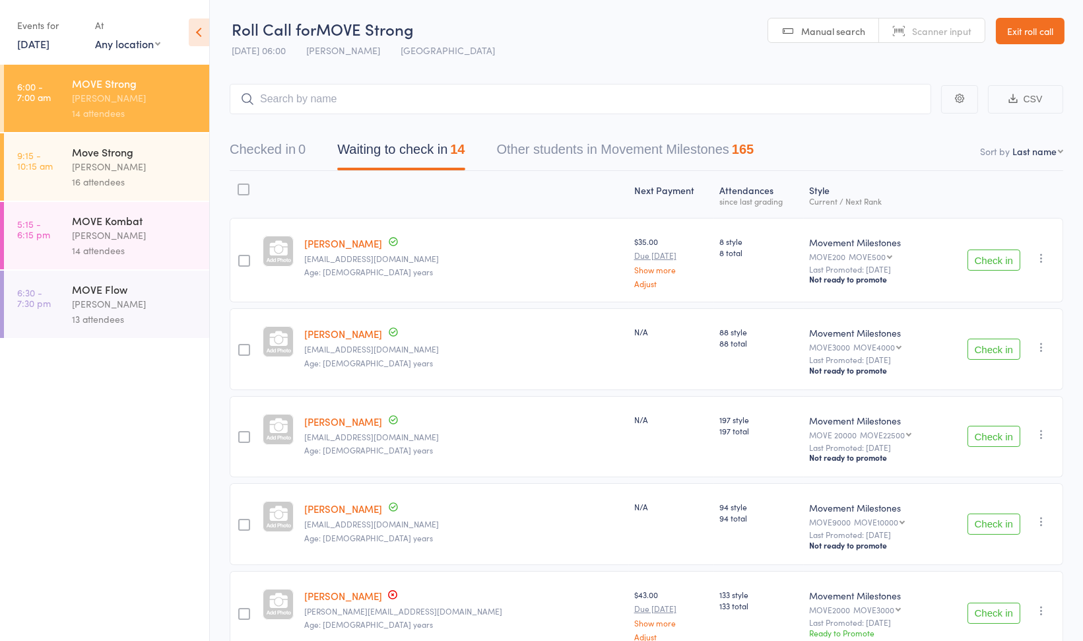
click at [40, 44] on link "[DATE]" at bounding box center [33, 43] width 32 height 15
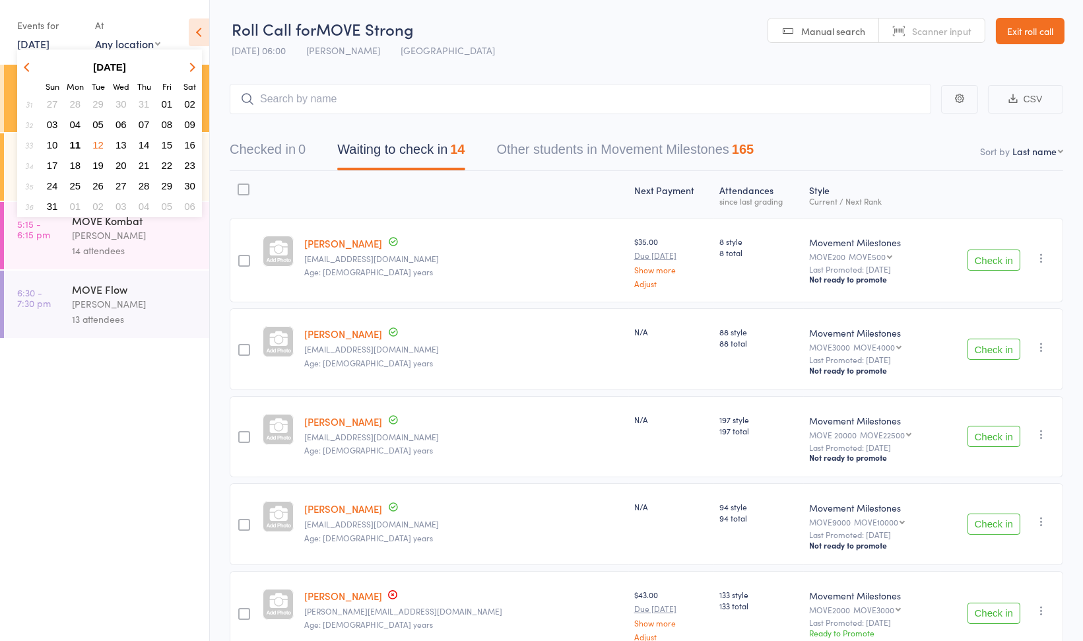
click at [78, 142] on span "11" at bounding box center [75, 144] width 11 height 11
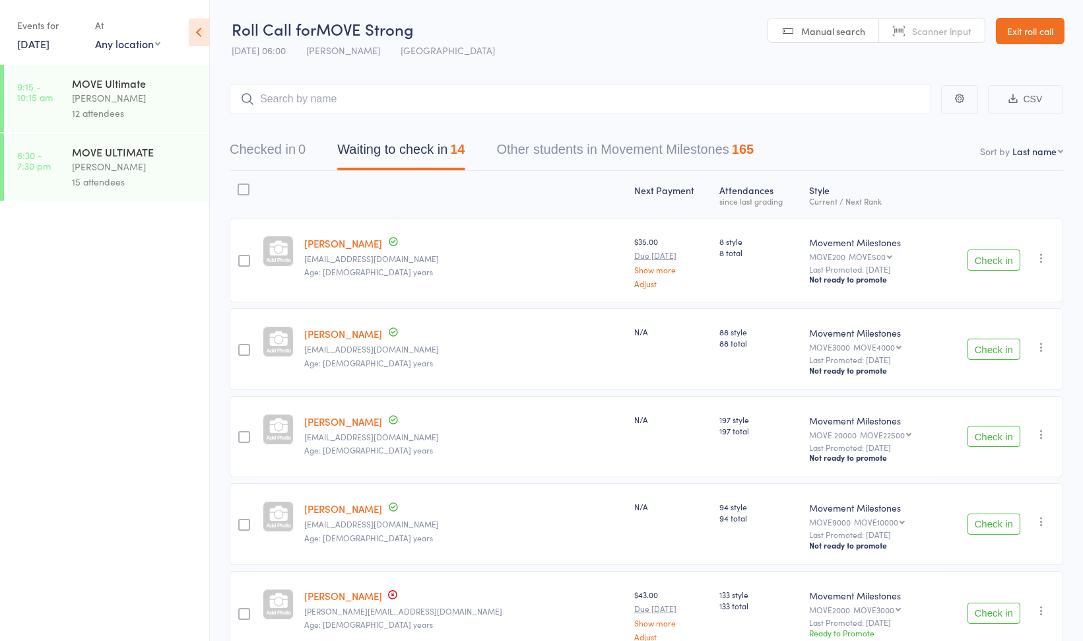
click at [94, 164] on div "[PERSON_NAME]" at bounding box center [135, 166] width 126 height 15
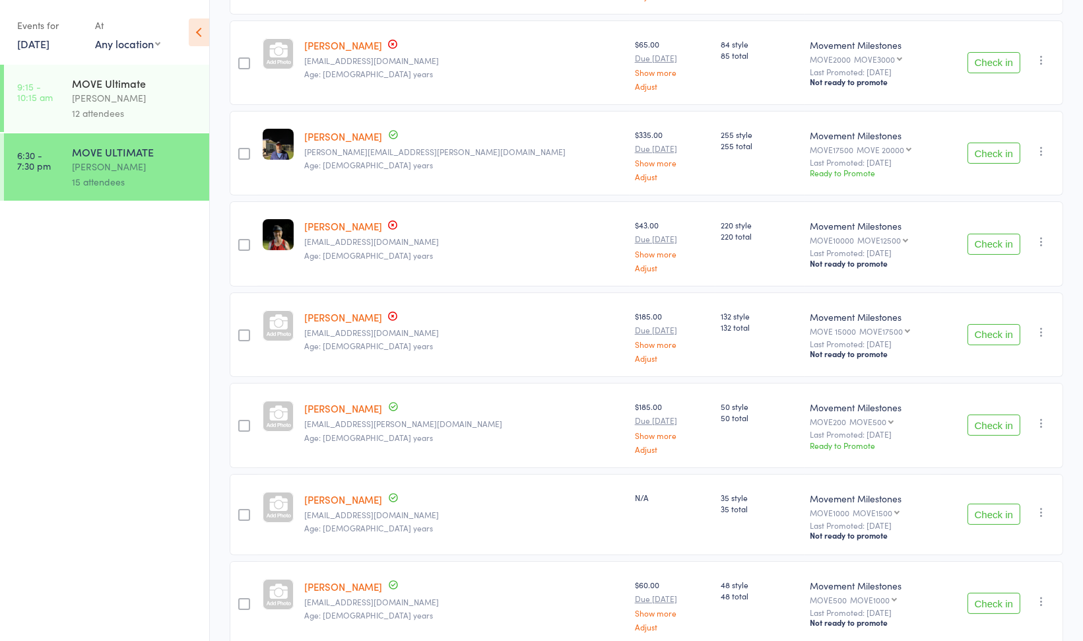
scroll to position [1, 0]
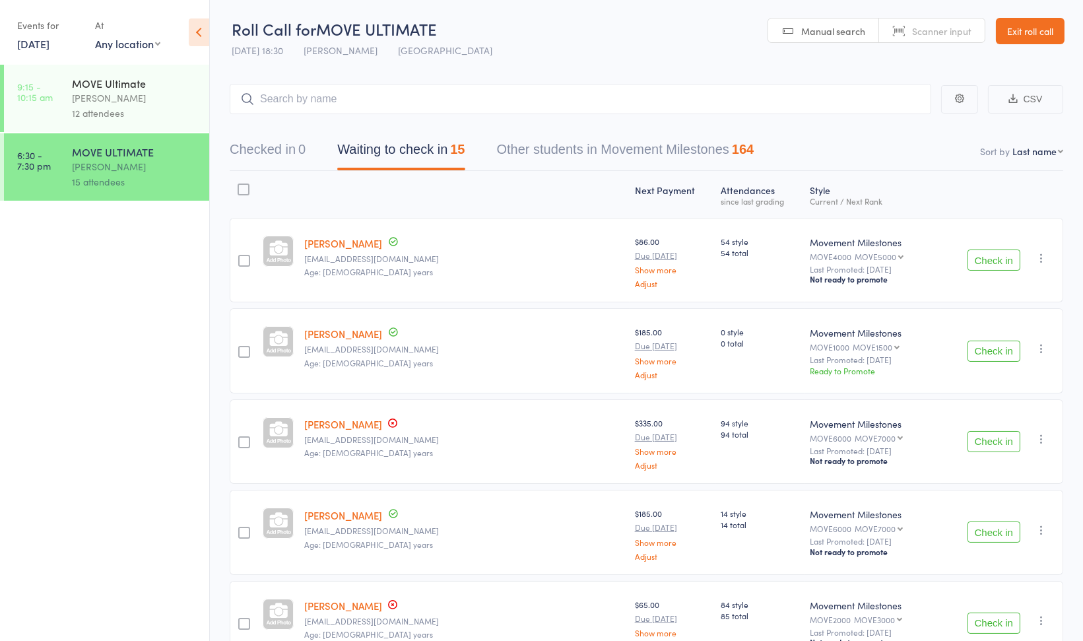
click at [22, 46] on link "[DATE]" at bounding box center [33, 43] width 32 height 15
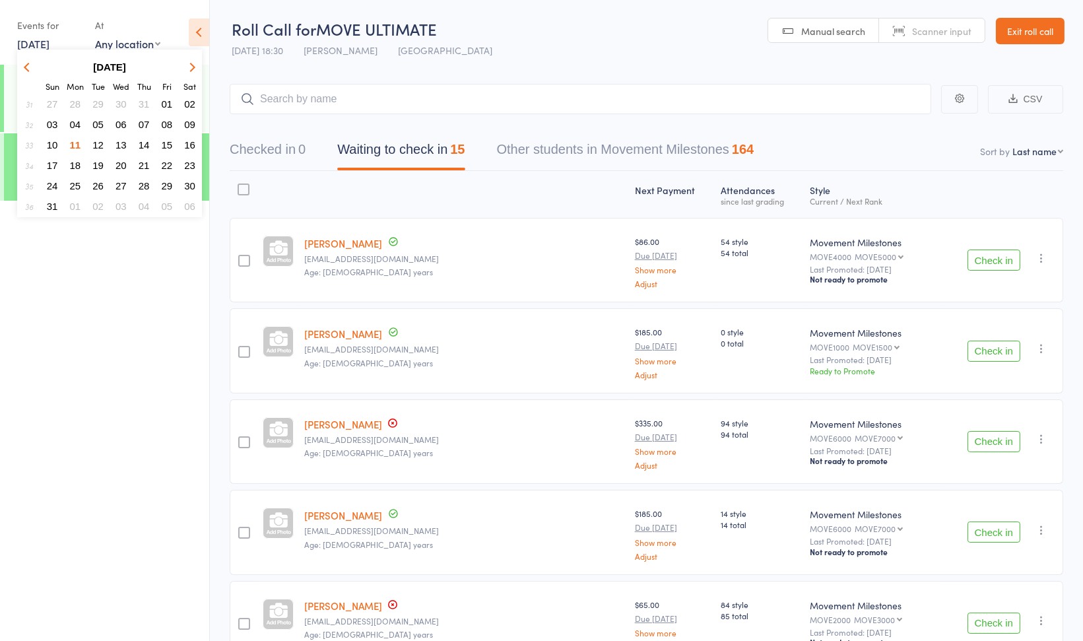
click at [26, 63] on icon "button" at bounding box center [28, 66] width 9 height 9
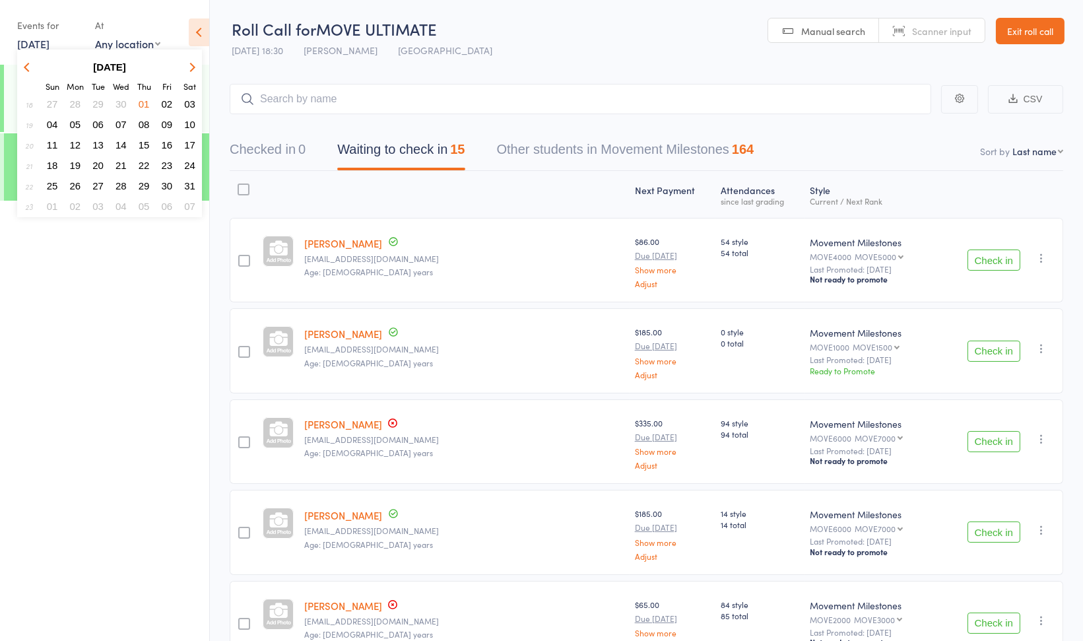
click at [26, 63] on icon "button" at bounding box center [28, 66] width 9 height 9
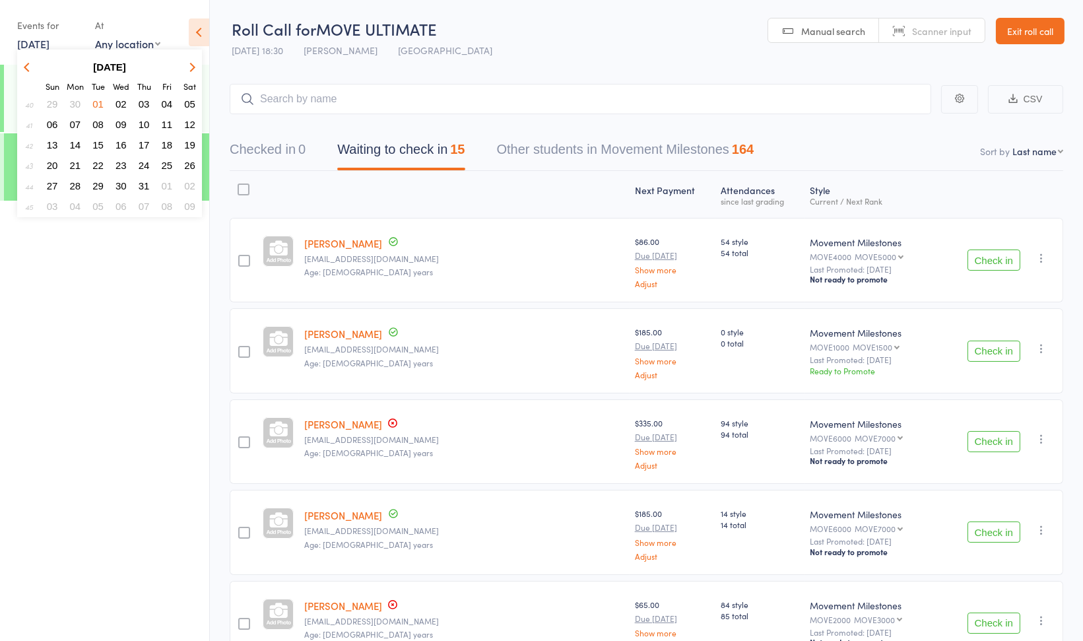
click at [26, 63] on icon "button" at bounding box center [28, 66] width 9 height 9
click at [193, 65] on icon "button" at bounding box center [190, 66] width 9 height 9
click at [193, 70] on button "button" at bounding box center [190, 67] width 20 height 18
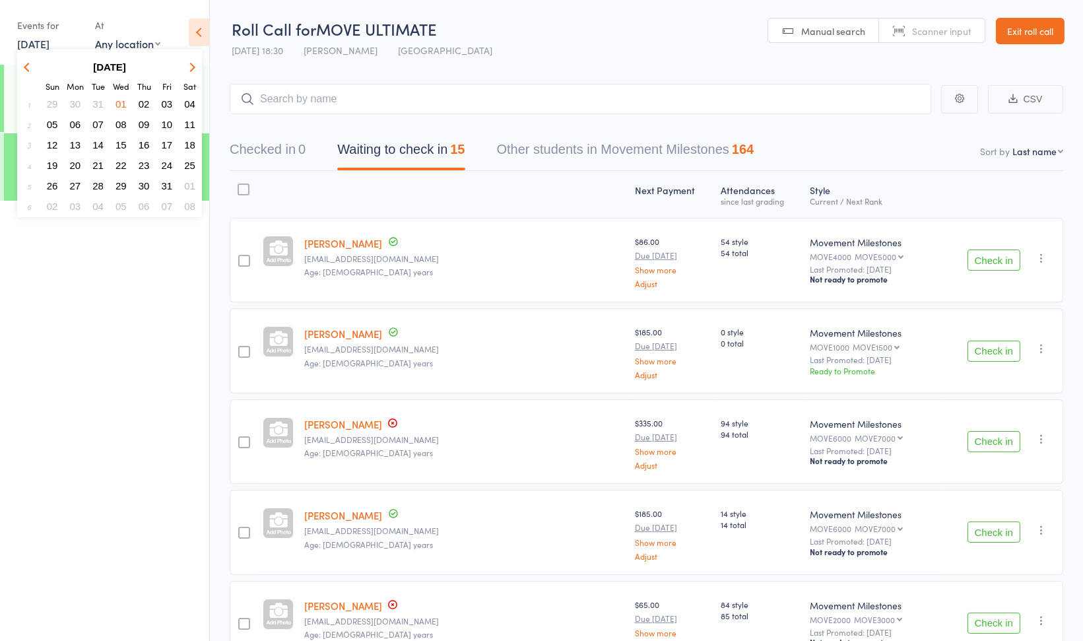
click at [193, 70] on button "button" at bounding box center [190, 67] width 20 height 18
click at [28, 64] on icon "button" at bounding box center [28, 66] width 9 height 9
click at [195, 66] on icon "button" at bounding box center [190, 66] width 9 height 9
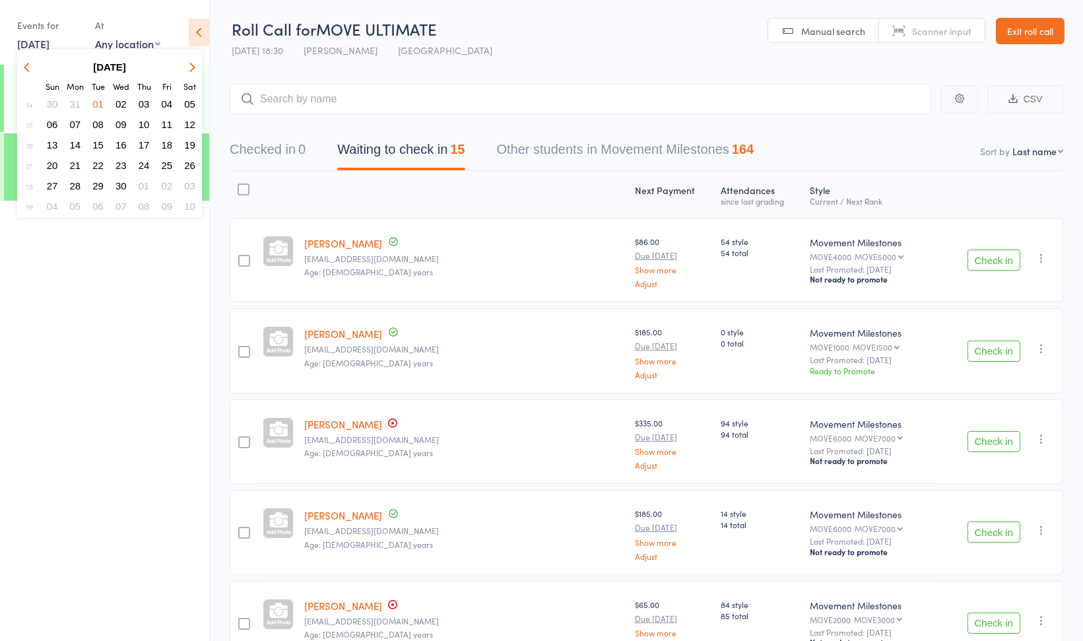
click at [100, 125] on span "08" at bounding box center [97, 124] width 11 height 11
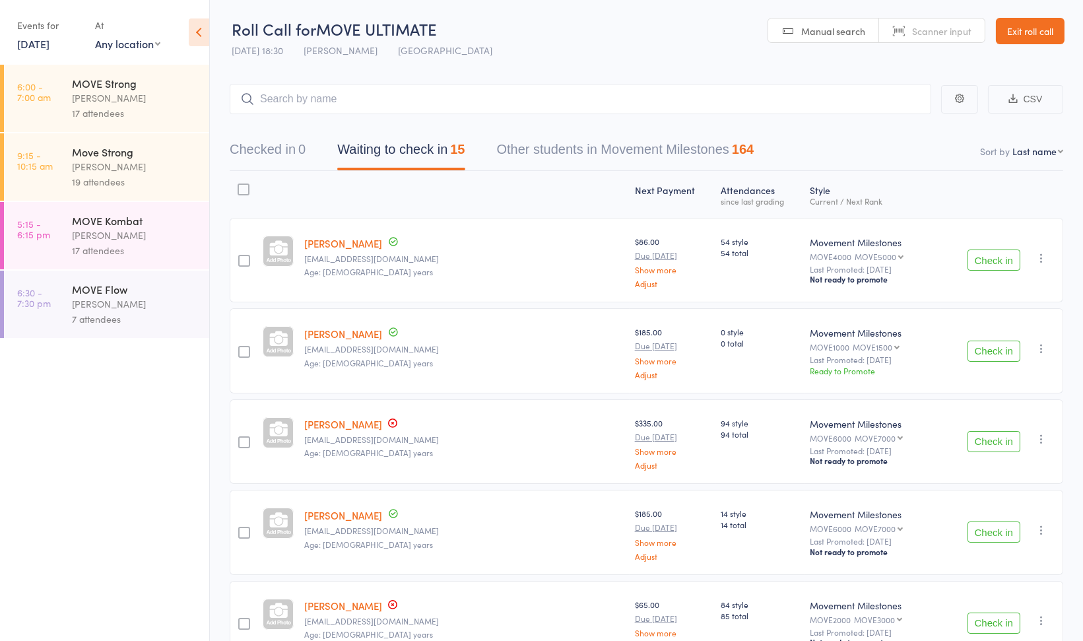
click at [134, 105] on div "[PERSON_NAME]" at bounding box center [135, 97] width 126 height 15
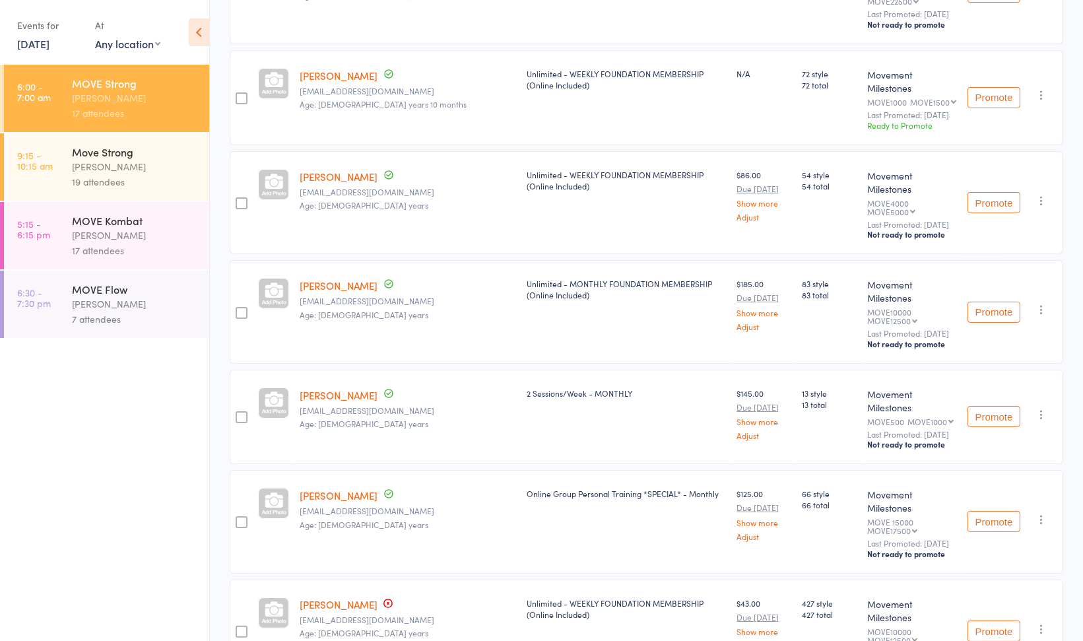
scroll to position [633, 0]
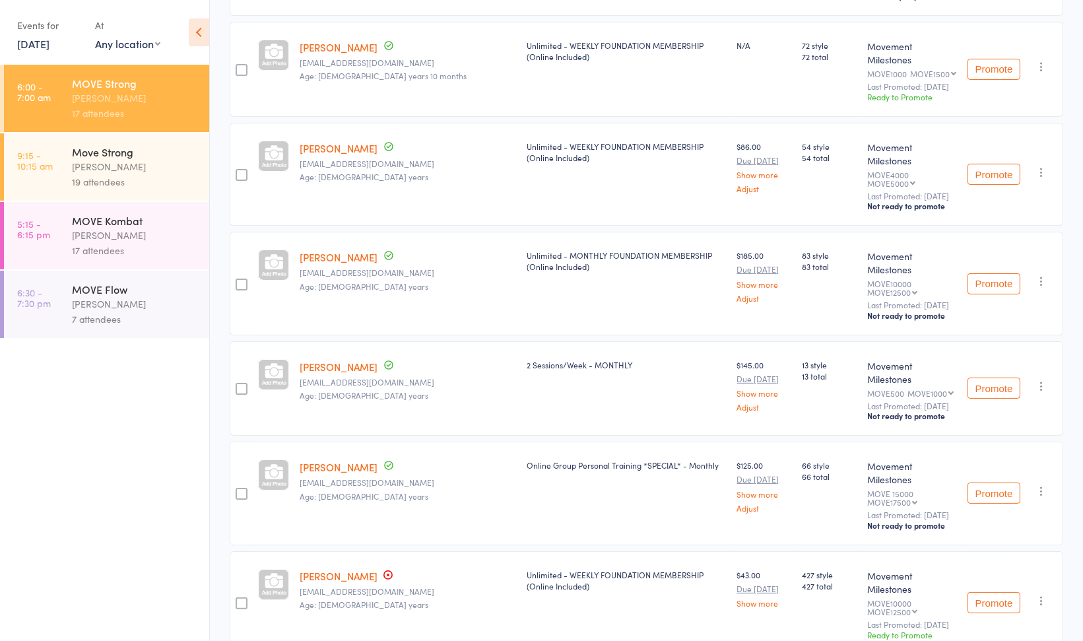
click at [1005, 592] on button "Promote" at bounding box center [993, 602] width 53 height 21
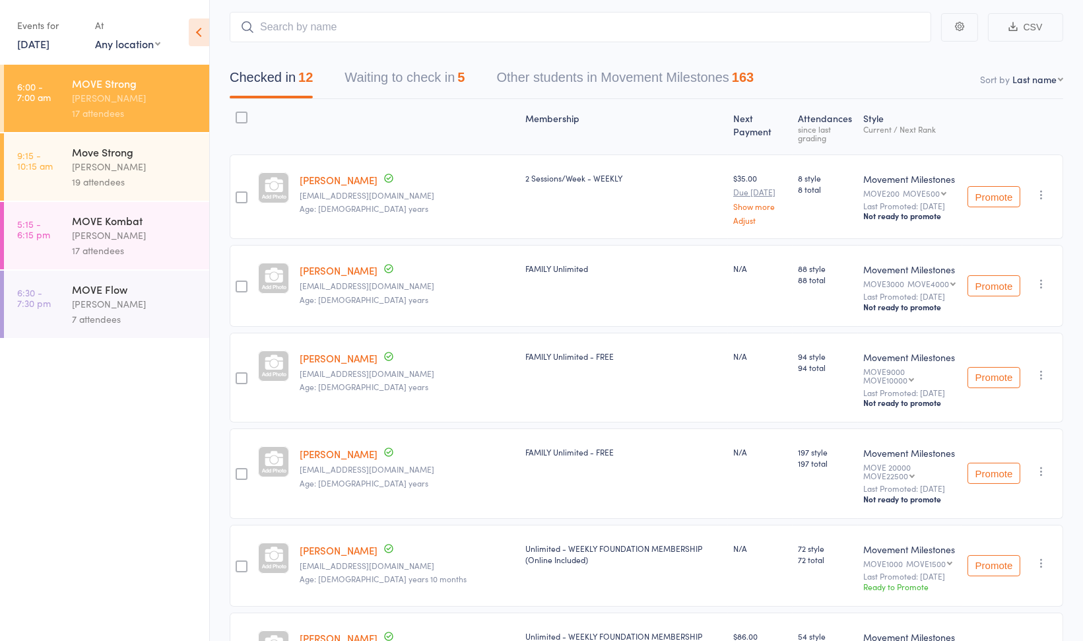
scroll to position [0, 0]
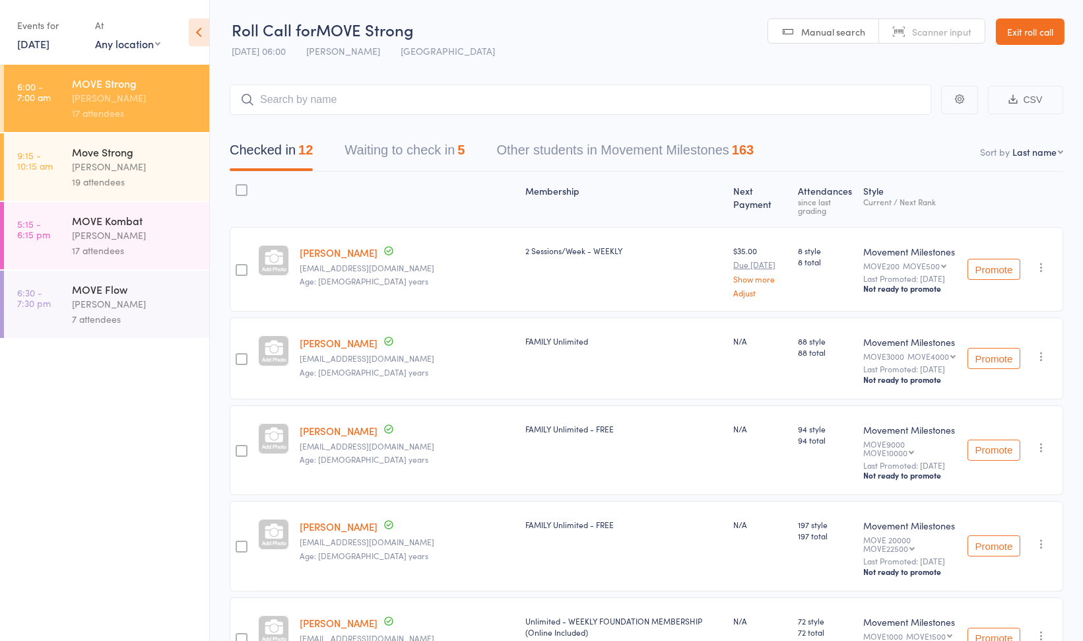
click at [1034, 29] on link "Exit roll call" at bounding box center [1030, 31] width 69 height 26
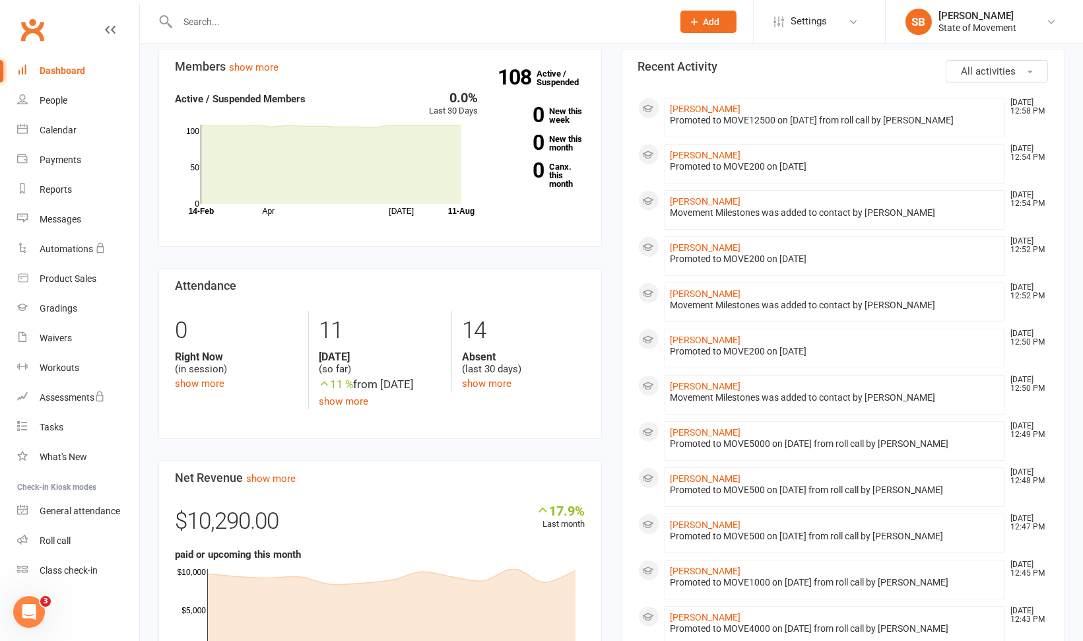
scroll to position [290, 0]
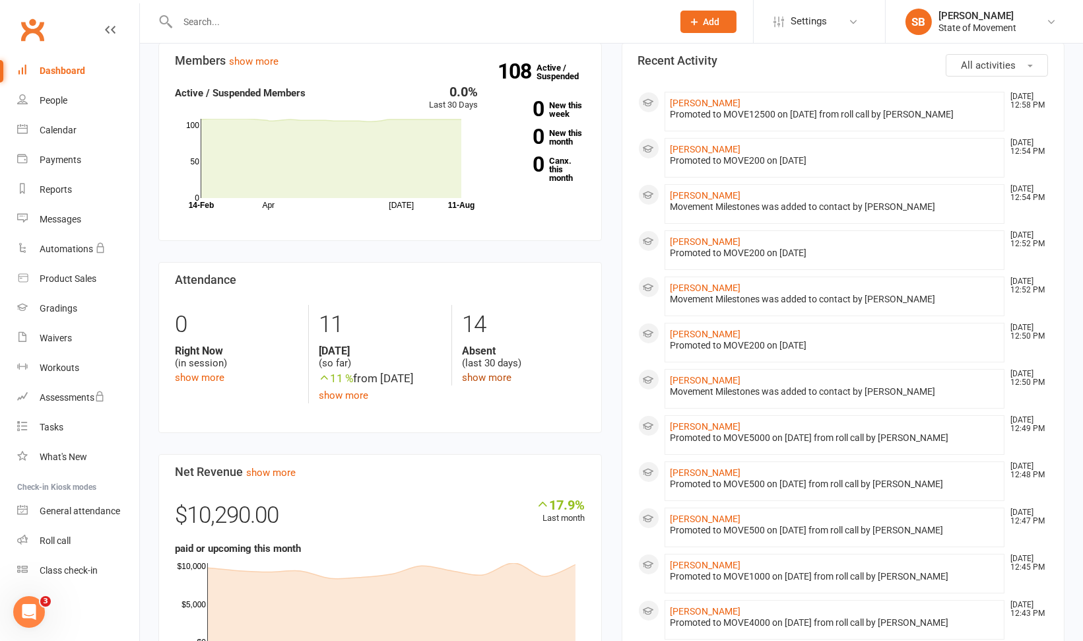
click at [495, 379] on link "show more" at bounding box center [486, 377] width 49 height 12
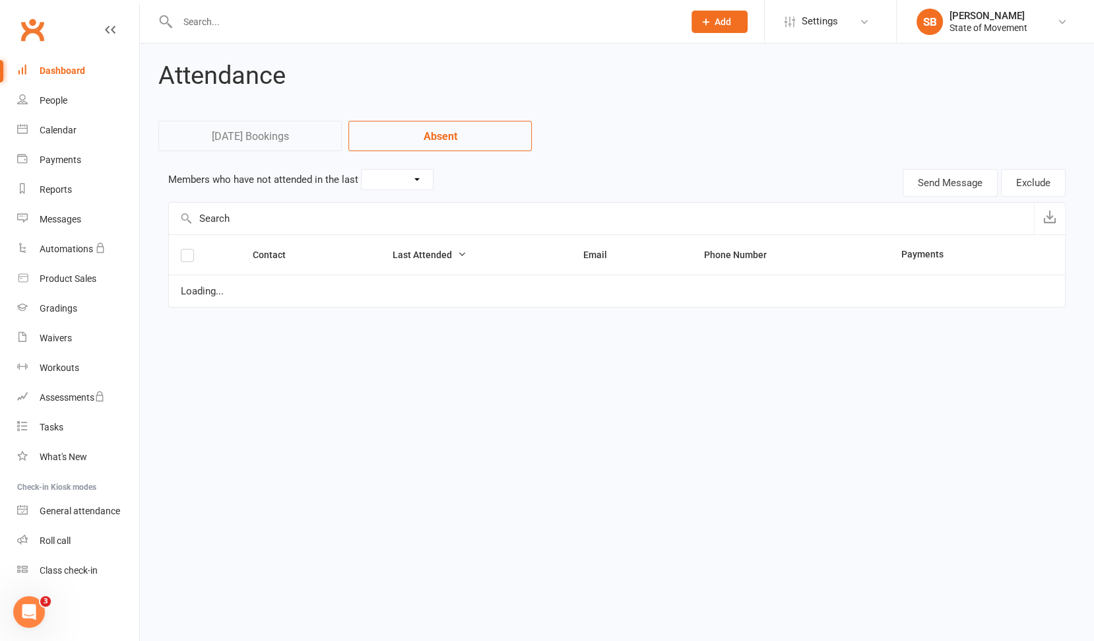
select select "30"
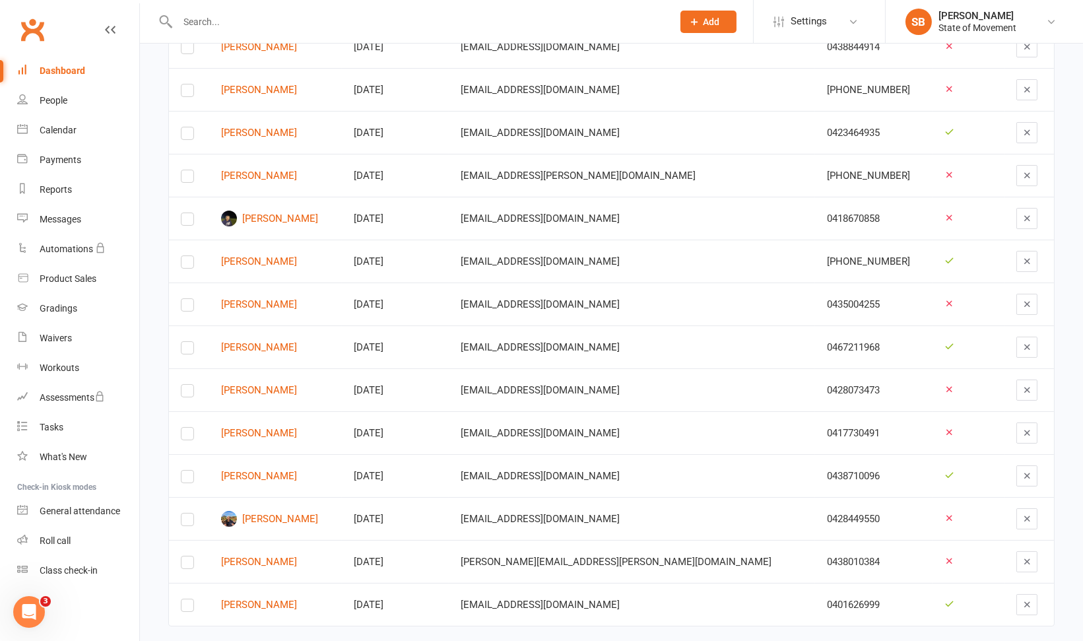
scroll to position [266, 0]
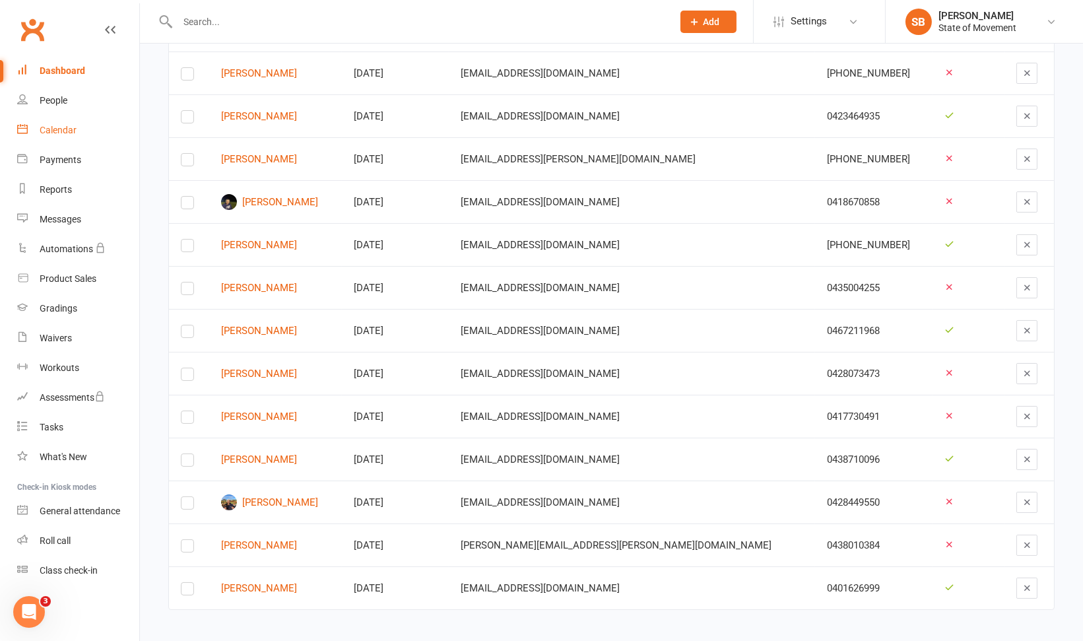
click at [54, 133] on div "Calendar" at bounding box center [58, 130] width 37 height 11
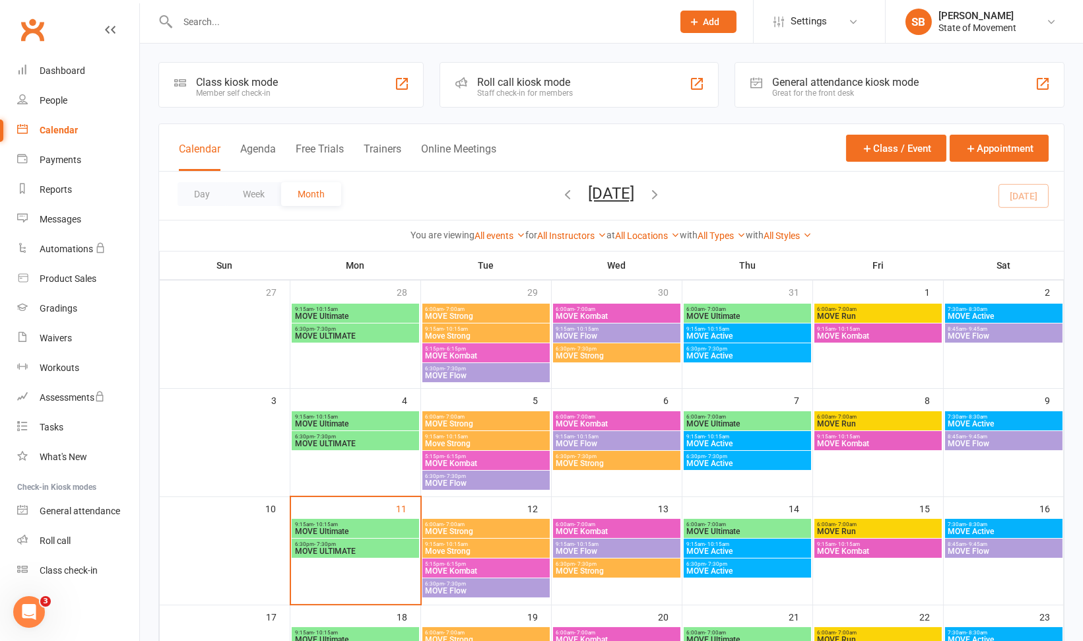
click at [532, 89] on div "Staff check-in for members" at bounding box center [525, 92] width 96 height 9
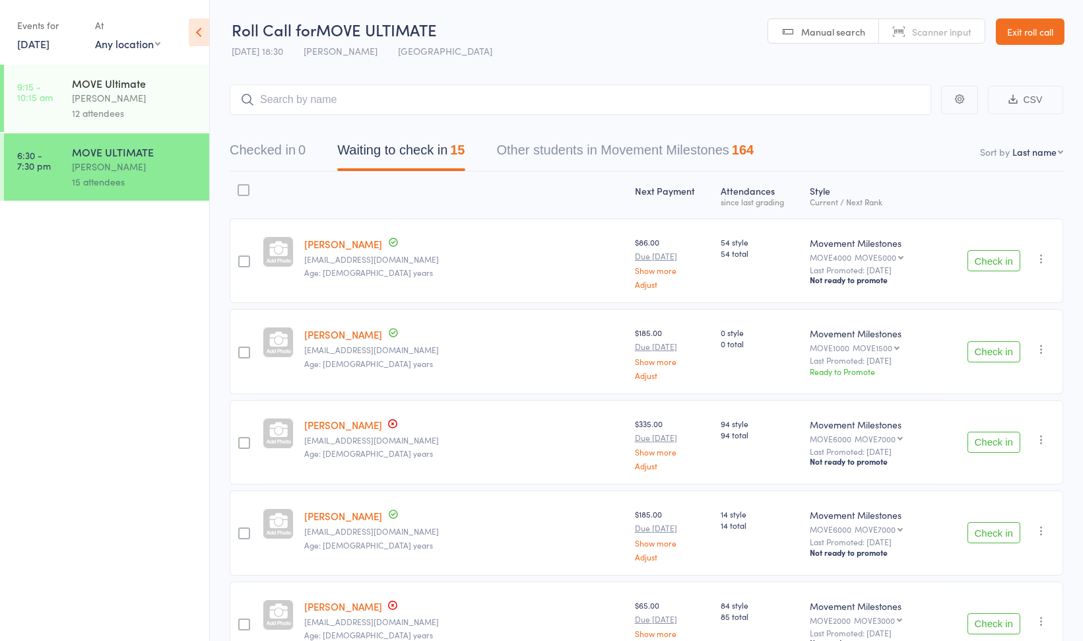
click at [49, 43] on link "[DATE]" at bounding box center [33, 43] width 32 height 15
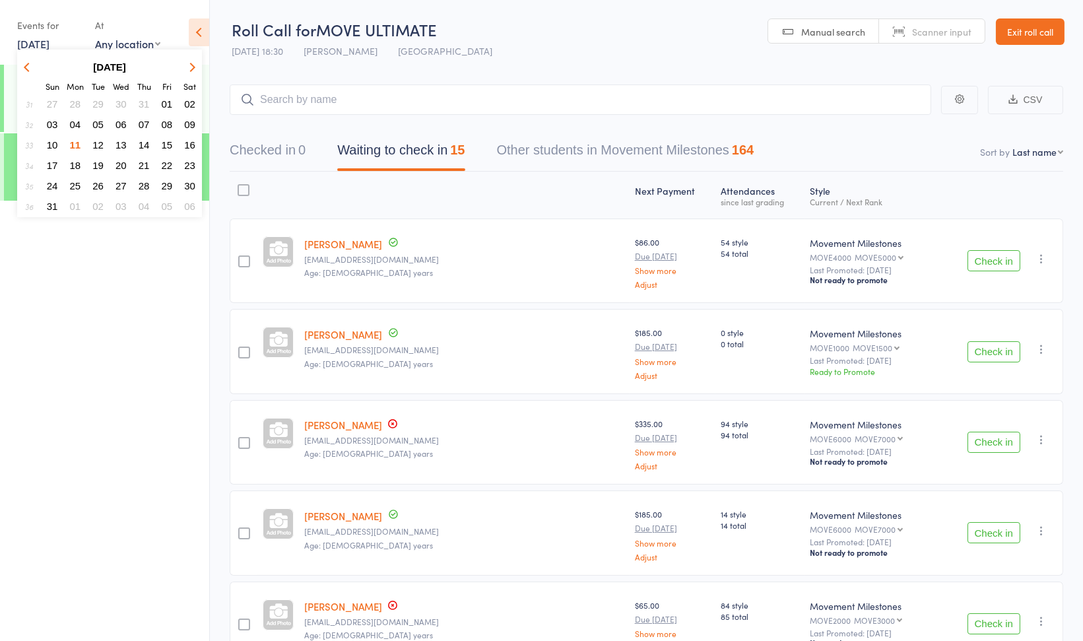
click at [140, 144] on span "14" at bounding box center [144, 144] width 11 height 11
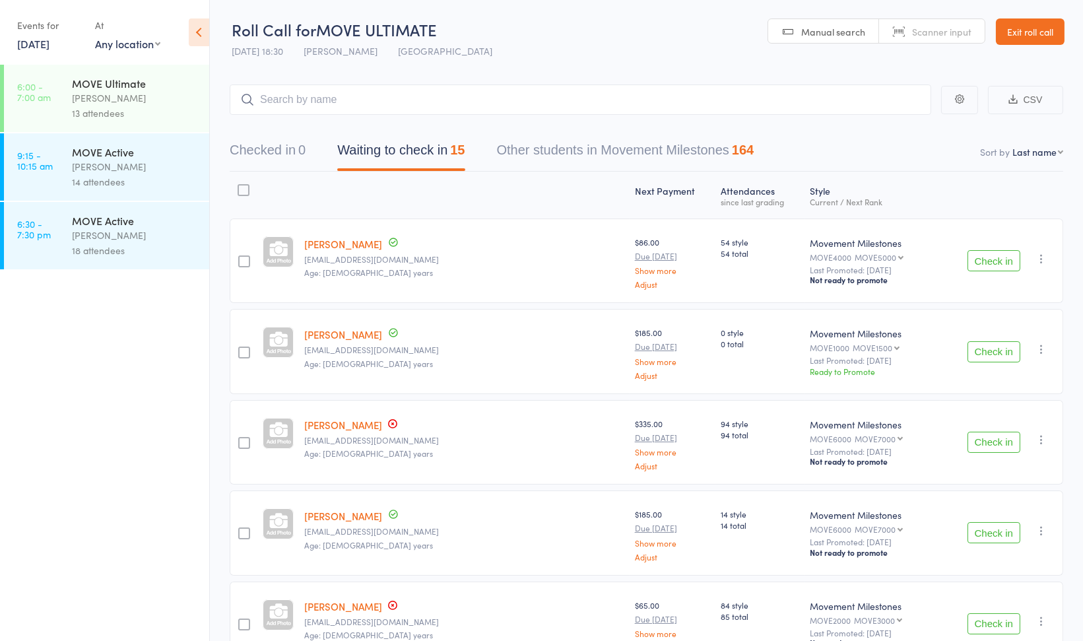
click at [172, 94] on div "[PERSON_NAME]" at bounding box center [135, 97] width 126 height 15
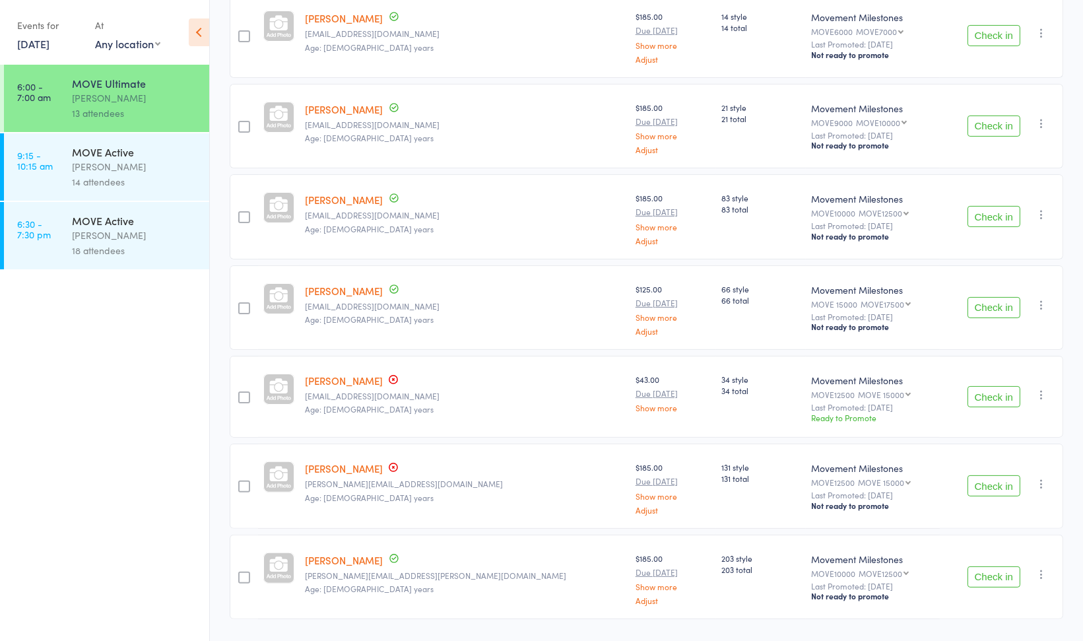
scroll to position [794, 0]
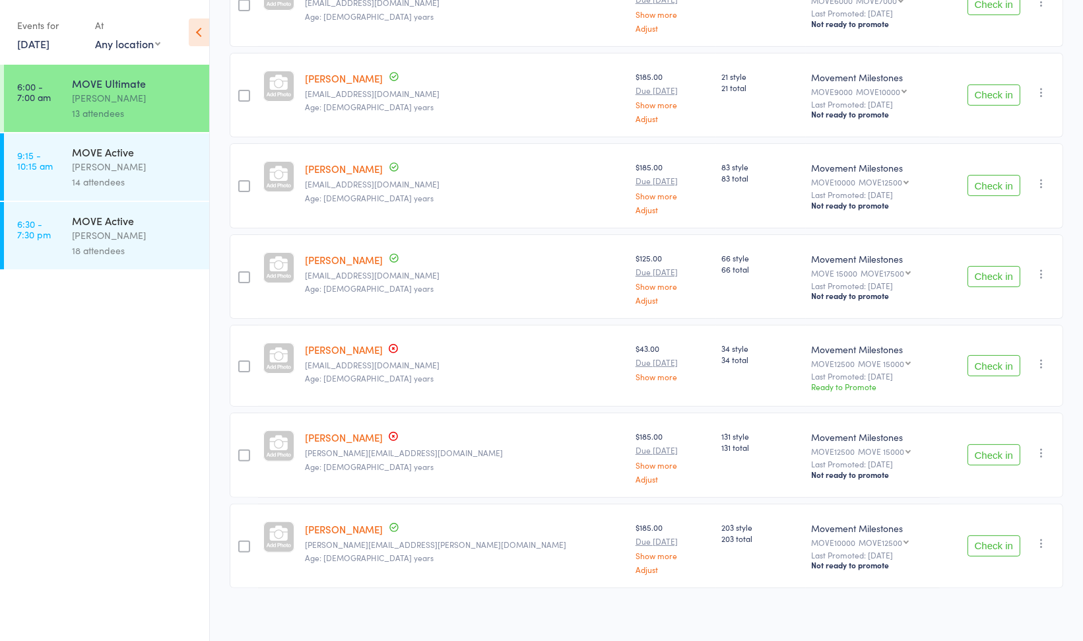
click at [174, 183] on div "14 attendees" at bounding box center [135, 181] width 126 height 15
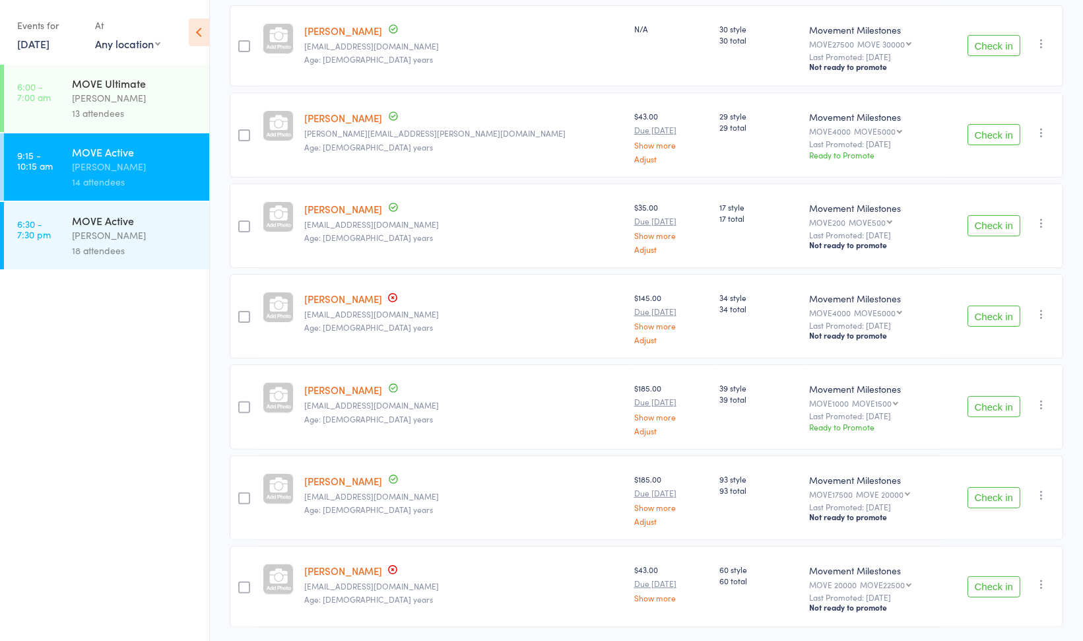
scroll to position [881, 0]
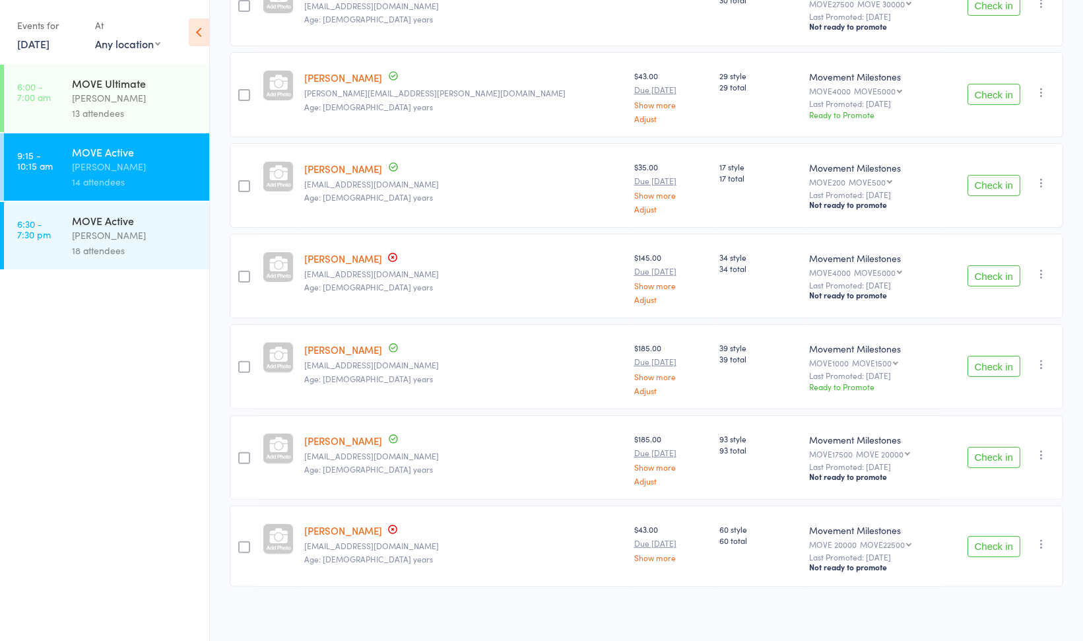
click at [160, 239] on div "[PERSON_NAME]" at bounding box center [135, 235] width 126 height 15
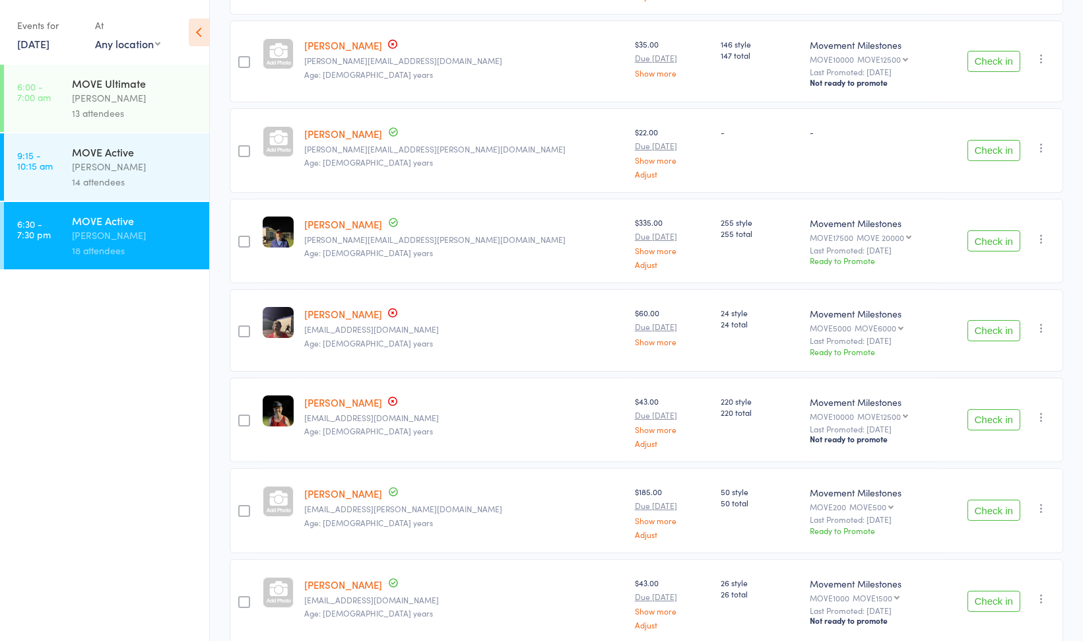
scroll to position [475, 0]
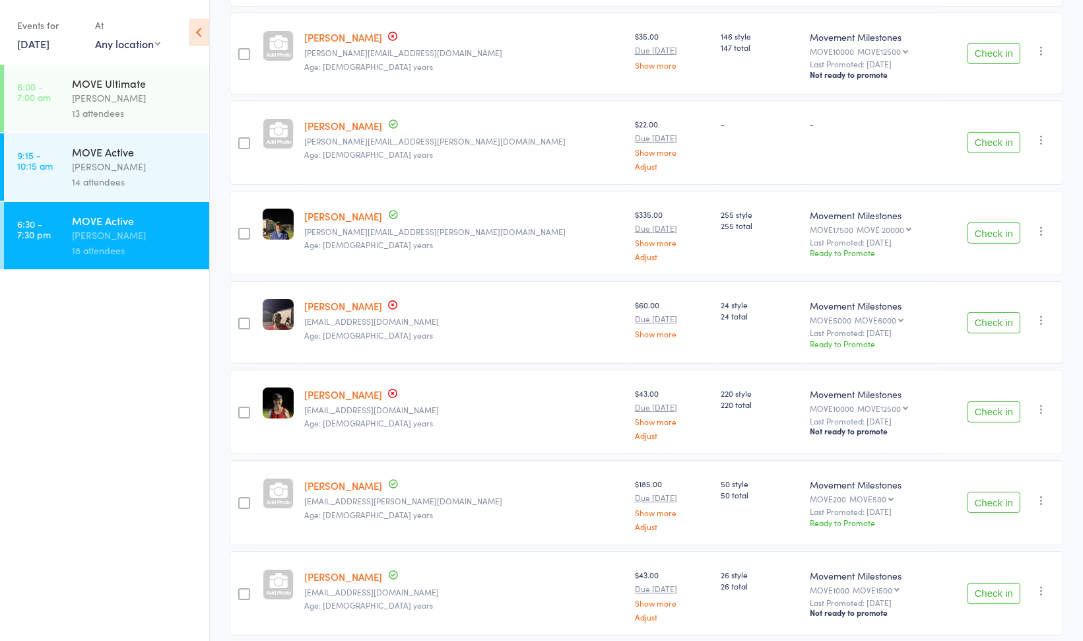
click at [1040, 228] on icon "button" at bounding box center [1040, 230] width 13 height 13
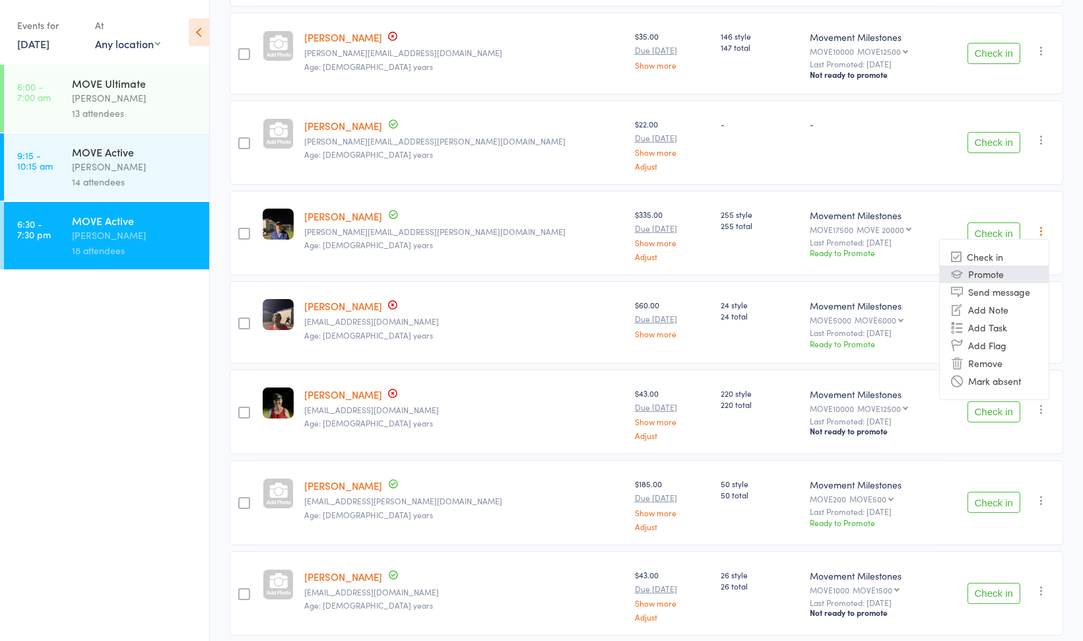
click at [997, 276] on li "Promote" at bounding box center [993, 274] width 109 height 18
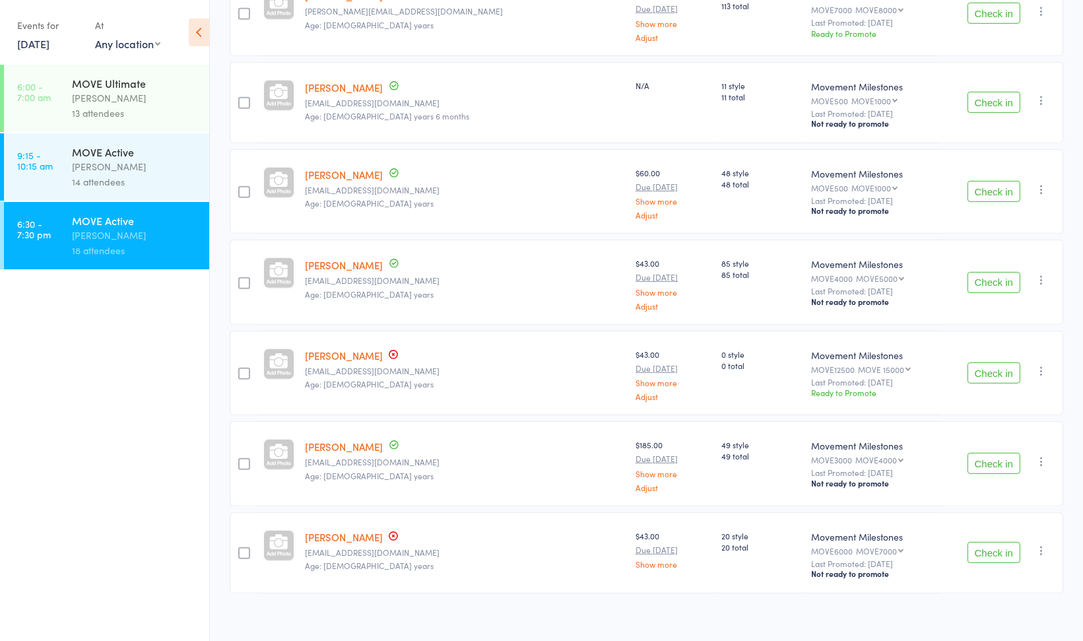
scroll to position [1239, 0]
click at [45, 44] on link "14 Aug, 2025" at bounding box center [33, 43] width 32 height 15
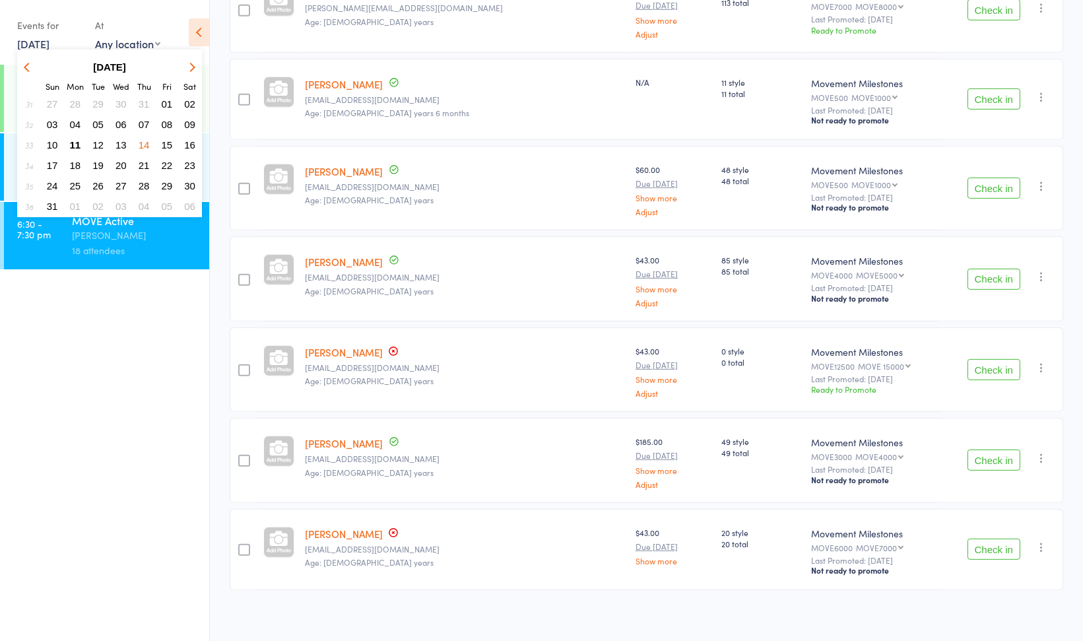
click at [167, 143] on span "15" at bounding box center [167, 144] width 11 height 11
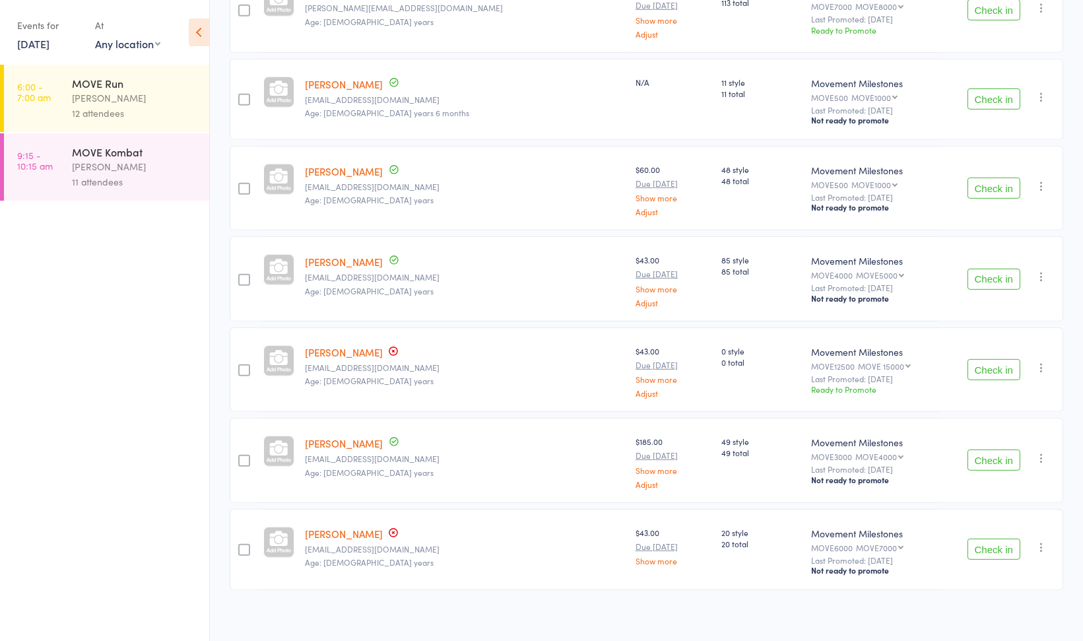
click at [170, 96] on div "[PERSON_NAME]" at bounding box center [135, 97] width 126 height 15
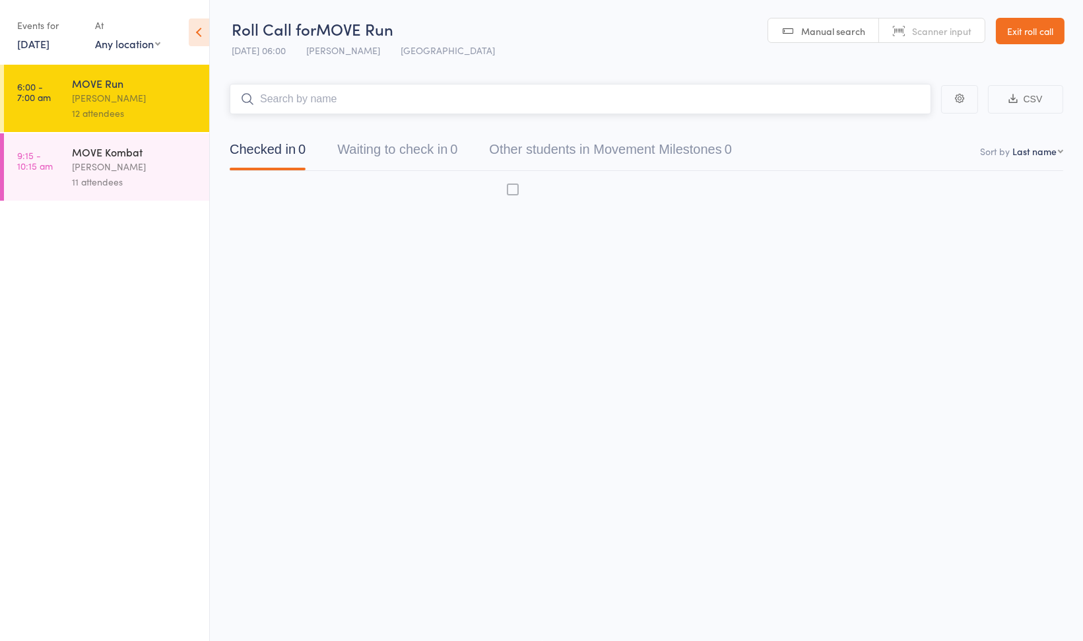
scroll to position [1, 0]
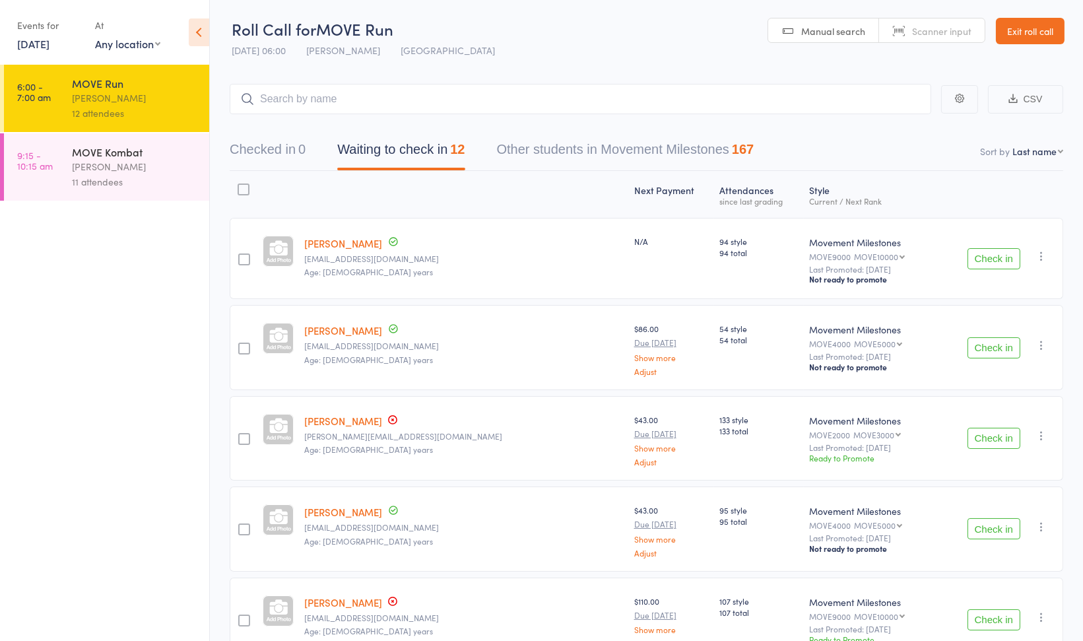
click at [142, 176] on div "11 attendees" at bounding box center [135, 181] width 126 height 15
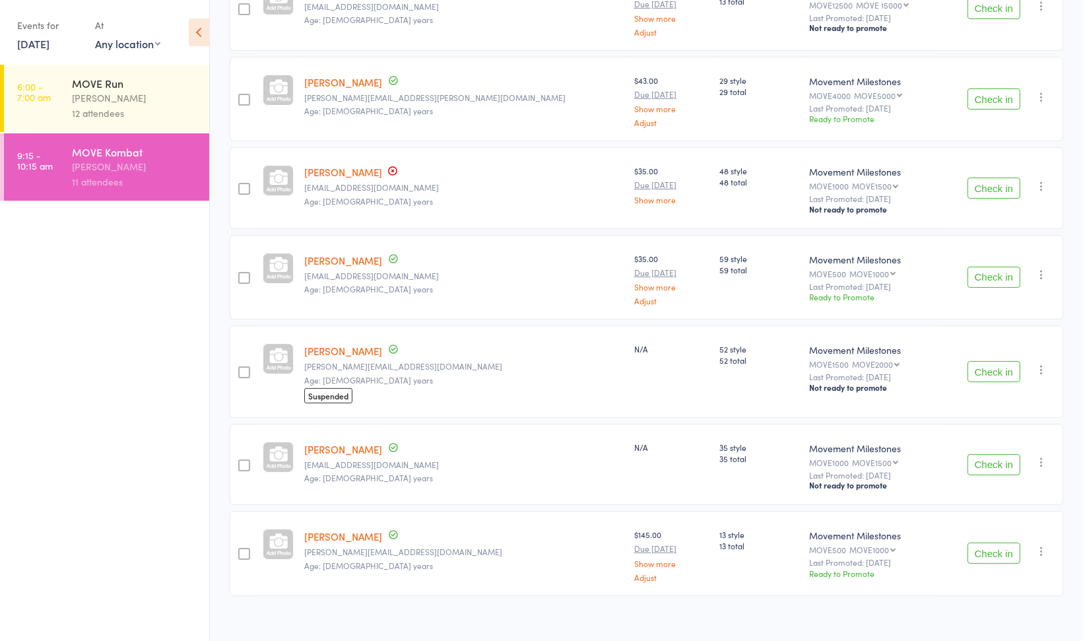
scroll to position [618, 0]
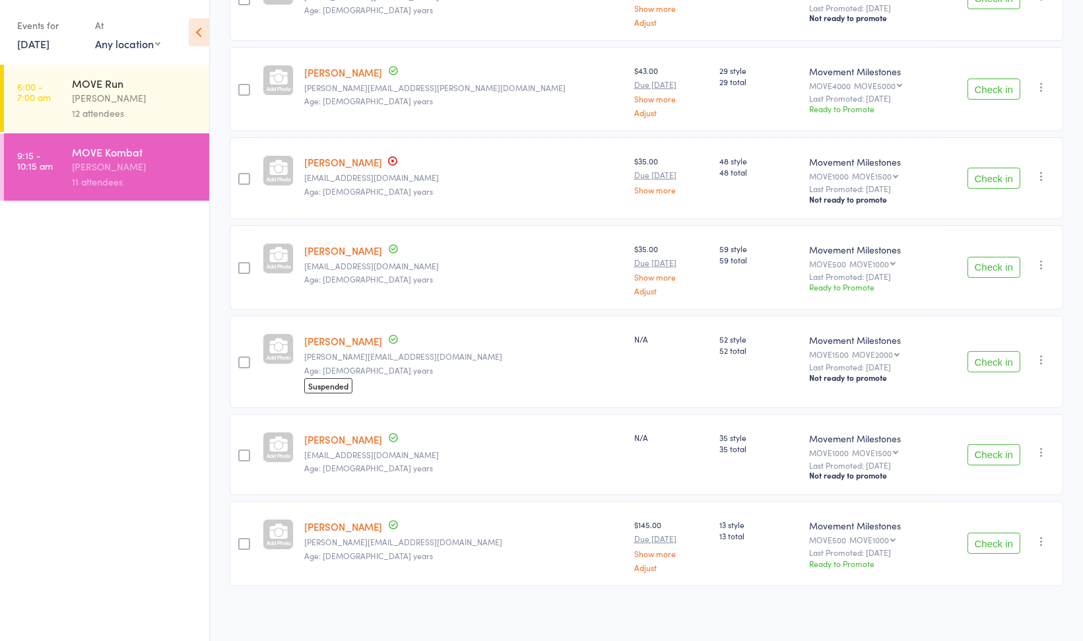
click at [44, 47] on link "15 Aug, 2025" at bounding box center [33, 43] width 32 height 15
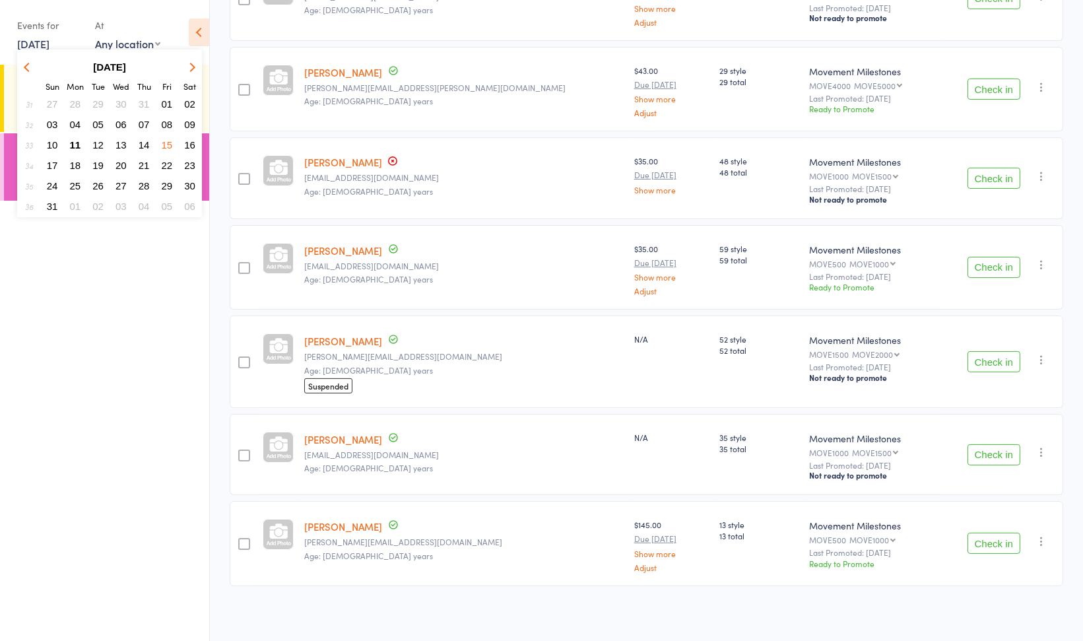
click at [189, 144] on span "16" at bounding box center [189, 144] width 11 height 11
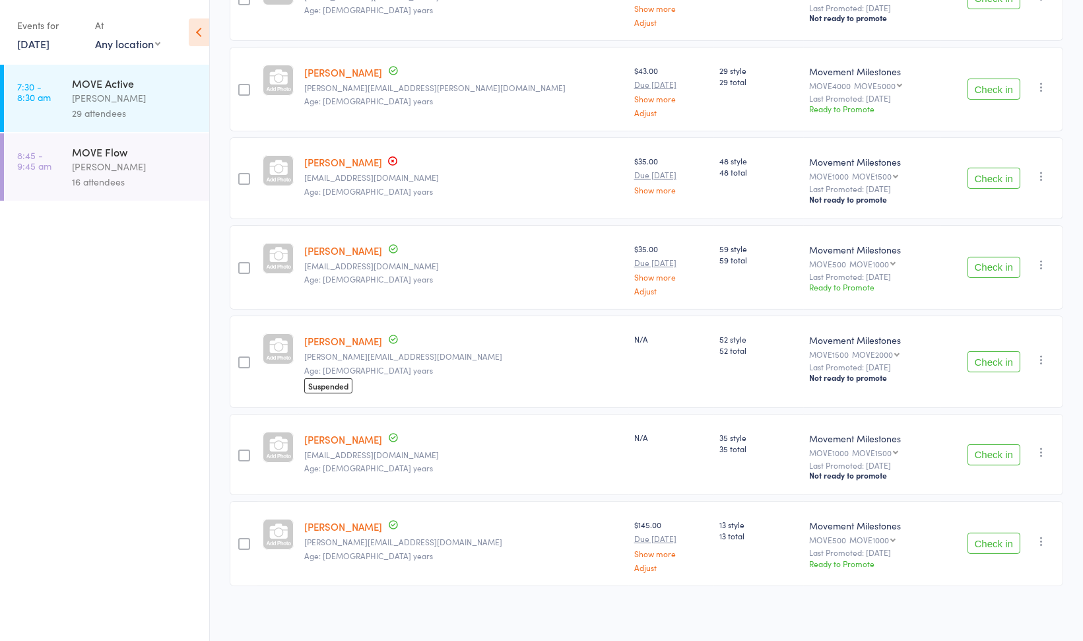
click at [189, 144] on div "MOVE Flow Shannon Barry 16 attendees" at bounding box center [140, 166] width 137 height 67
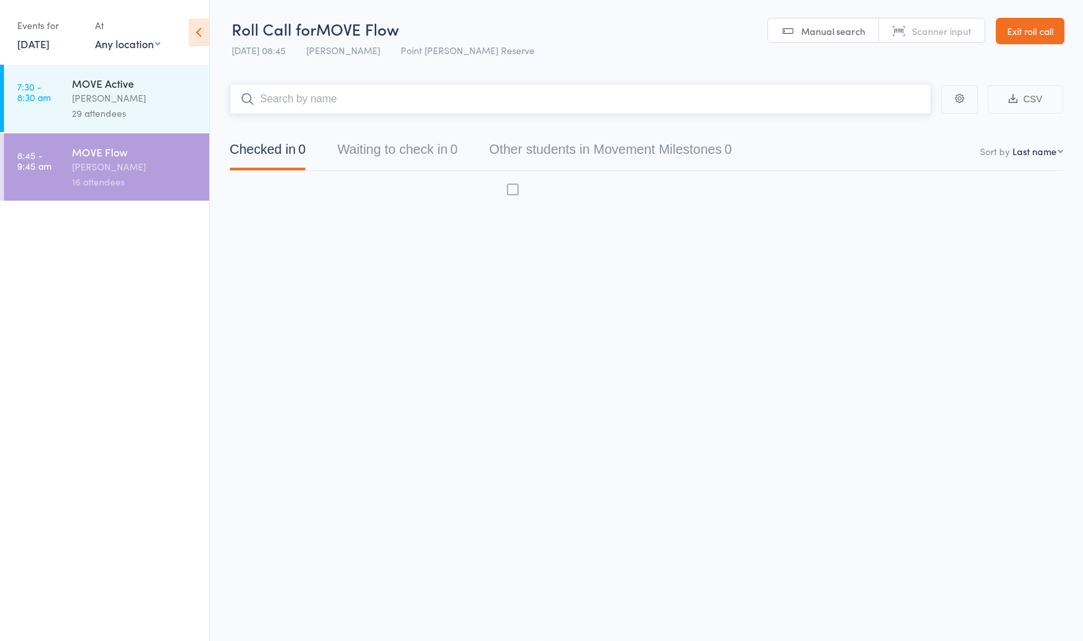
scroll to position [1, 0]
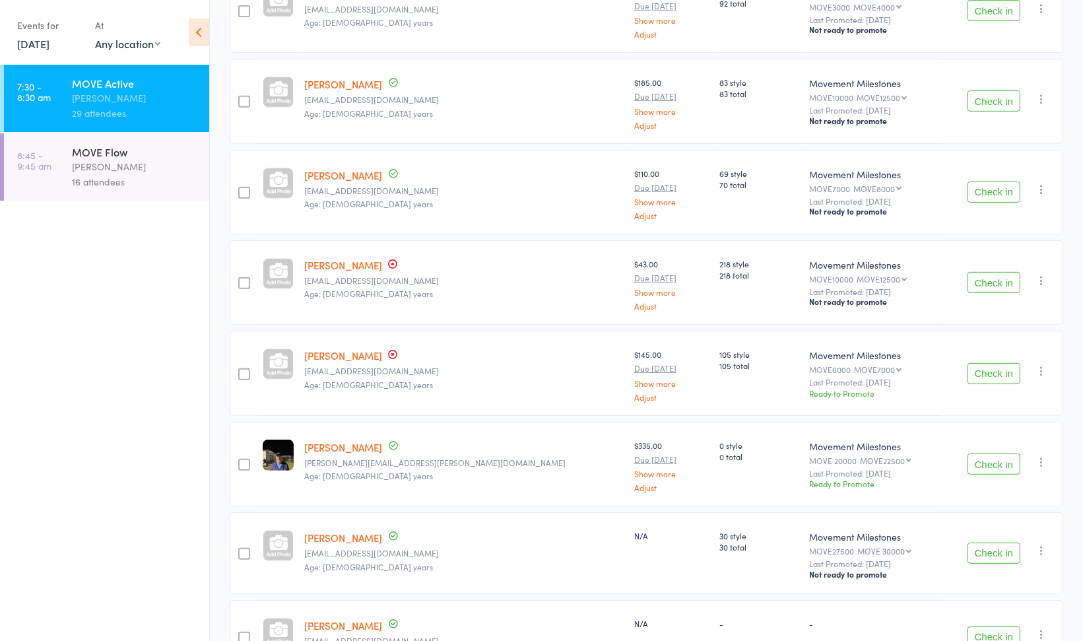
scroll to position [1147, 0]
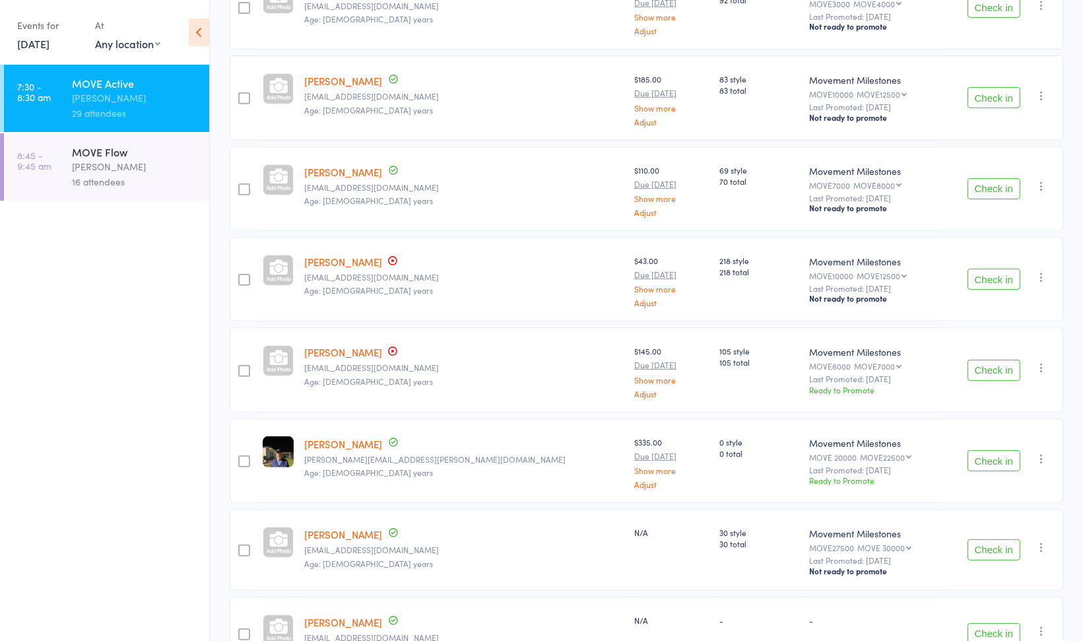
click at [1040, 274] on icon "button" at bounding box center [1040, 276] width 13 height 13
click at [1007, 315] on li "Promote" at bounding box center [993, 320] width 109 height 18
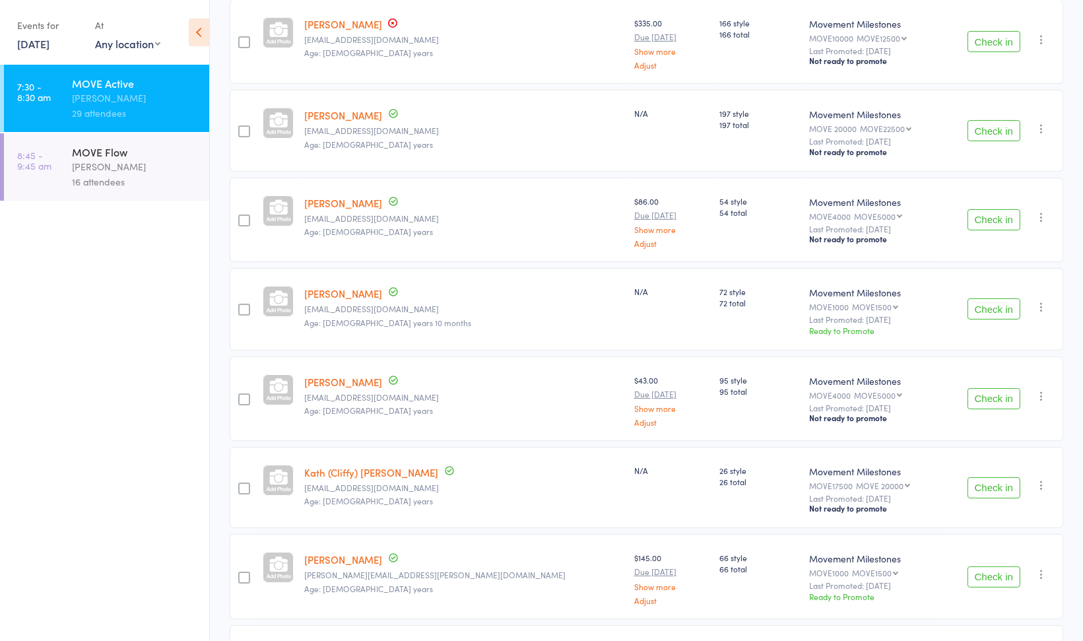
scroll to position [0, 0]
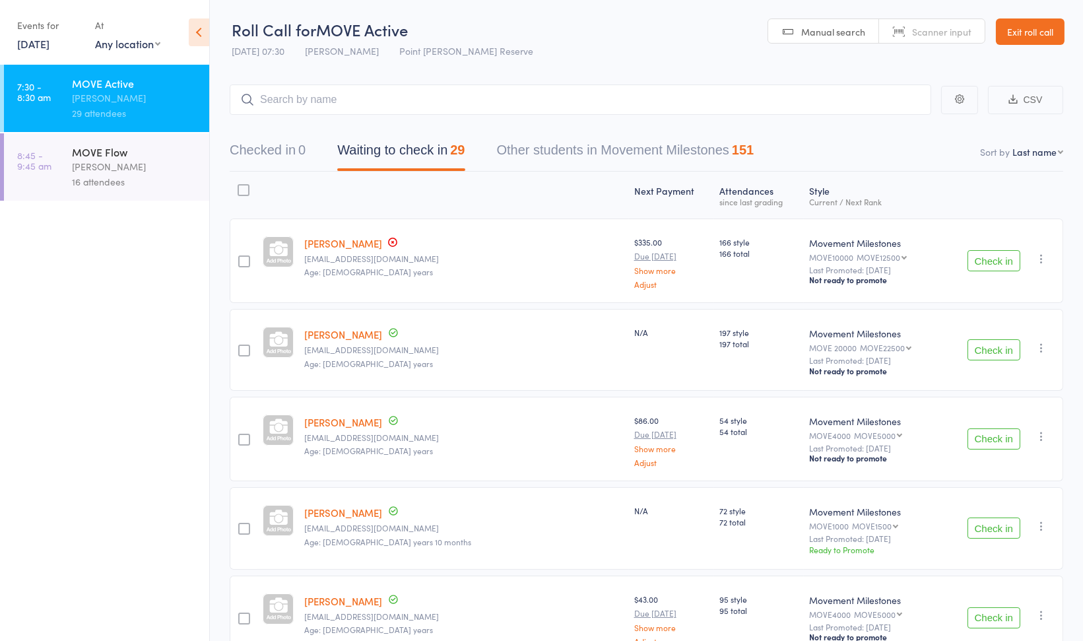
click at [1025, 36] on link "Exit roll call" at bounding box center [1030, 31] width 69 height 26
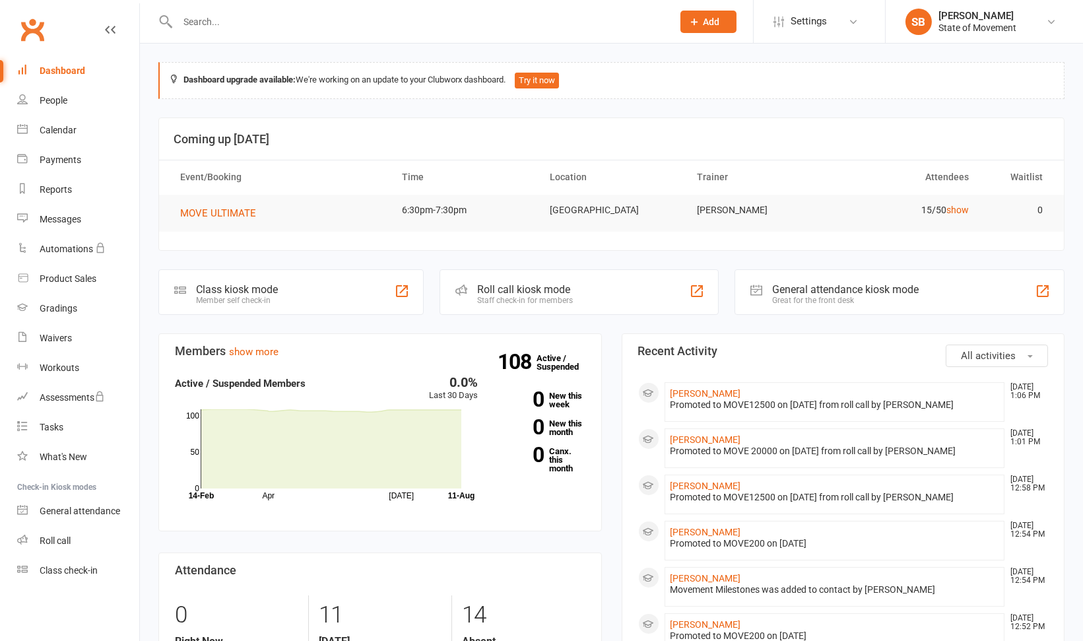
click at [328, 24] on input "text" at bounding box center [419, 22] width 490 height 18
